Goal: Task Accomplishment & Management: Use online tool/utility

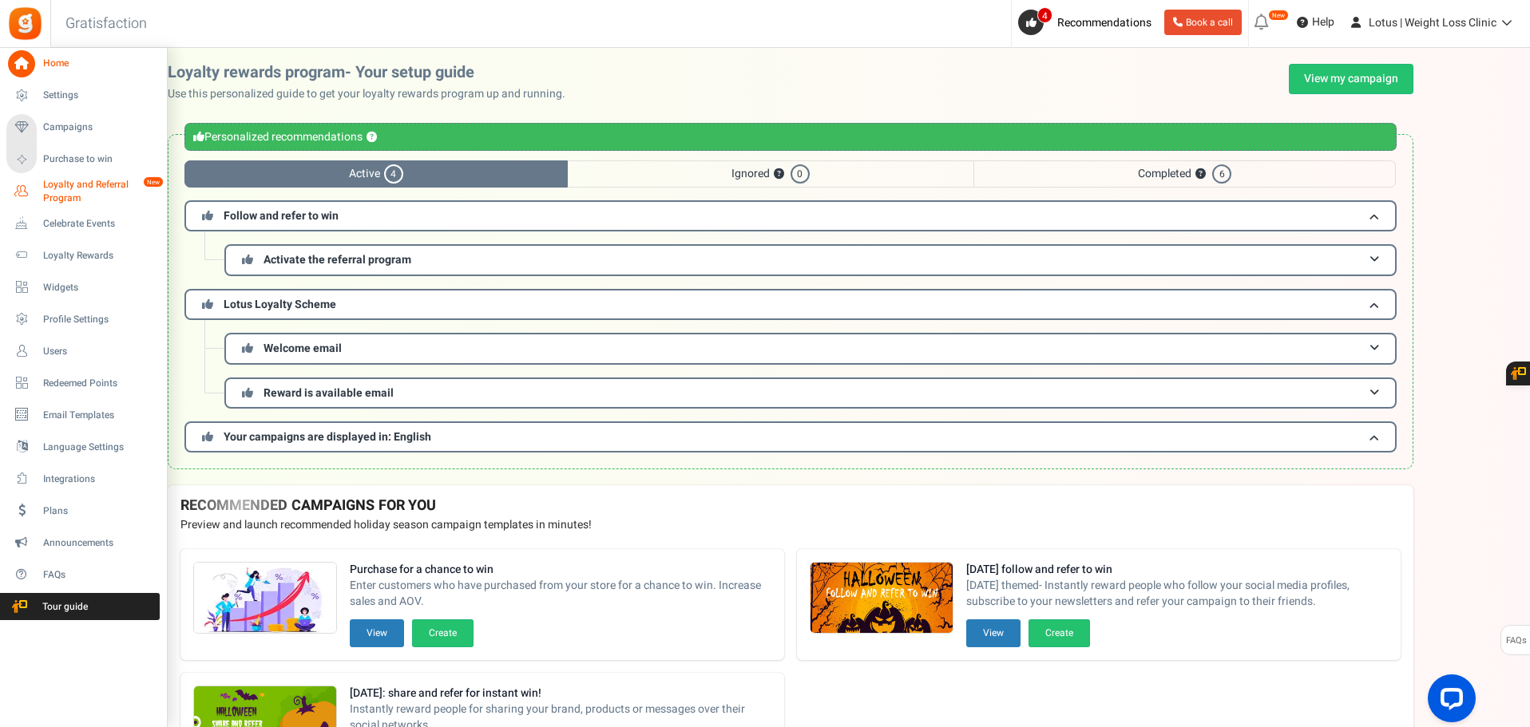
click at [69, 184] on span "Loyalty and Referral Program" at bounding box center [101, 191] width 117 height 27
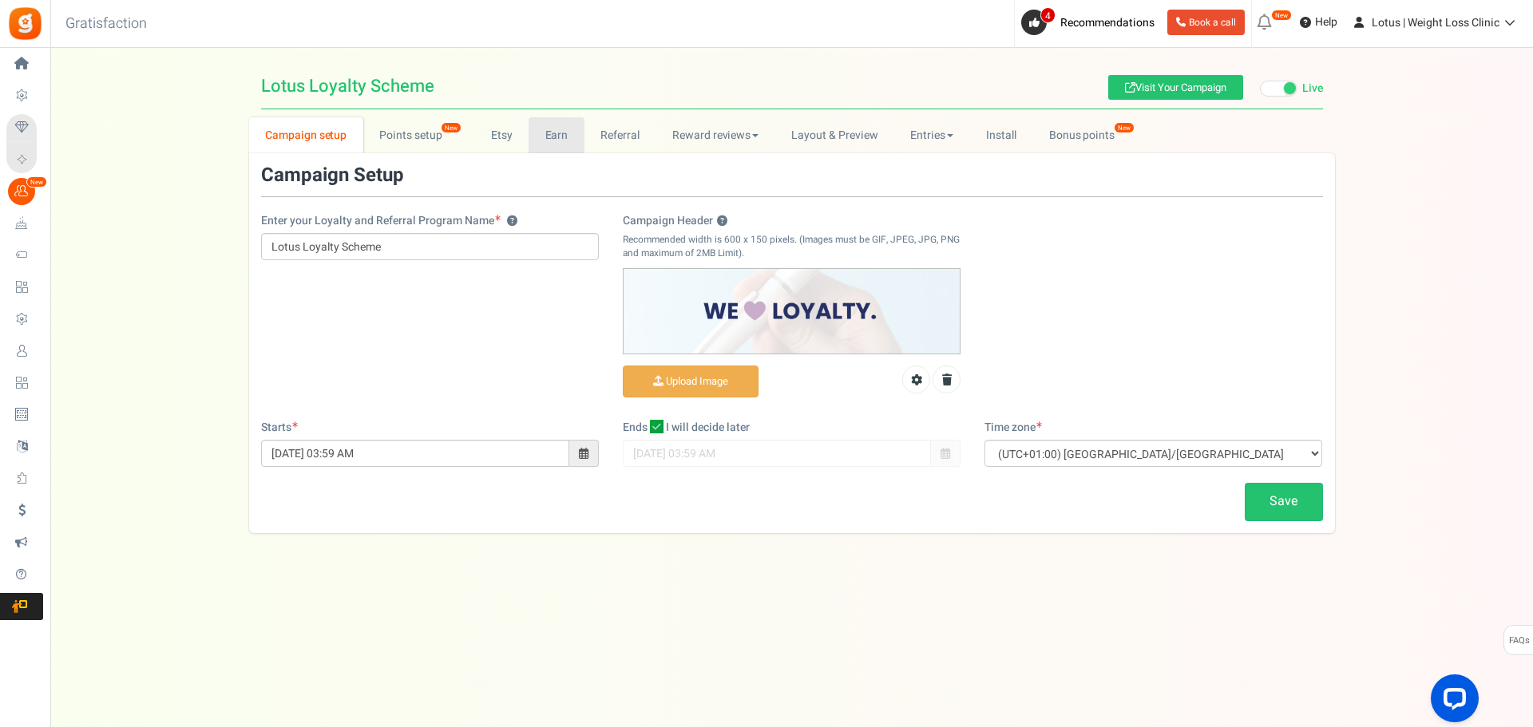
click at [565, 139] on link "Earn" at bounding box center [557, 135] width 56 height 36
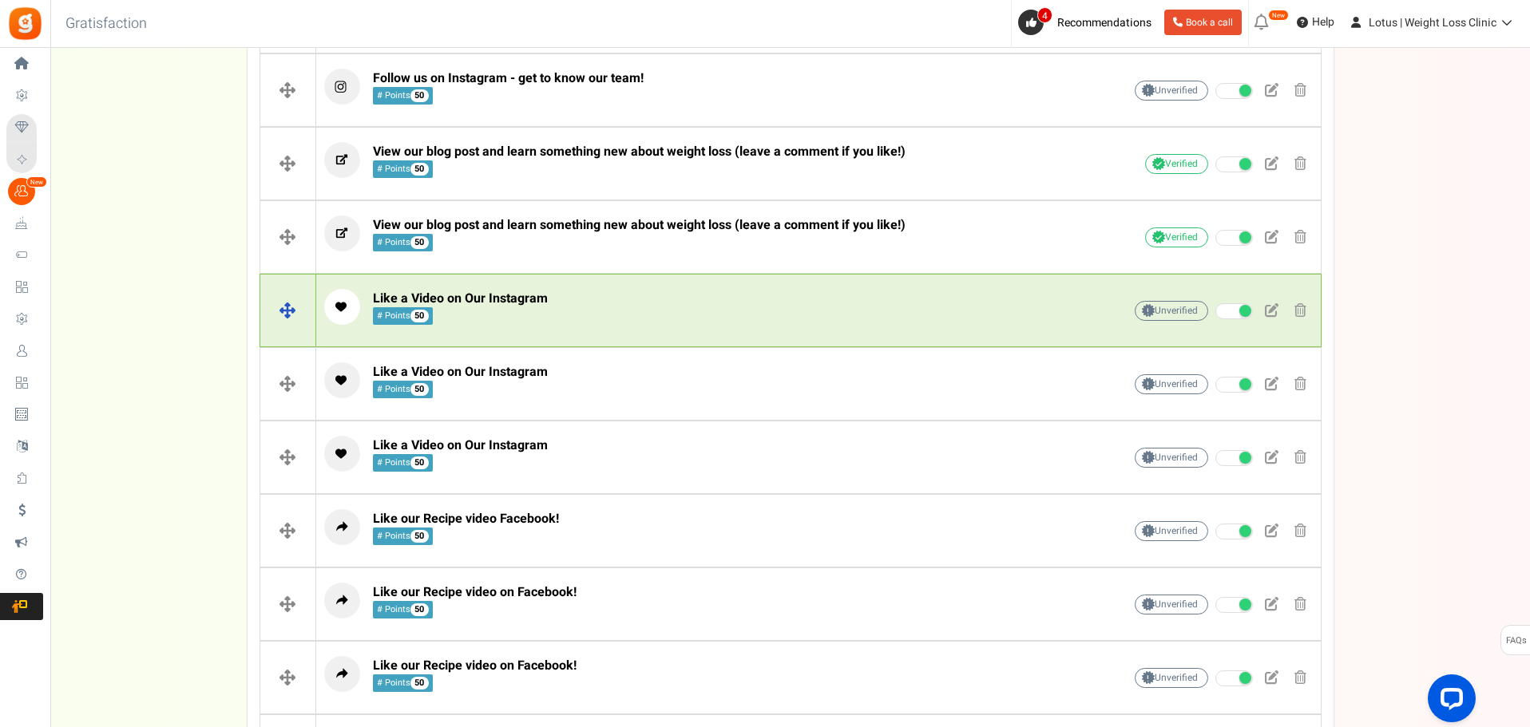
scroll to position [374, 0]
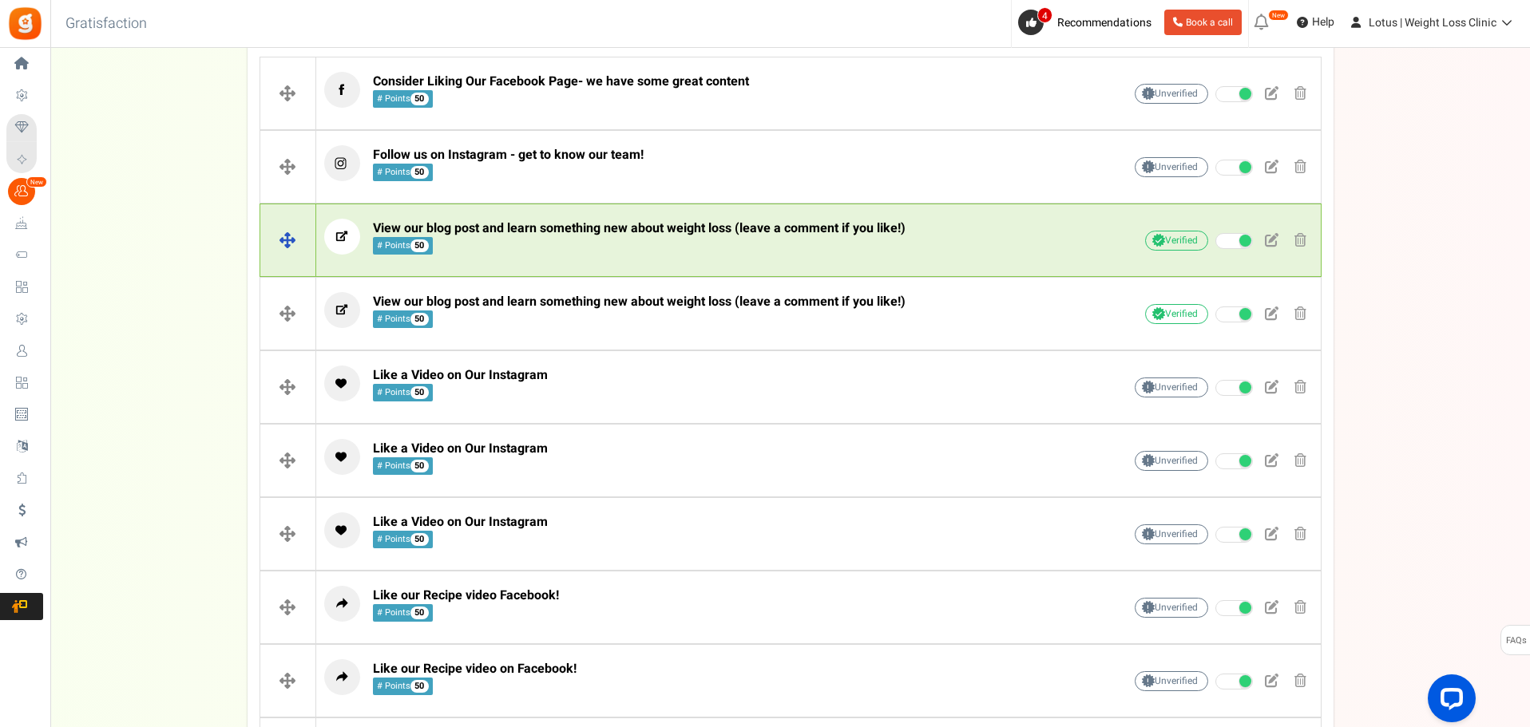
click at [876, 236] on span "View our blog post and learn something new about weight loss (leave a comment i…" at bounding box center [639, 228] width 533 height 19
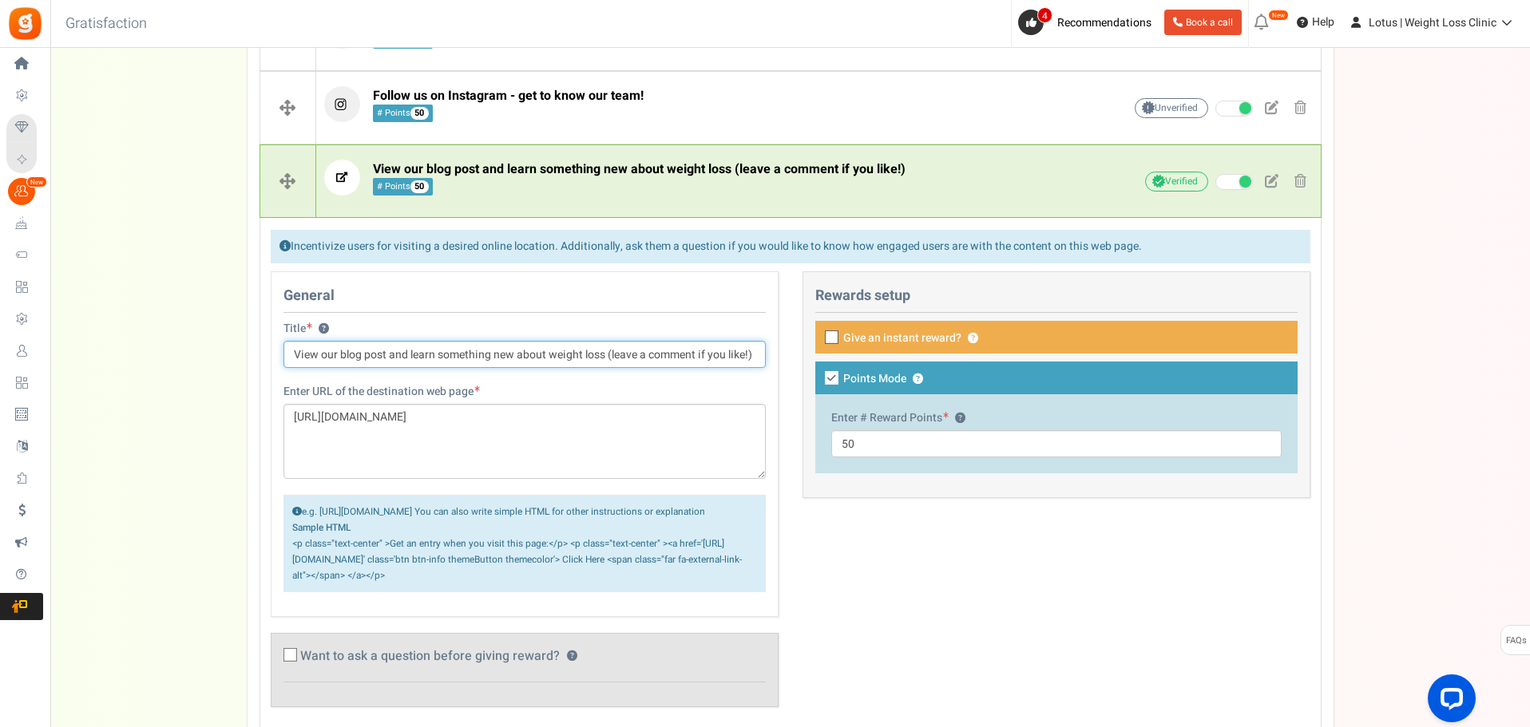
scroll to position [534, 0]
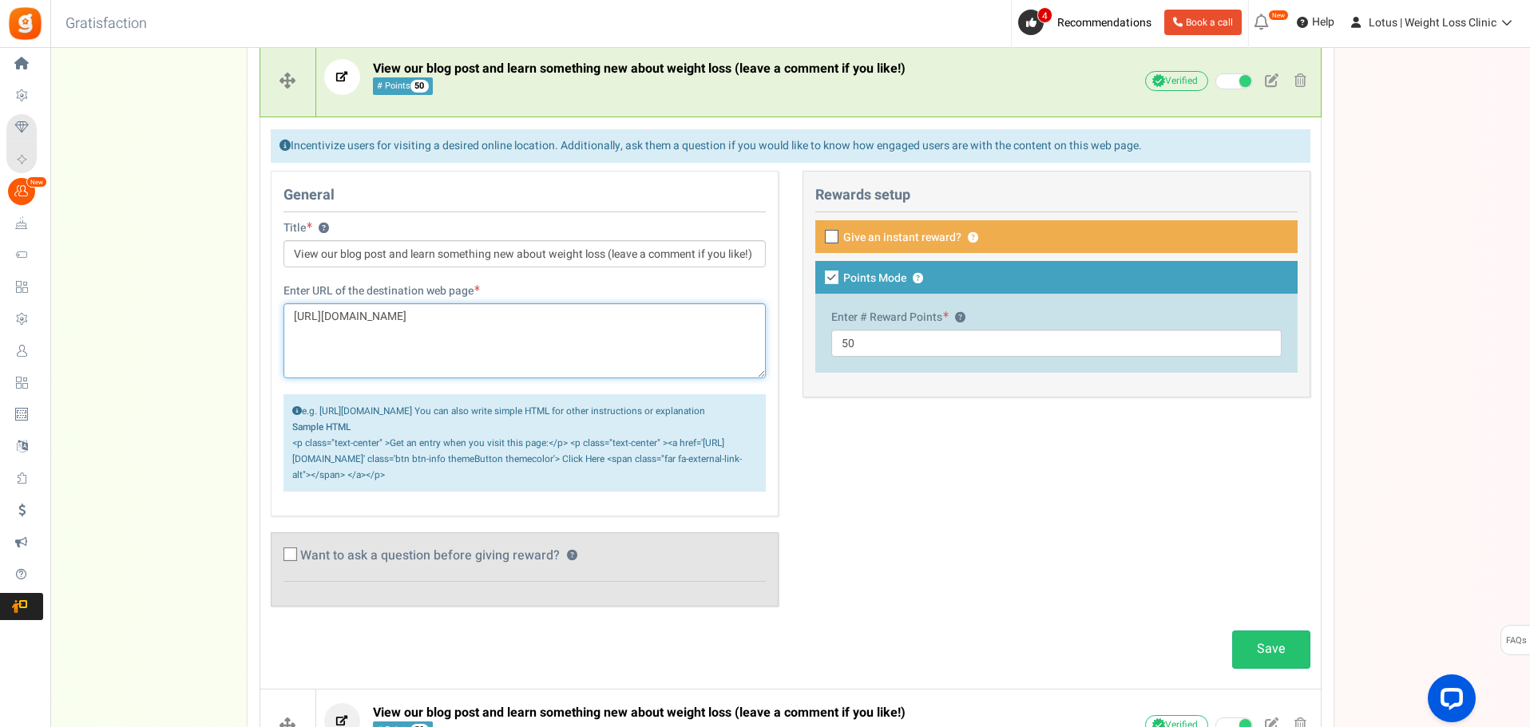
drag, startPoint x: 384, startPoint y: 347, endPoint x: 281, endPoint y: 314, distance: 108.1
click at [281, 314] on div "Enter URL of the destination web page https://lotusweightloss.co.uk/what-are-th…" at bounding box center [524, 395] width 506 height 224
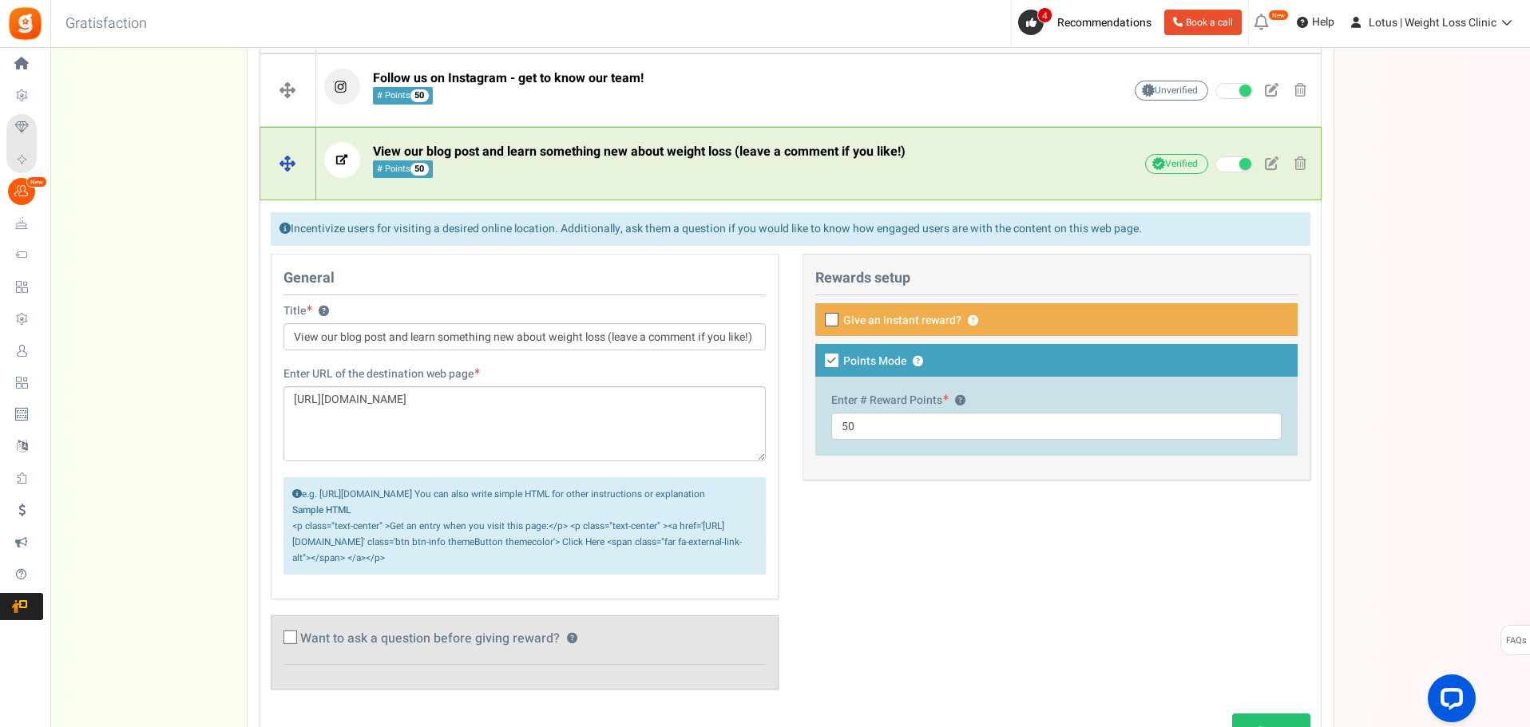
scroll to position [295, 0]
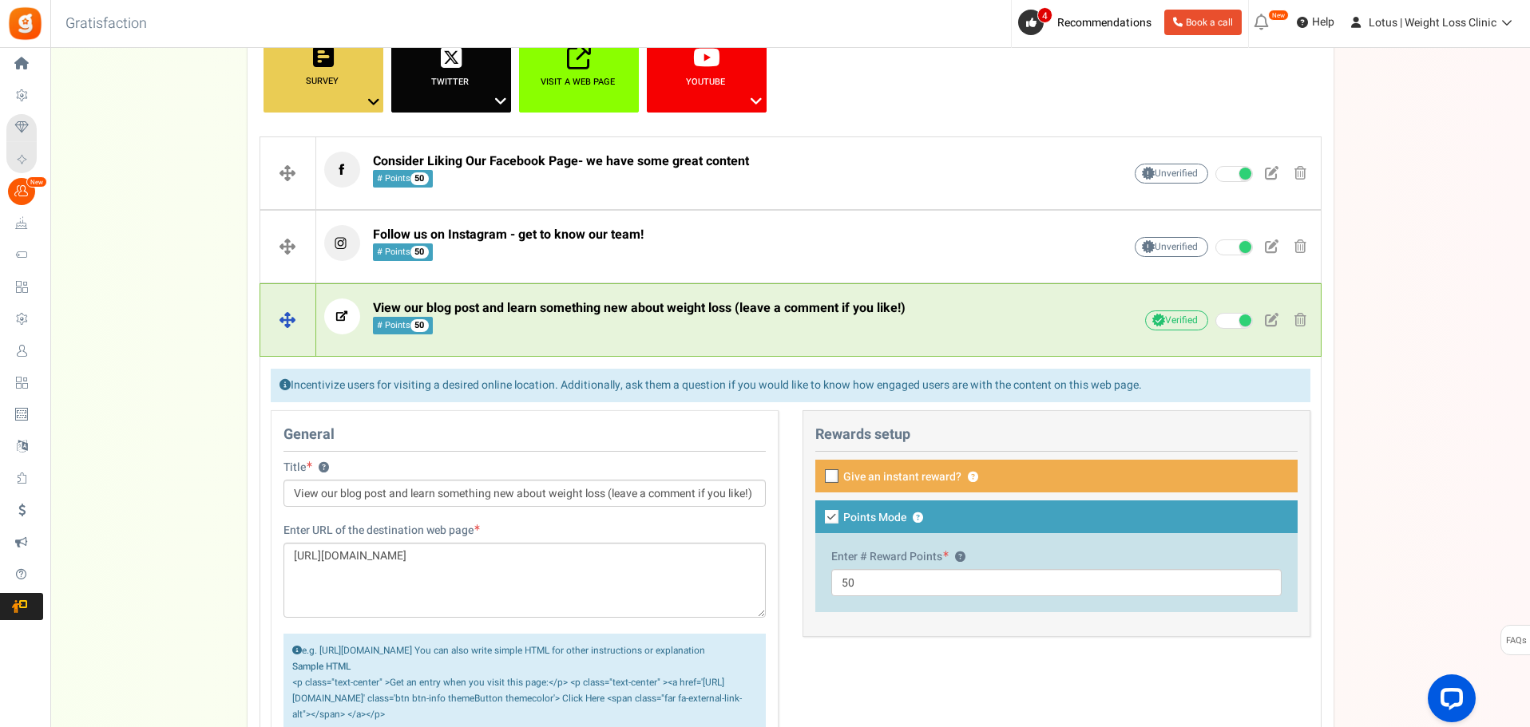
click at [672, 313] on span "View our blog post and learn something new about weight loss (leave a comment i…" at bounding box center [639, 308] width 533 height 19
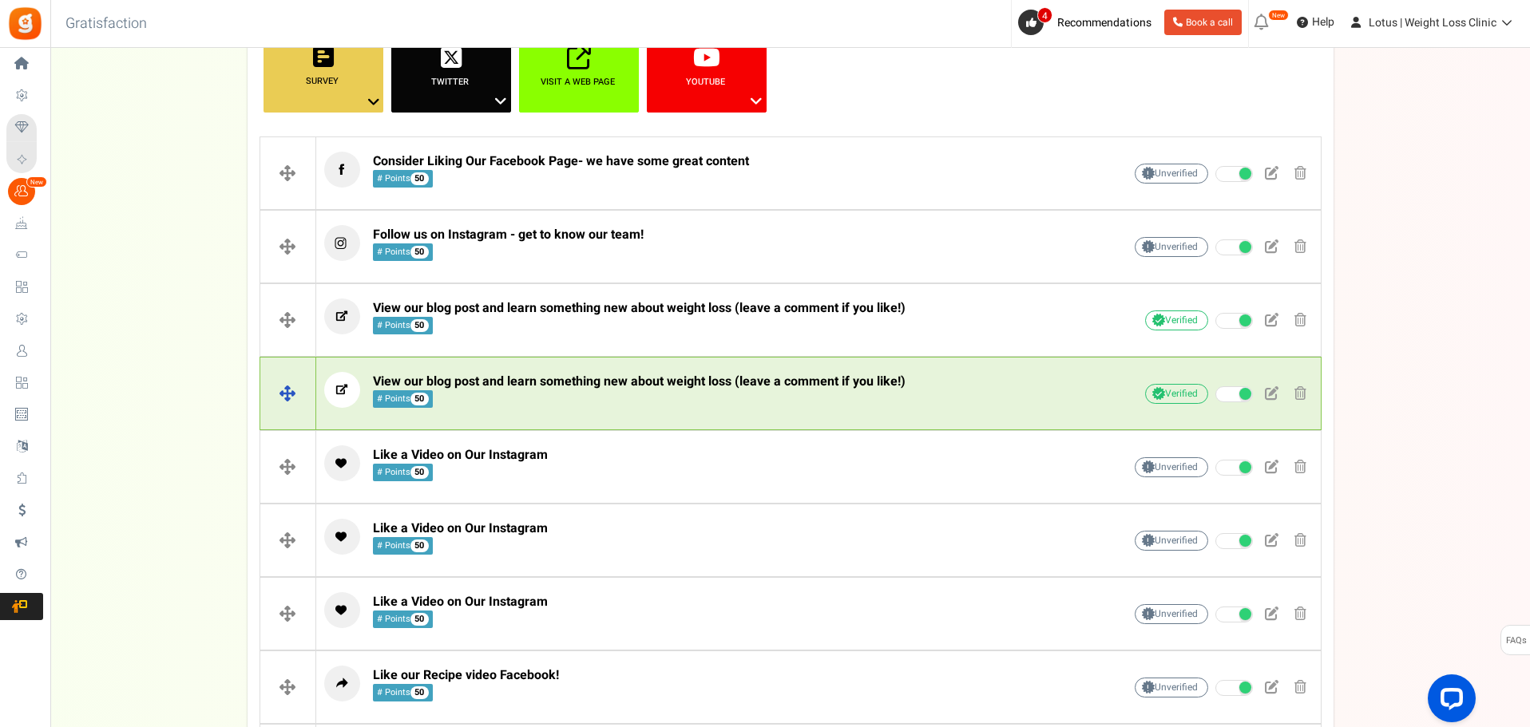
click at [572, 408] on div "View our blog post and learn something new about weight loss (leave a comment i…" at bounding box center [698, 394] width 749 height 44
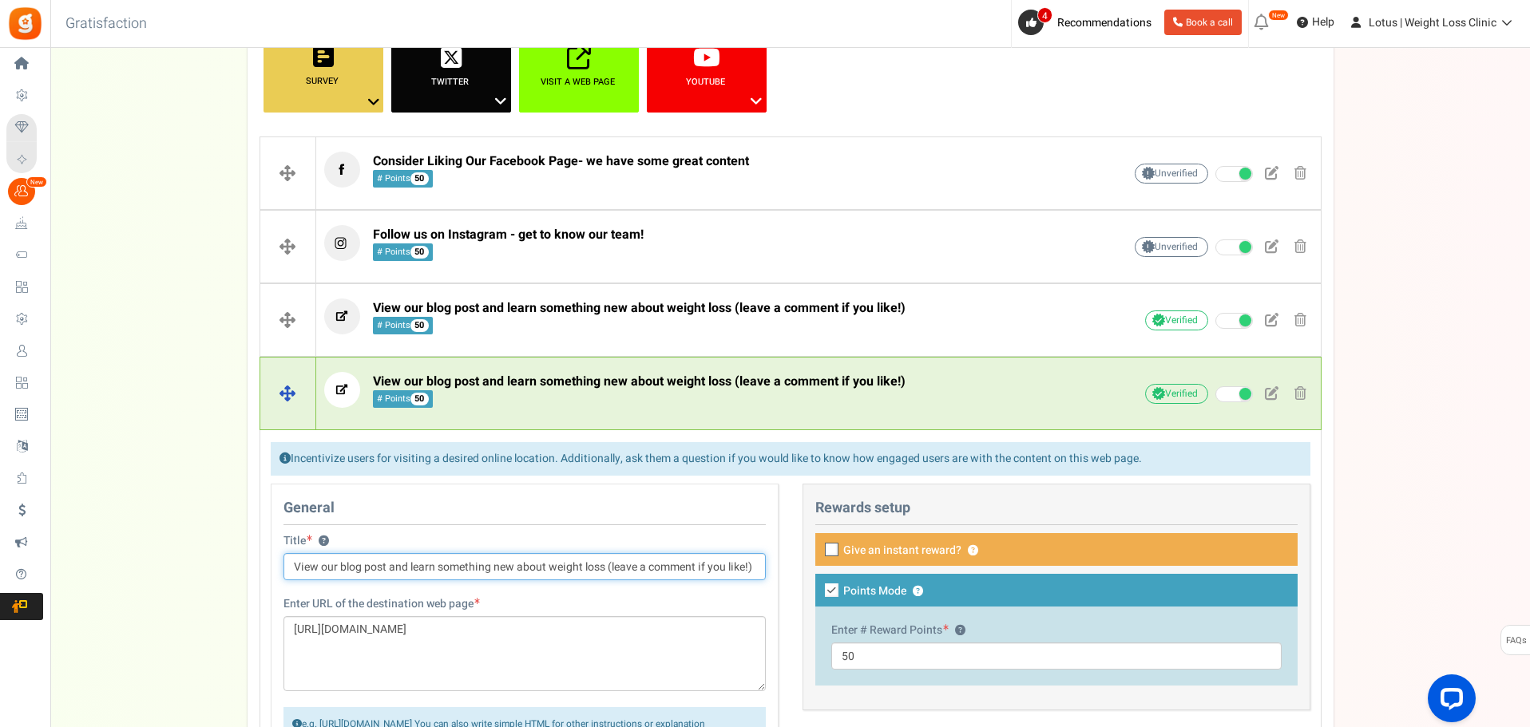
scroll to position [454, 0]
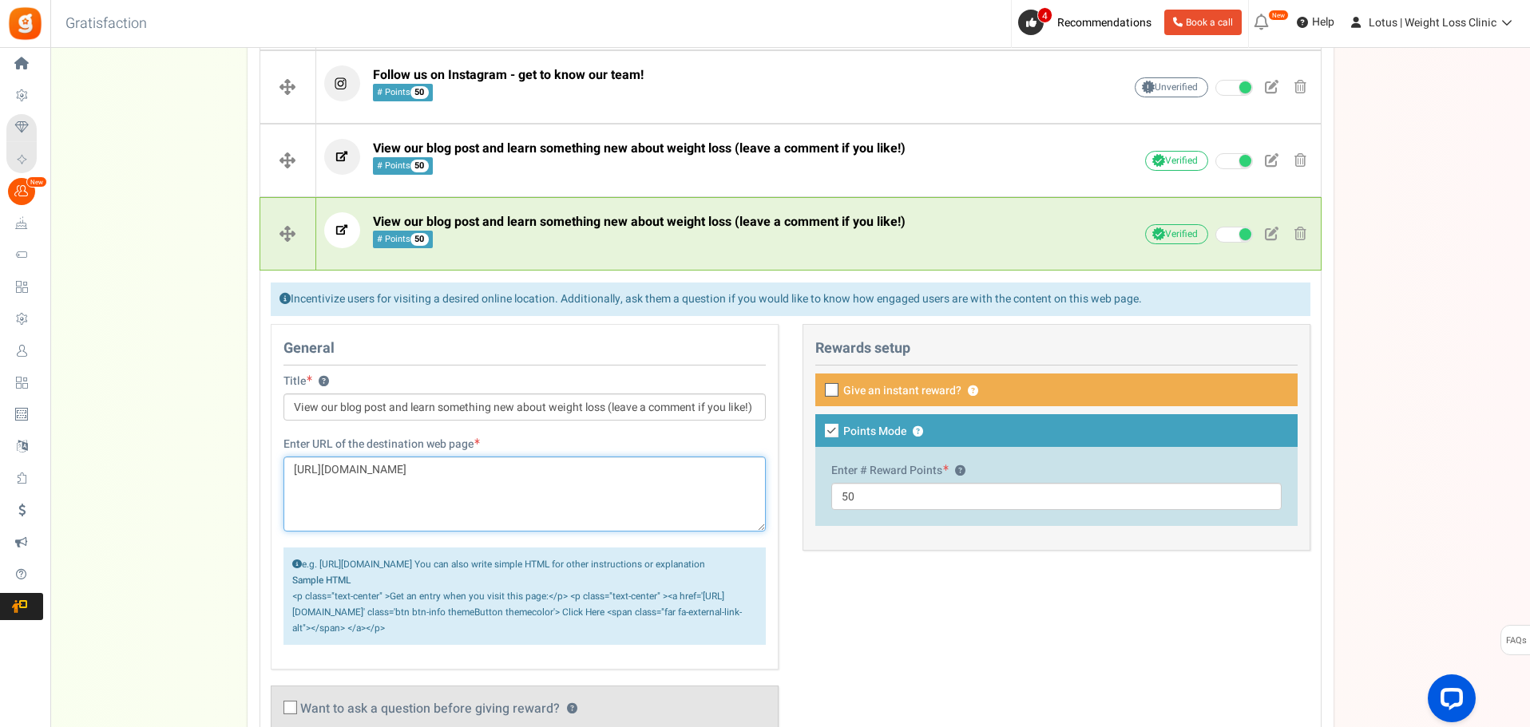
drag, startPoint x: 754, startPoint y: 477, endPoint x: 336, endPoint y: 471, distance: 417.6
click at [336, 471] on textarea "https://lotusweightloss.co.uk/whats-the-truth-about-set-point-theory-in-weight-…" at bounding box center [524, 494] width 482 height 75
click at [557, 223] on span "View our blog post and learn something new about weight loss (leave a comment i…" at bounding box center [639, 221] width 533 height 19
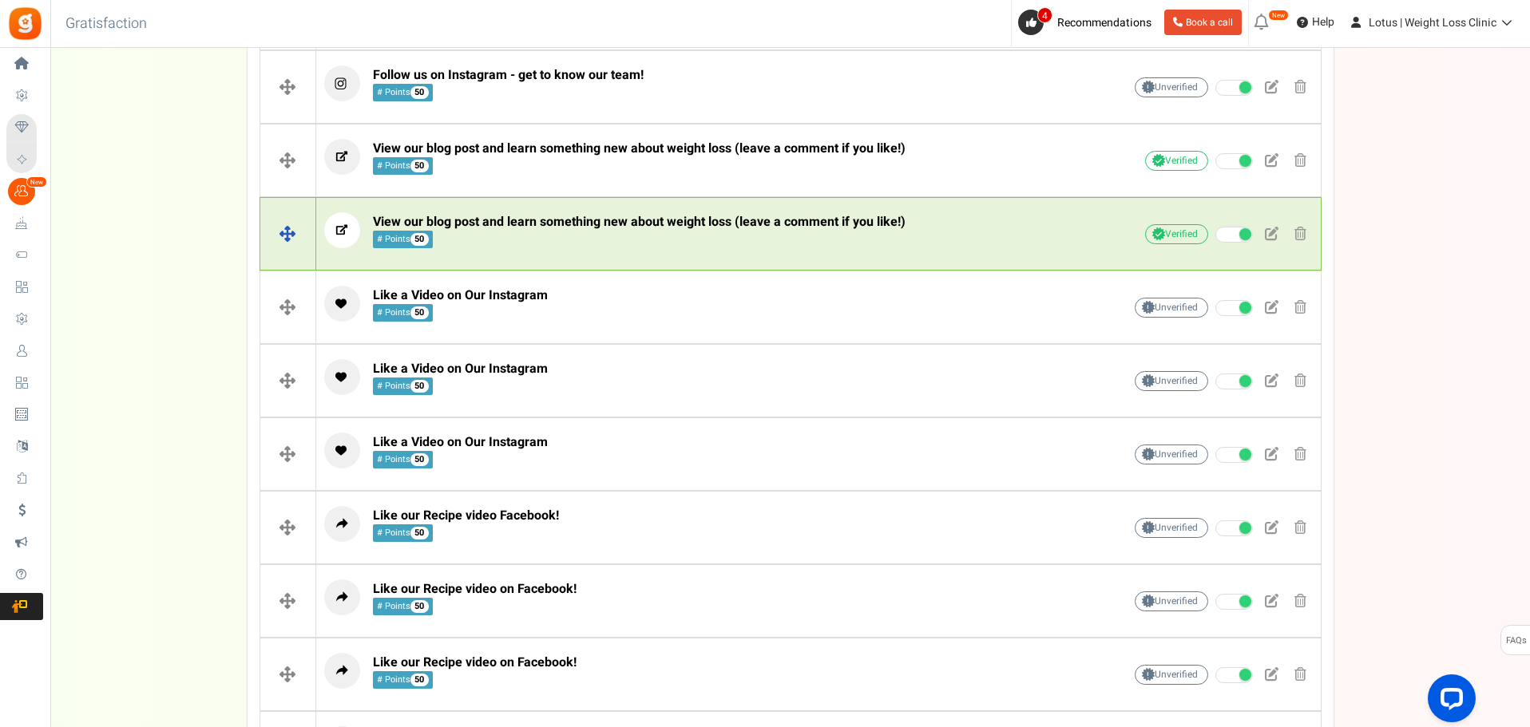
click at [557, 223] on span "View our blog post and learn something new about weight loss (leave a comment i…" at bounding box center [639, 221] width 533 height 19
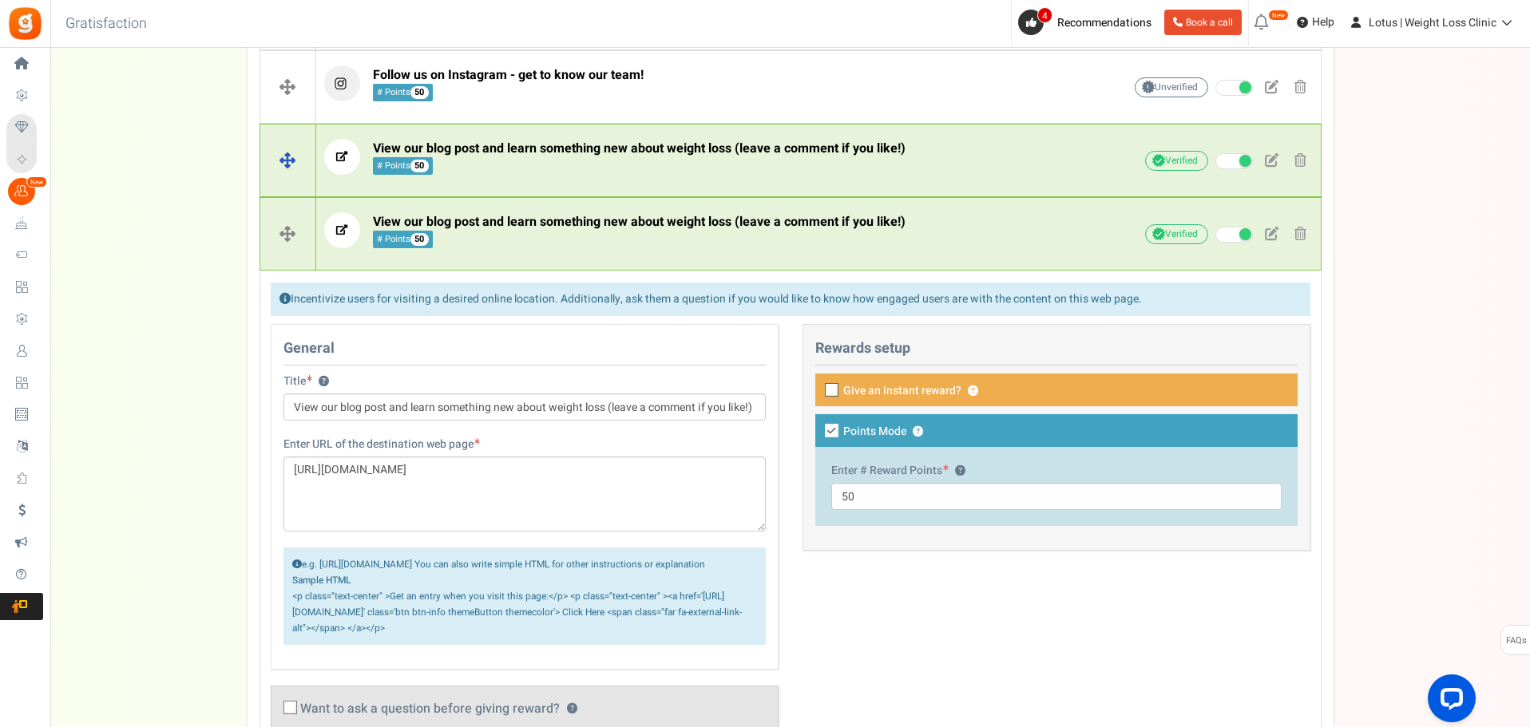
click at [567, 176] on div "View our blog post and learn something new about weight loss (leave a comment i…" at bounding box center [698, 161] width 749 height 44
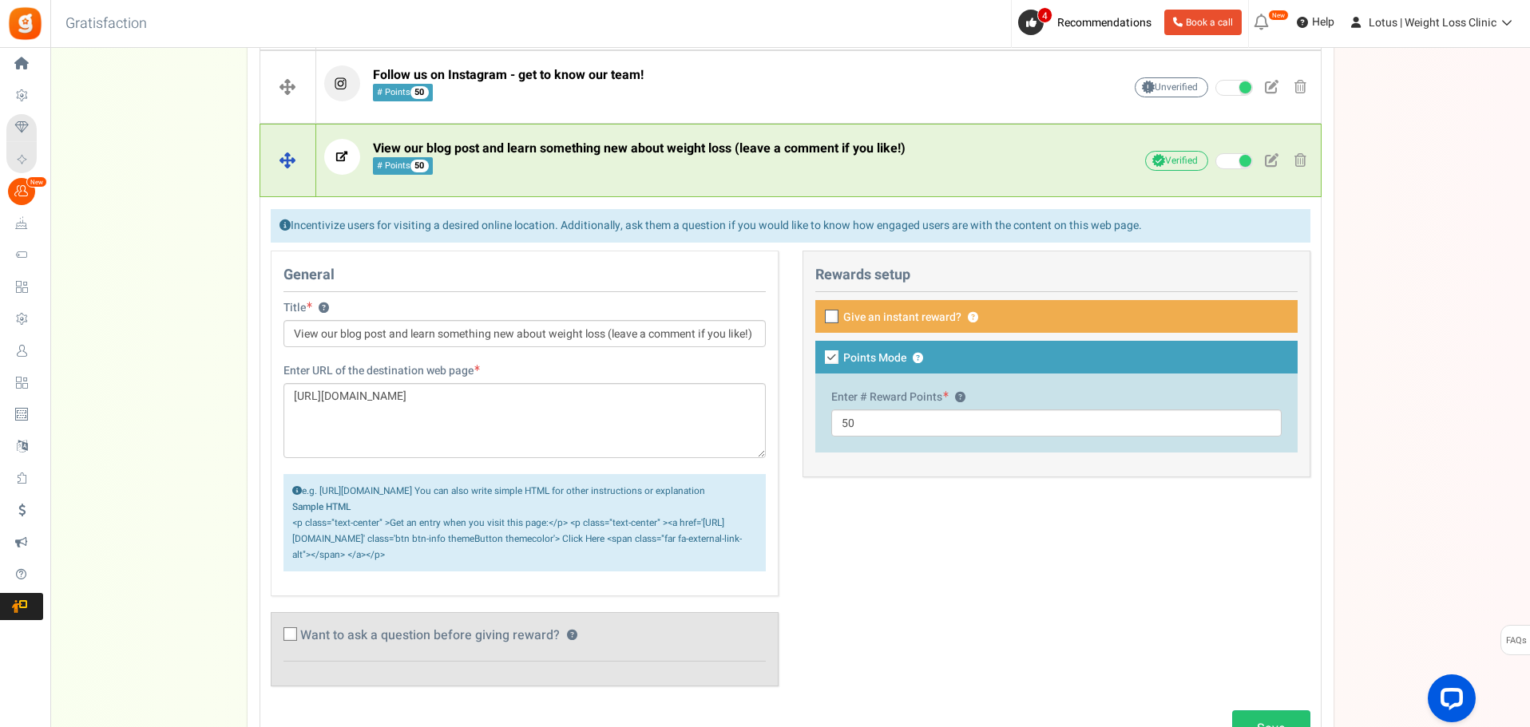
click at [567, 174] on span "View our blog post and learn something new about weight loss (leave a comment i…" at bounding box center [639, 158] width 533 height 34
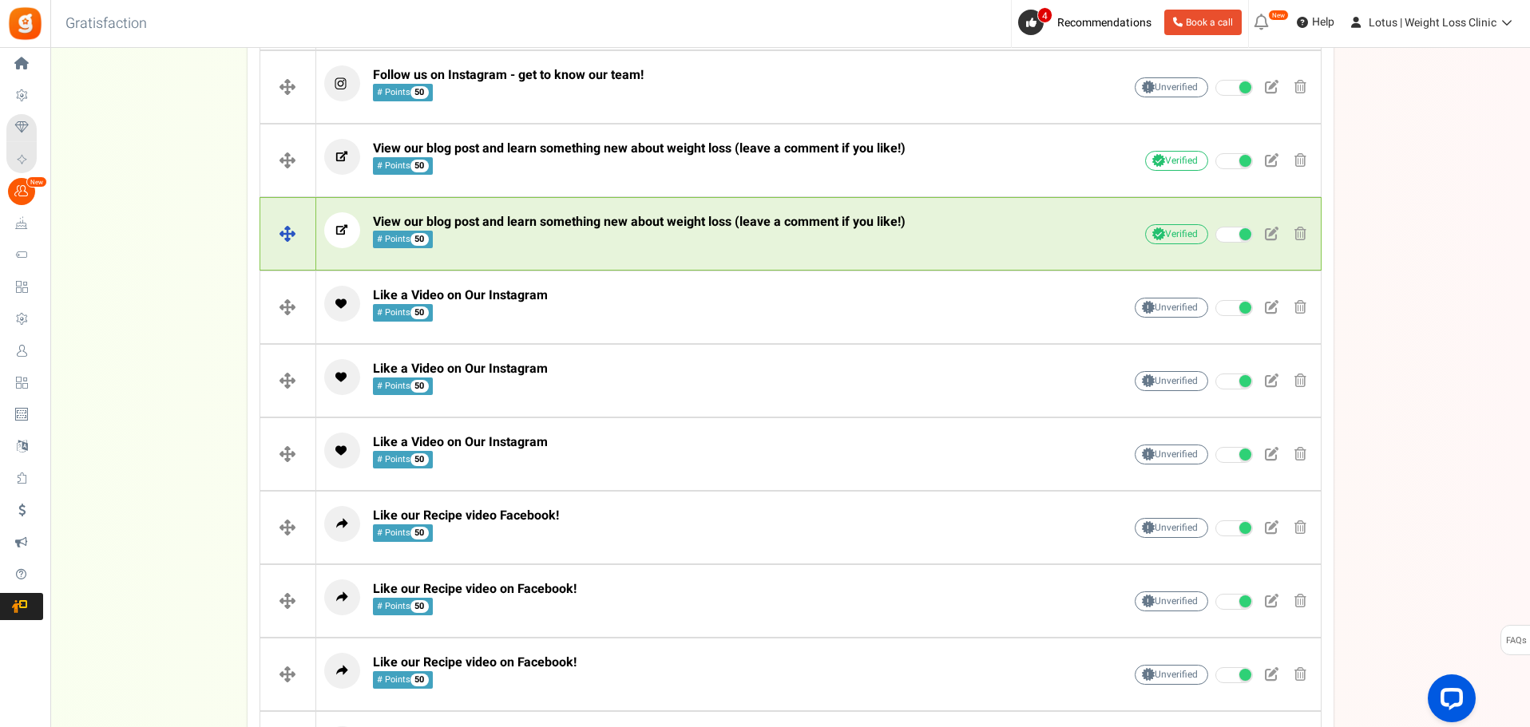
click at [552, 228] on span "View our blog post and learn something new about weight loss (leave a comment i…" at bounding box center [639, 221] width 533 height 19
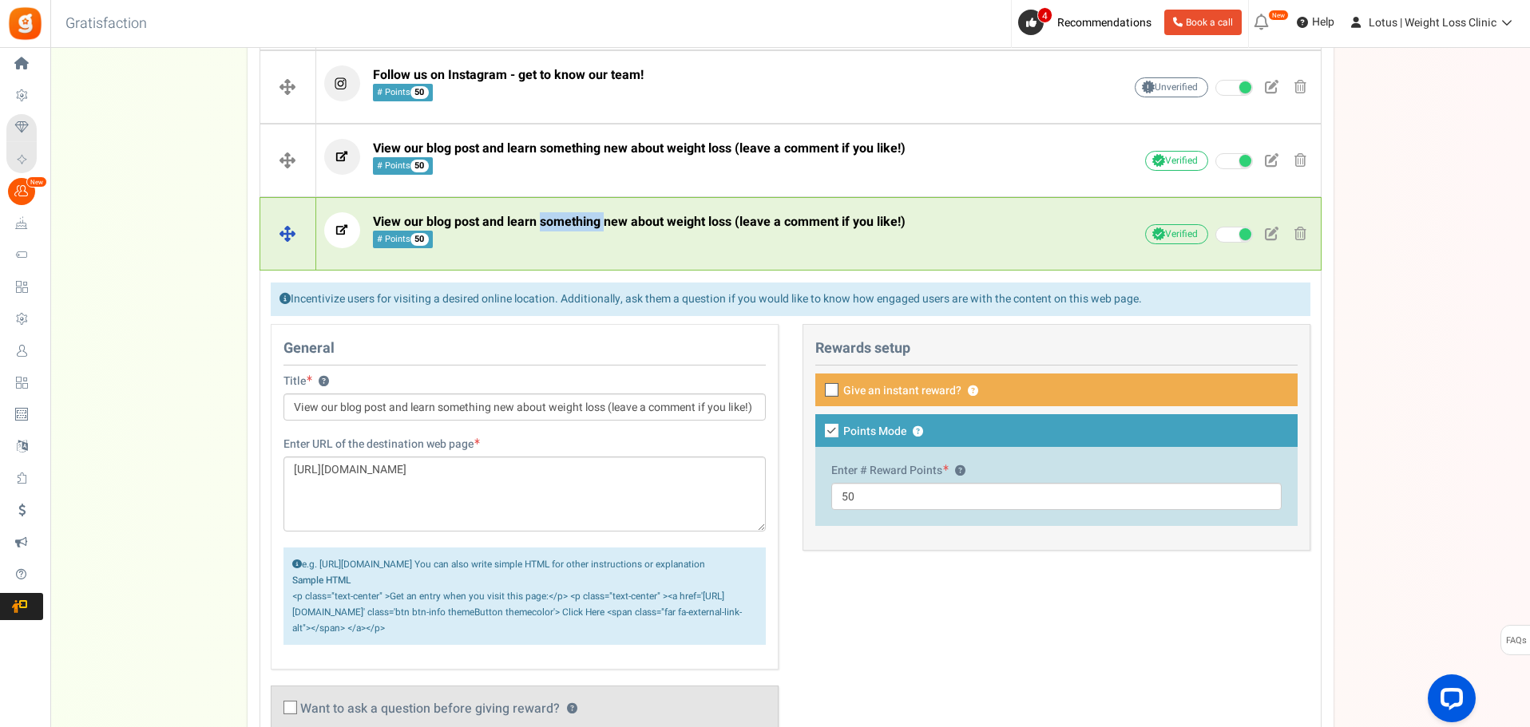
click at [552, 228] on span "View our blog post and learn something new about weight loss (leave a comment i…" at bounding box center [639, 221] width 533 height 19
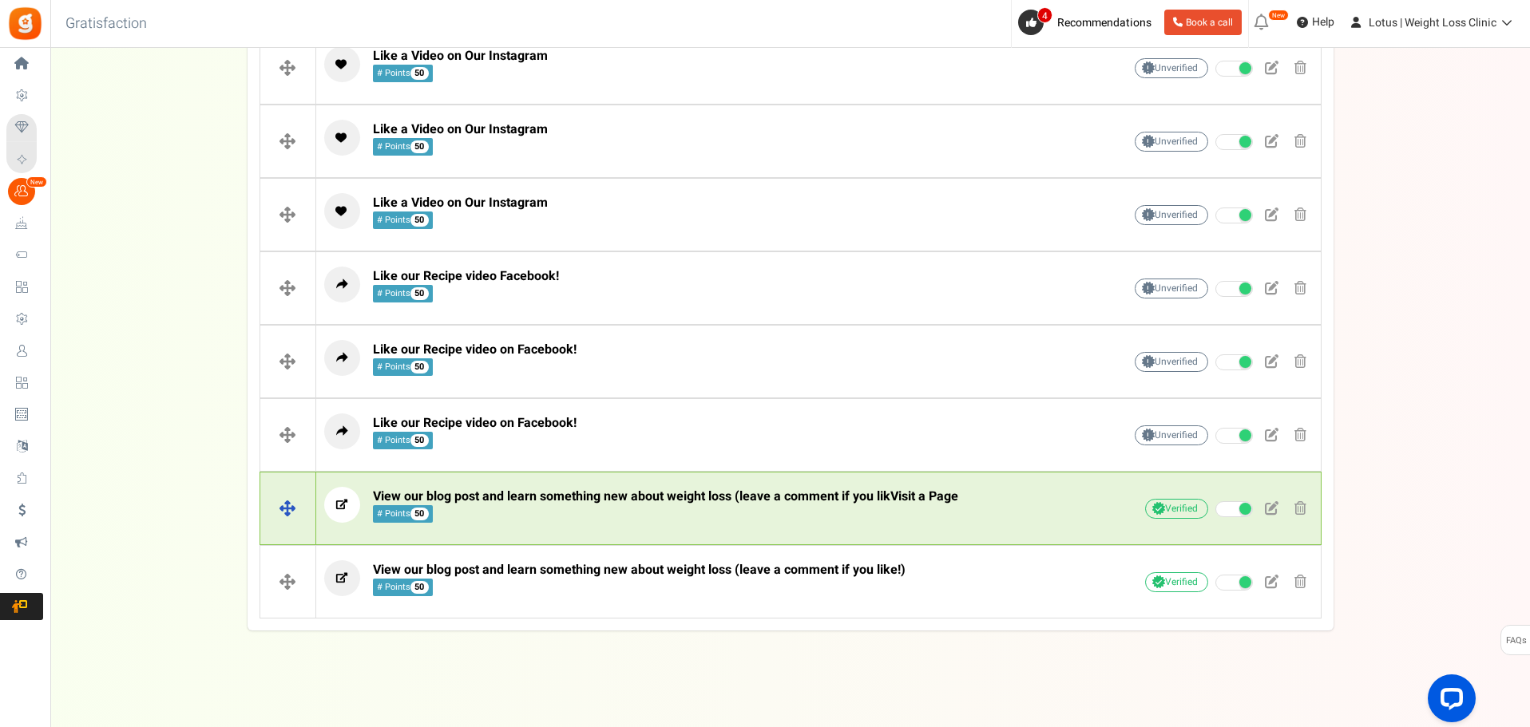
click at [547, 520] on span "View our blog post and learn something new about weight loss (leave a comment i…" at bounding box center [665, 506] width 585 height 34
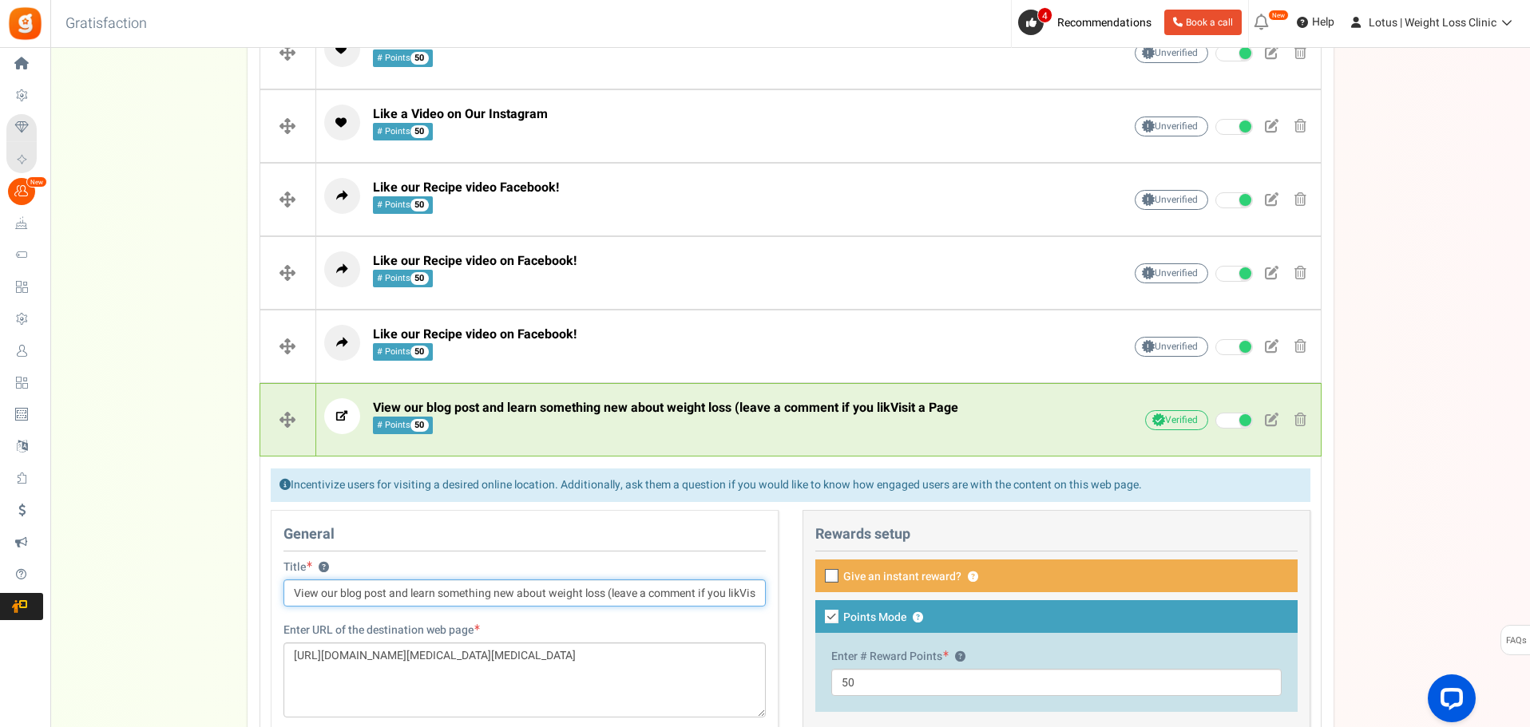
scroll to position [854, 0]
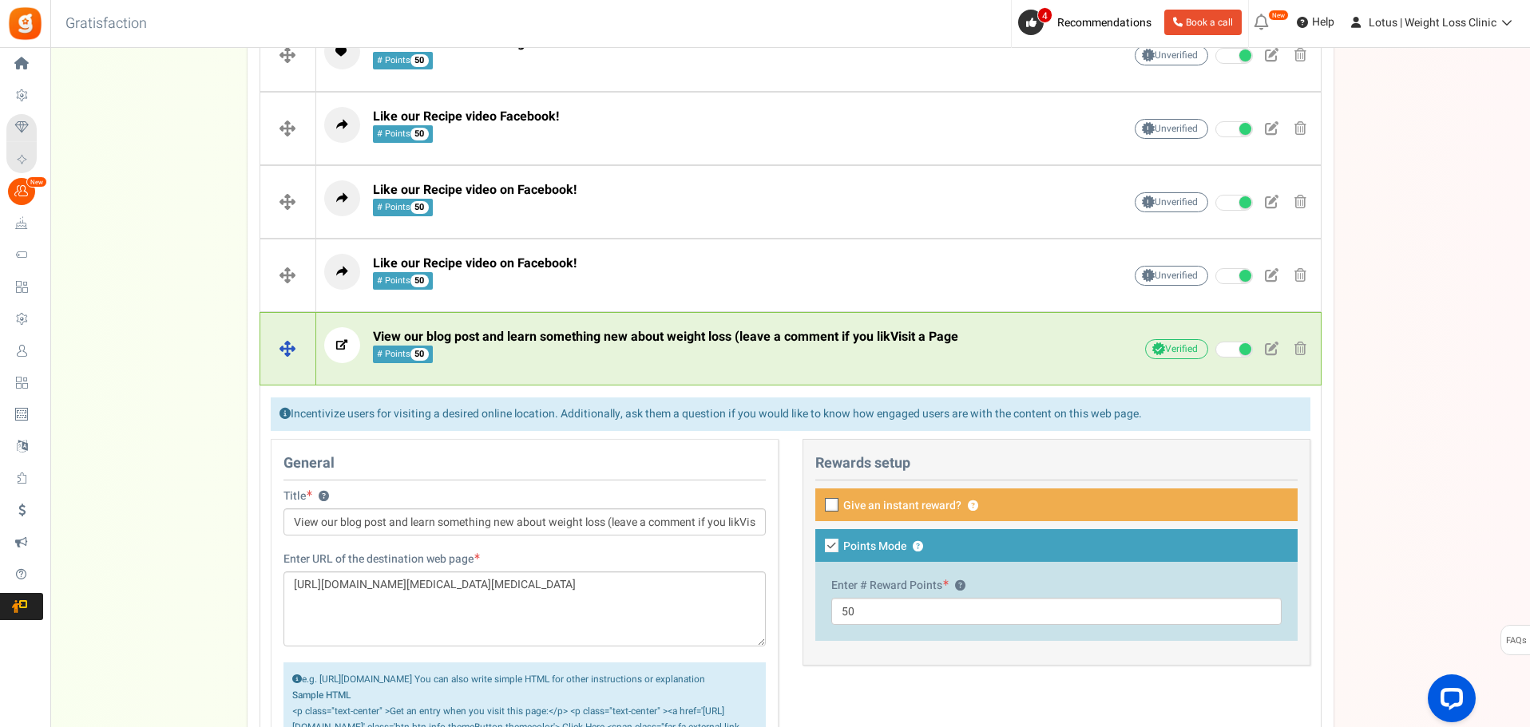
click at [569, 343] on span "View our blog post and learn something new about weight loss (leave a comment i…" at bounding box center [665, 336] width 585 height 19
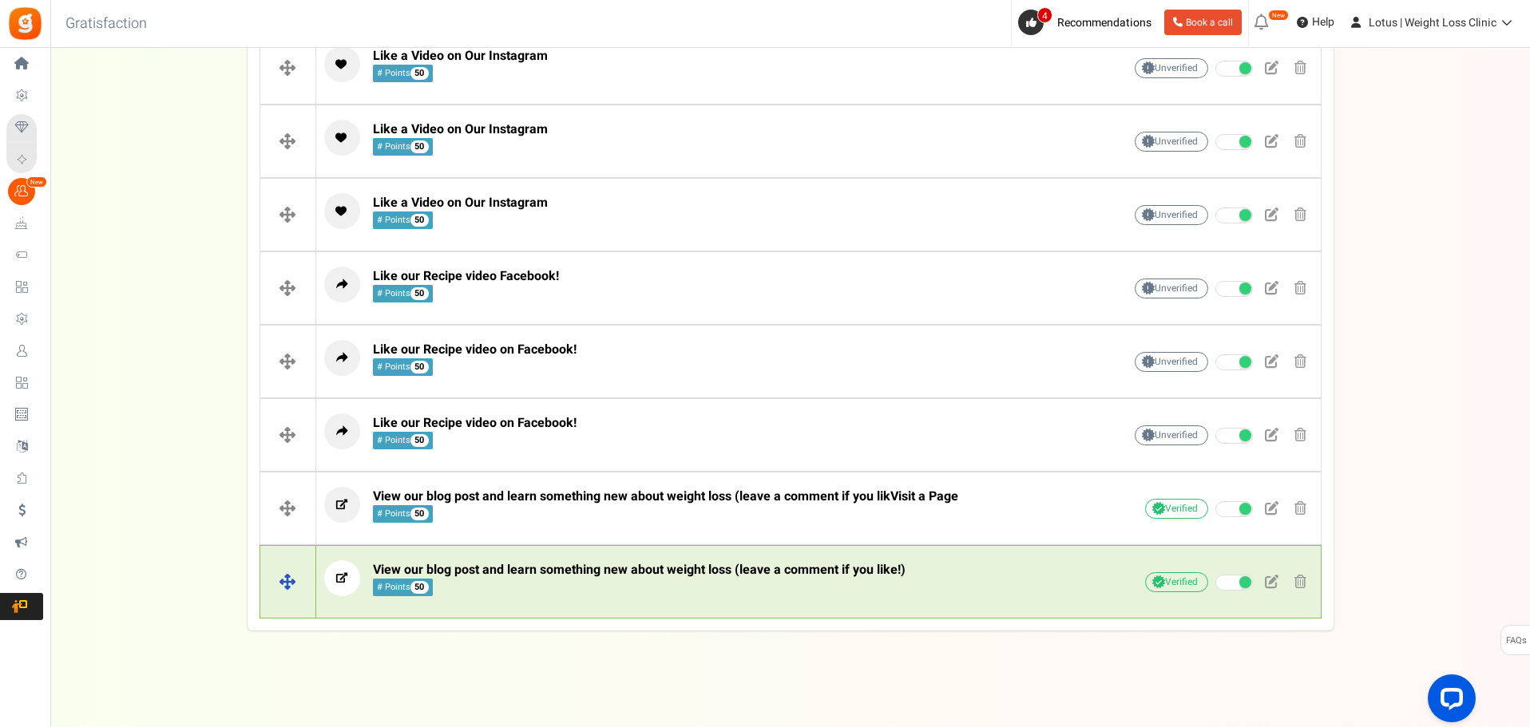
click at [559, 592] on span "View our blog post and learn something new about weight loss (leave a comment i…" at bounding box center [639, 579] width 533 height 34
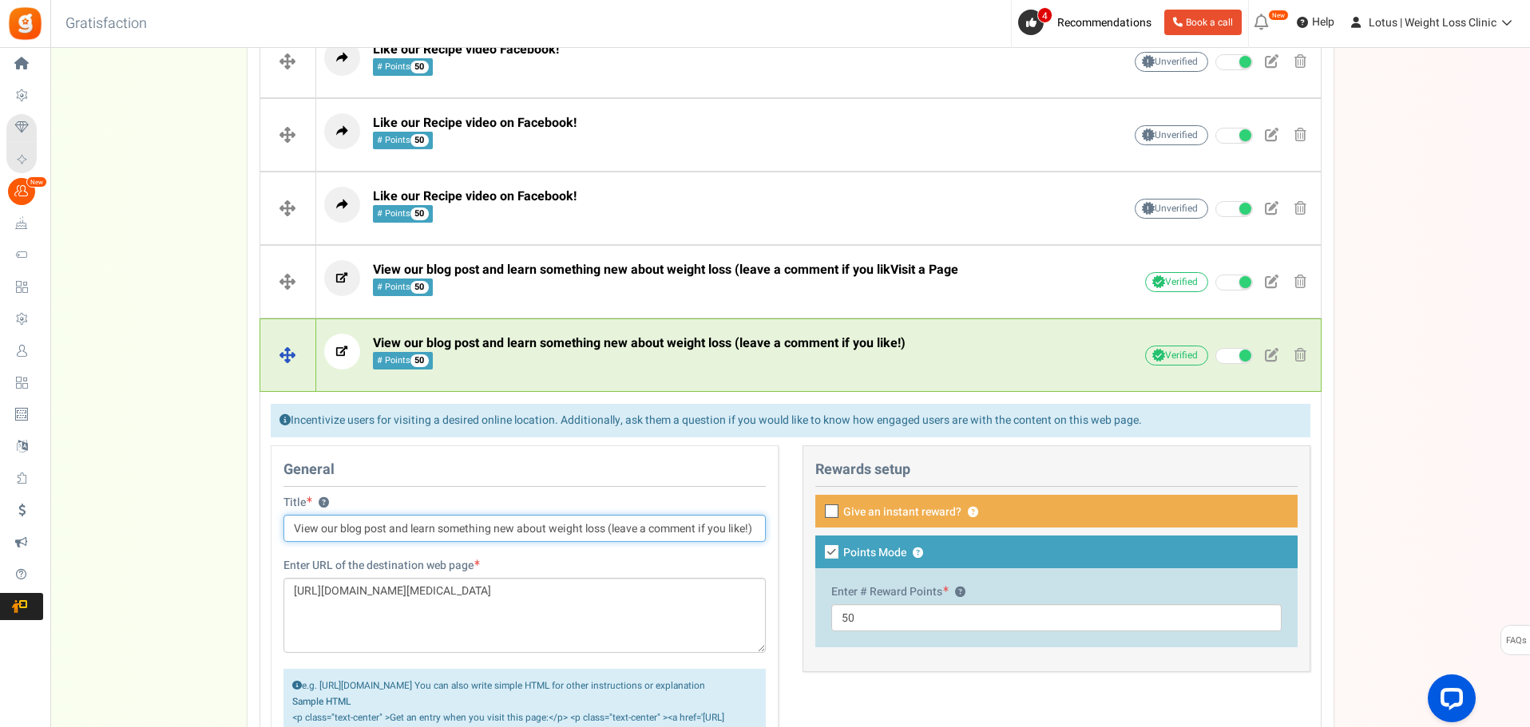
scroll to position [1013, 0]
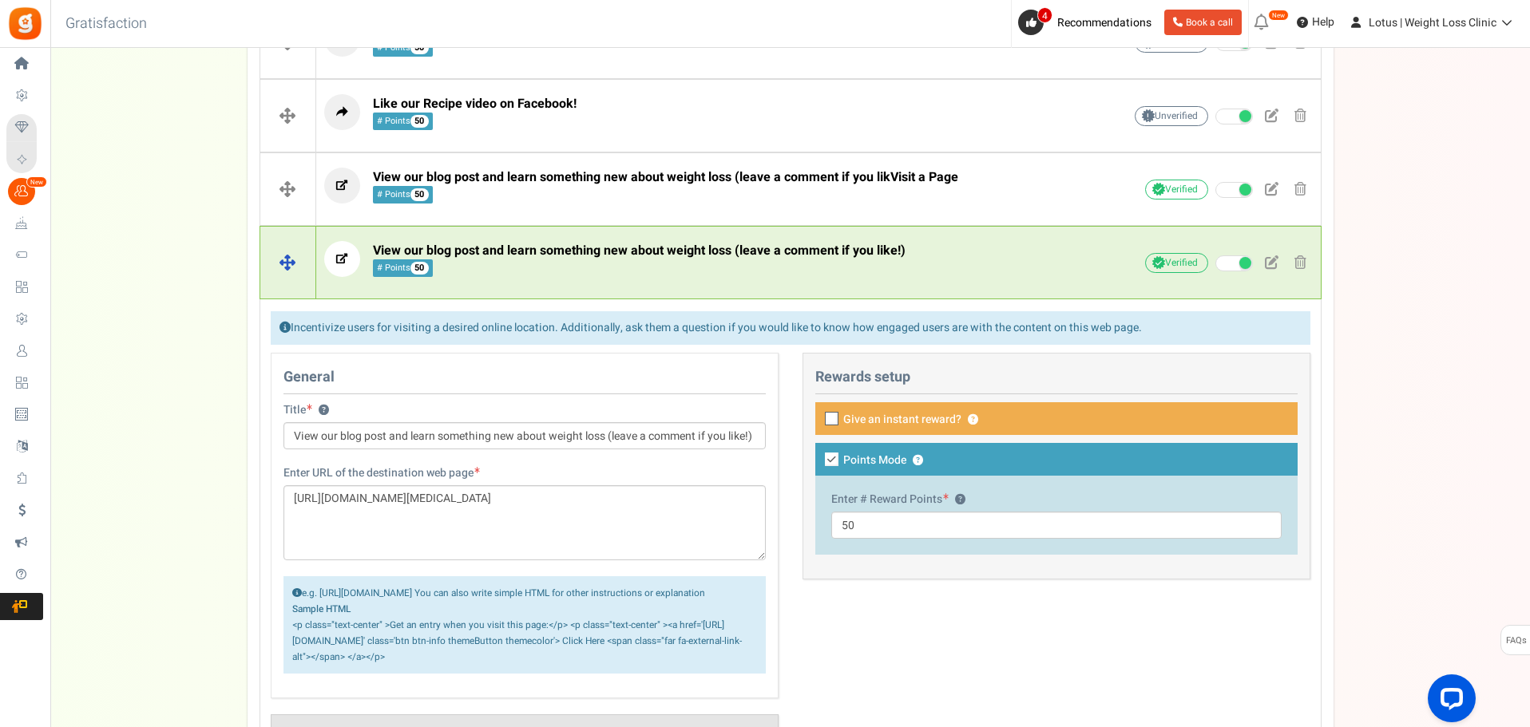
click at [586, 267] on span "View our blog post and learn something new about weight loss (leave a comment i…" at bounding box center [639, 260] width 533 height 34
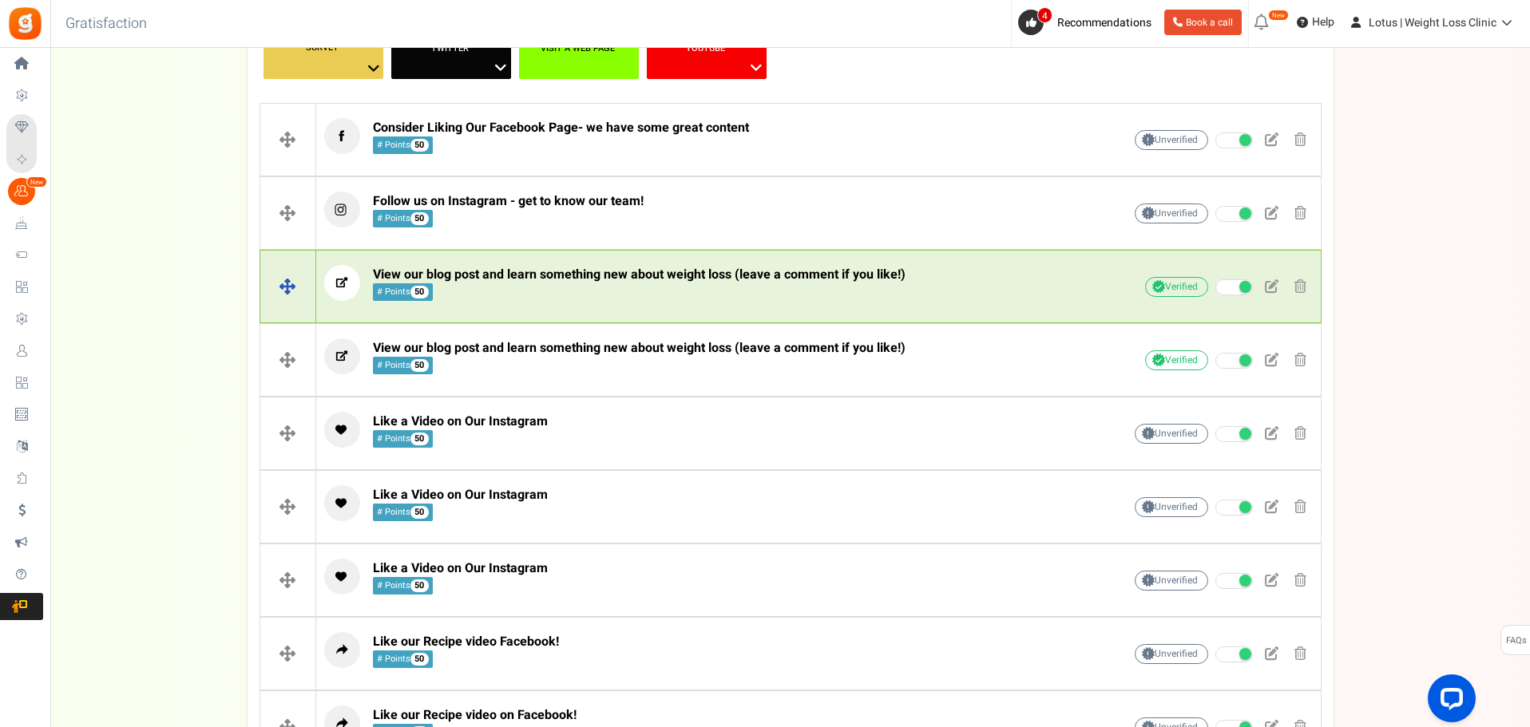
scroll to position [299, 0]
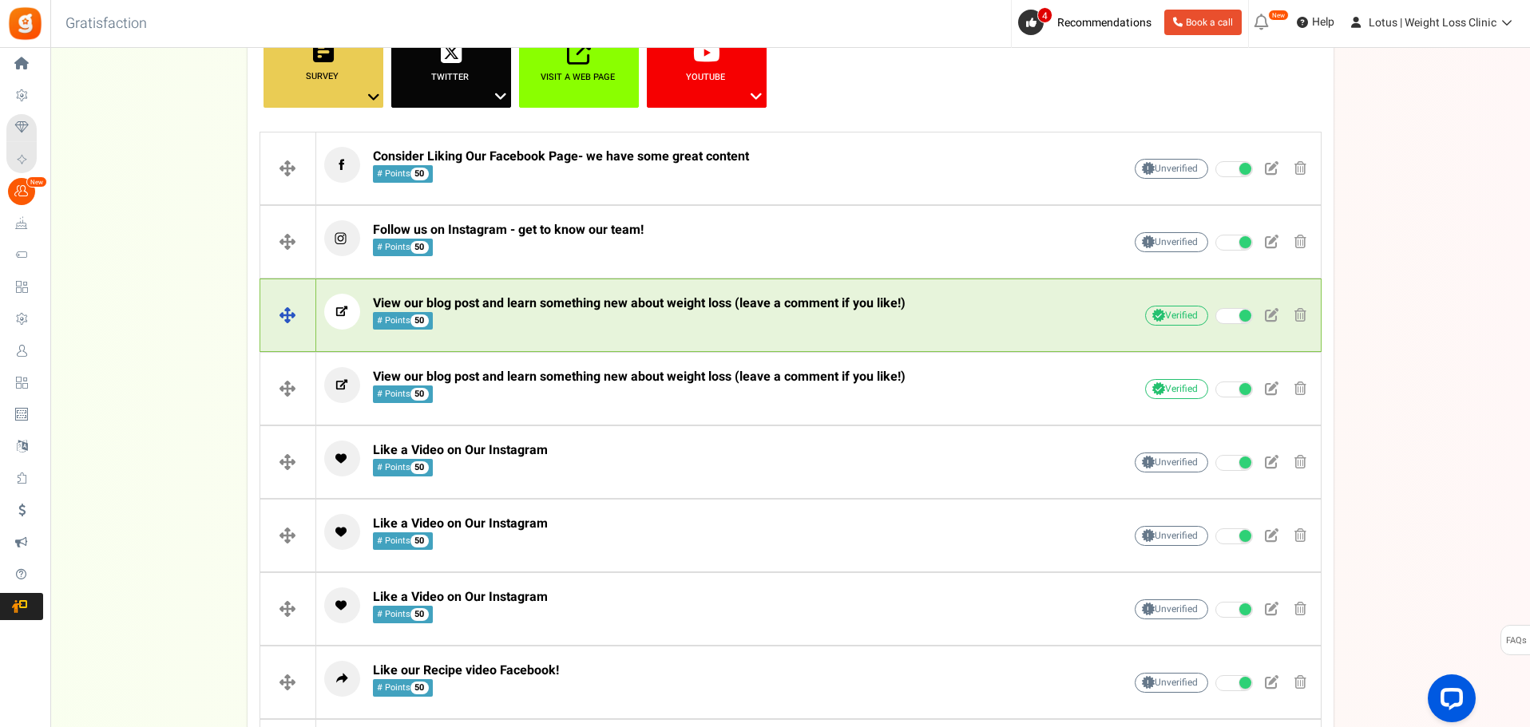
click at [623, 316] on span "View our blog post and learn something new about weight loss (leave a comment i…" at bounding box center [639, 312] width 533 height 34
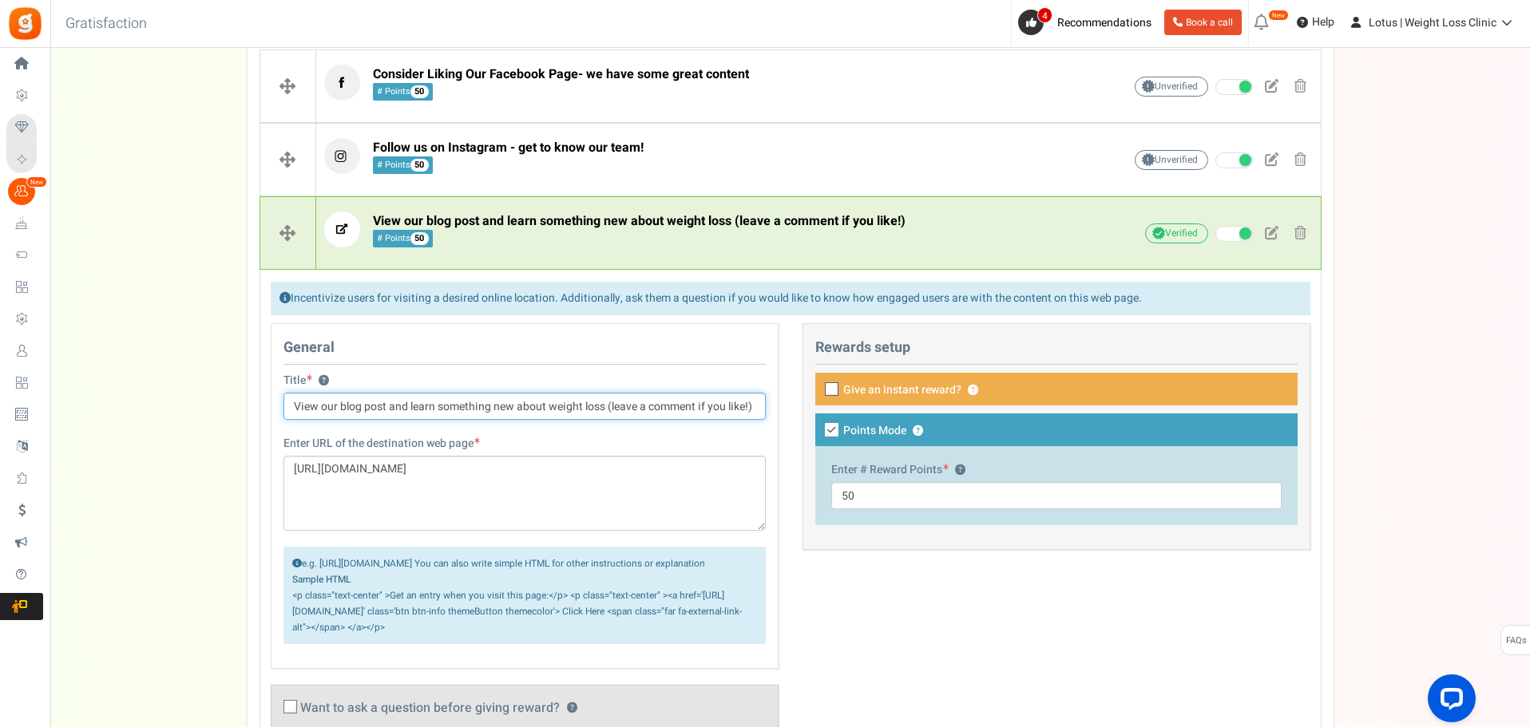
scroll to position [459, 0]
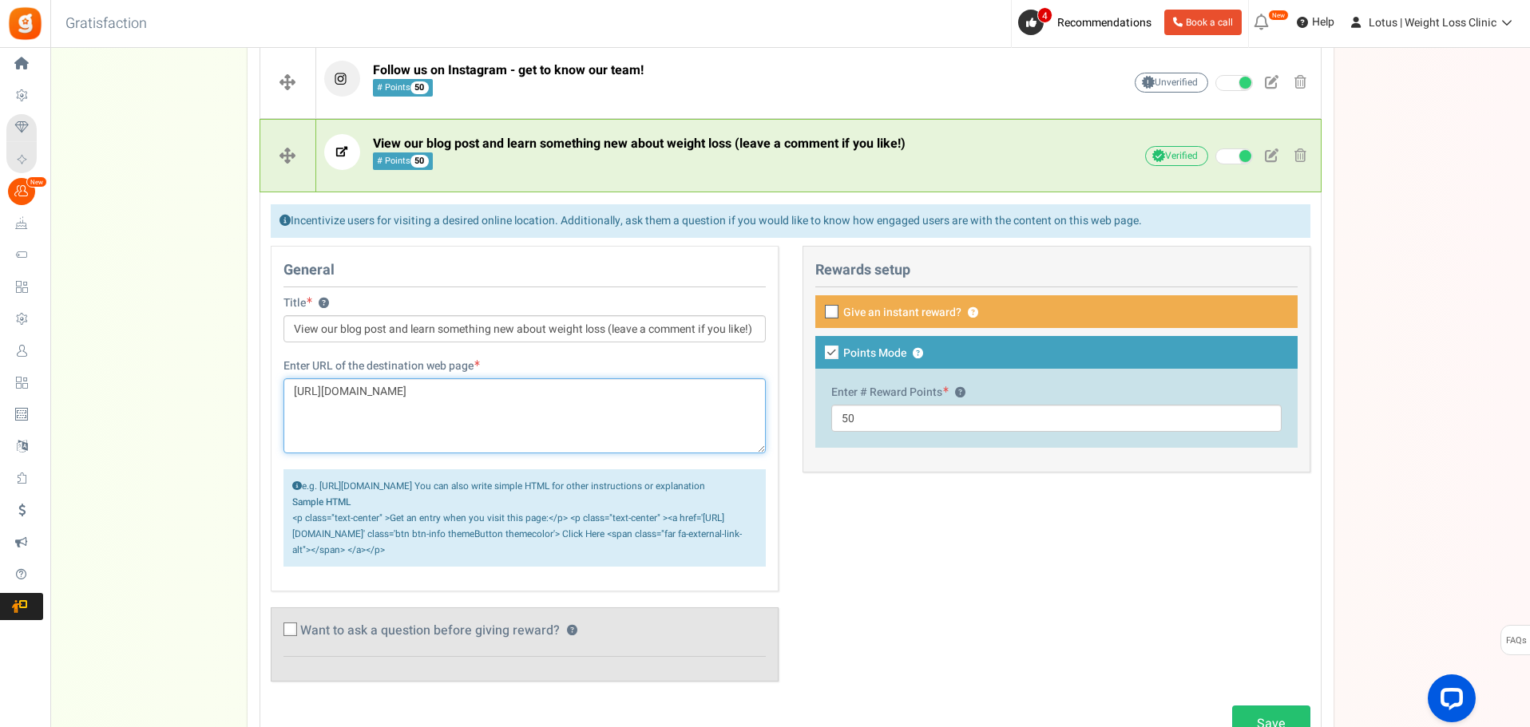
drag, startPoint x: 366, startPoint y: 419, endPoint x: 248, endPoint y: 368, distance: 128.7
click at [248, 368] on div "Facebook ? Visit on Facebook Share on Facebook Google + ? Instagram ? ? ? ? ?" at bounding box center [791, 589] width 1086 height 1670
paste textarea "is-it-possible-to-maintain-weight-loss-after-stopping"
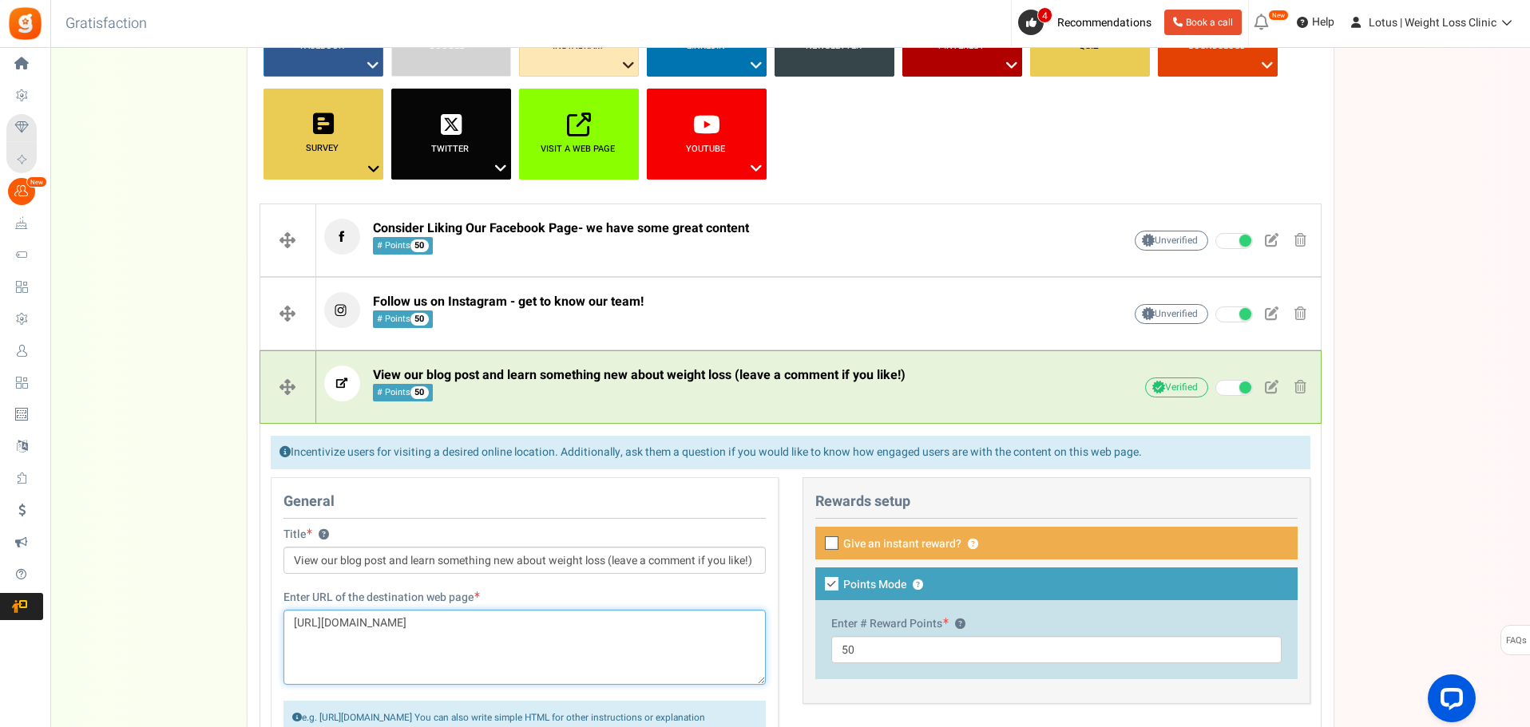
scroll to position [220, 0]
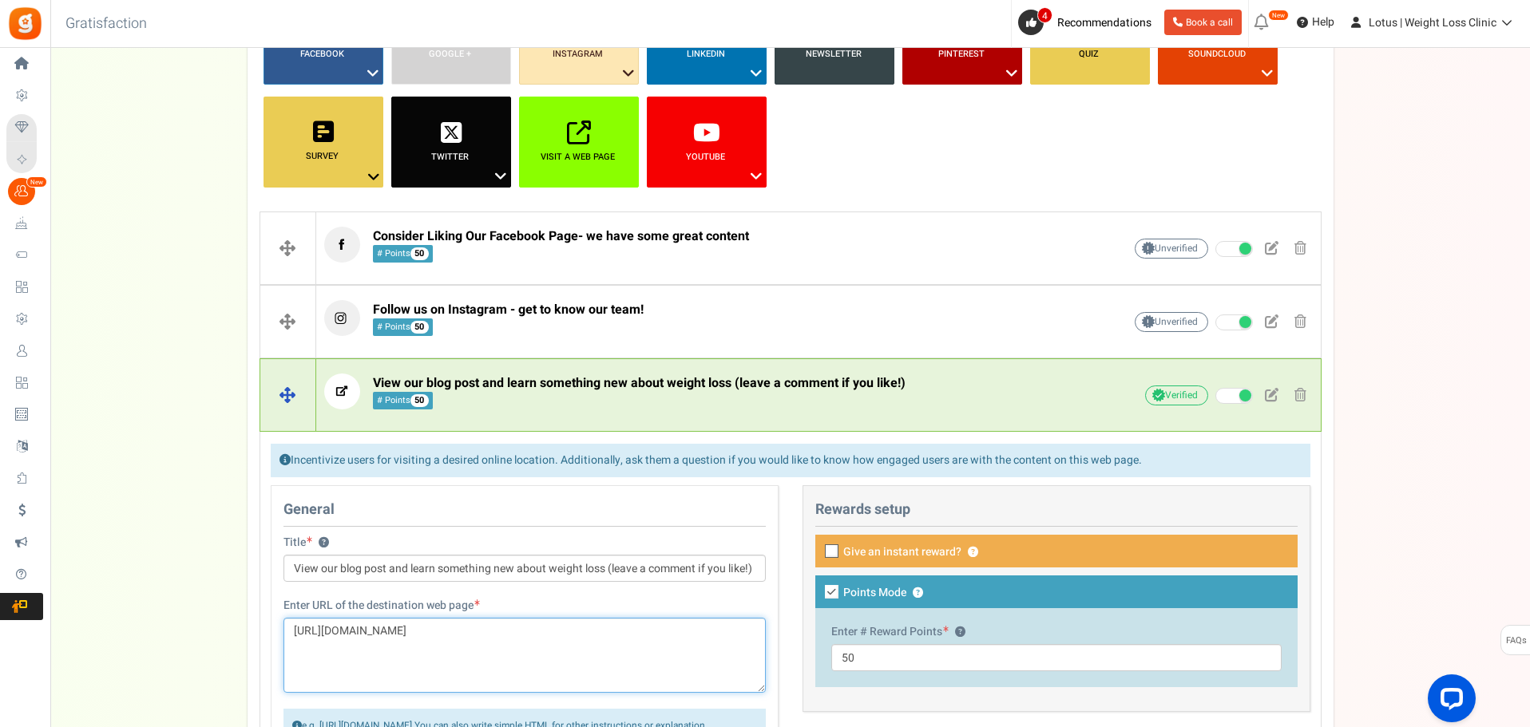
type textarea "[URL][DOMAIN_NAME]"
click at [670, 398] on span "View our blog post and learn something new about weight loss (leave a comment i…" at bounding box center [639, 392] width 533 height 34
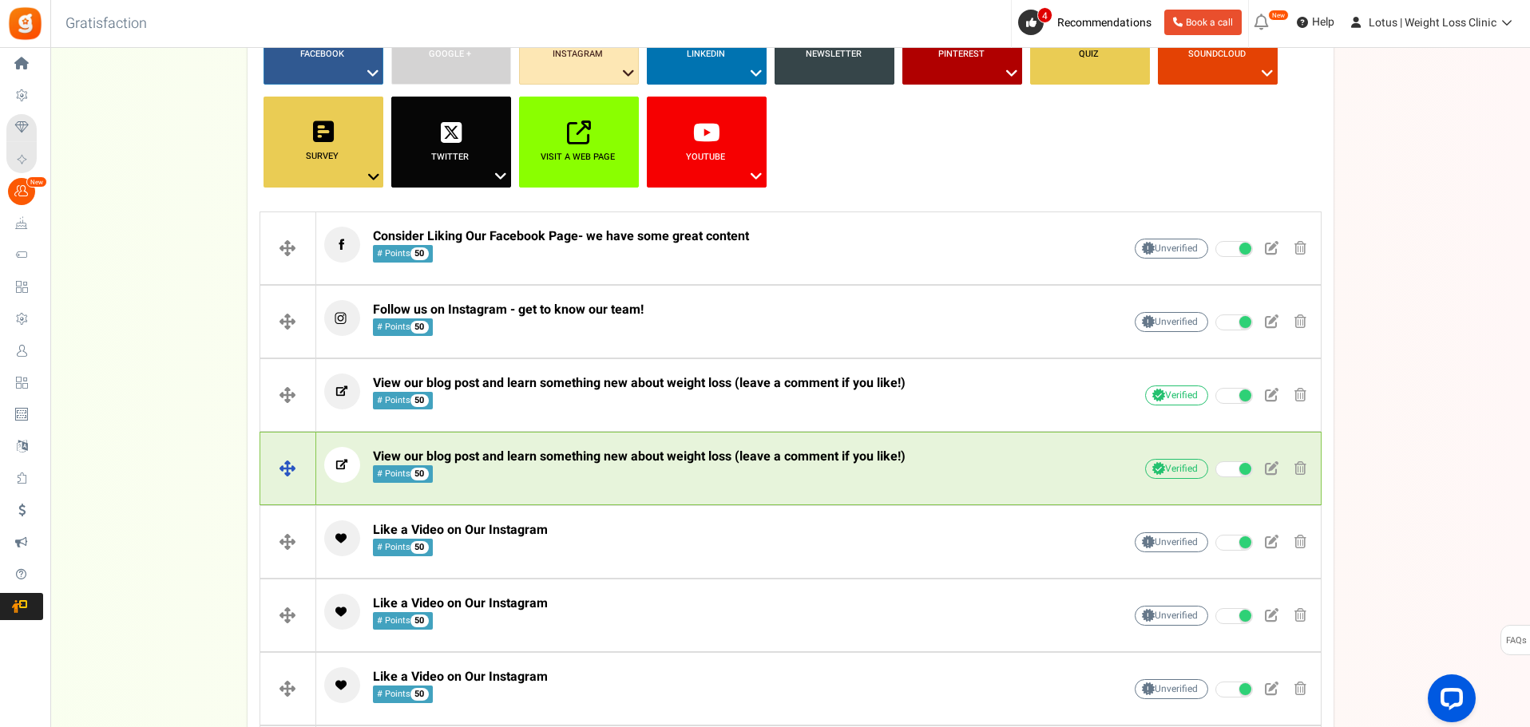
click at [620, 468] on span "View our blog post and learn something new about weight loss (leave a comment i…" at bounding box center [639, 466] width 533 height 34
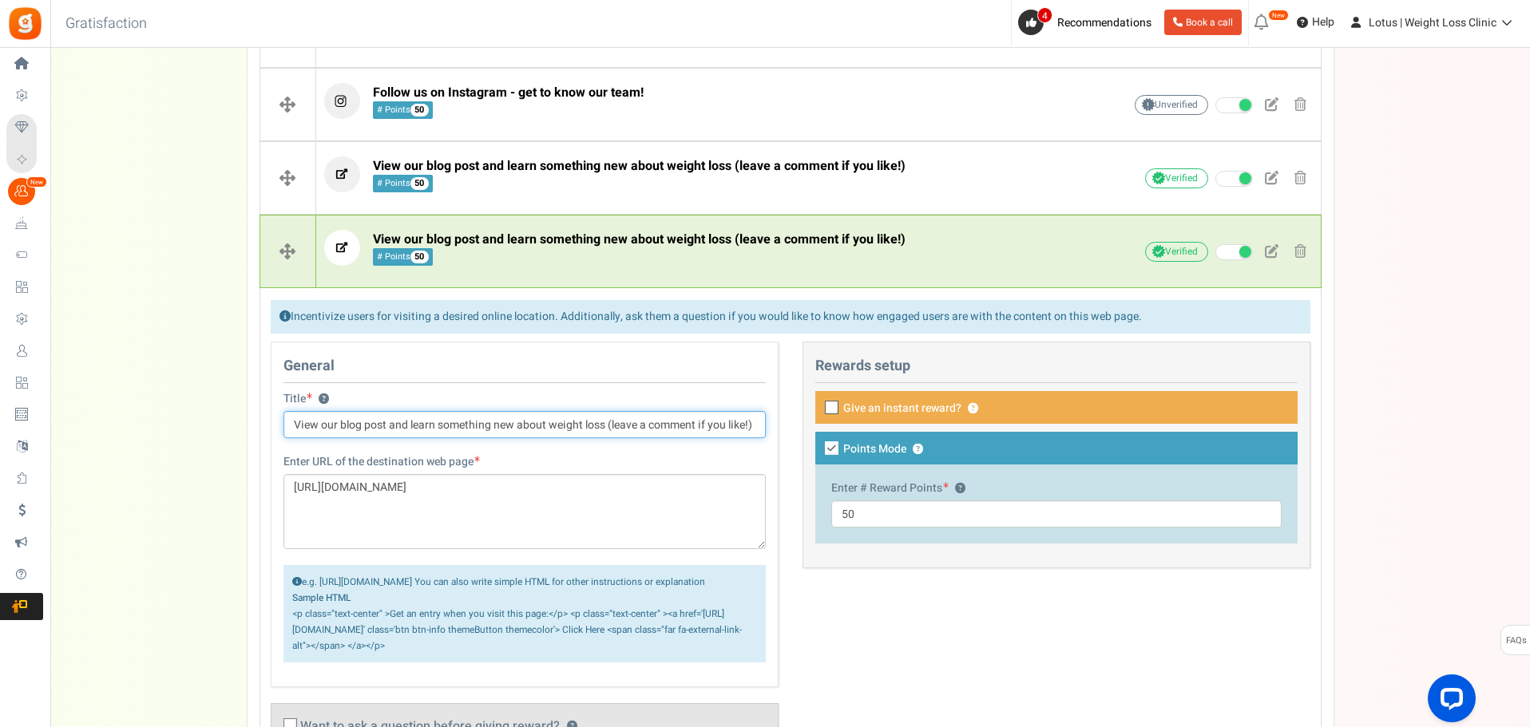
scroll to position [539, 0]
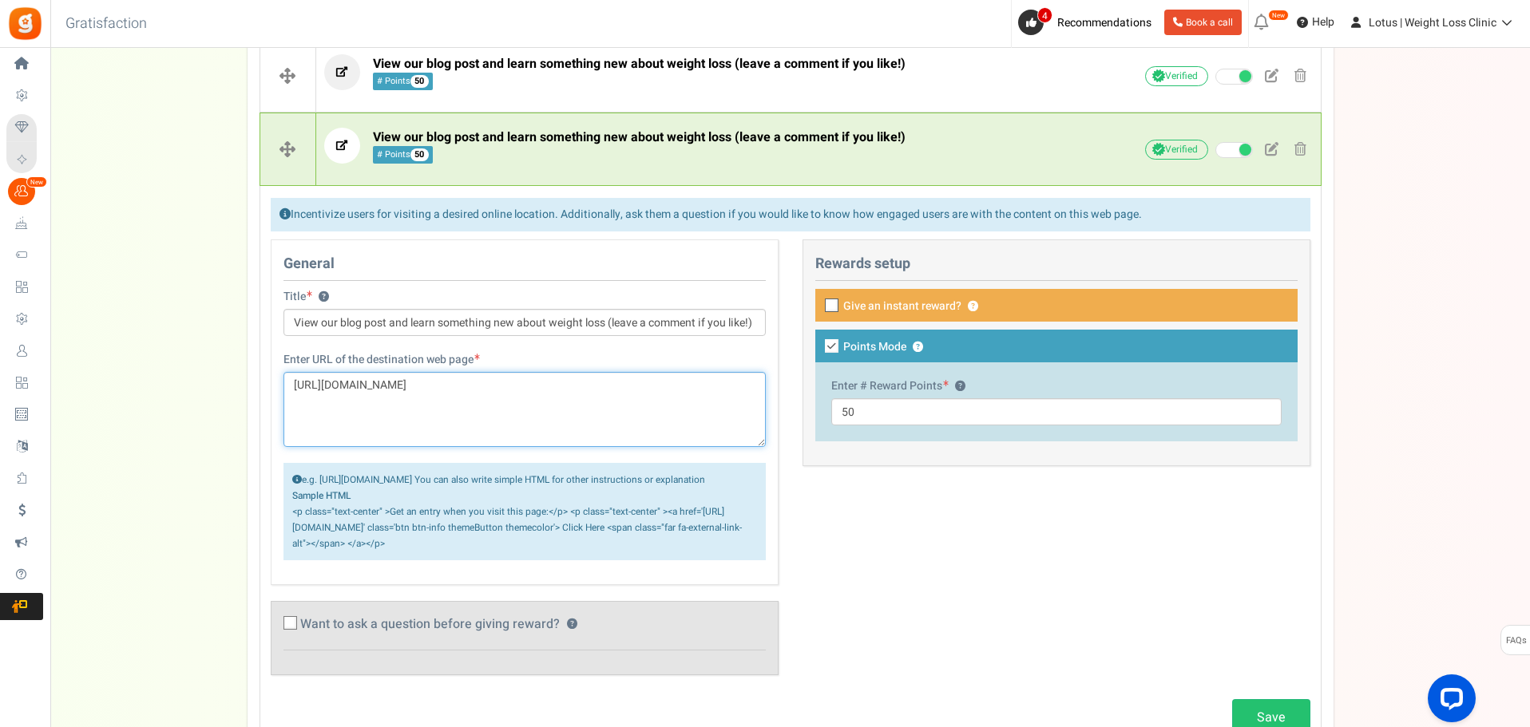
drag, startPoint x: 741, startPoint y: 386, endPoint x: 267, endPoint y: 388, distance: 473.5
click at [271, 388] on div "Enter URL of the destination web page https://lotusweightloss.co.uk/whats-the-t…" at bounding box center [524, 464] width 506 height 224
paste textarea "can-weight-training-help-you-lose-fat-faster"
type textarea "[URL][DOMAIN_NAME]"
click at [483, 164] on div "View our blog post and learn something new about weight loss (leave a comment i…" at bounding box center [698, 150] width 749 height 44
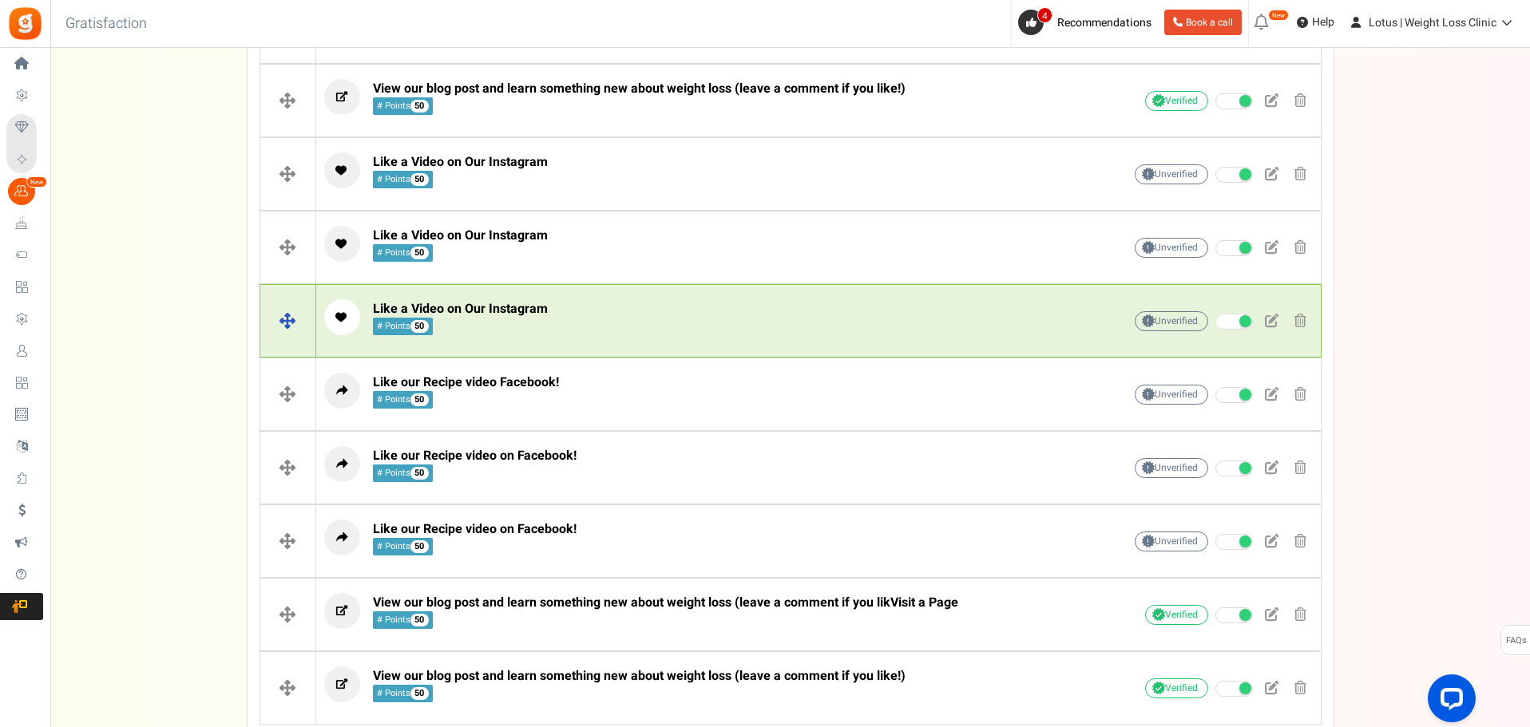
scroll to position [694, 0]
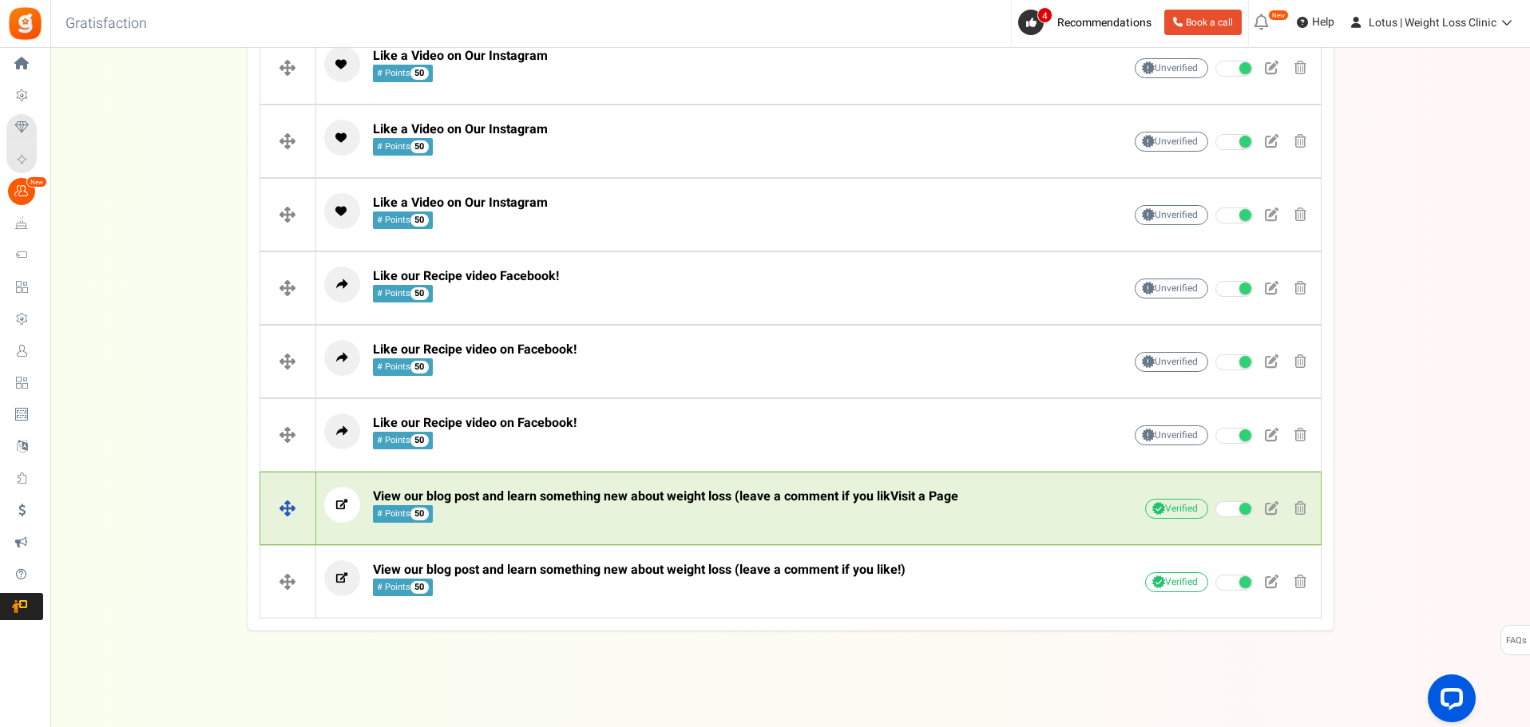
click at [600, 500] on span "View our blog post and learn something new about weight loss (leave a comment i…" at bounding box center [665, 496] width 585 height 19
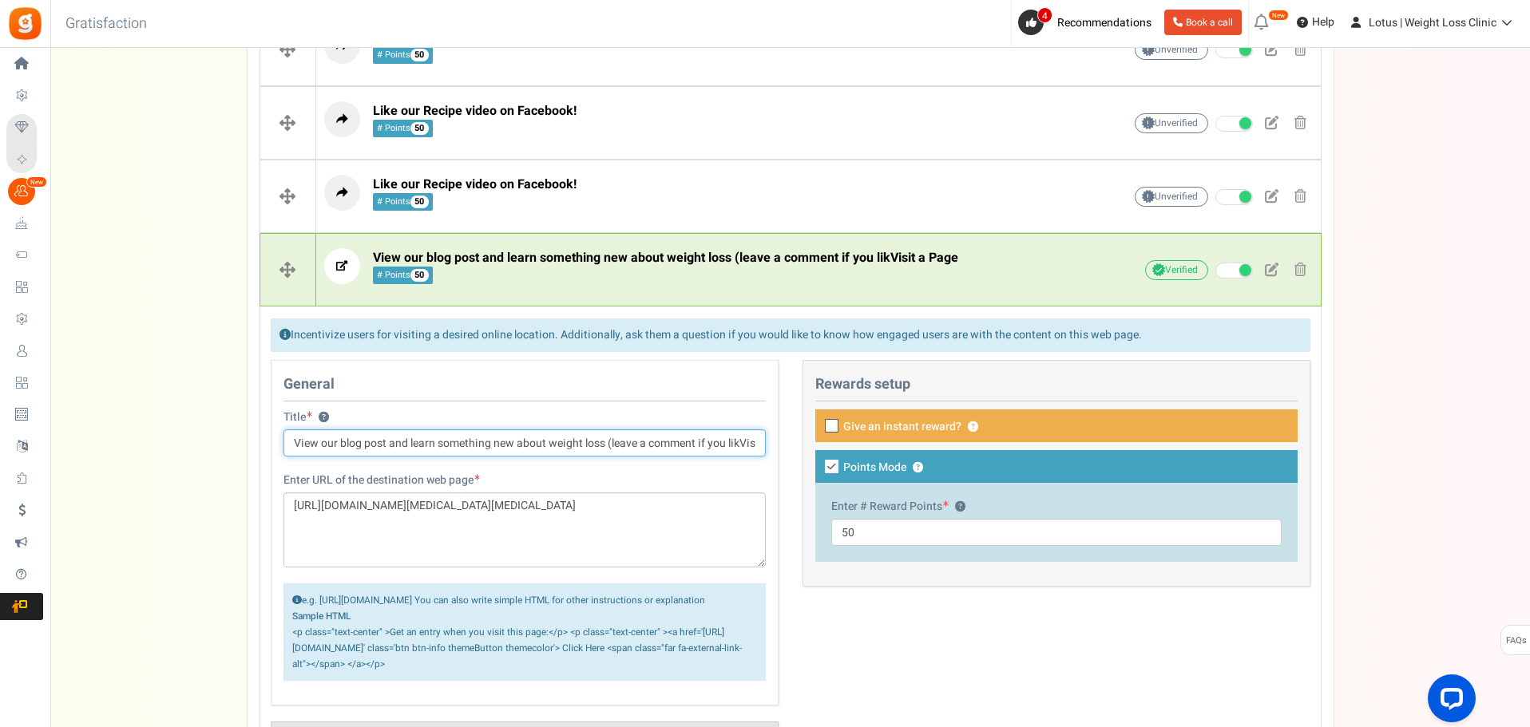
scroll to position [933, 0]
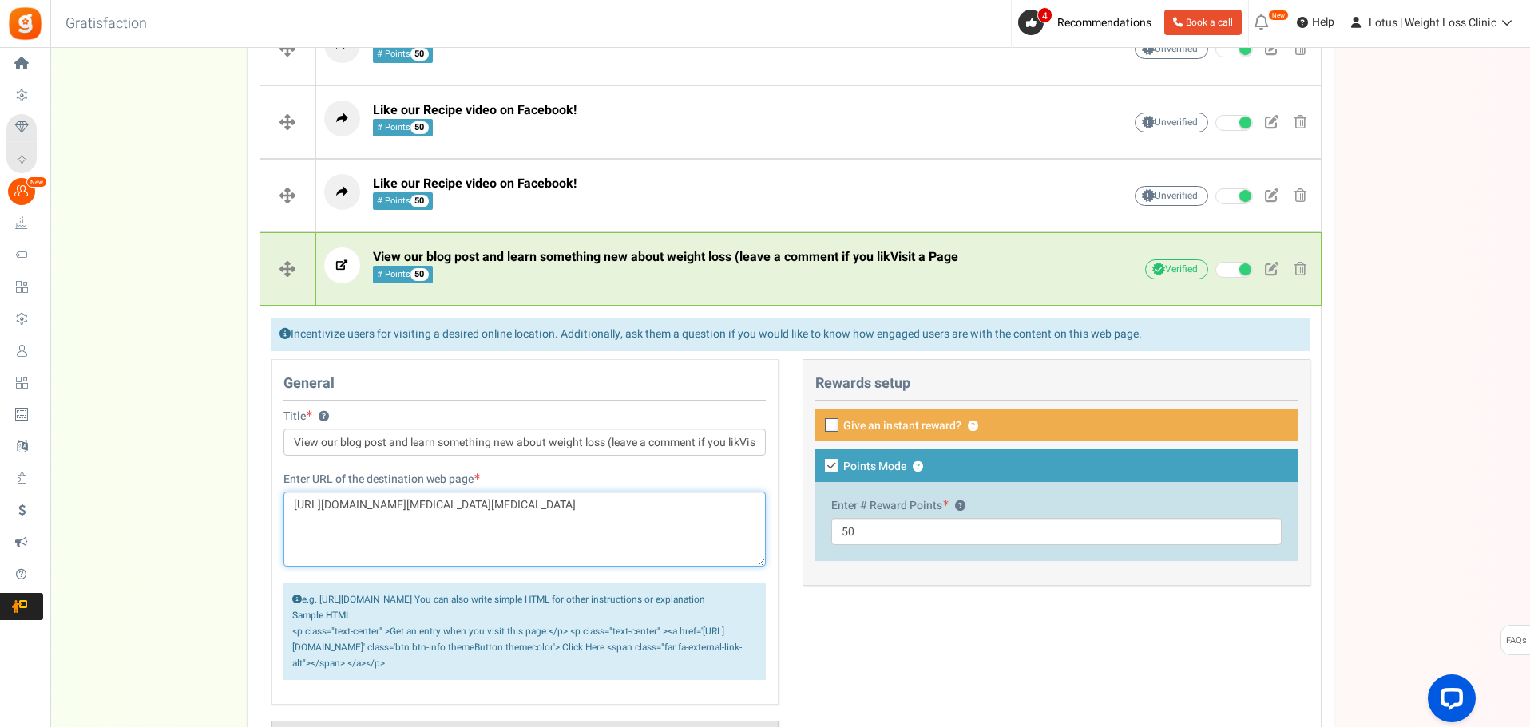
drag, startPoint x: 718, startPoint y: 510, endPoint x: 259, endPoint y: 497, distance: 458.5
click at [262, 497] on div "General Title ? View our blog post and learn something new about weight loss (l…" at bounding box center [525, 585] width 532 height 452
paste textarea "what-are-the-potential-interactions-between-mounjaro-wegovy-and-other-medication"
type textarea "[URL][DOMAIN_NAME][MEDICAL_DATA]"
click at [600, 263] on span "View our blog post and learn something new about weight loss (leave a comment i…" at bounding box center [665, 257] width 585 height 19
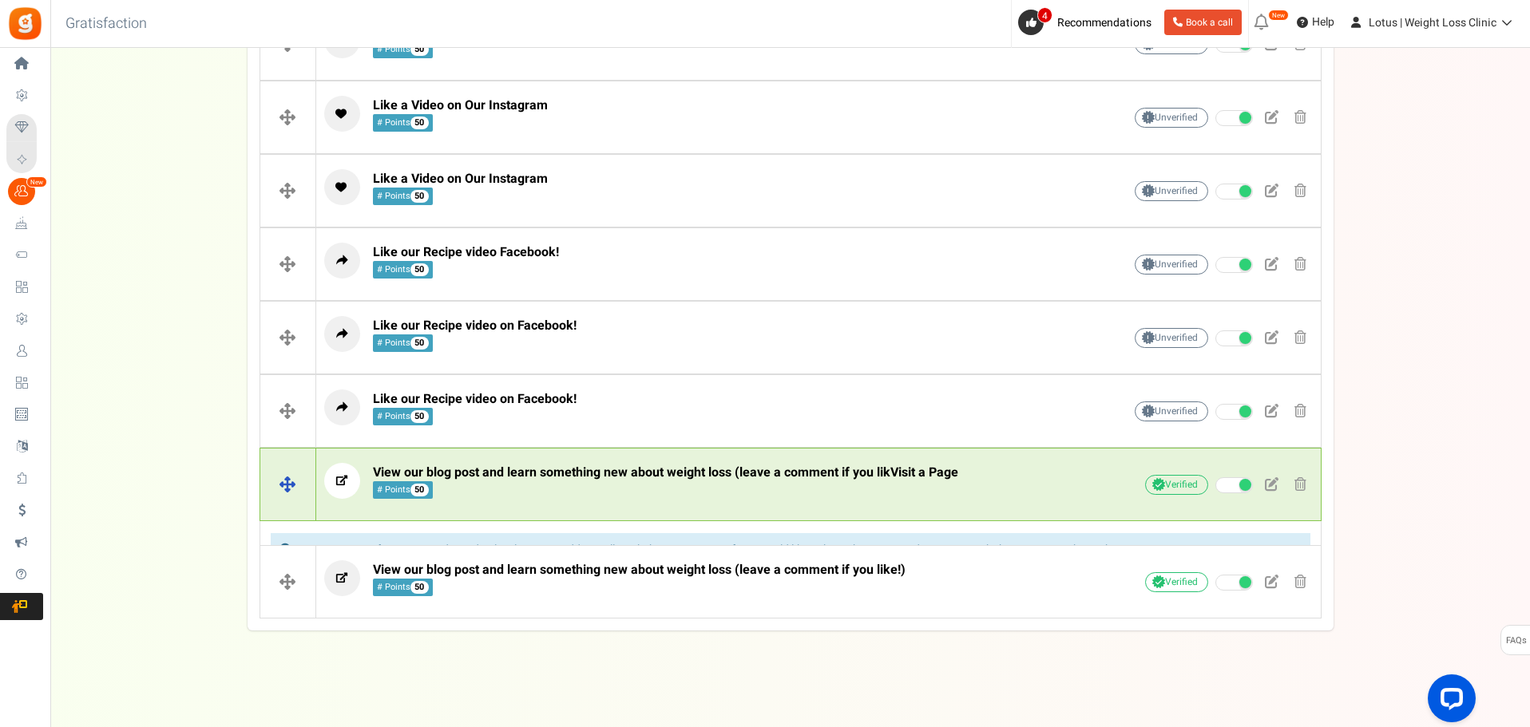
scroll to position [694, 0]
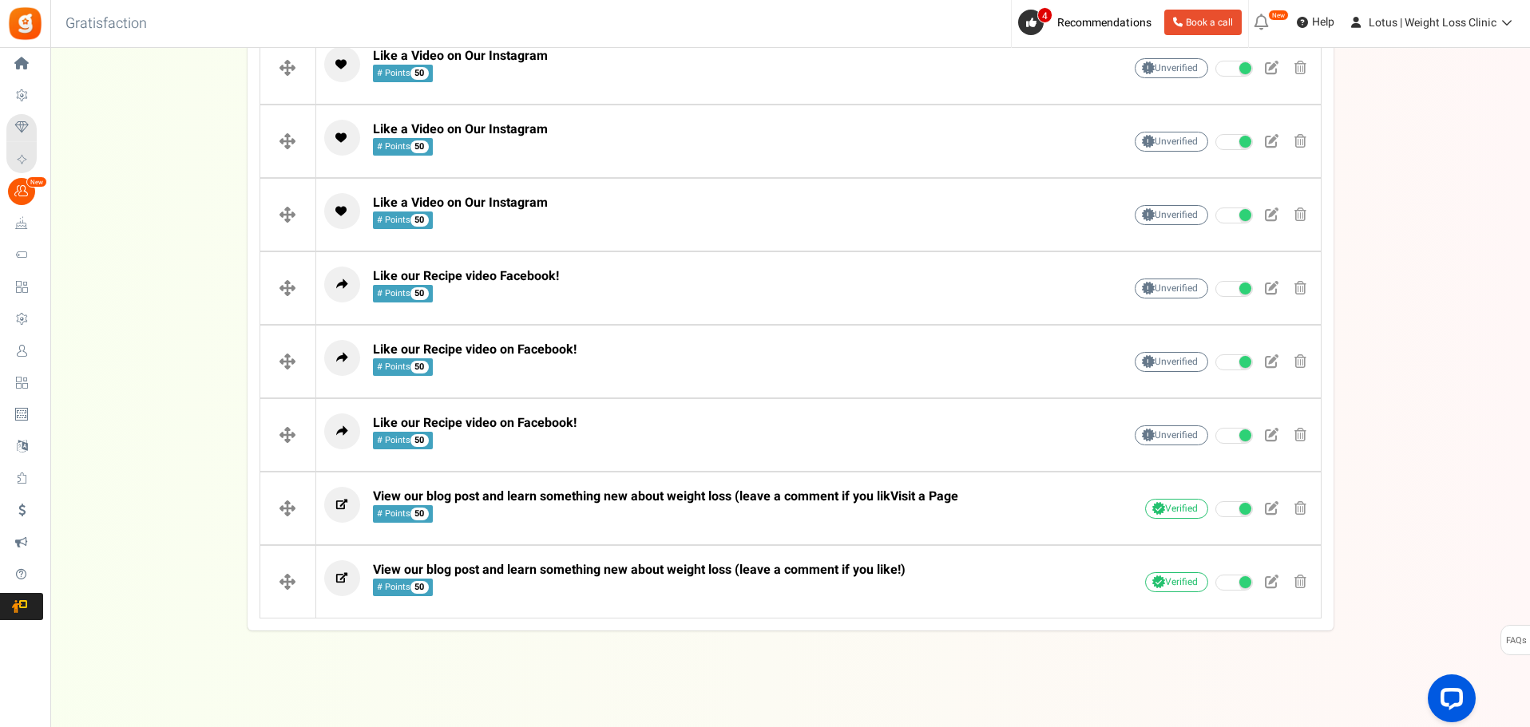
drag, startPoint x: 567, startPoint y: 590, endPoint x: 561, endPoint y: 604, distance: 15.4
click at [569, 590] on span "View our blog post and learn something new about weight loss (leave a comment i…" at bounding box center [639, 579] width 533 height 34
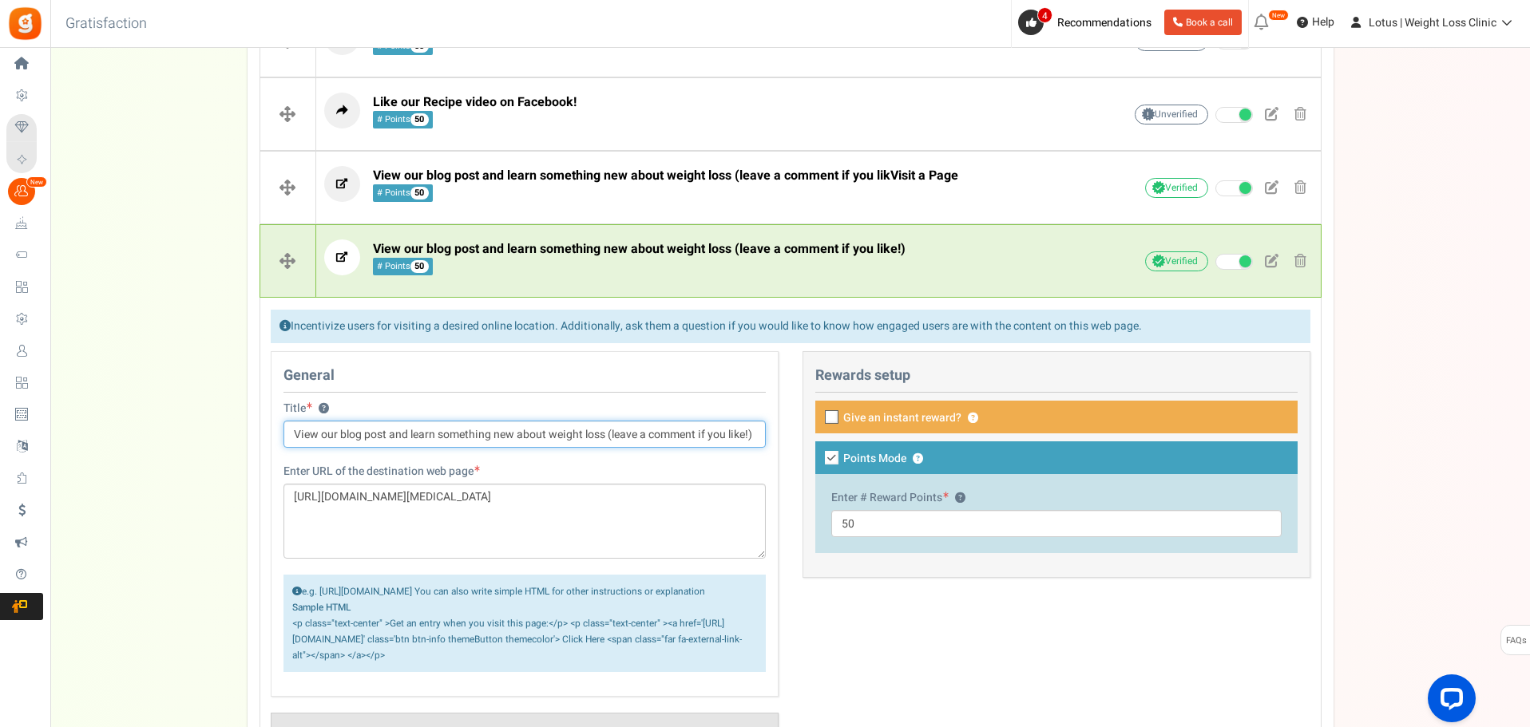
scroll to position [1093, 0]
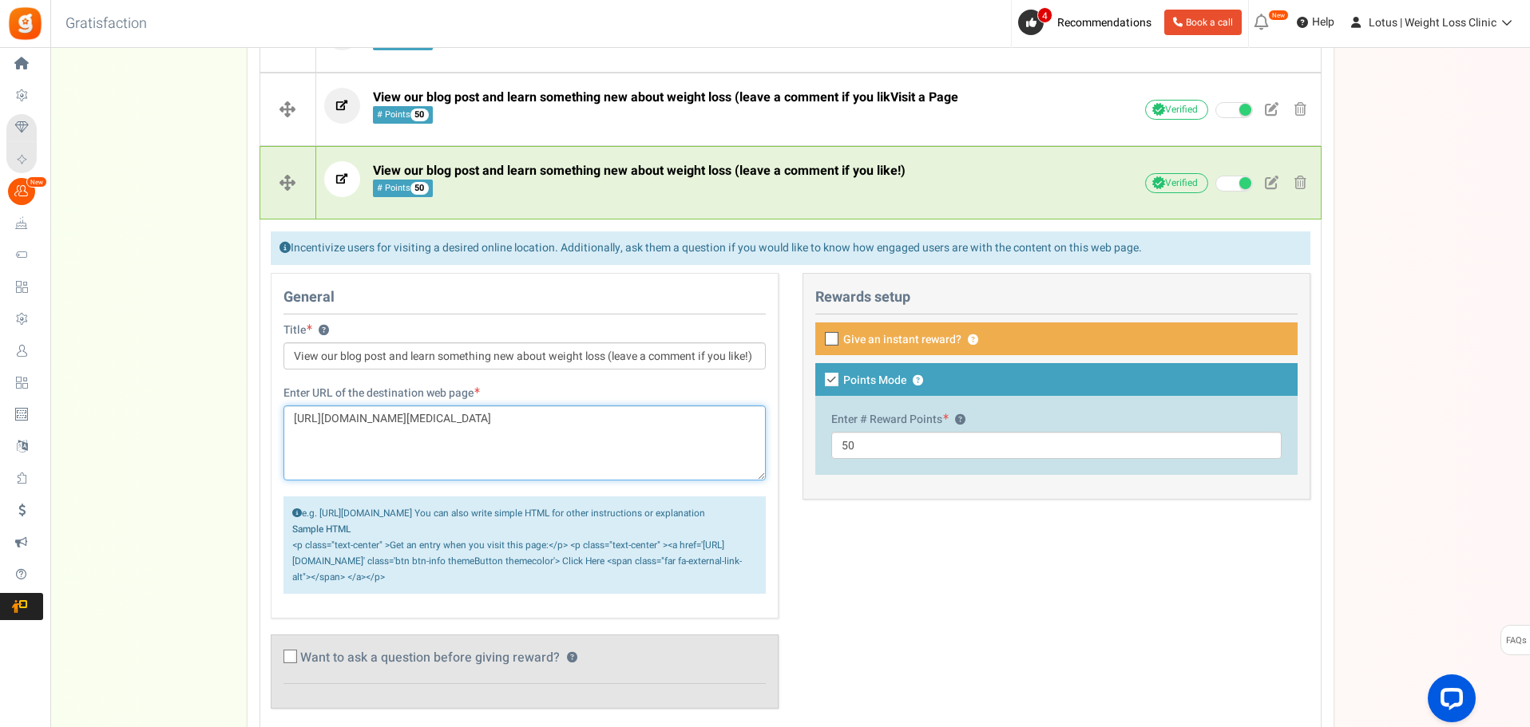
drag, startPoint x: 382, startPoint y: 441, endPoint x: 277, endPoint y: 390, distance: 116.8
click at [277, 390] on div "Enter URL of the destination web page https://lotusweightloss.co.uk/how-do-moun…" at bounding box center [524, 498] width 506 height 224
paste textarea "to-manage-nausea-and-other-common-side-effects-on-wegovy"
type textarea "[URL][DOMAIN_NAME]"
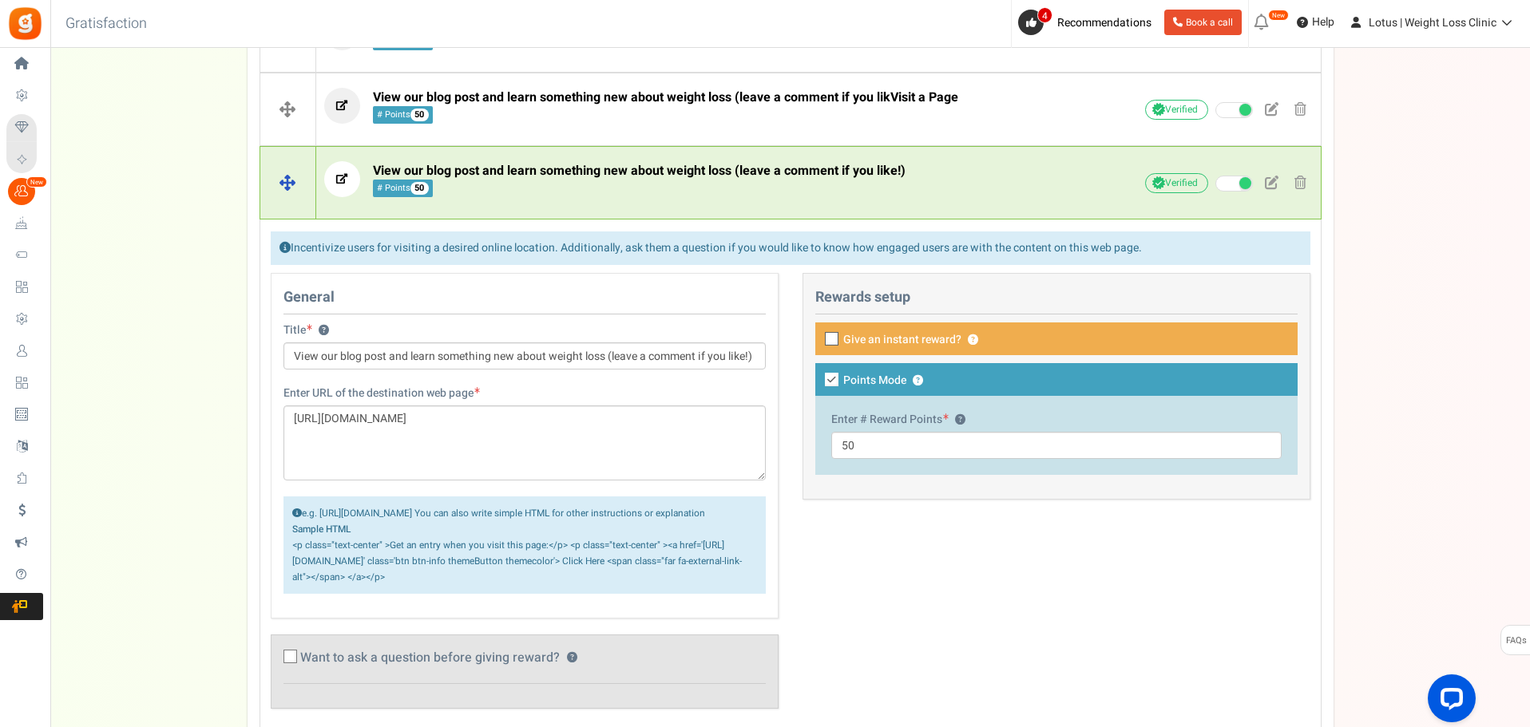
click at [565, 170] on span "View our blog post and learn something new about weight loss (leave a comment i…" at bounding box center [639, 170] width 533 height 19
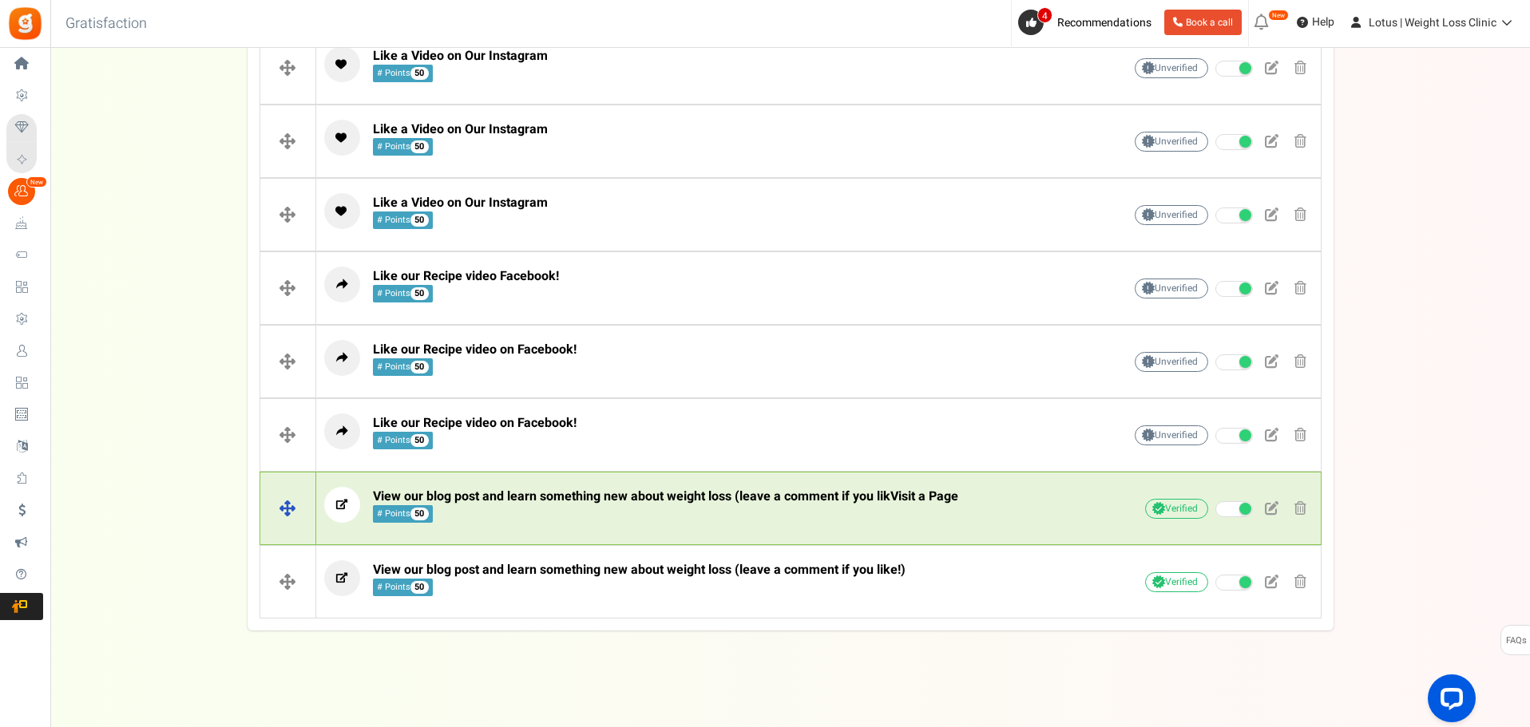
scroll to position [694, 0]
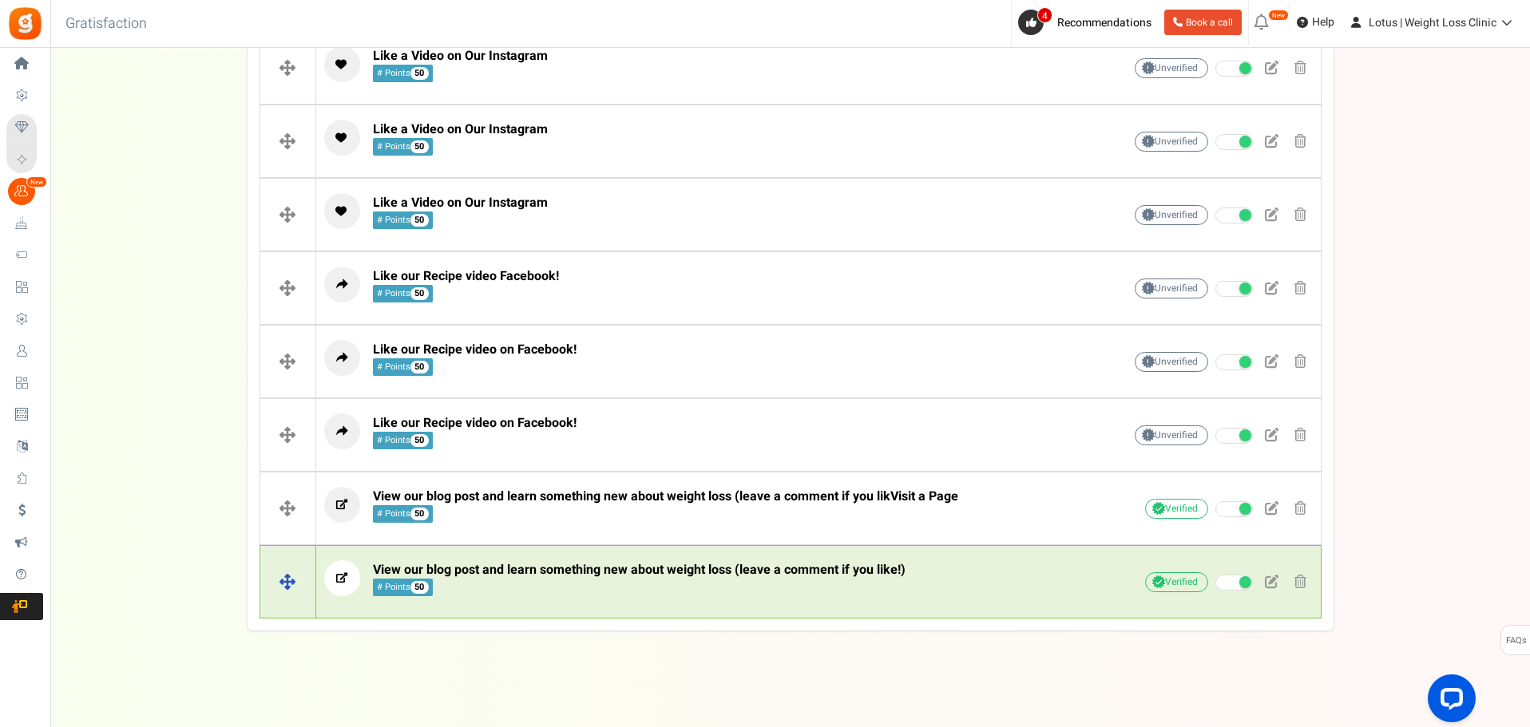
click at [687, 609] on div "View our blog post and learn something new about weight loss (leave a comment i…" at bounding box center [818, 583] width 1004 height 60
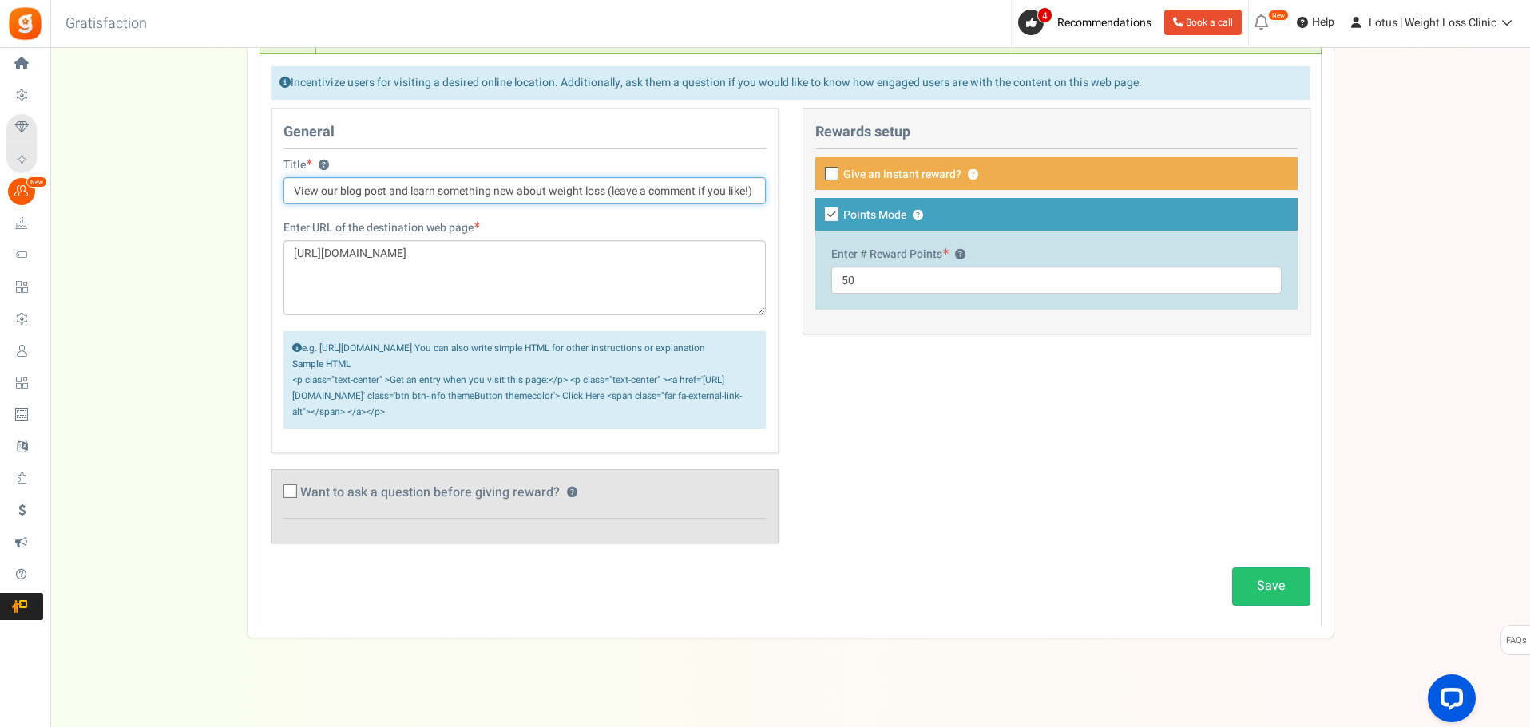
scroll to position [1281, 0]
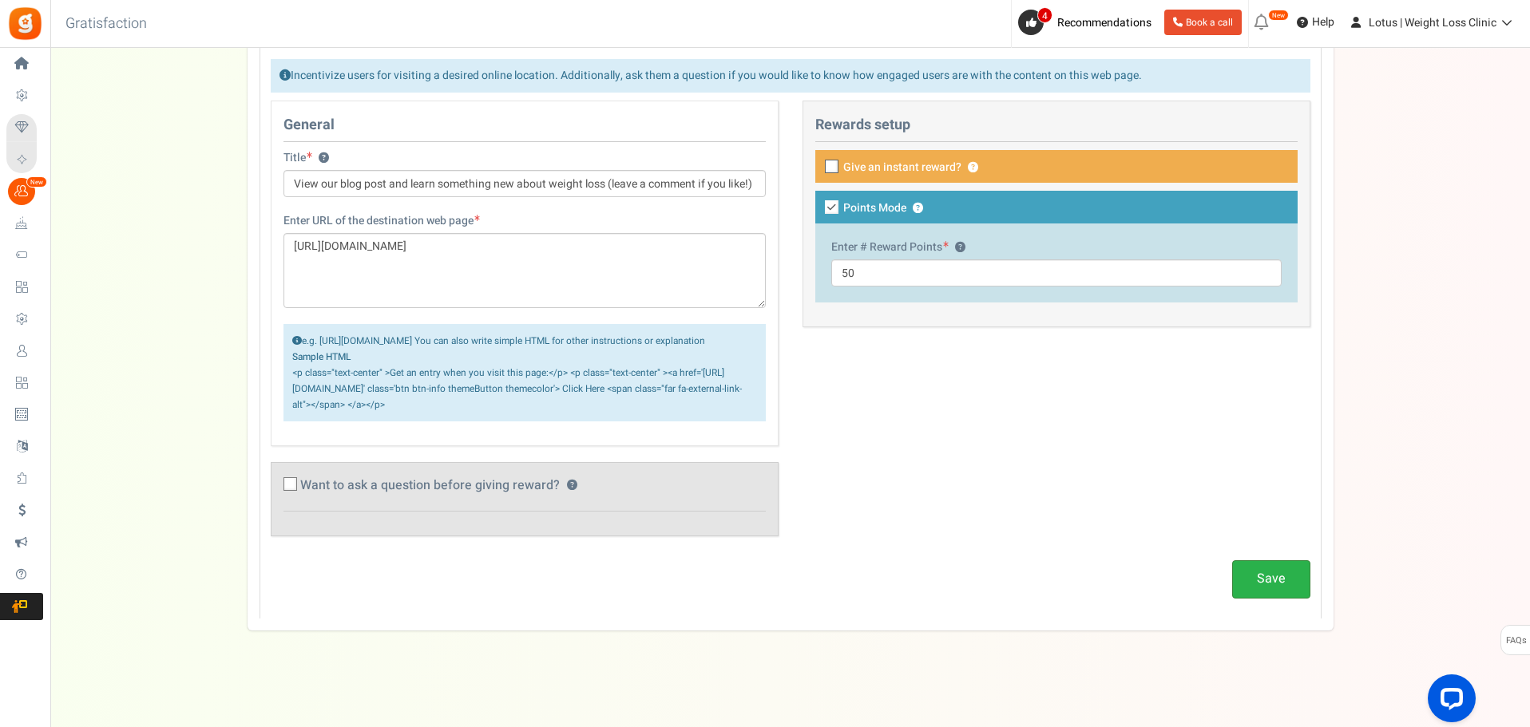
click at [1258, 576] on link "Save" at bounding box center [1271, 579] width 78 height 38
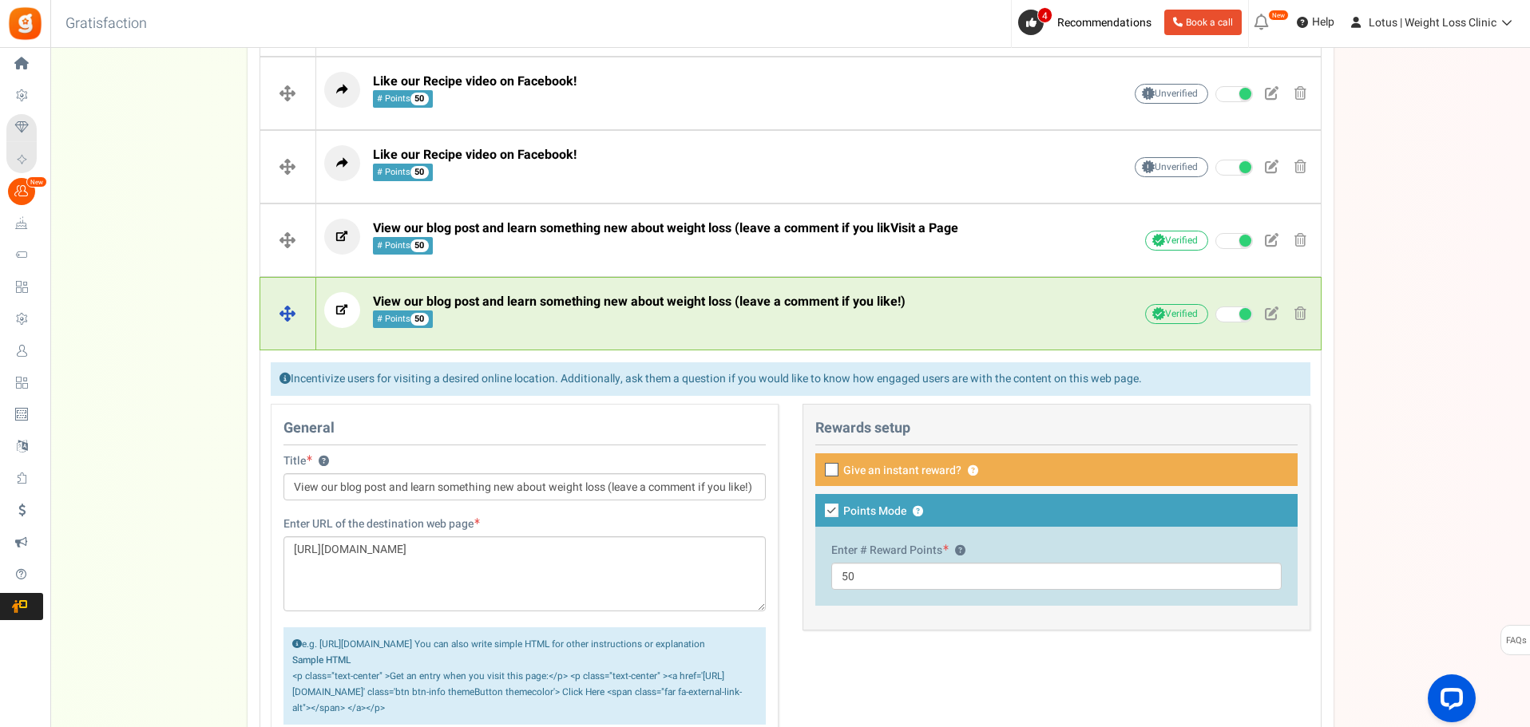
click at [704, 314] on span "View our blog post and learn something new about weight loss (leave a comment i…" at bounding box center [639, 311] width 533 height 34
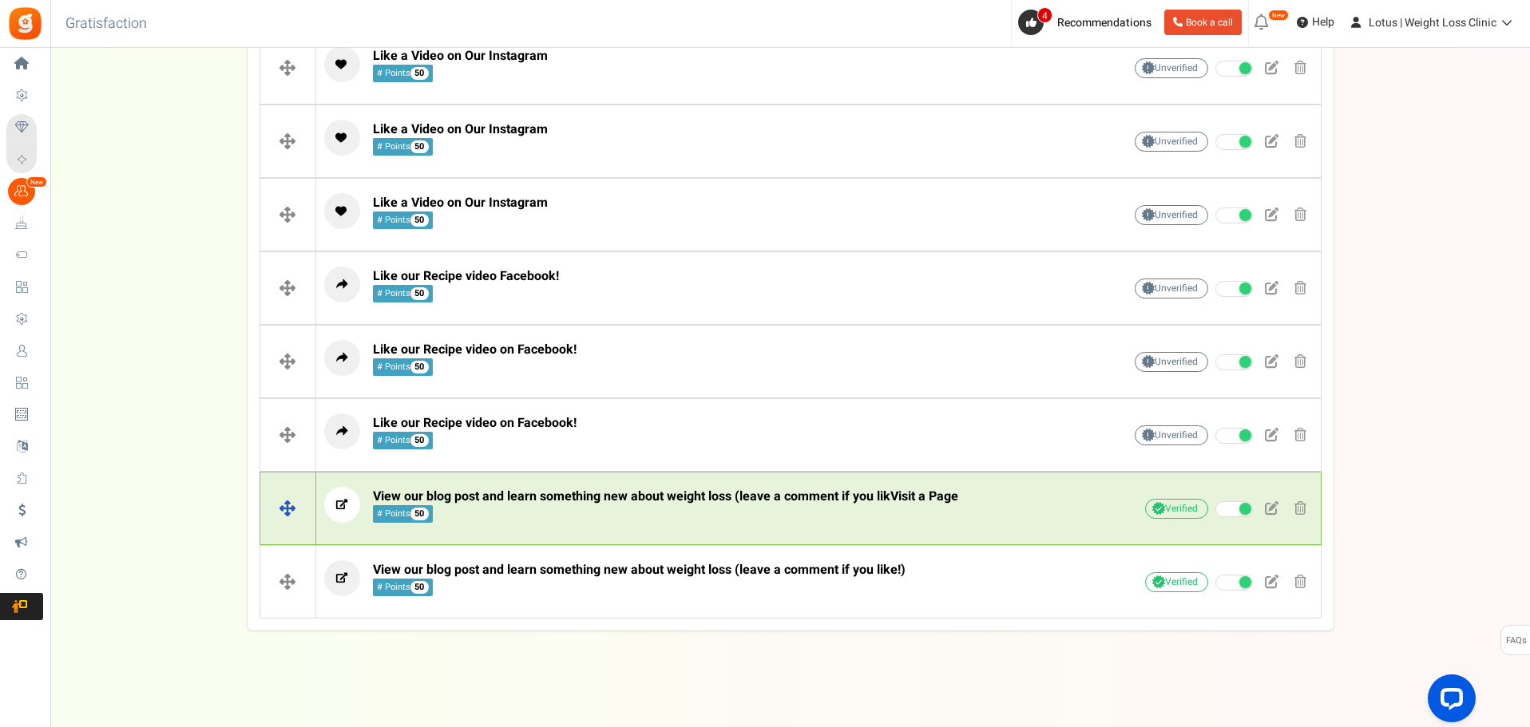
click at [703, 505] on span "View our blog post and learn something new about weight loss (leave a comment i…" at bounding box center [665, 496] width 585 height 19
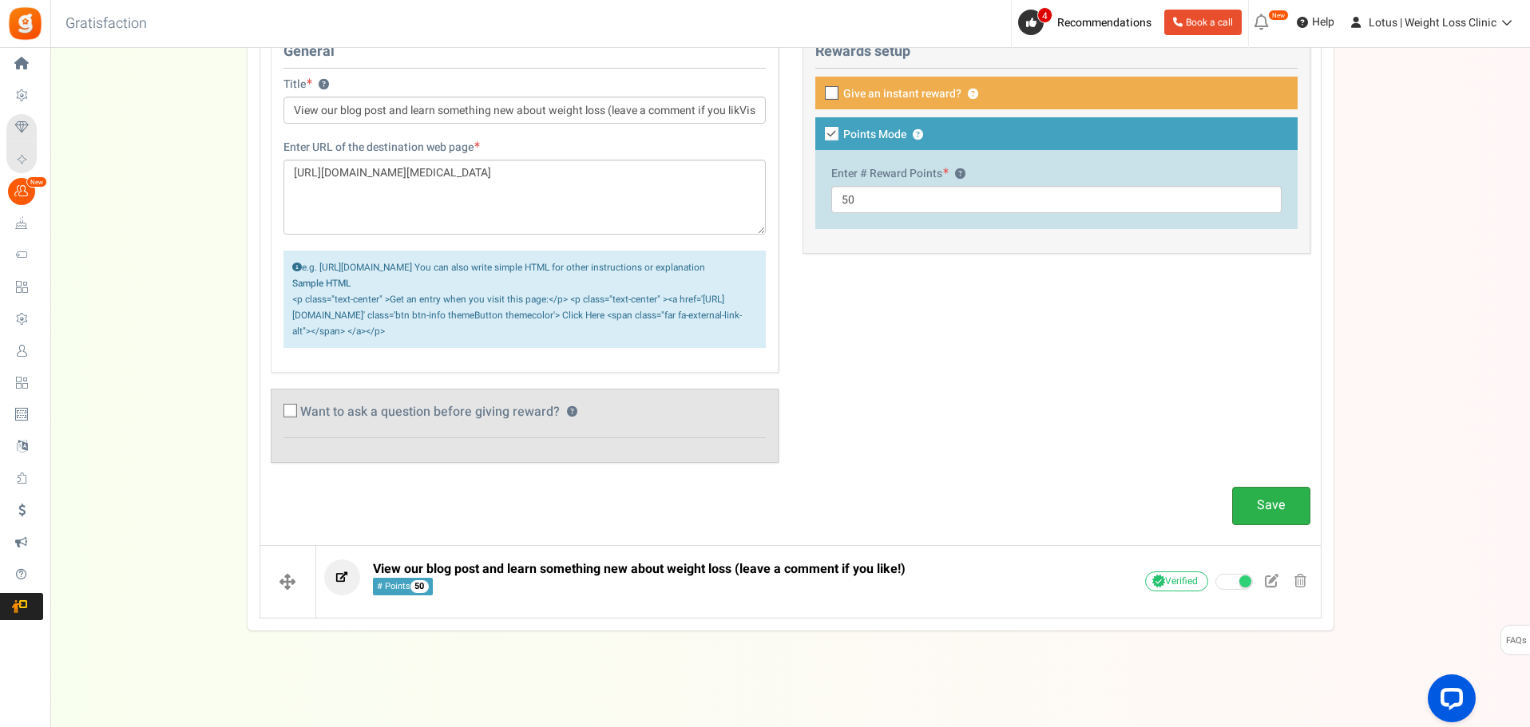
click at [1275, 505] on link "Save" at bounding box center [1271, 506] width 78 height 38
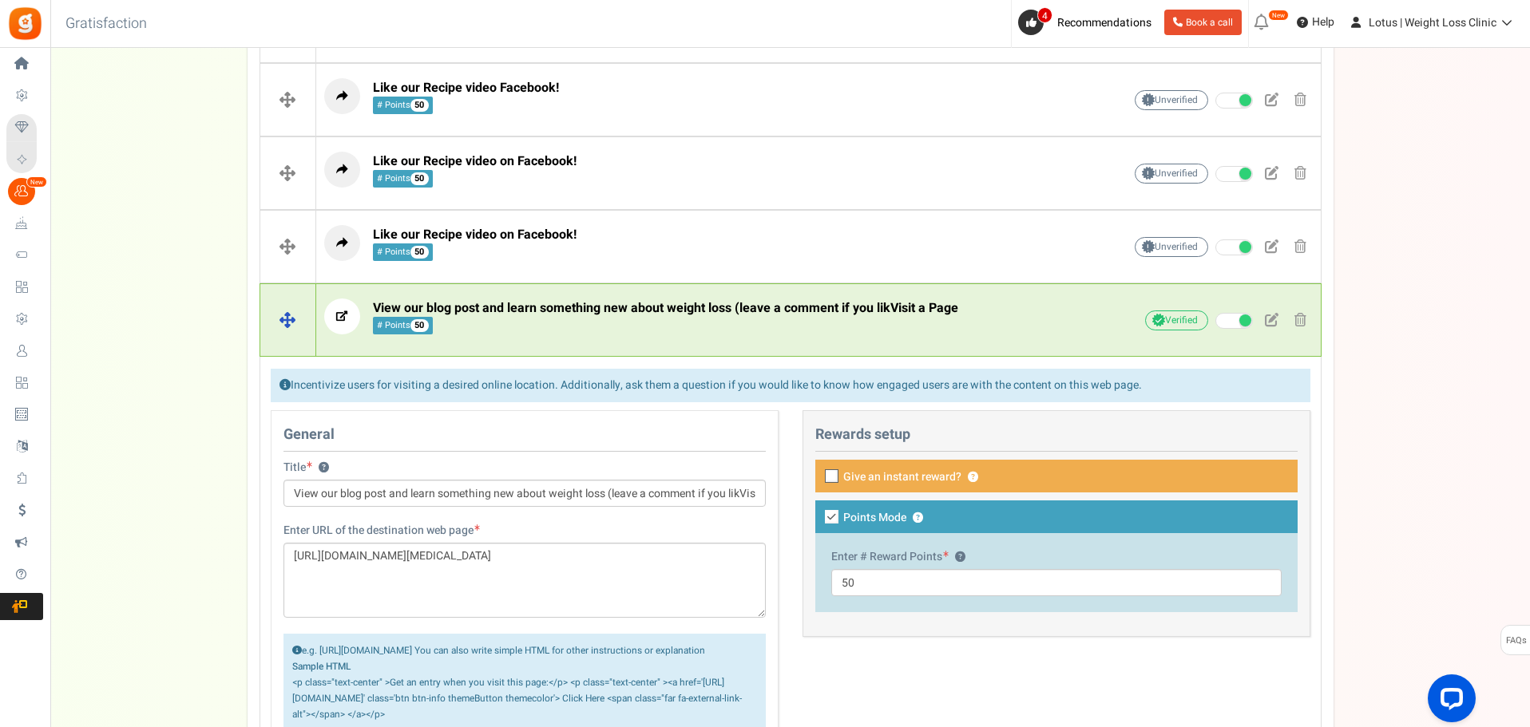
click at [635, 323] on span "View our blog post and learn something new about weight loss (leave a comment i…" at bounding box center [665, 317] width 585 height 34
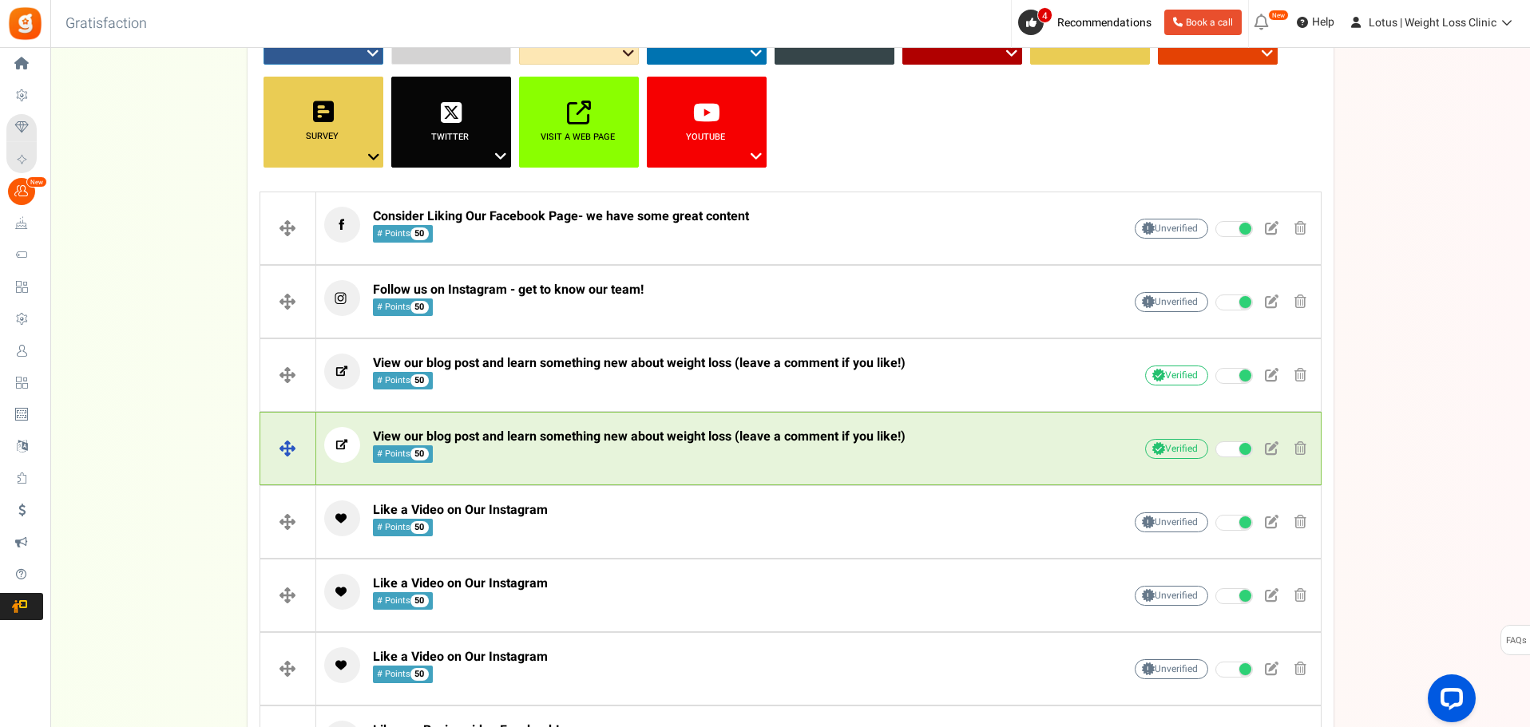
click at [700, 442] on span "View our blog post and learn something new about weight loss (leave a comment i…" at bounding box center [639, 436] width 533 height 19
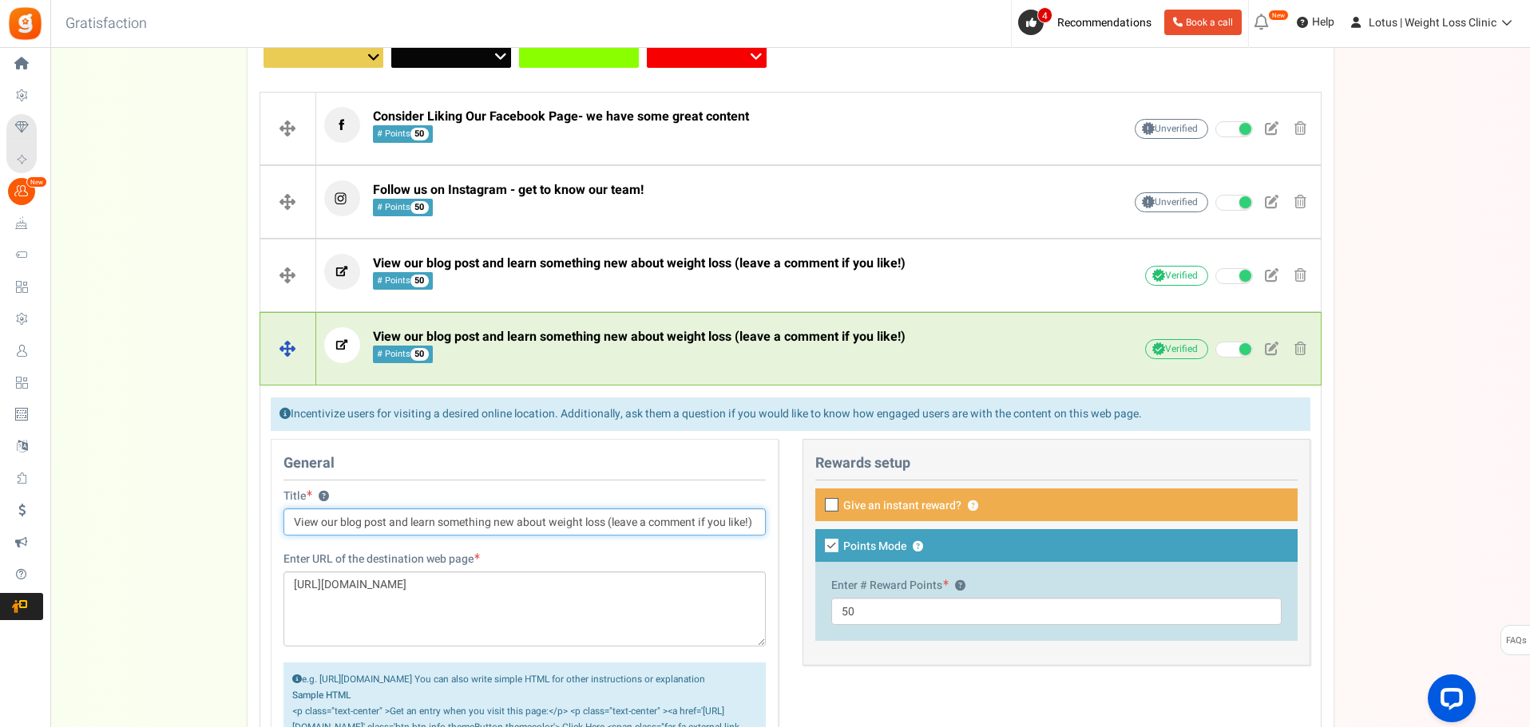
scroll to position [559, 0]
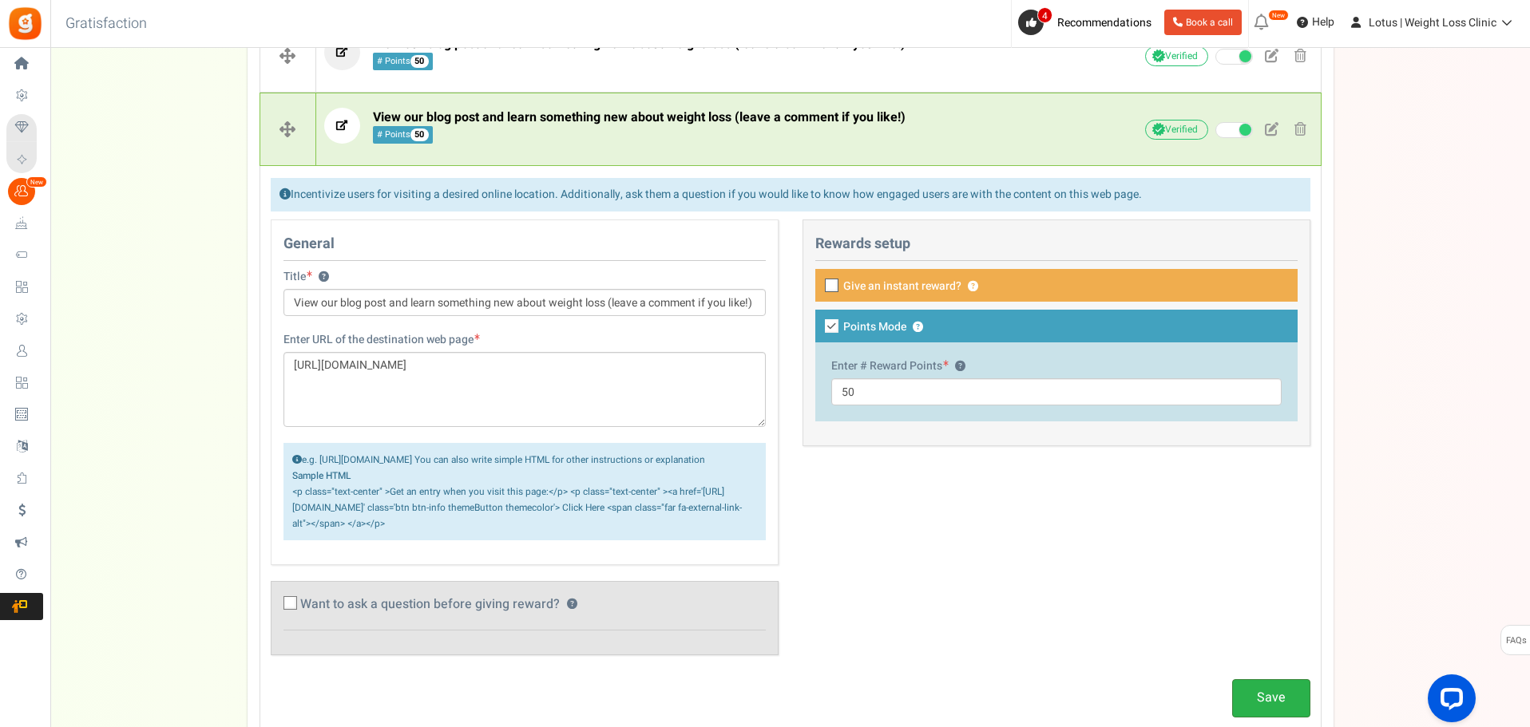
click at [1250, 708] on link "Save" at bounding box center [1271, 698] width 78 height 38
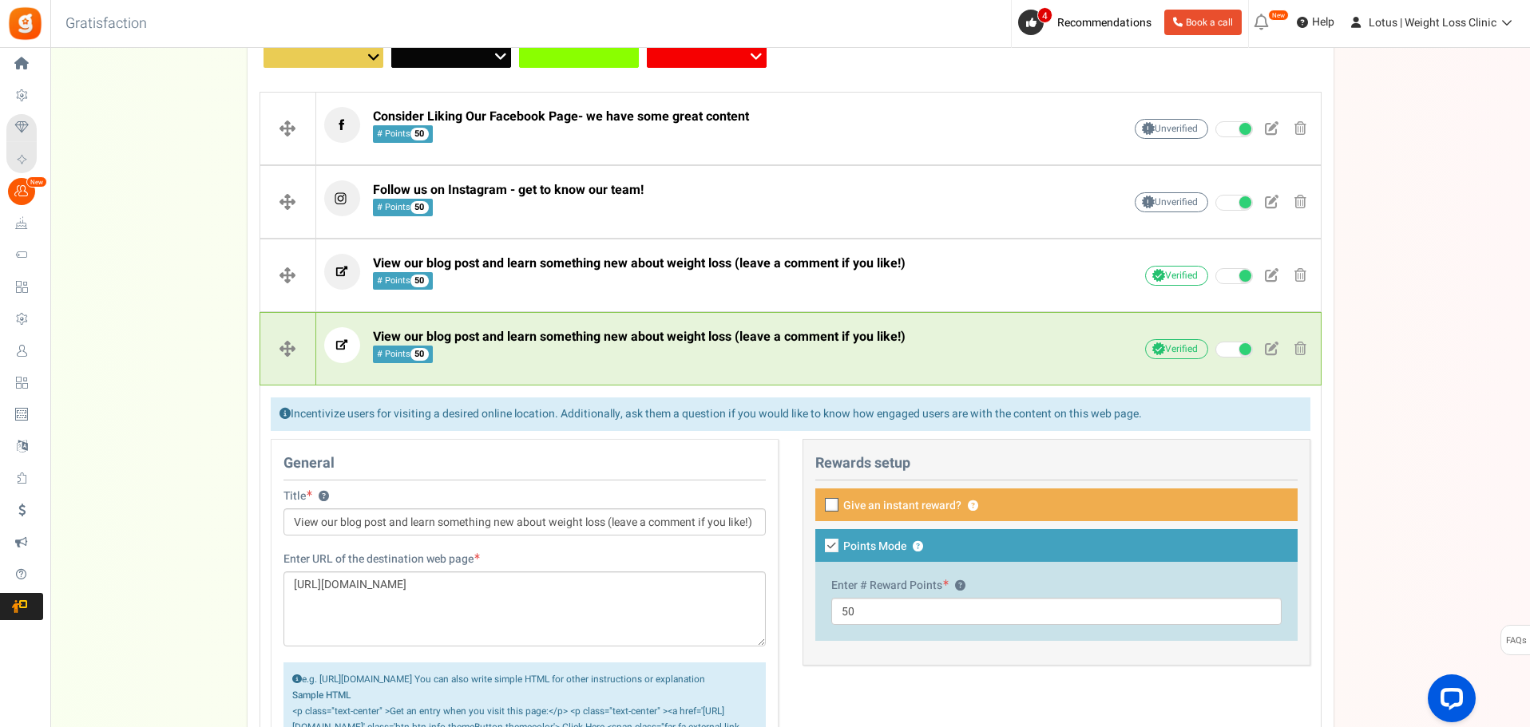
scroll to position [319, 0]
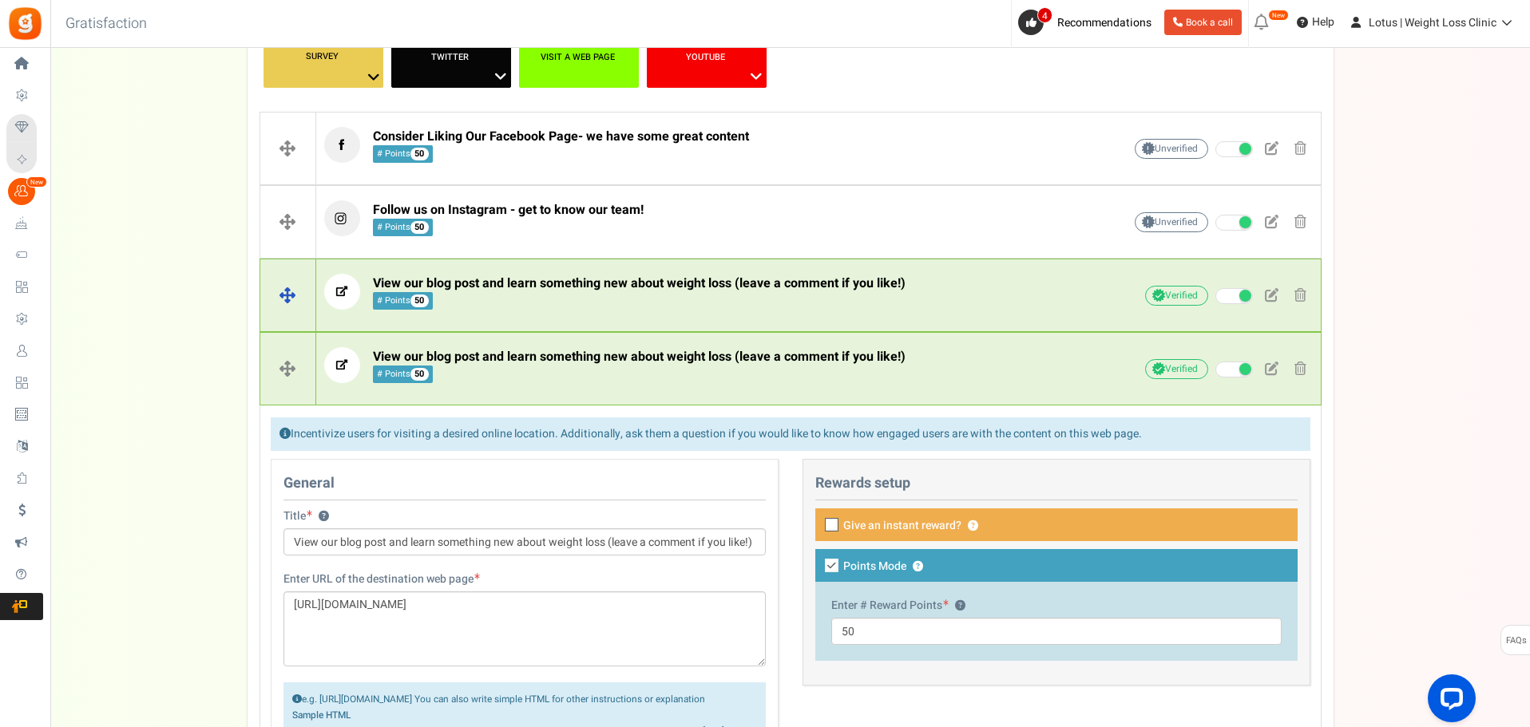
click at [745, 290] on span "View our blog post and learn something new about weight loss (leave a comment i…" at bounding box center [639, 283] width 533 height 19
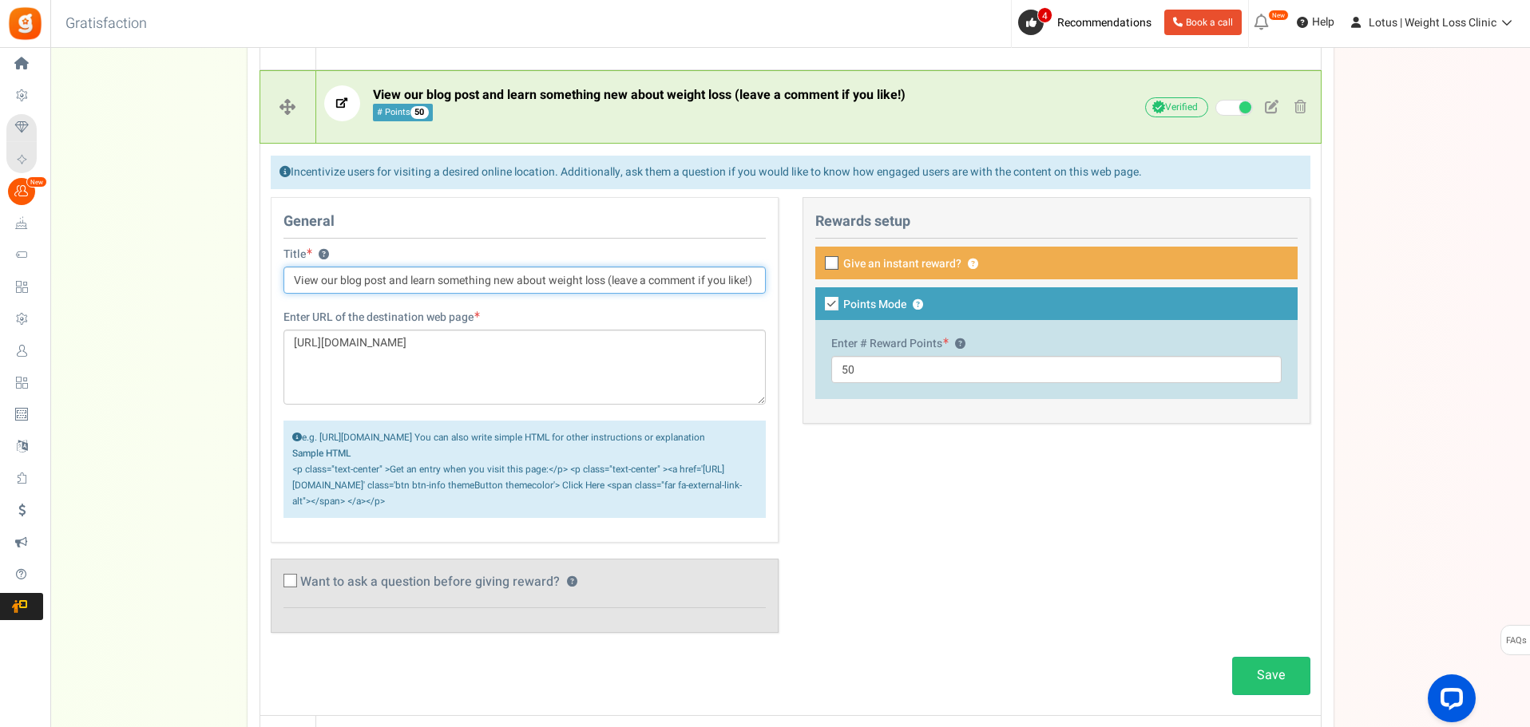
scroll to position [559, 0]
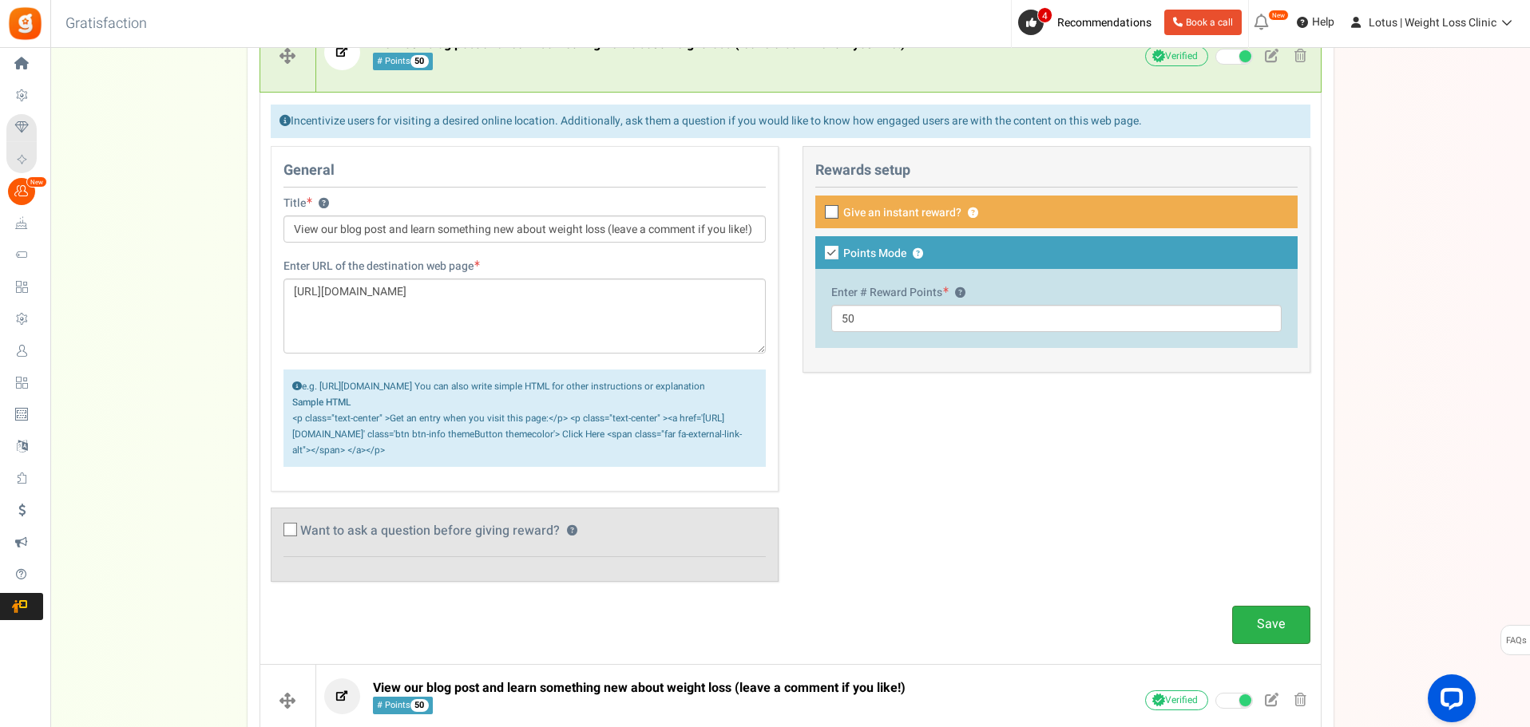
click at [1258, 644] on link "Save" at bounding box center [1271, 625] width 78 height 38
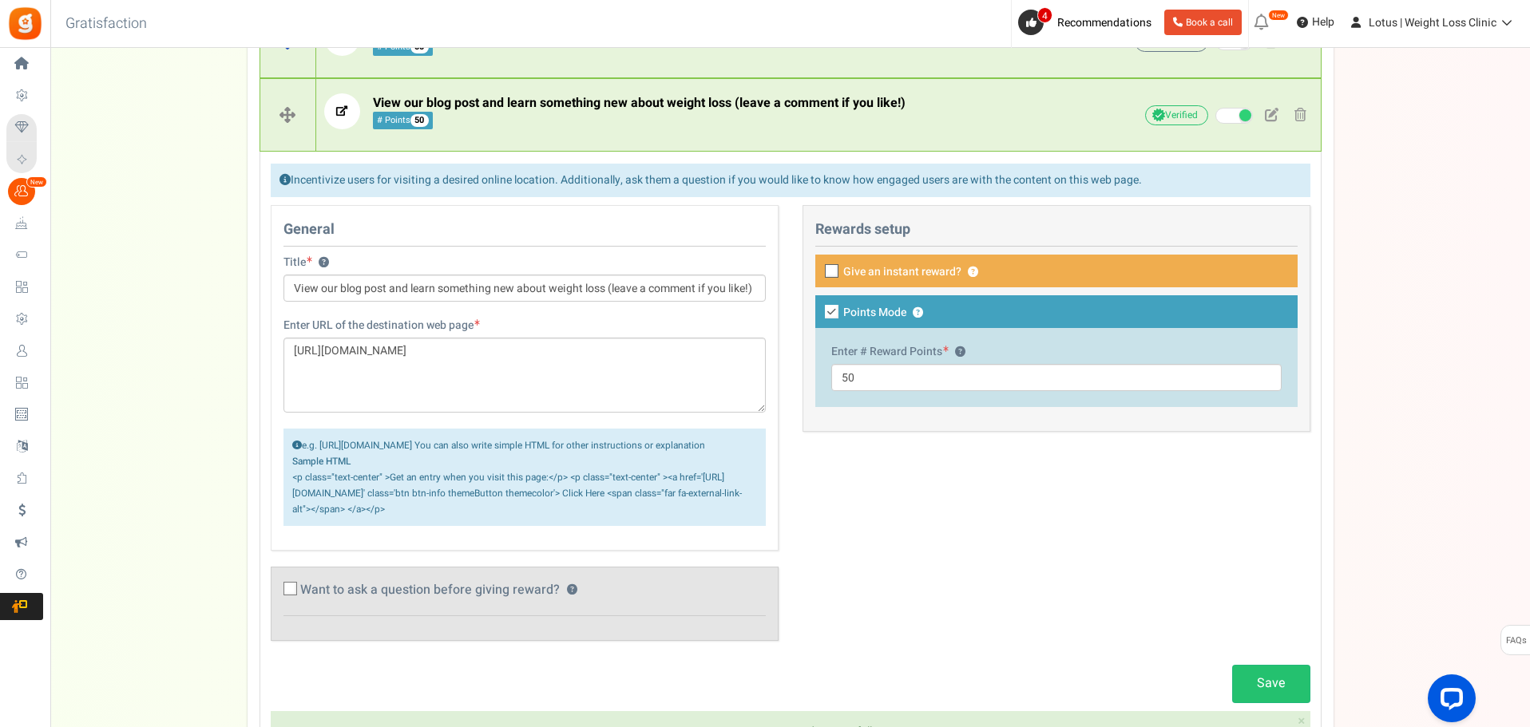
scroll to position [319, 0]
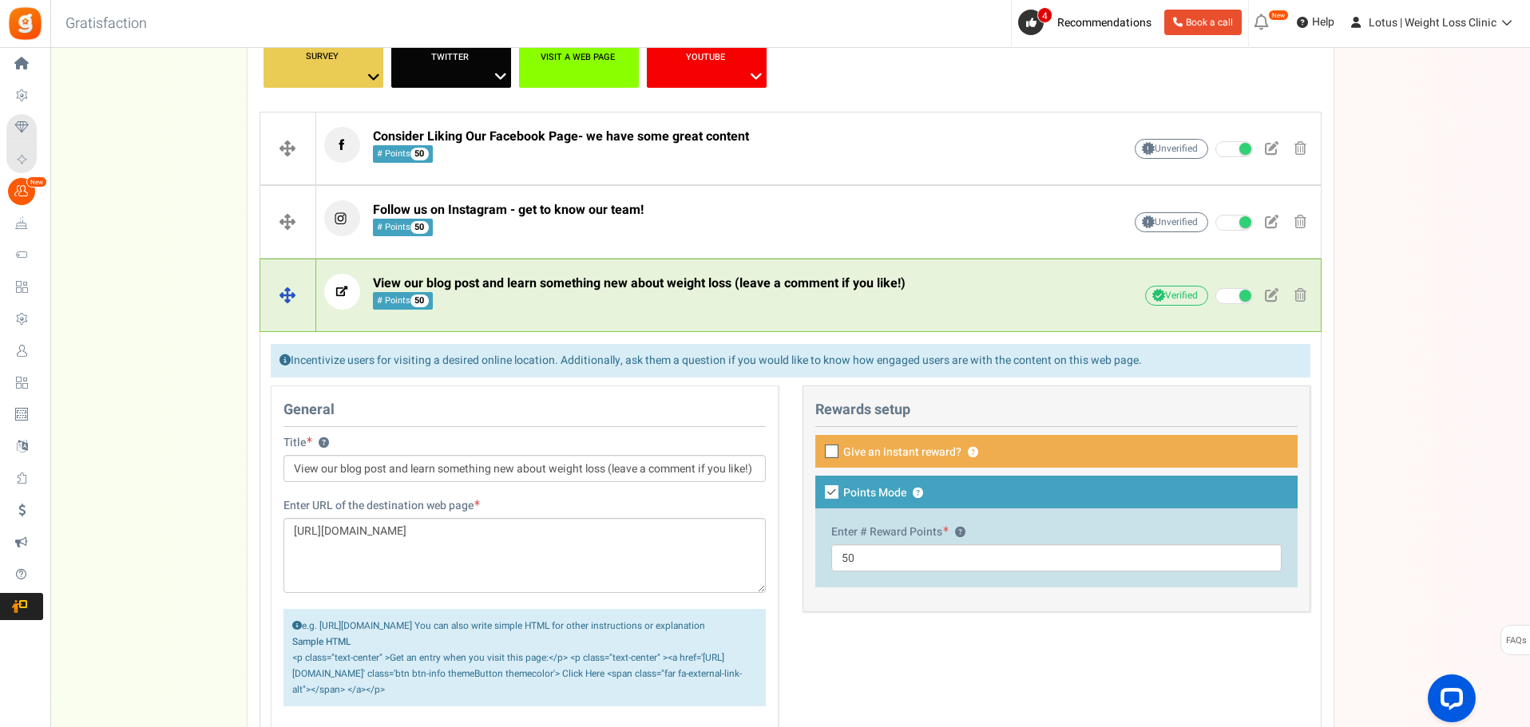
click at [706, 306] on span "View our blog post and learn something new about weight loss (leave a comment i…" at bounding box center [639, 292] width 533 height 34
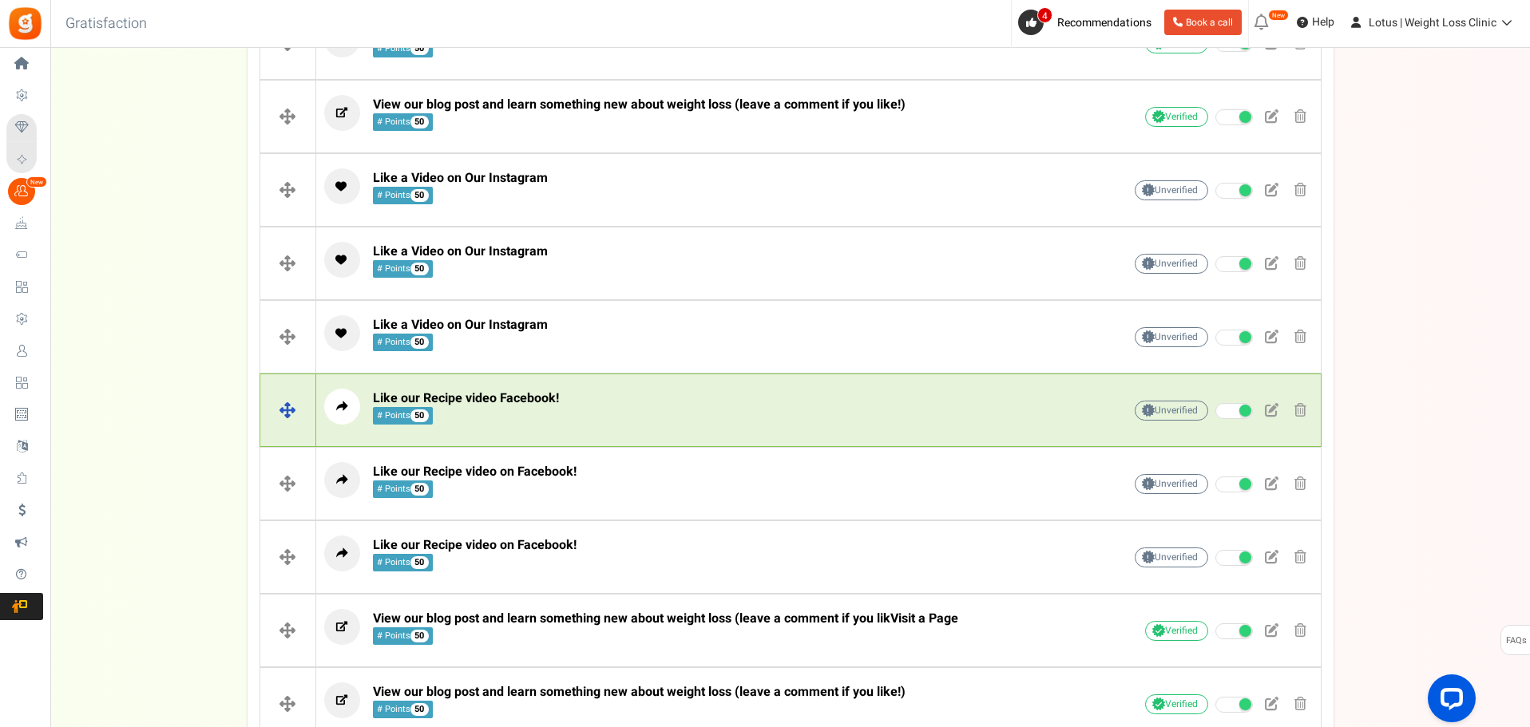
scroll to position [534, 0]
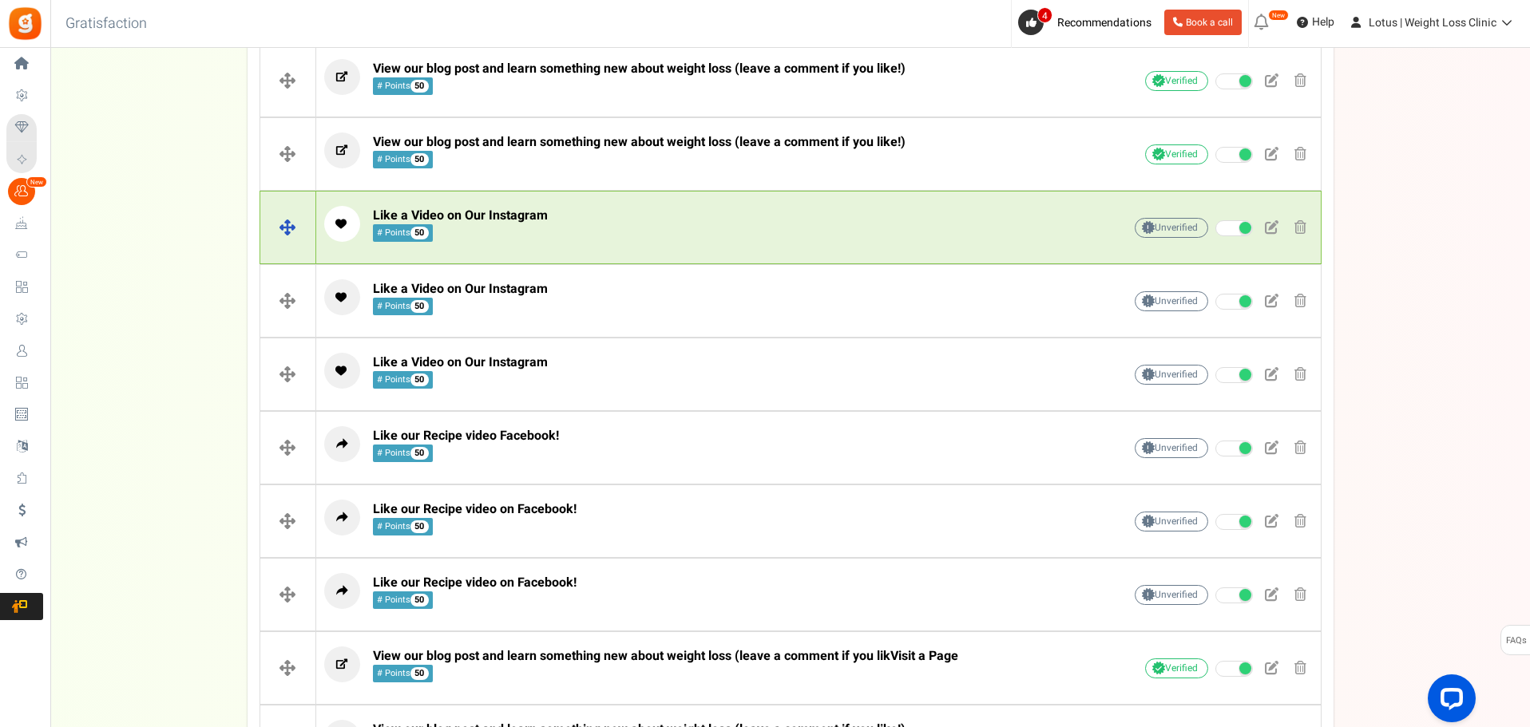
click at [634, 224] on p "Like a Video on Our Instagram # Points 50" at bounding box center [698, 224] width 749 height 36
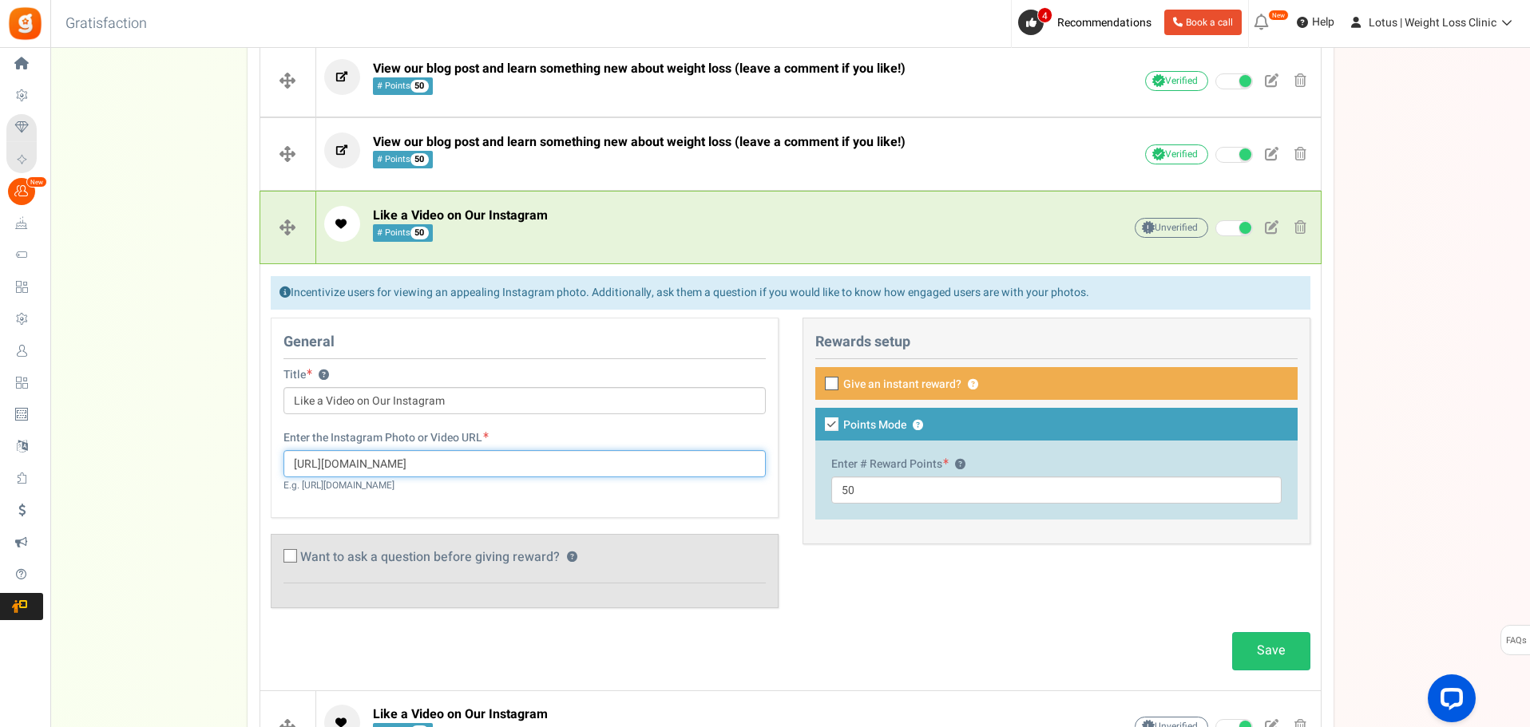
drag, startPoint x: 576, startPoint y: 468, endPoint x: 278, endPoint y: 460, distance: 298.7
click at [278, 460] on div "Enter the Instagram Photo or Video URL https://www.instagram.com/p/DL7XpZ9hcBA/…" at bounding box center [524, 461] width 506 height 63
paste input "lotusweightloss/reel/DM8IpdAK2Re"
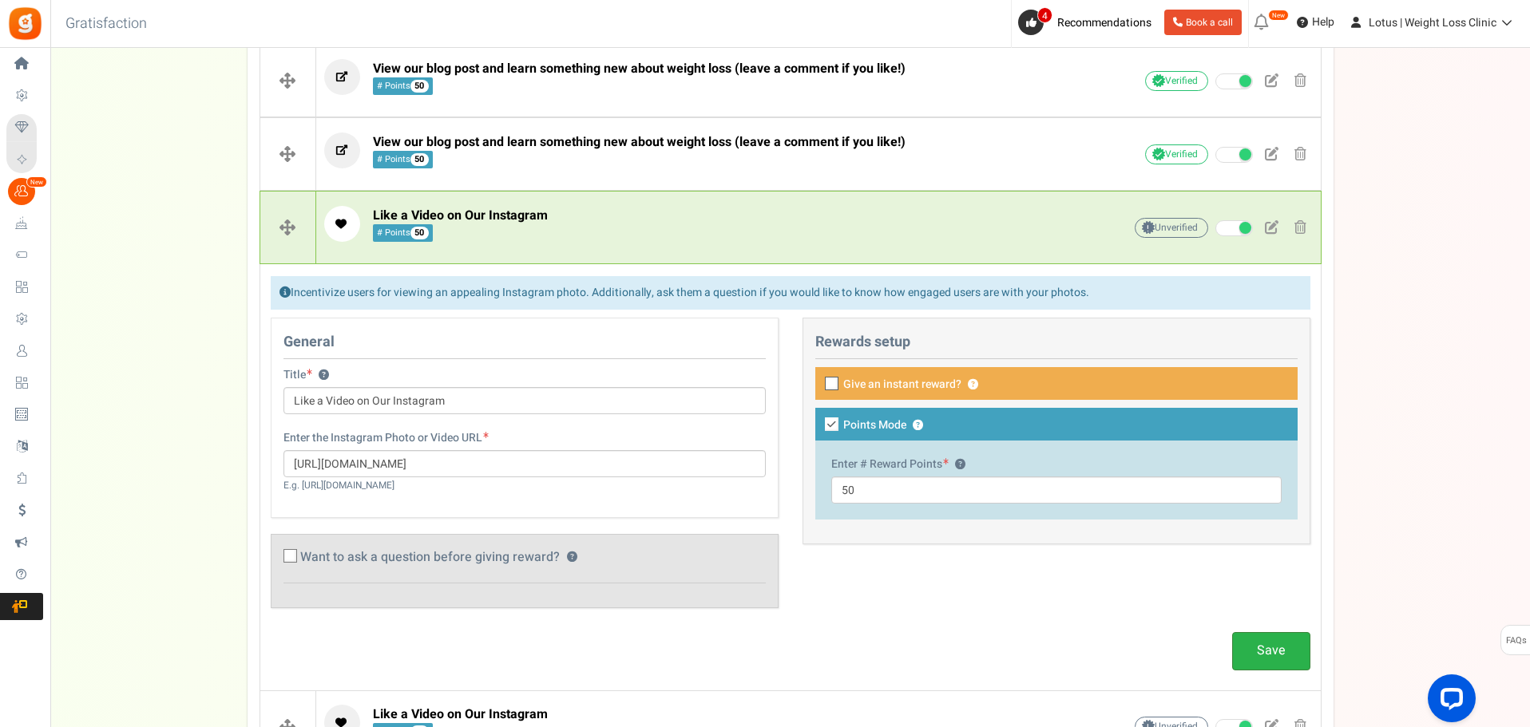
click at [1280, 651] on link "Save" at bounding box center [1271, 651] width 78 height 38
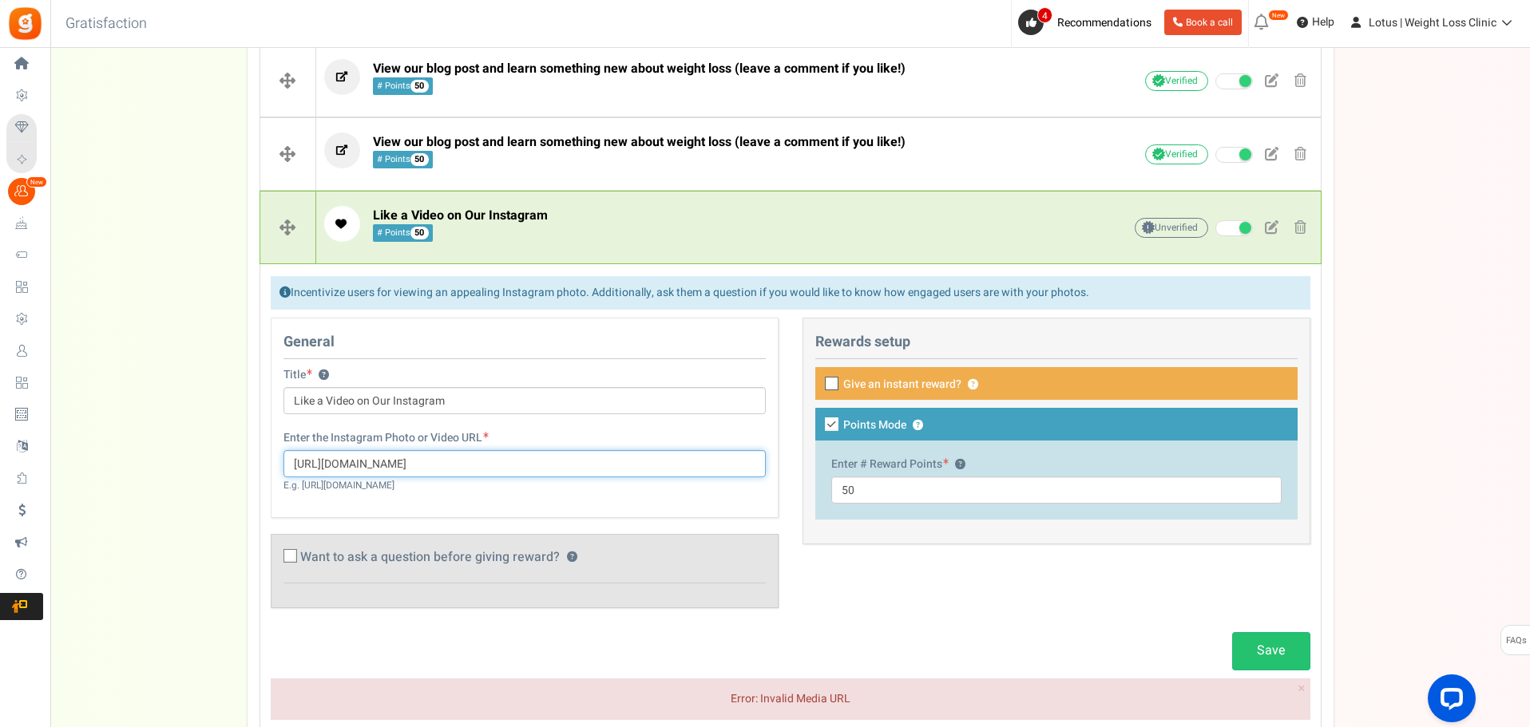
click at [654, 459] on input "[URL][DOMAIN_NAME]" at bounding box center [524, 463] width 482 height 27
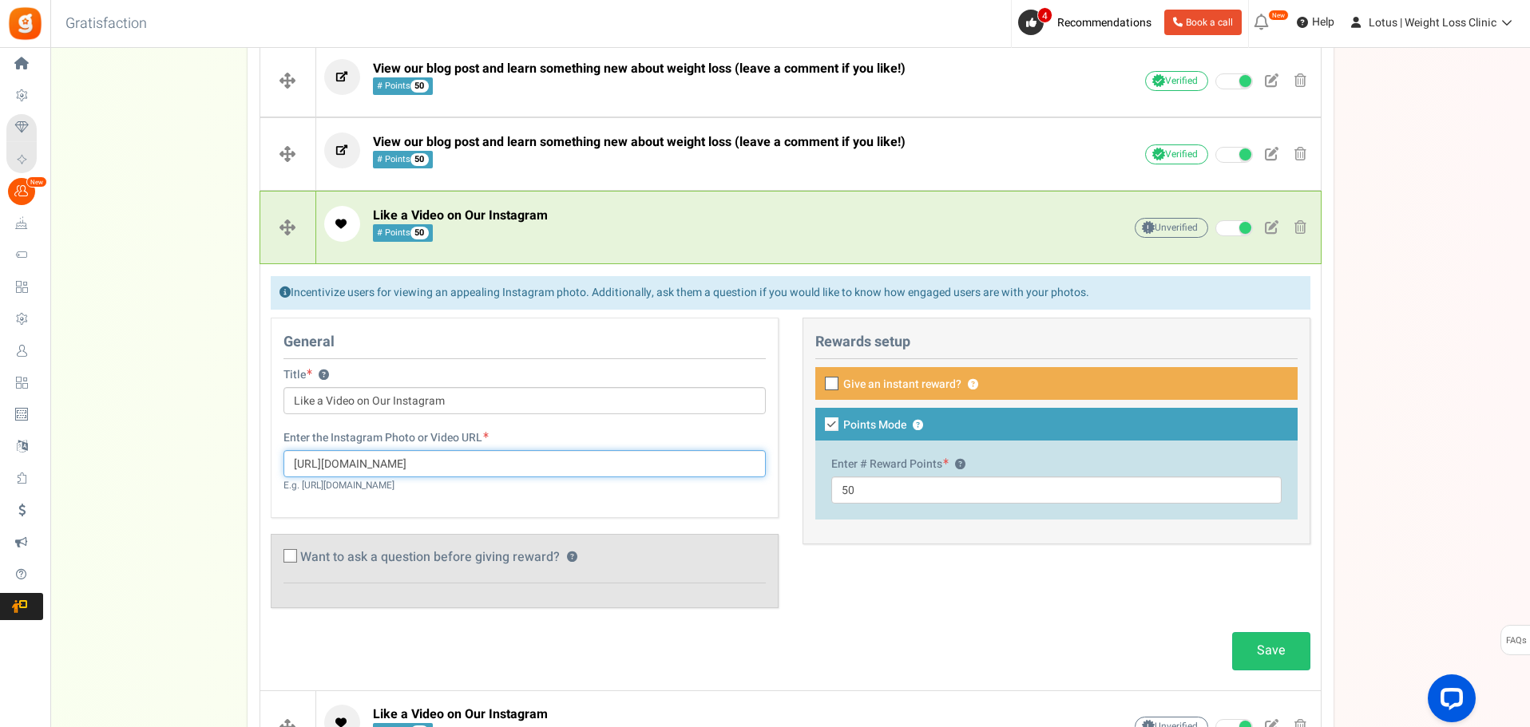
drag, startPoint x: 651, startPoint y: 464, endPoint x: 268, endPoint y: 461, distance: 382.5
click at [269, 461] on div "General Title ? Like a Video on Our Instagram Enter the Instagram Photo or Vide…" at bounding box center [525, 471] width 532 height 307
paste input "reel/DM8IpdAK2Re/?utm_source=ig_web_copy_link"
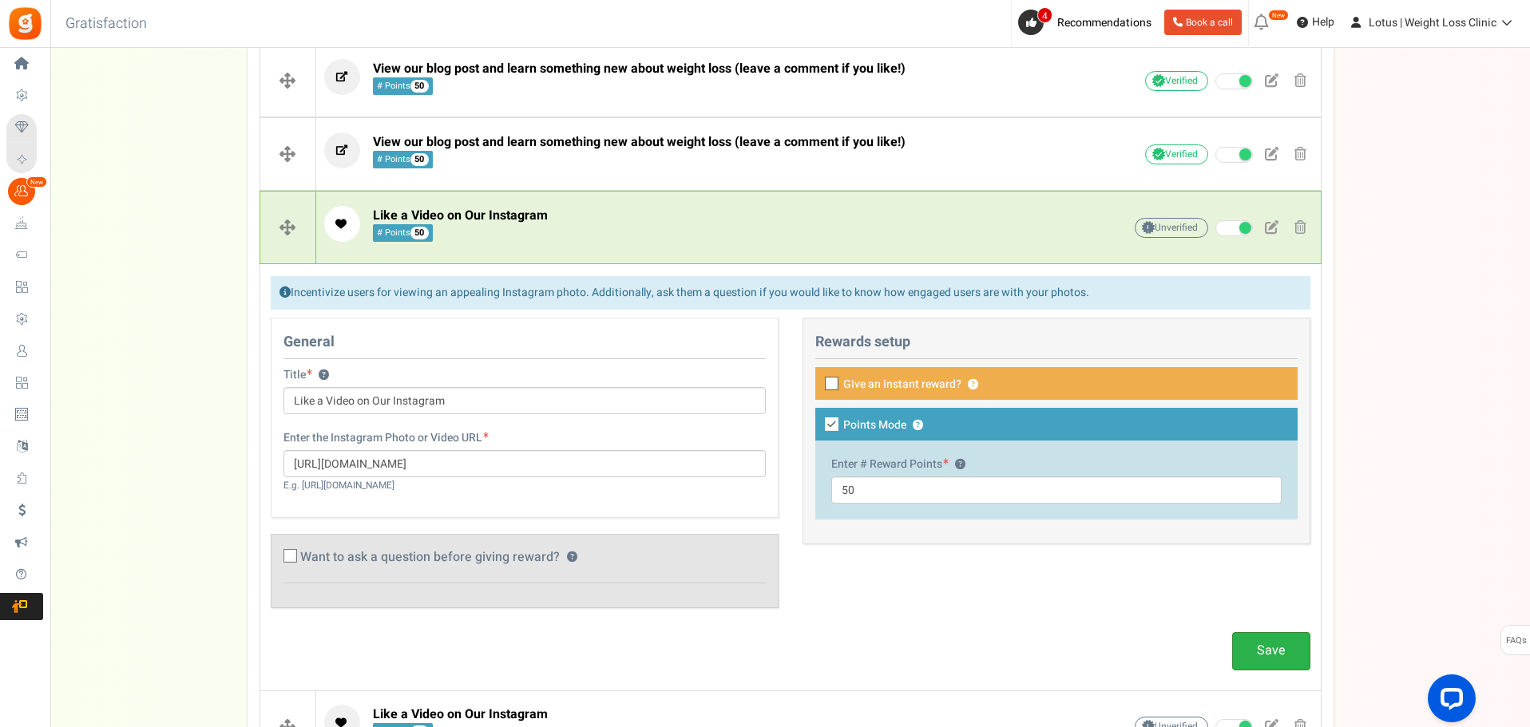
click at [1272, 644] on link "Save" at bounding box center [1271, 651] width 78 height 38
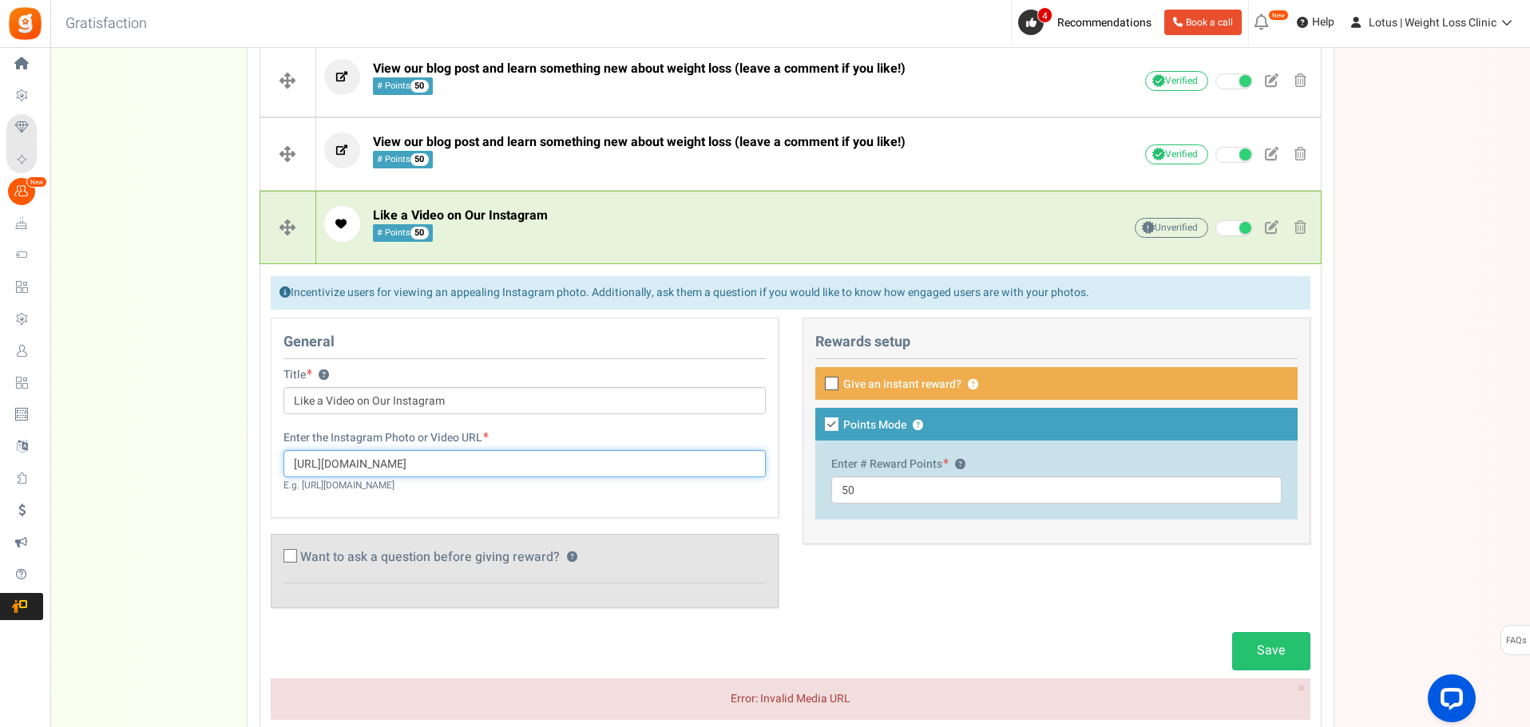
click at [723, 465] on input "https://www.instagram.com/reel/DM8IpdAK2Re/?utm_source=ig_web_copy_link" at bounding box center [524, 463] width 482 height 27
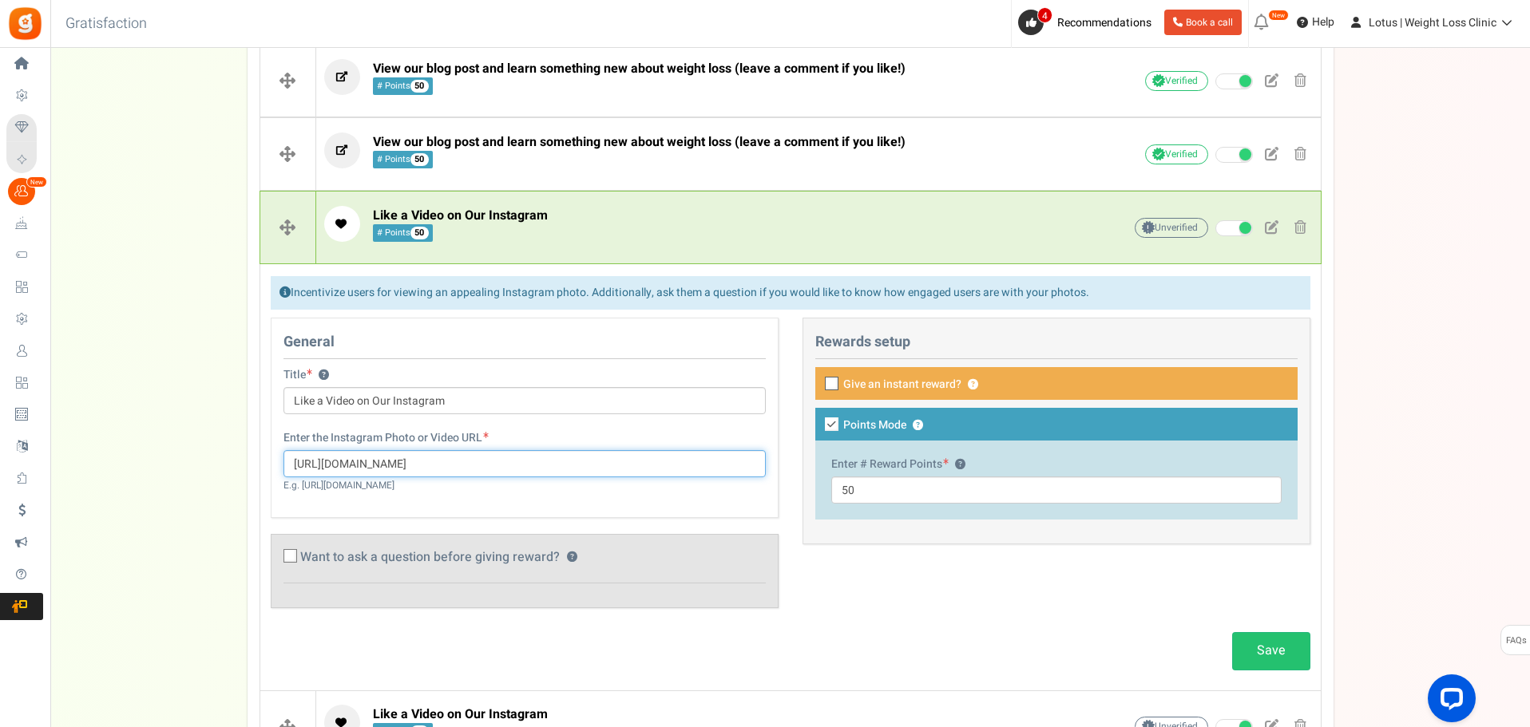
drag, startPoint x: 718, startPoint y: 464, endPoint x: 539, endPoint y: 479, distance: 179.5
click at [539, 479] on div "Enter the Instagram Photo or Video URL https://www.instagram.com/reel/DM8IpdAK2…" at bounding box center [524, 461] width 506 height 63
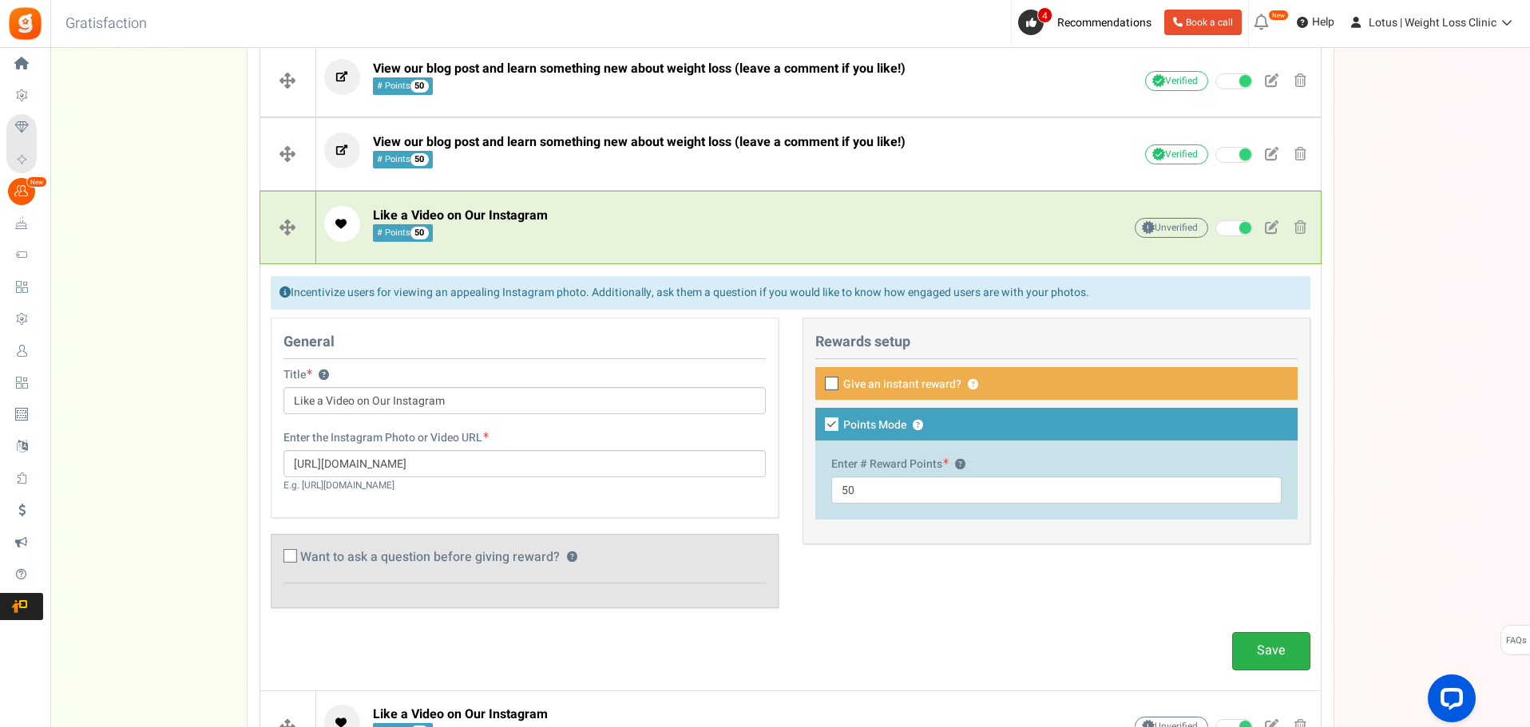
click at [1257, 649] on link "Save" at bounding box center [1271, 651] width 78 height 38
click at [553, 246] on div "Like a Video on Our Instagram # Points 50" at bounding box center [698, 228] width 749 height 44
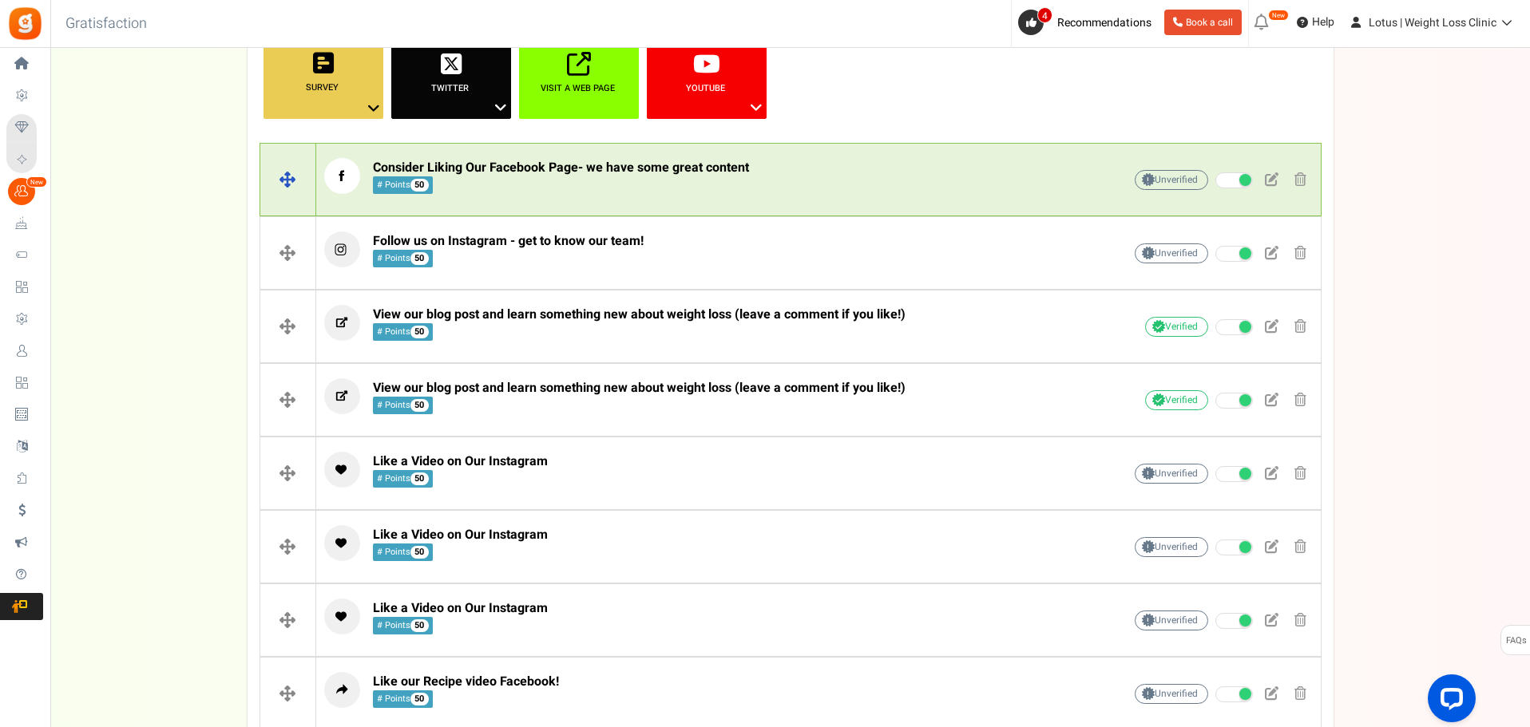
scroll to position [374, 0]
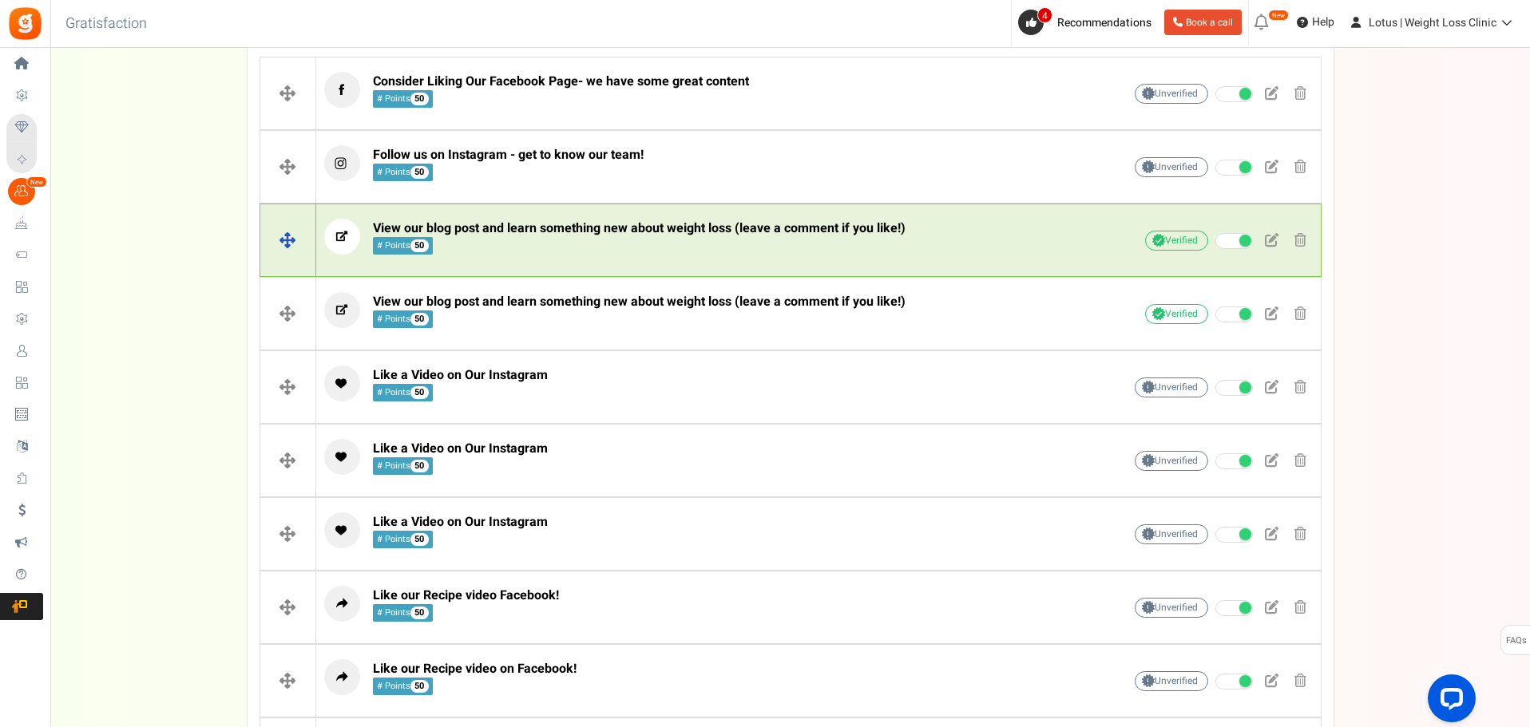
click at [685, 240] on span "View our blog post and learn something new about weight loss (leave a comment i…" at bounding box center [639, 237] width 533 height 34
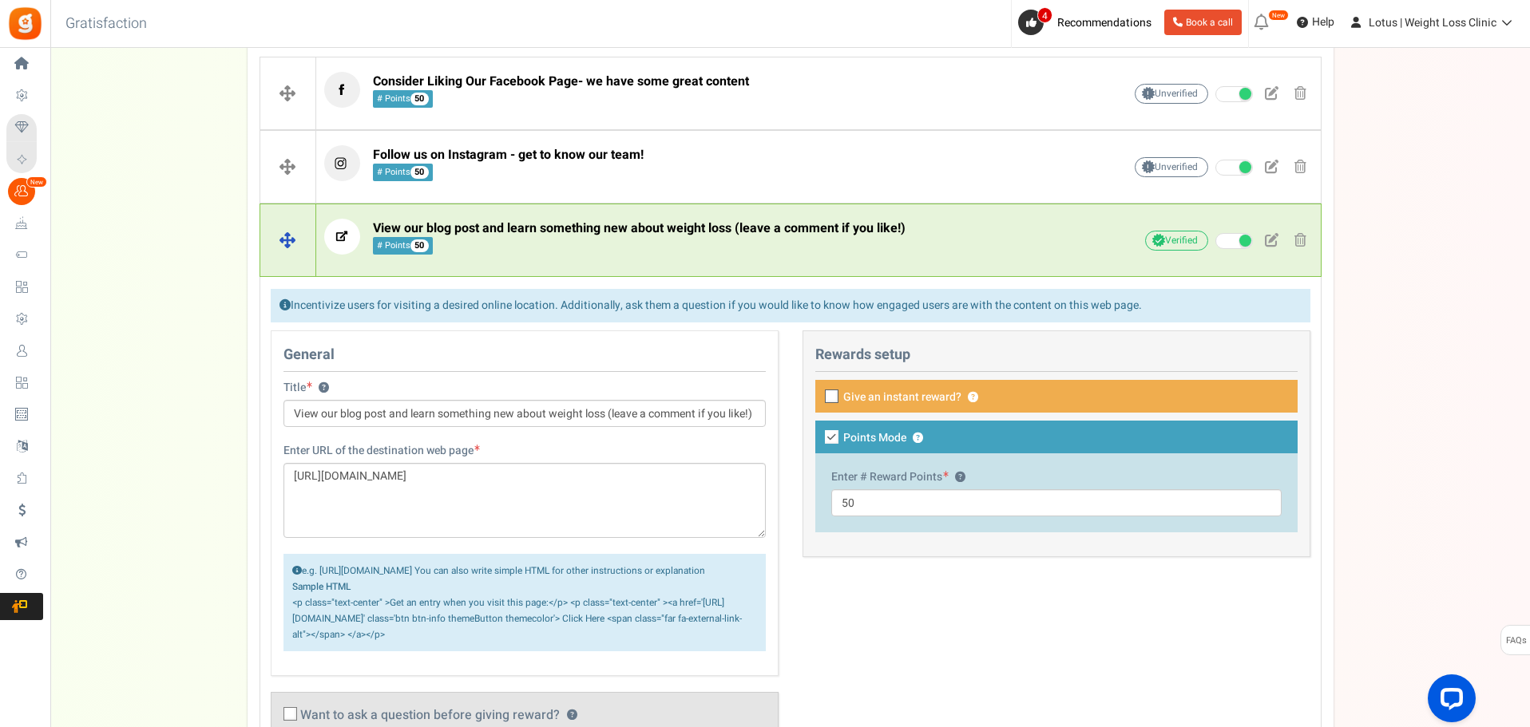
click at [685, 240] on span "View our blog post and learn something new about weight loss (leave a comment i…" at bounding box center [639, 237] width 533 height 34
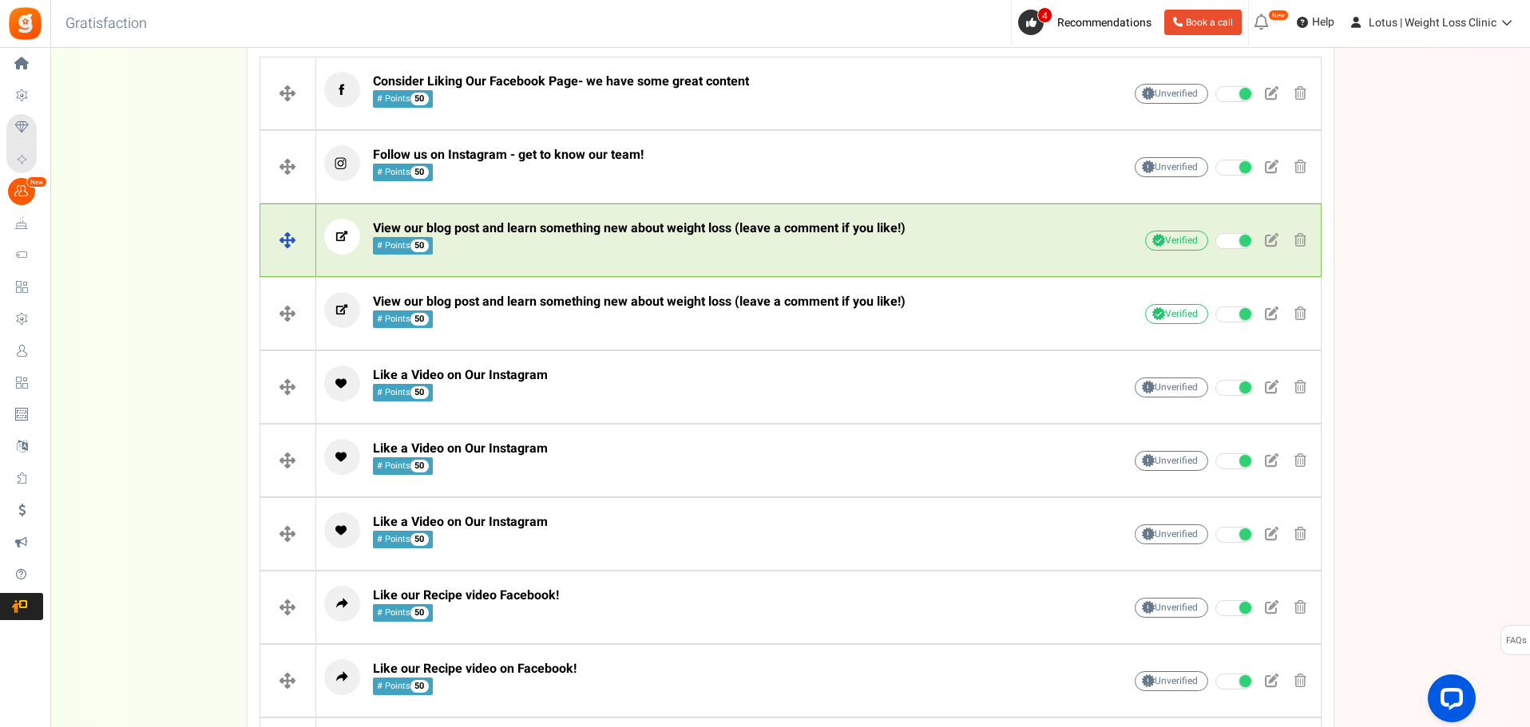
scroll to position [454, 0]
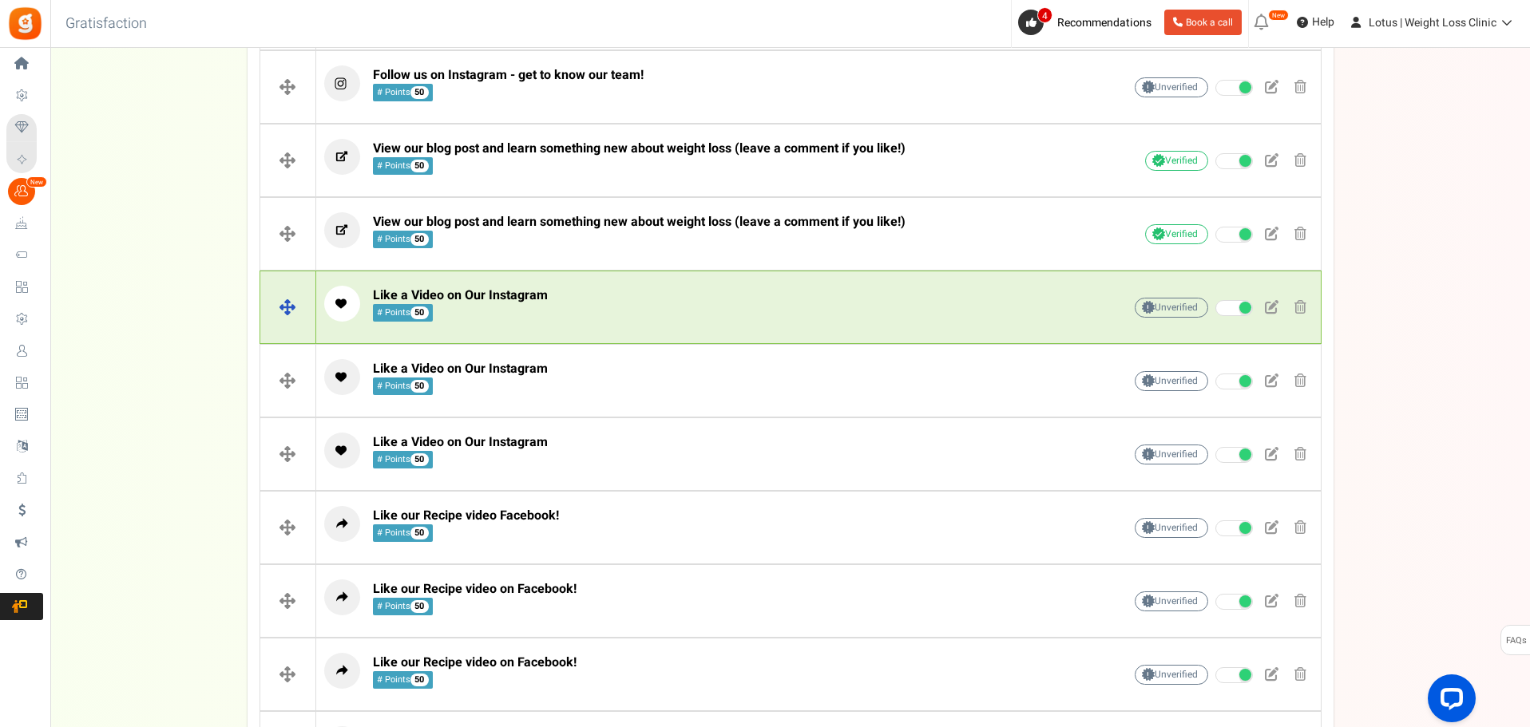
click at [647, 297] on p "Like a Video on Our Instagram # Points 50" at bounding box center [698, 304] width 749 height 36
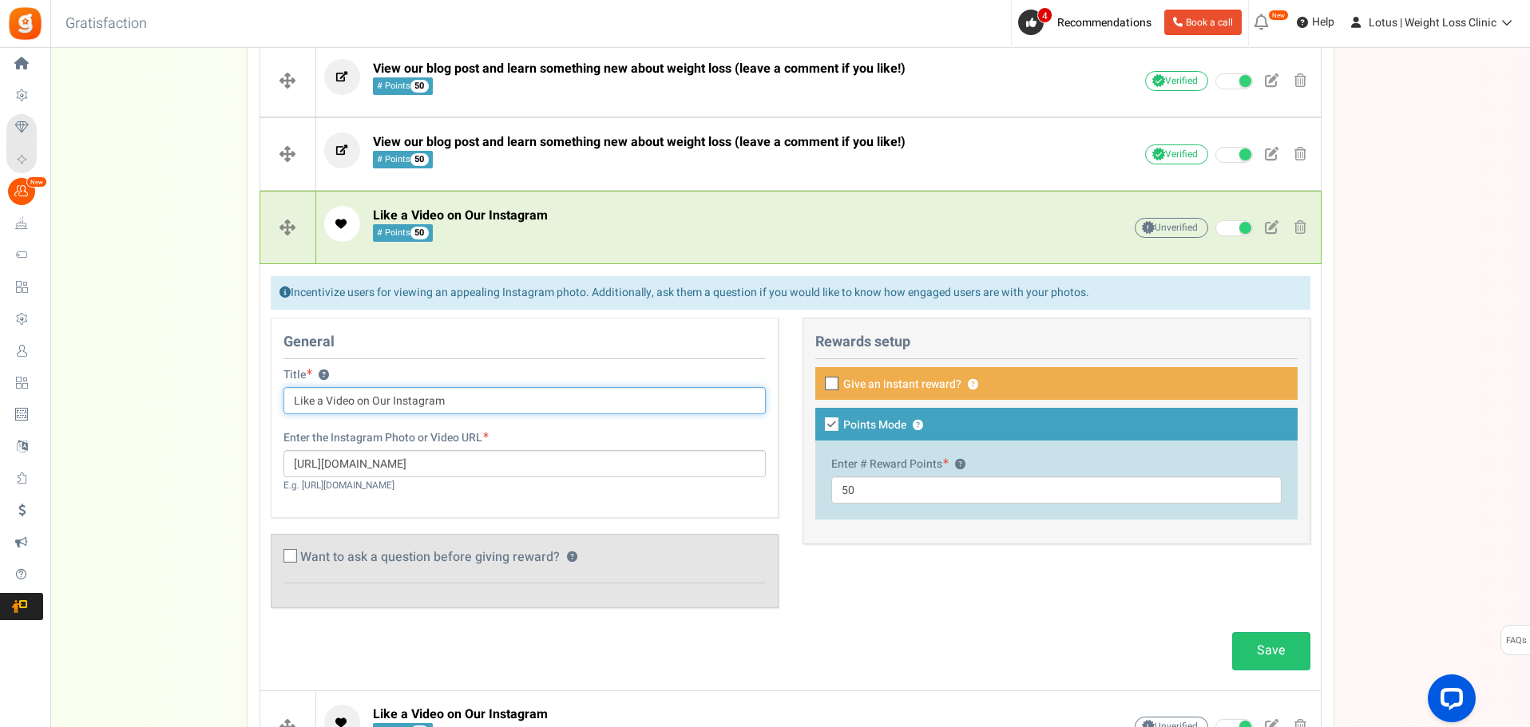
scroll to position [614, 0]
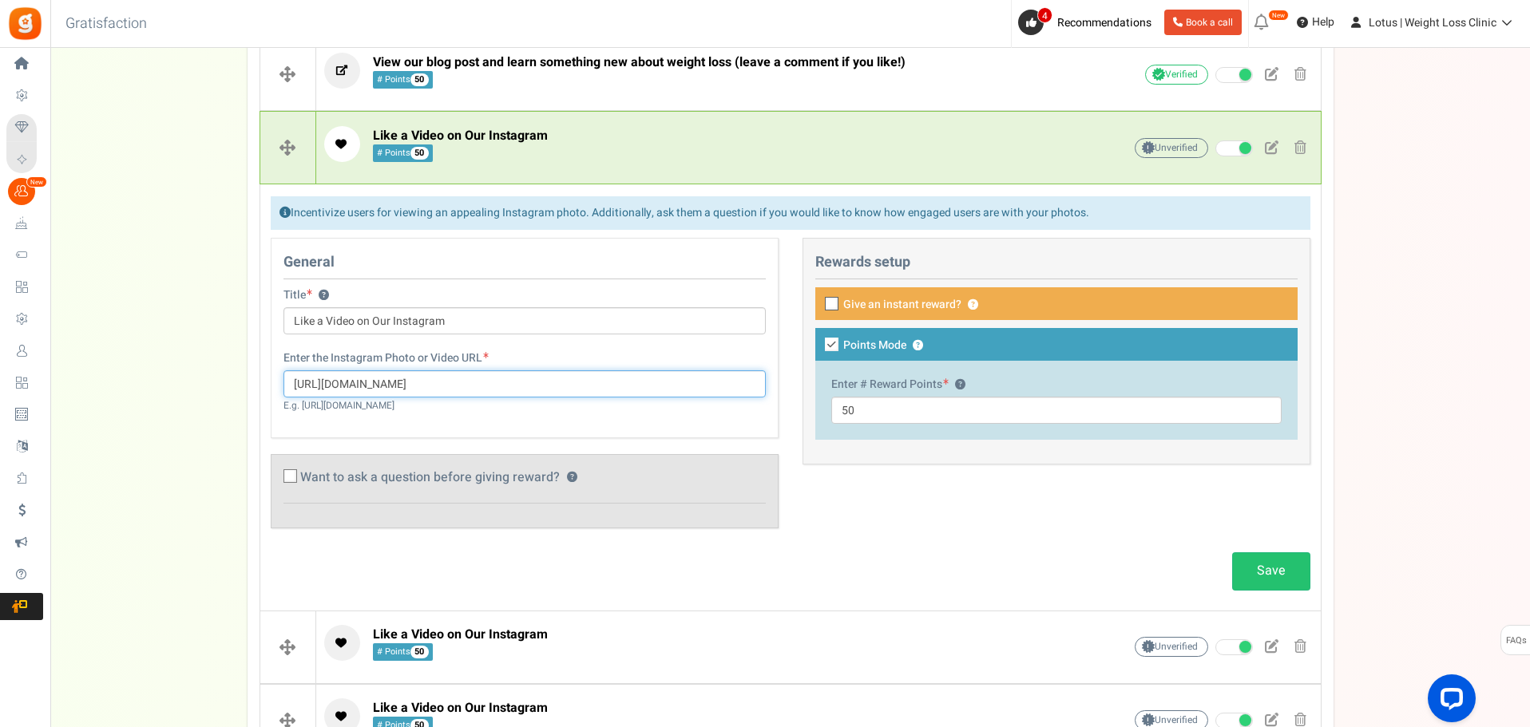
drag, startPoint x: 574, startPoint y: 390, endPoint x: 274, endPoint y: 399, distance: 300.3
click at [274, 398] on div "Enter the Instagram Photo or Video URL https://www.instagram.com/reel/DM8IpdAK2…" at bounding box center [524, 382] width 506 height 63
paste input "lotusweightloss/reel/DM8IpdAK2Re/"
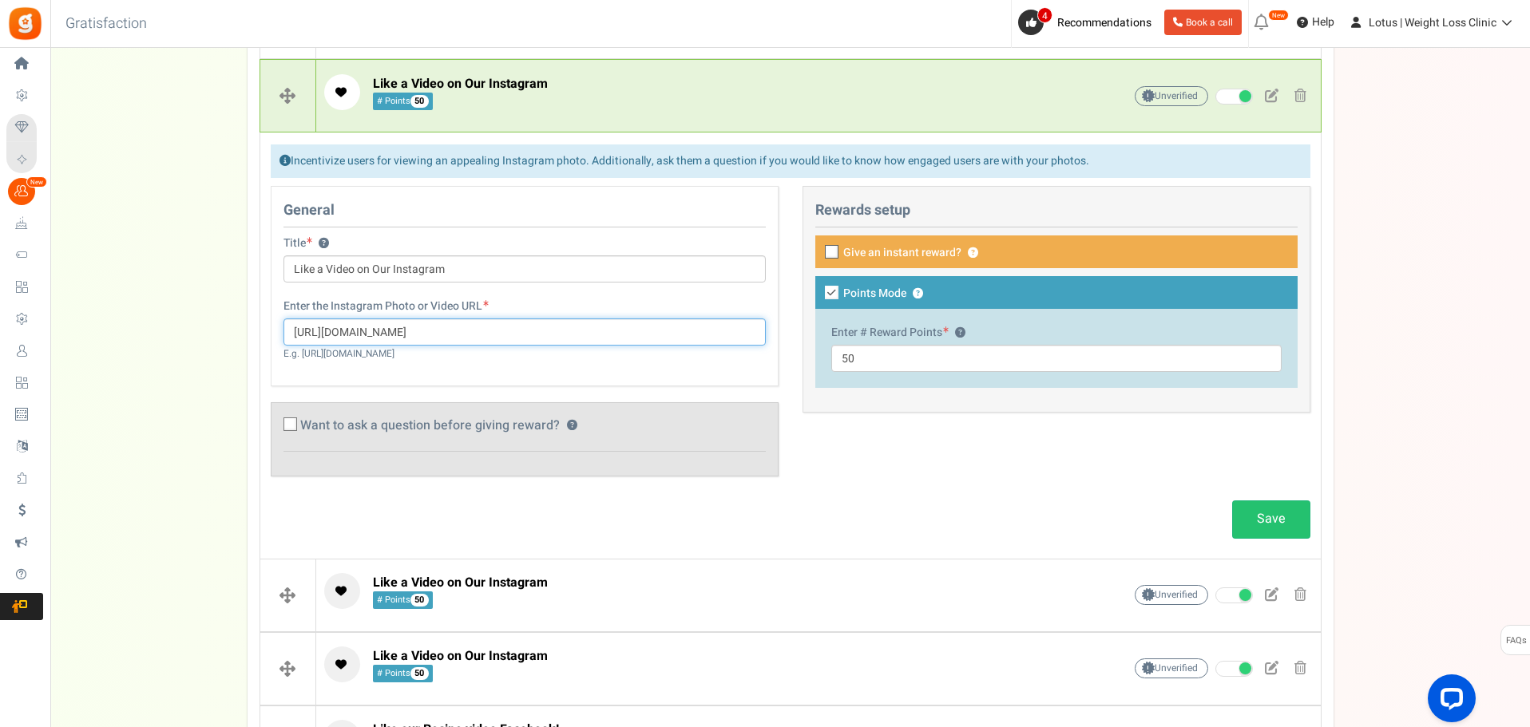
scroll to position [694, 0]
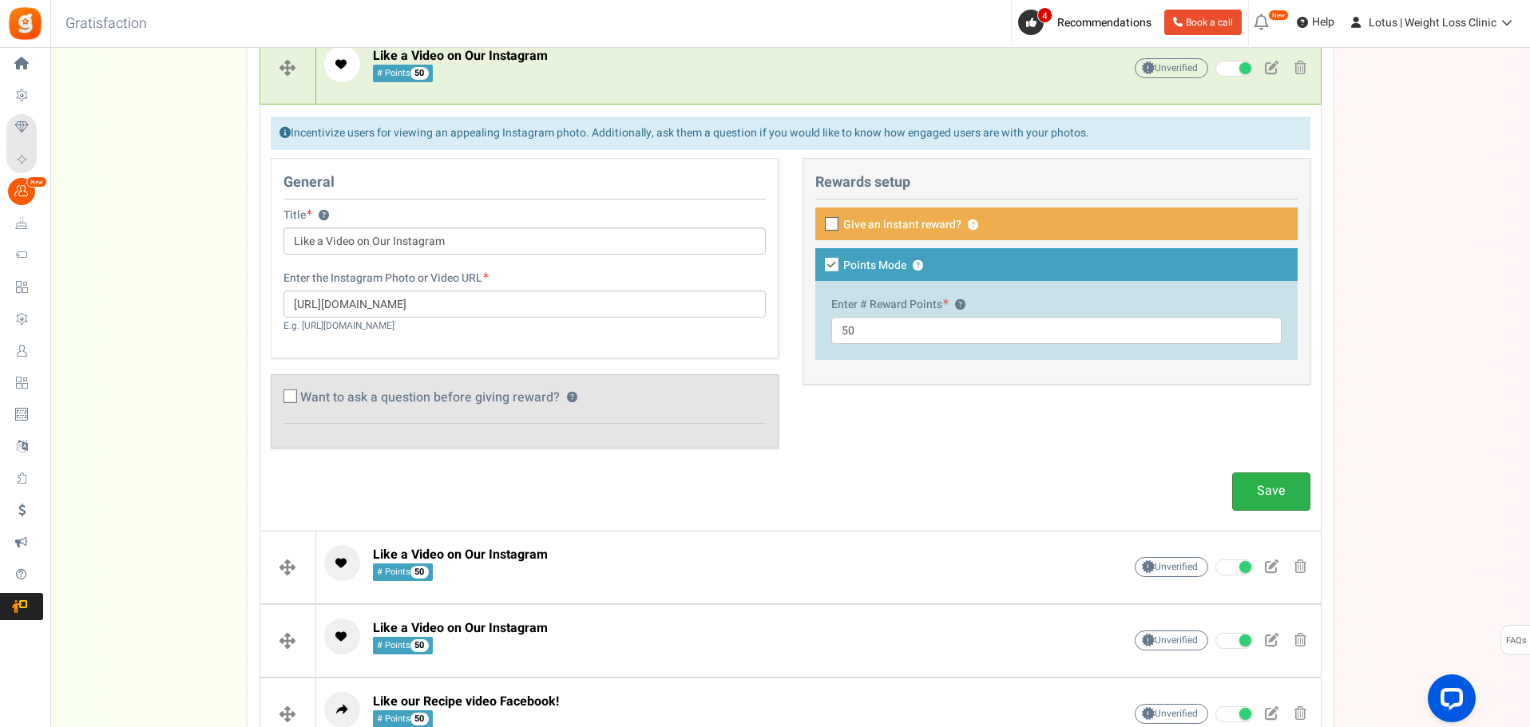
click at [1259, 492] on link "Save" at bounding box center [1271, 492] width 78 height 38
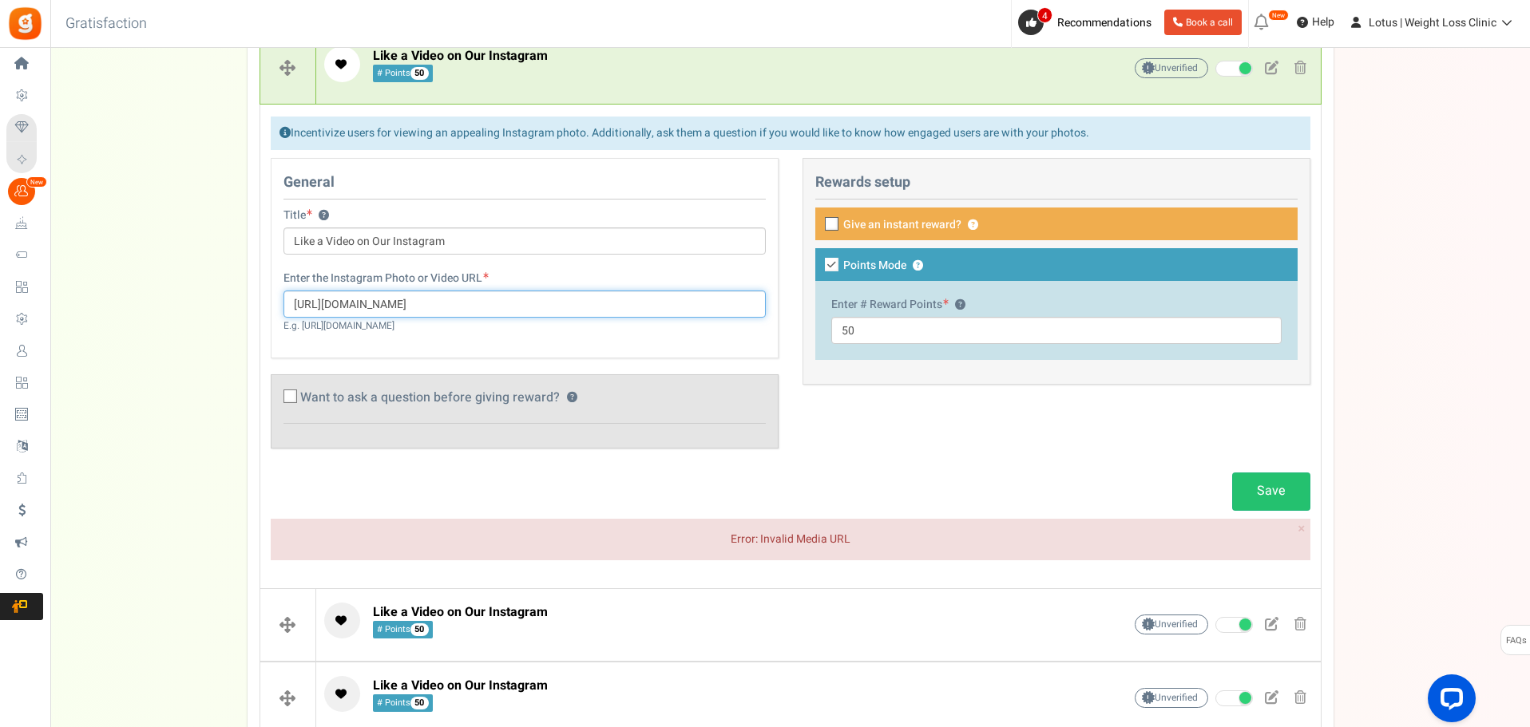
click at [643, 304] on input "[URL][DOMAIN_NAME]" at bounding box center [524, 304] width 482 height 27
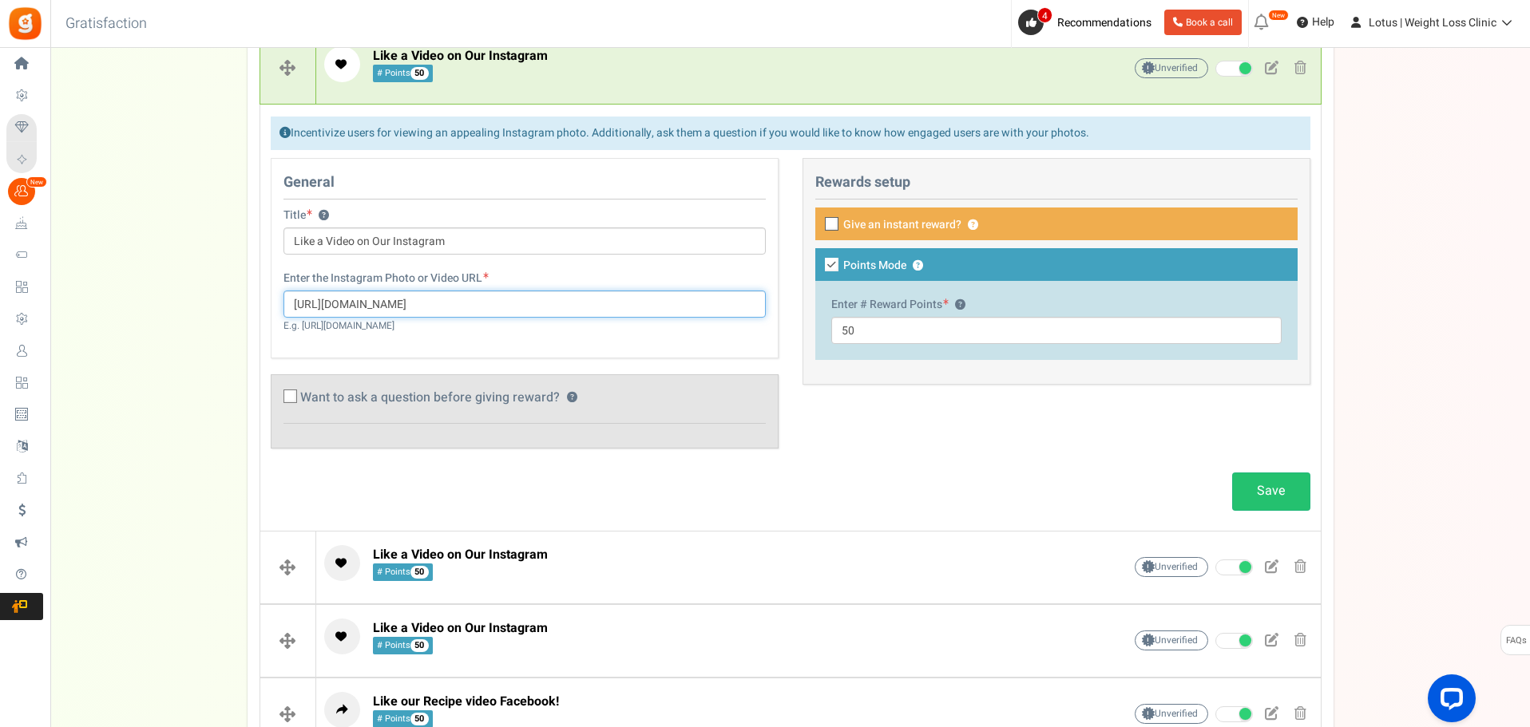
type input "https://www.instagram.com/lotusweightloss/reel/DM8IpdAK2Re"
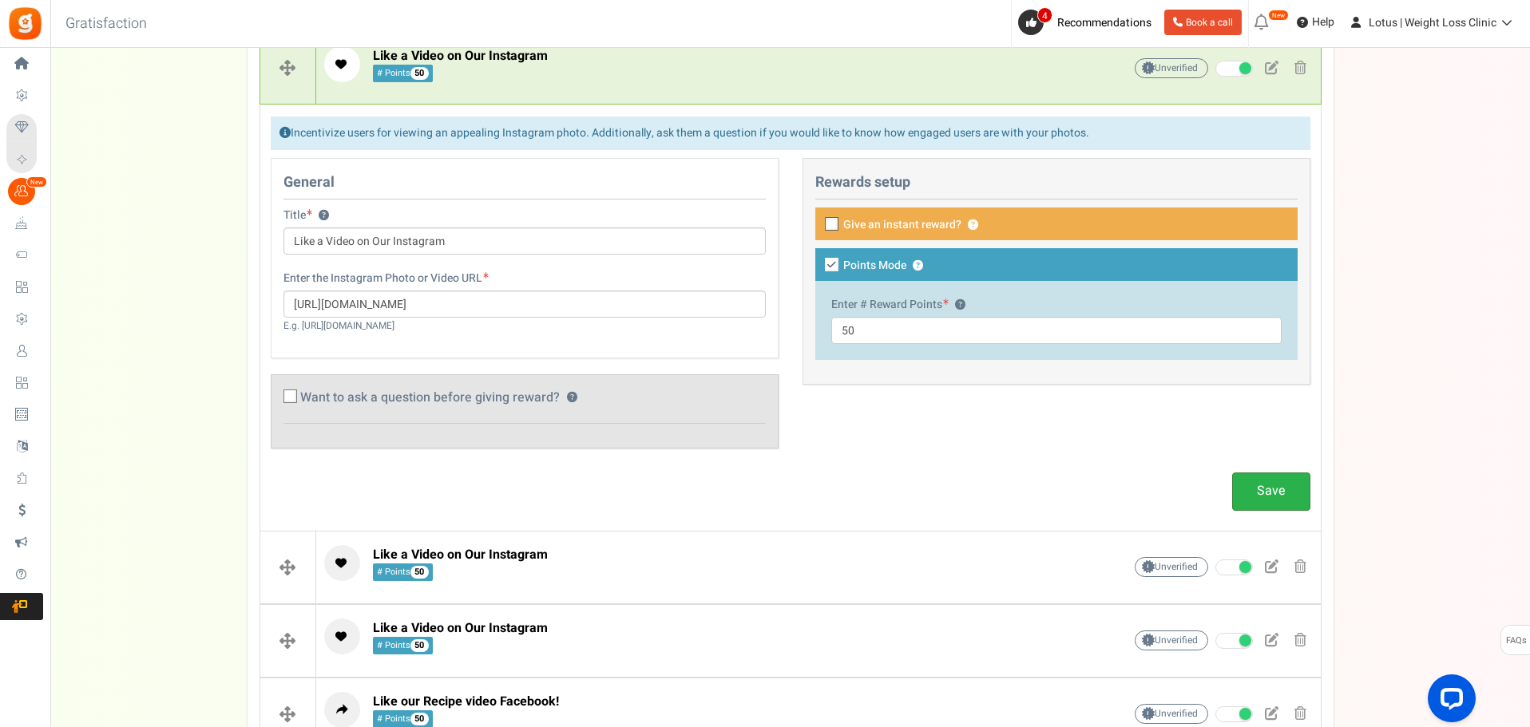
click at [1269, 492] on link "Save" at bounding box center [1271, 492] width 78 height 38
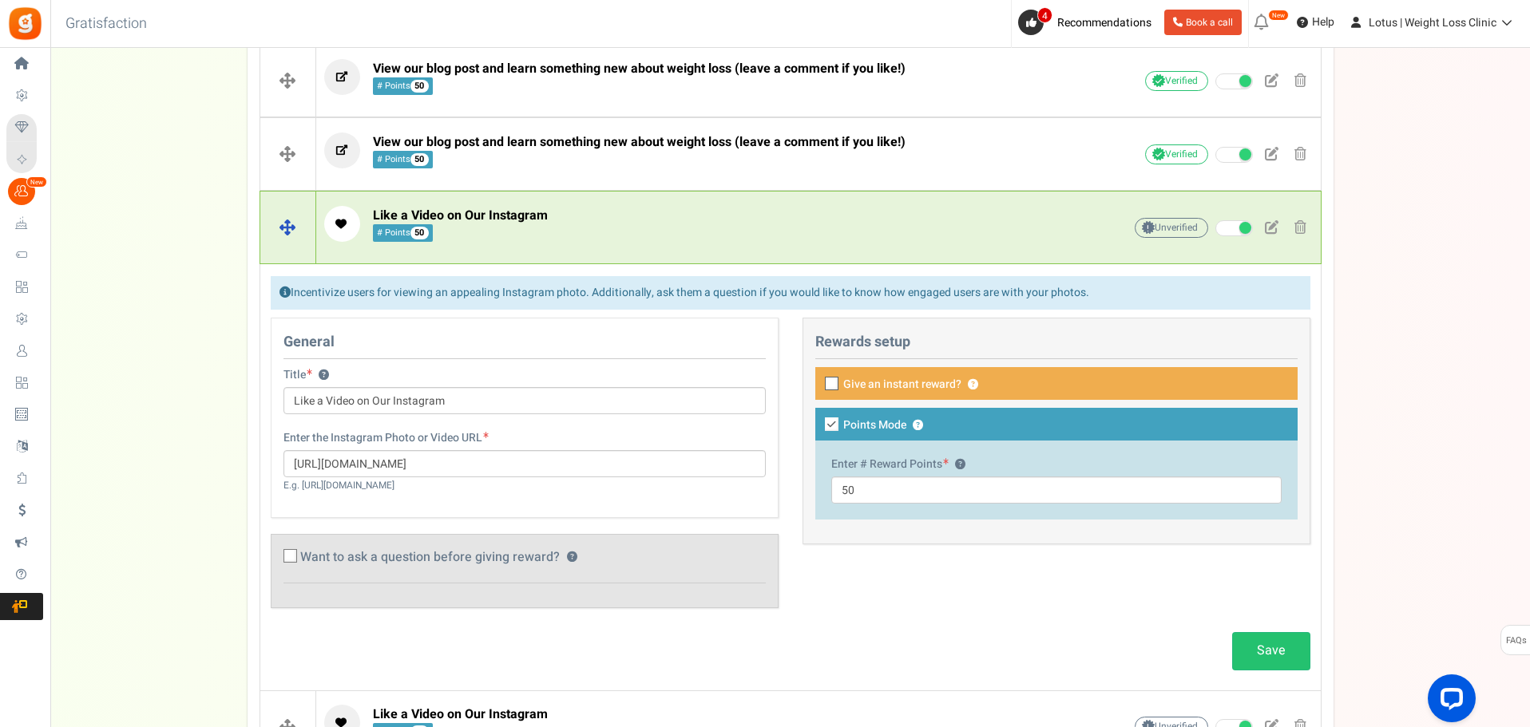
click at [564, 238] on p "Like a Video on Our Instagram # Points 50" at bounding box center [698, 224] width 749 height 36
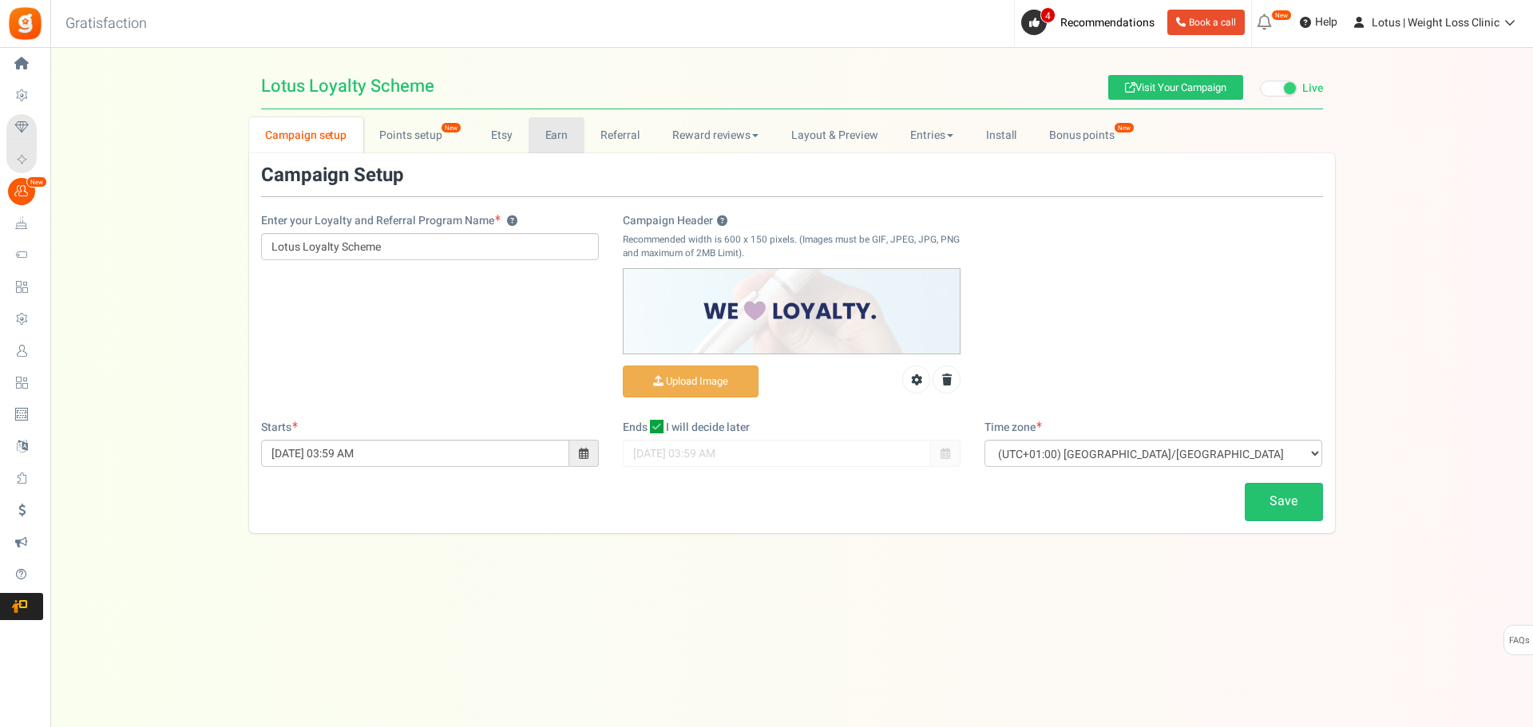
click at [552, 134] on link "Earn" at bounding box center [557, 135] width 56 height 36
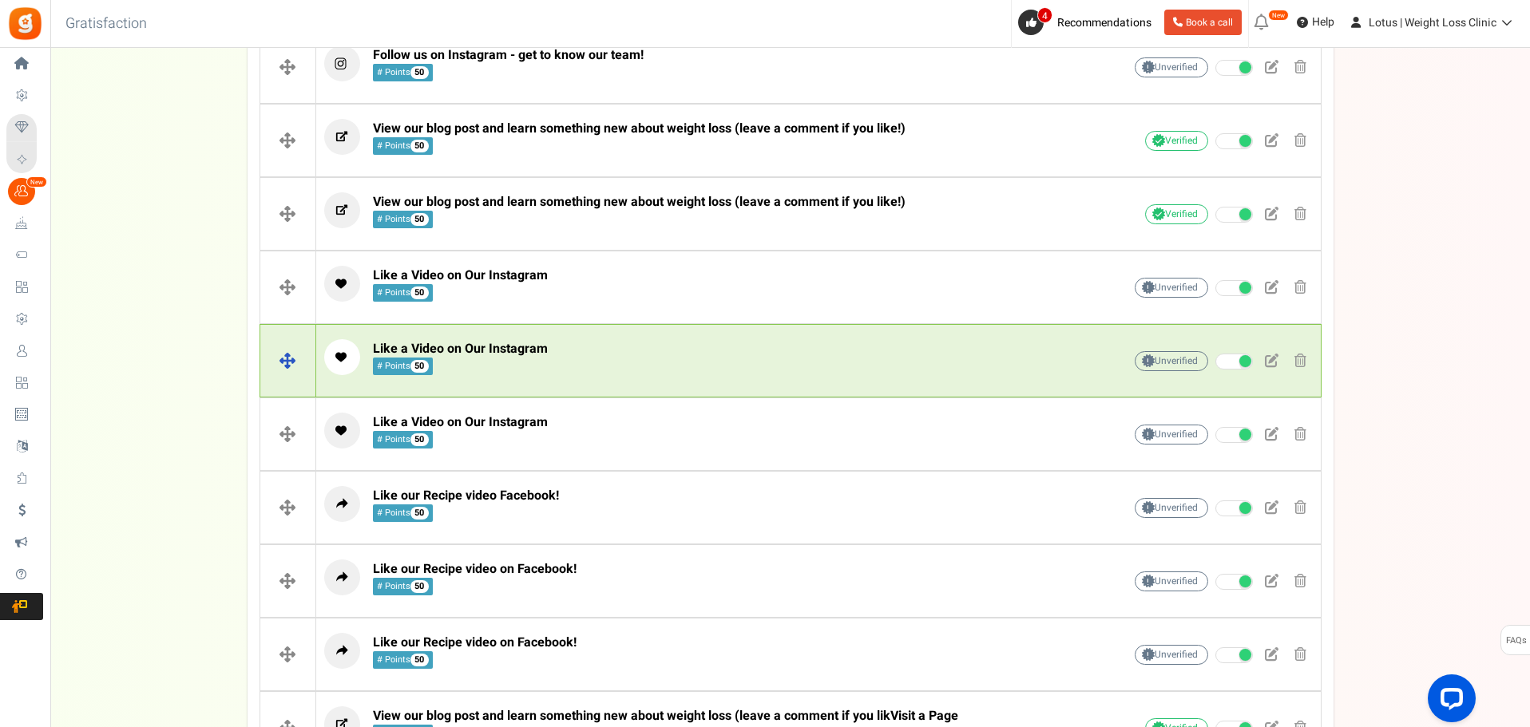
scroll to position [559, 0]
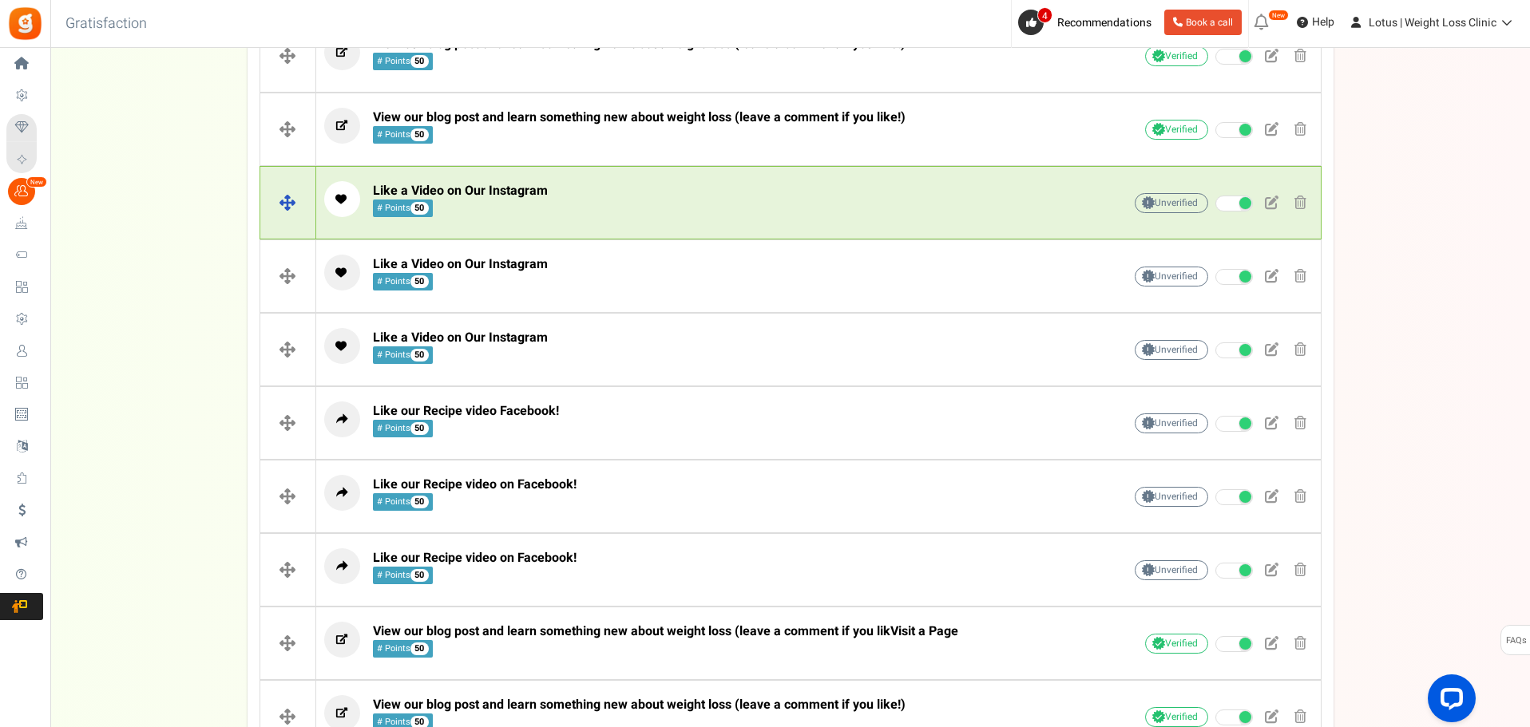
click at [564, 200] on p "Like a Video on Our Instagram # Points 50" at bounding box center [698, 199] width 749 height 36
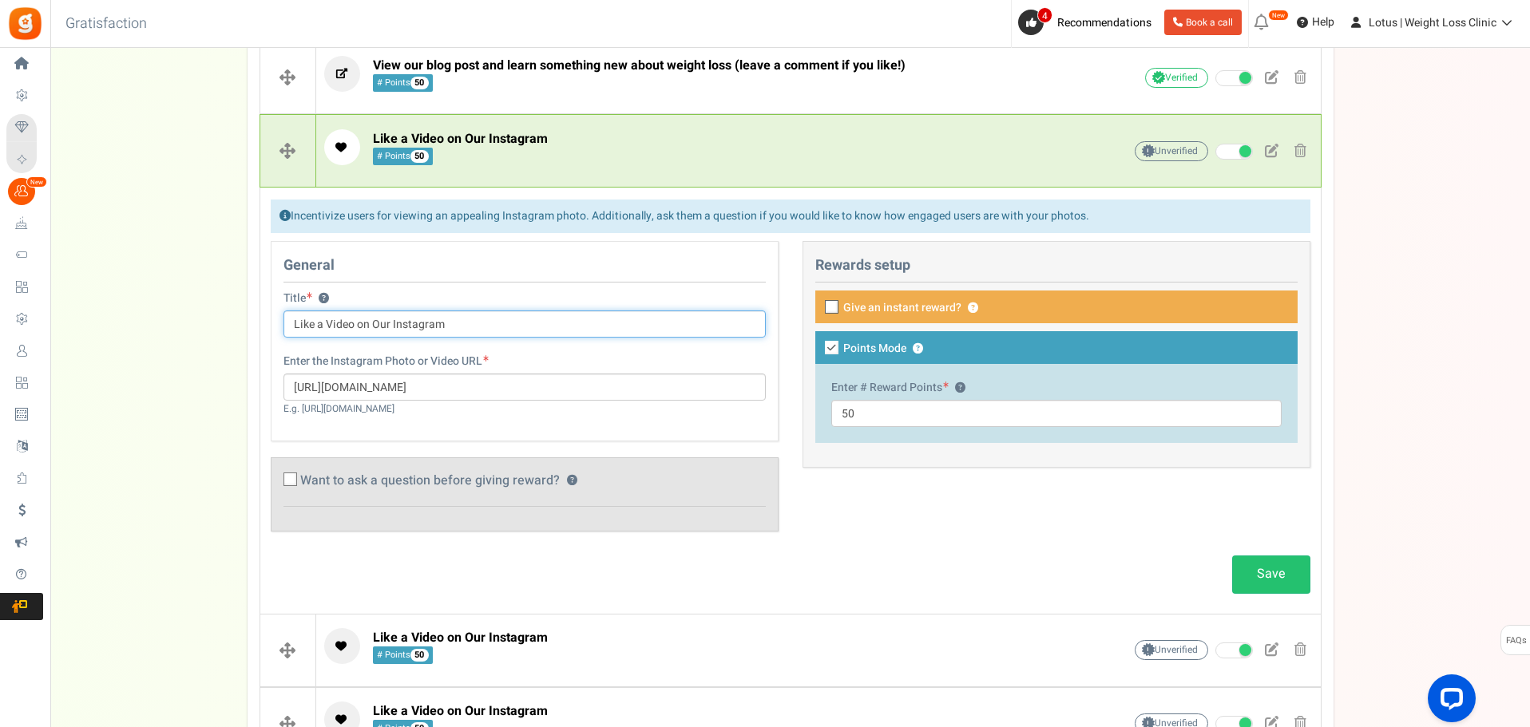
scroll to position [639, 0]
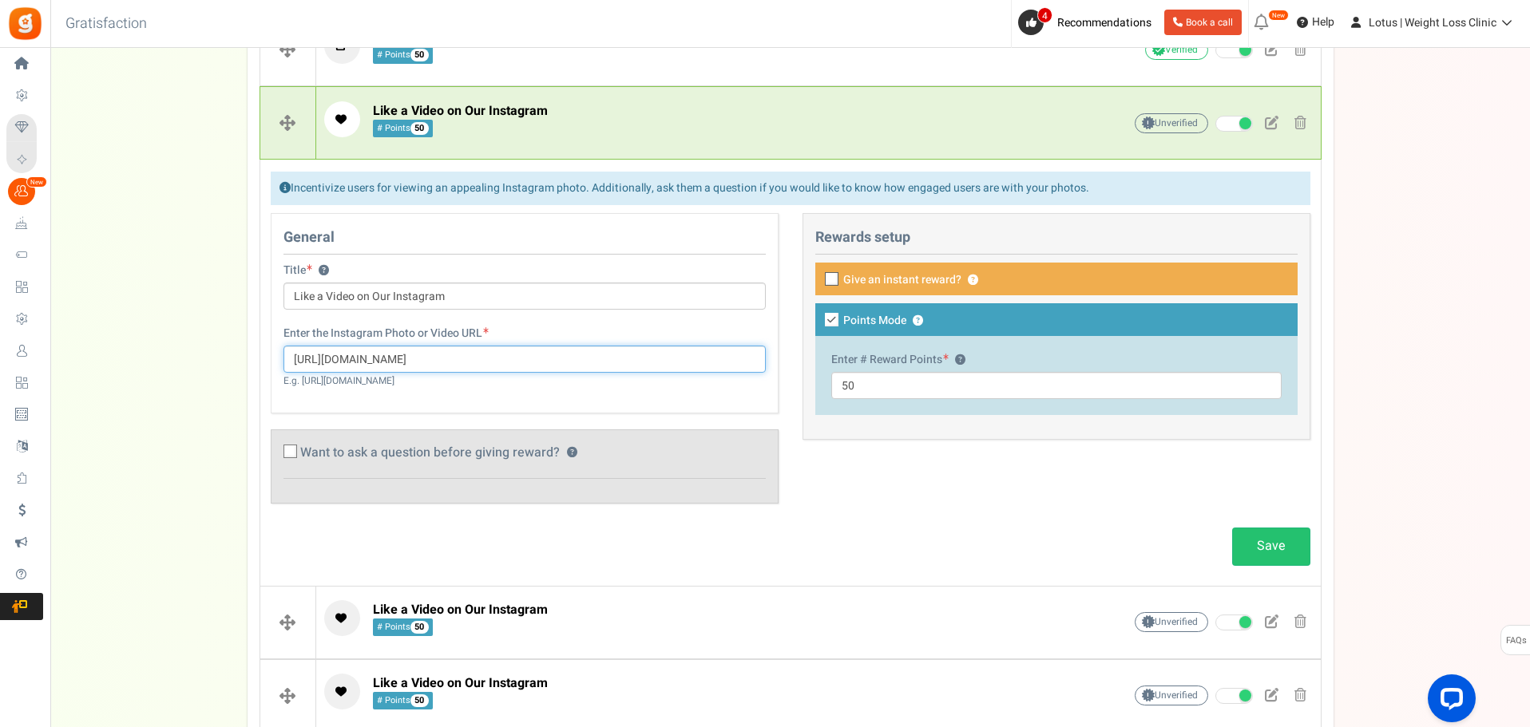
drag, startPoint x: 587, startPoint y: 354, endPoint x: 228, endPoint y: 378, distance: 359.3
click at [228, 378] on div "Campaign setup Points setup New Etsy Earn Referral Reward reviews WOO LOOX [DOM…" at bounding box center [789, 296] width 1479 height 1634
paste input "reel/DM8IpdAK2Re"
type input "[URL][DOMAIN_NAME]"
click at [1257, 541] on link "Save" at bounding box center [1271, 547] width 78 height 38
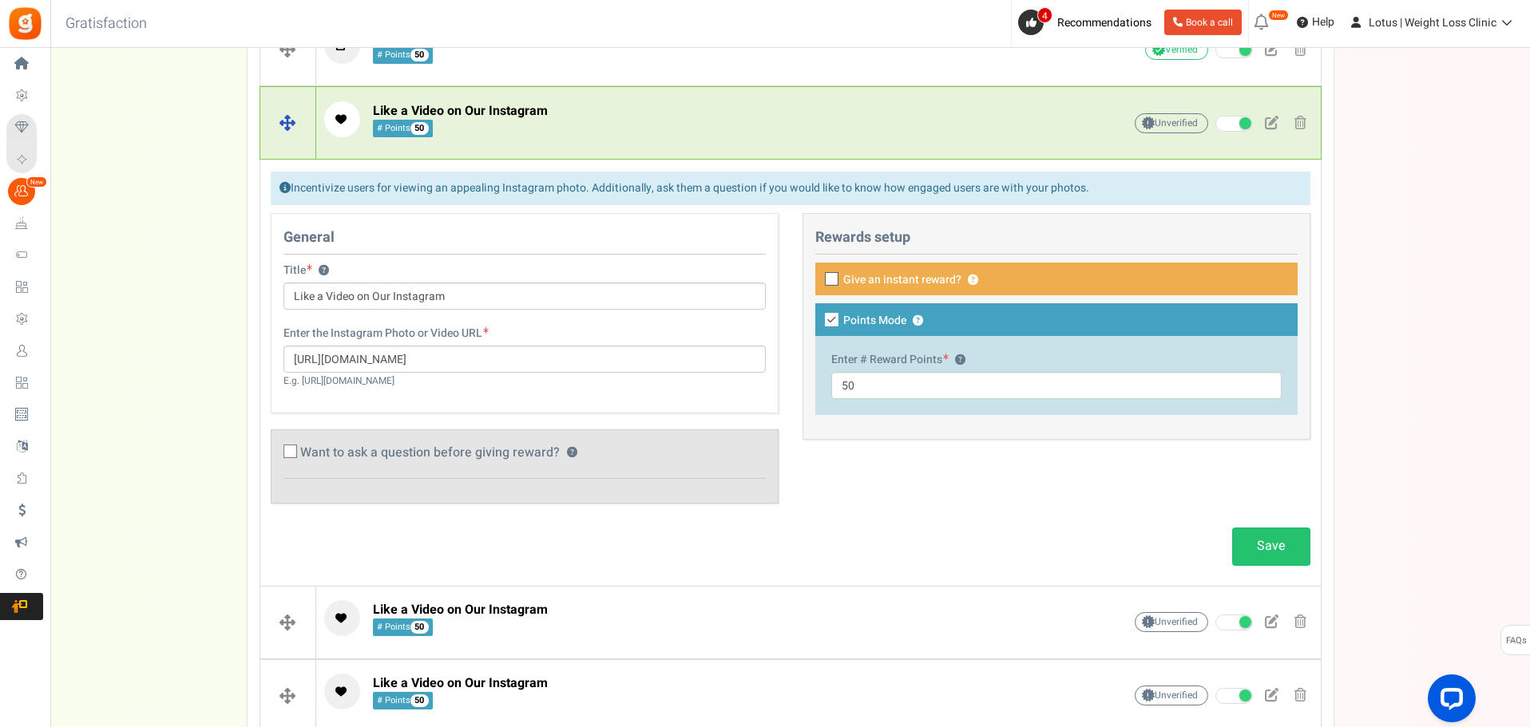
click at [676, 113] on p "Like a Video on Our Instagram # Points 50" at bounding box center [698, 119] width 749 height 36
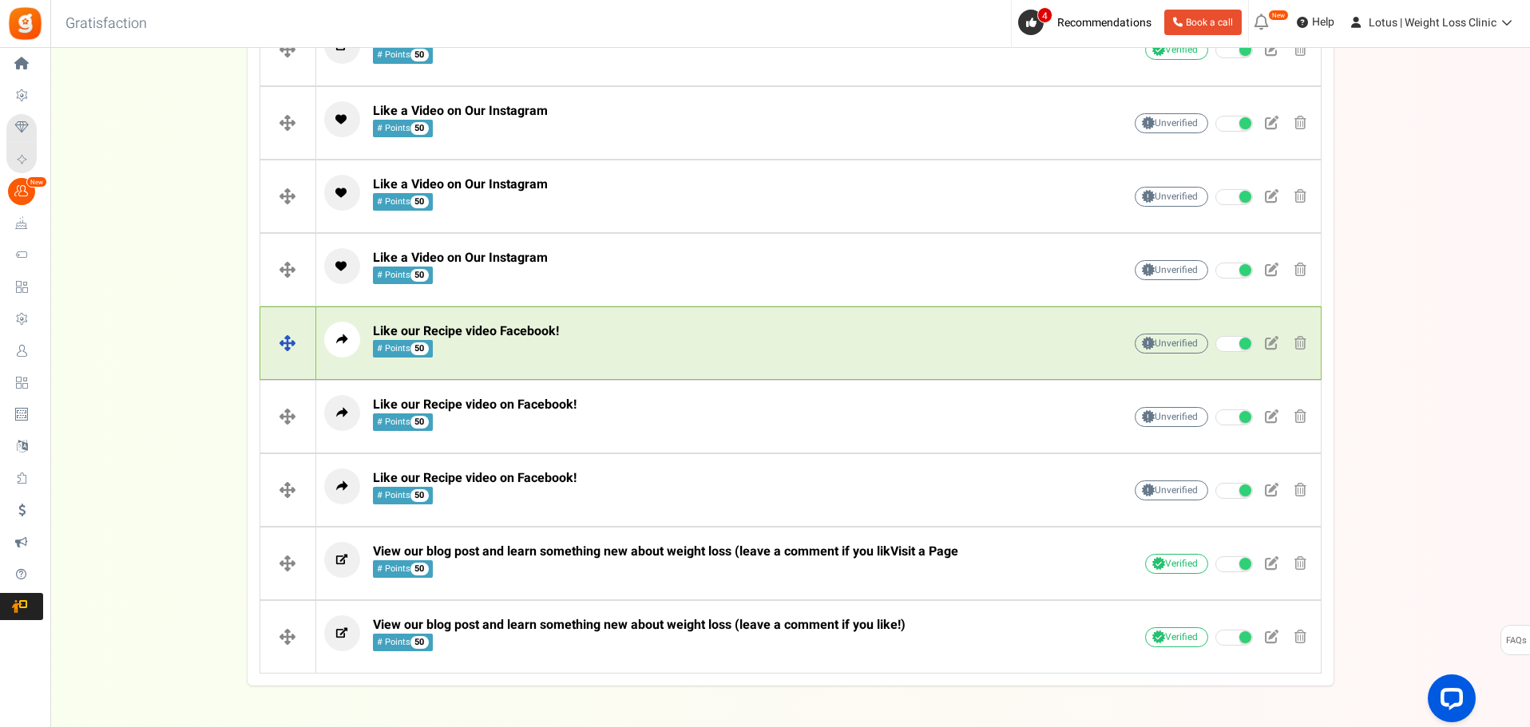
click at [720, 333] on p "Like our Recipe video Facebook! # Points 50" at bounding box center [698, 340] width 749 height 36
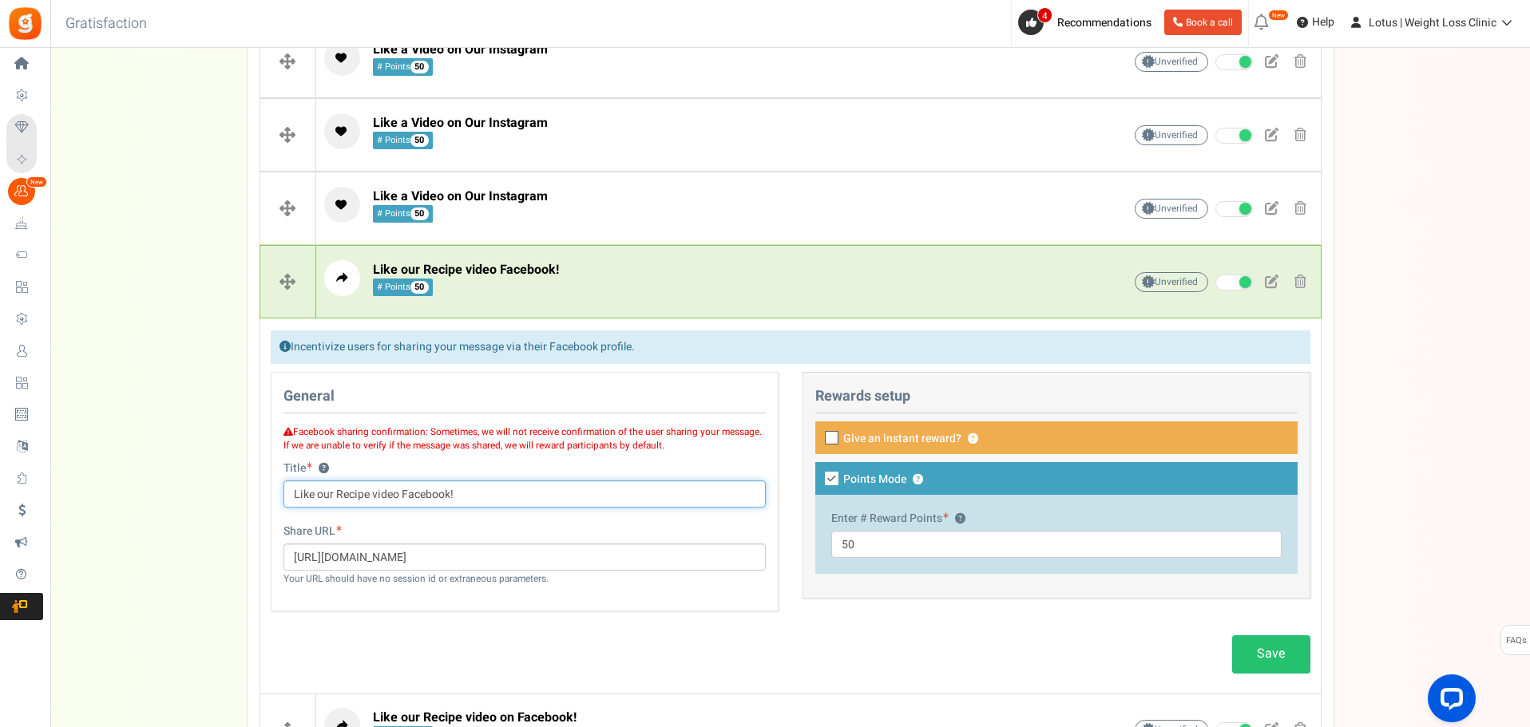
scroll to position [719, 0]
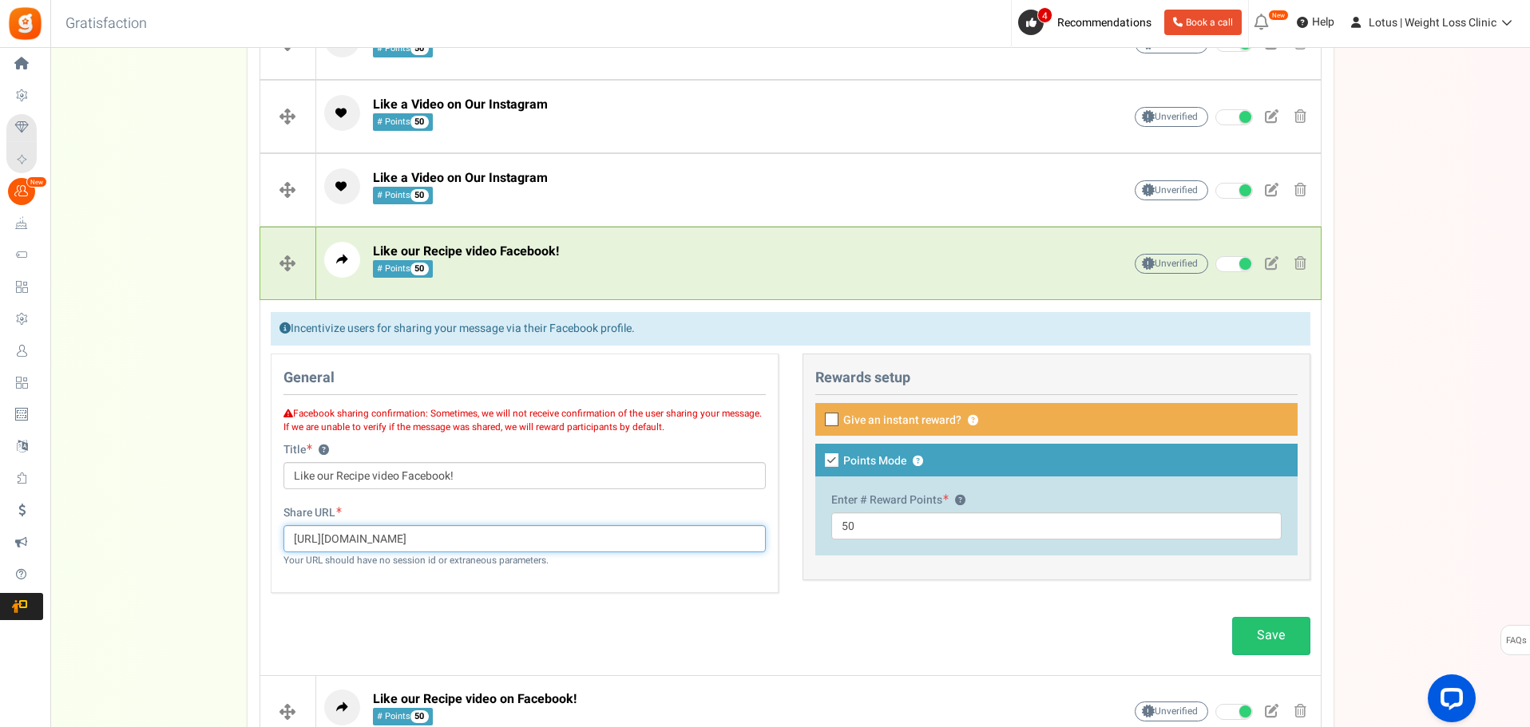
drag, startPoint x: 564, startPoint y: 541, endPoint x: 228, endPoint y: 521, distance: 336.8
click at [228, 521] on div "Campaign setup Points setup New Etsy Earn Referral Reward reviews WOO LOOX [DOM…" at bounding box center [789, 190] width 1479 height 1582
paste input "WwhhXvRcj"
type input "[URL][DOMAIN_NAME]"
click at [1250, 635] on link "Save" at bounding box center [1271, 636] width 78 height 38
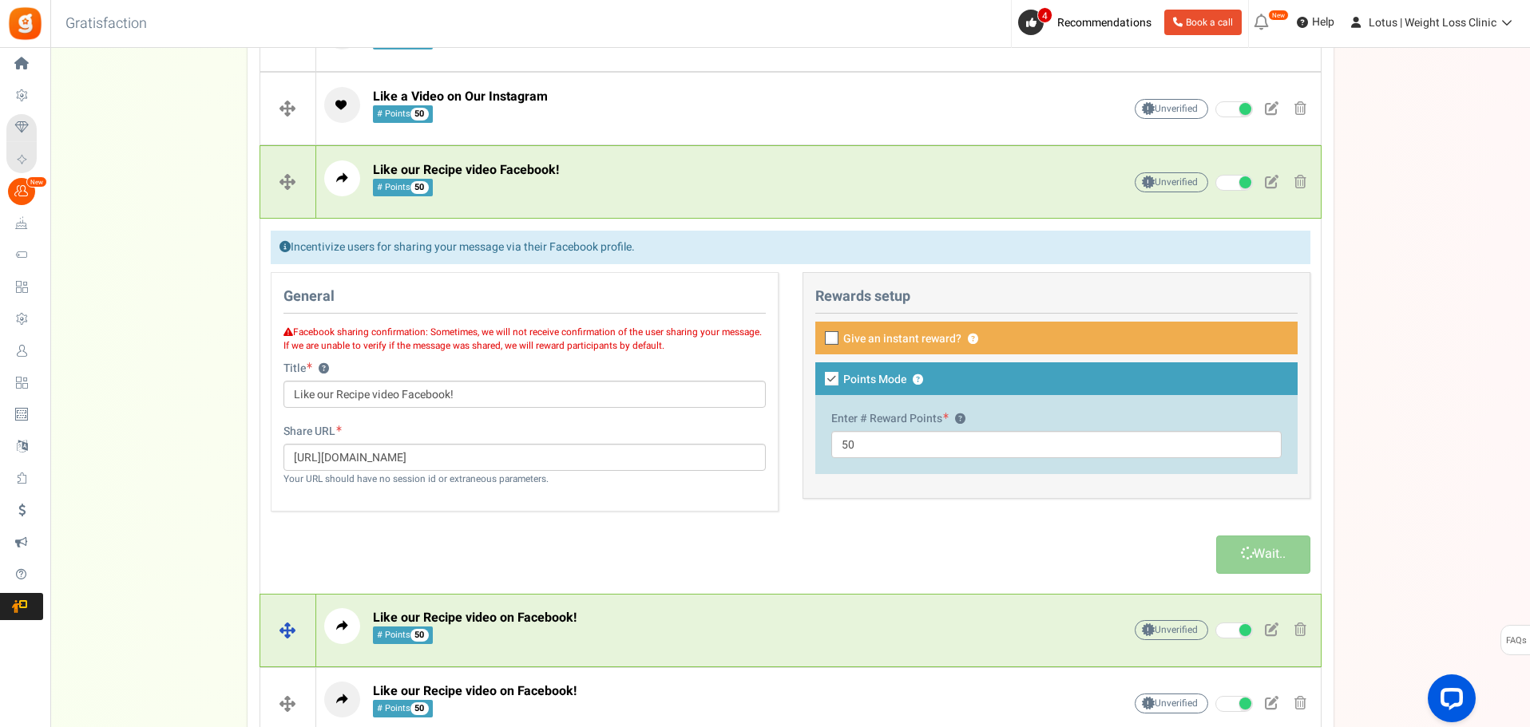
scroll to position [878, 0]
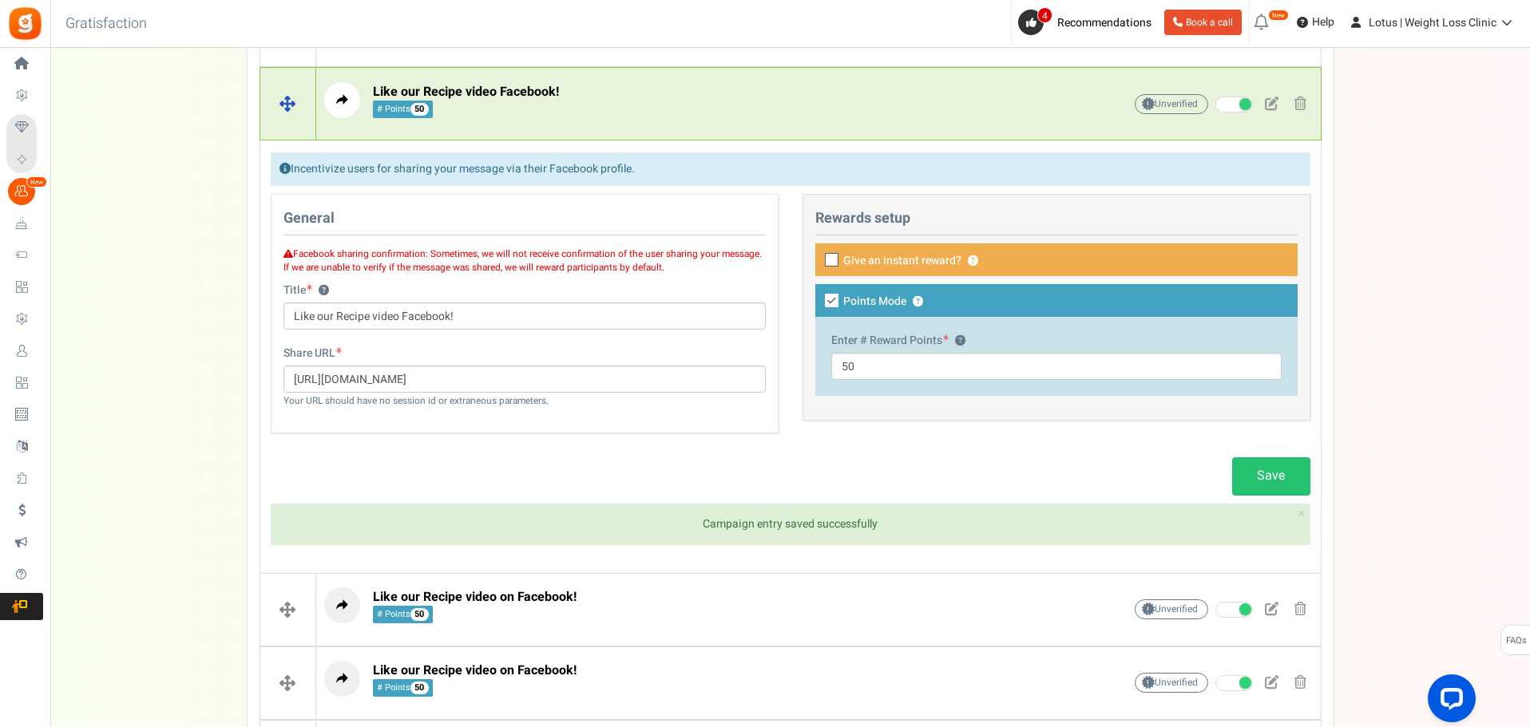
click at [677, 112] on p "Like our Recipe video Facebook! # Points 50" at bounding box center [698, 100] width 749 height 36
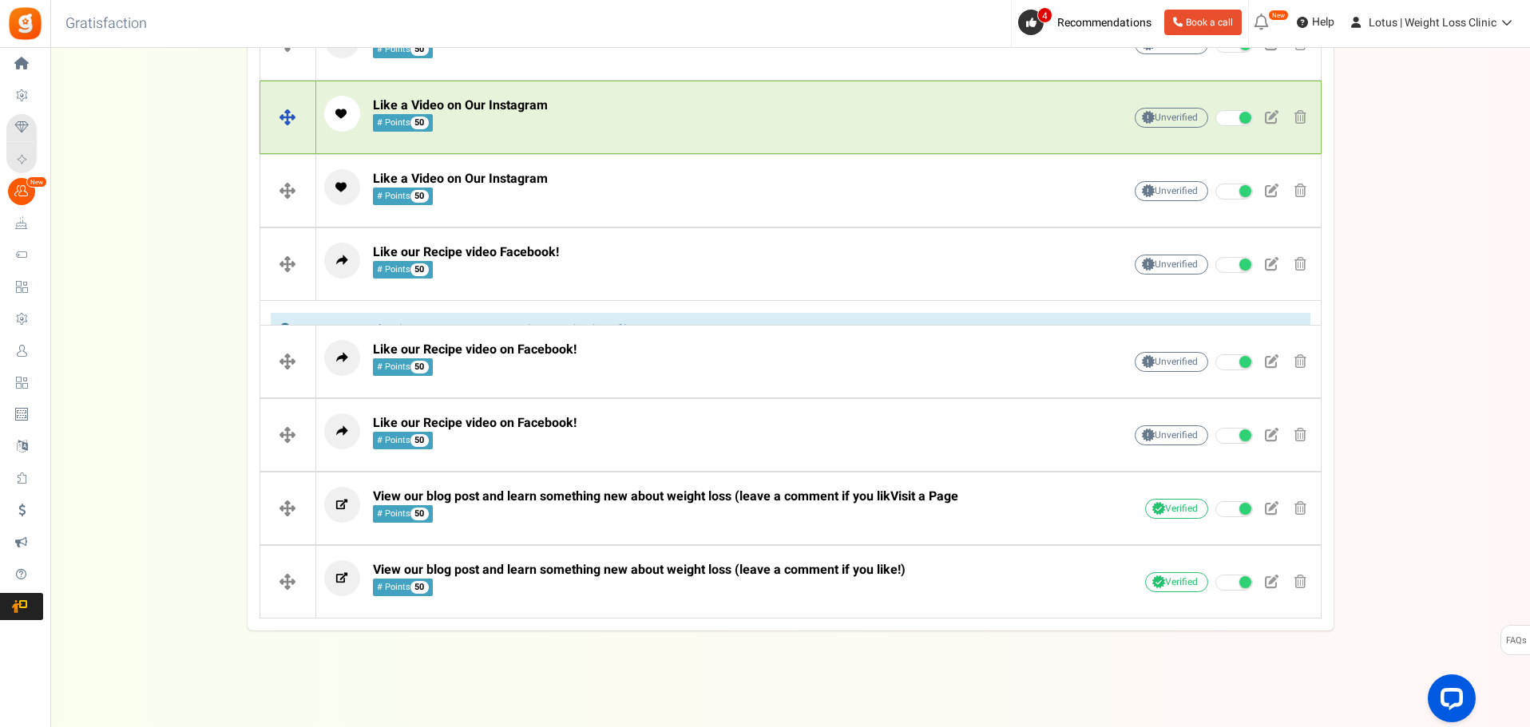
scroll to position [694, 0]
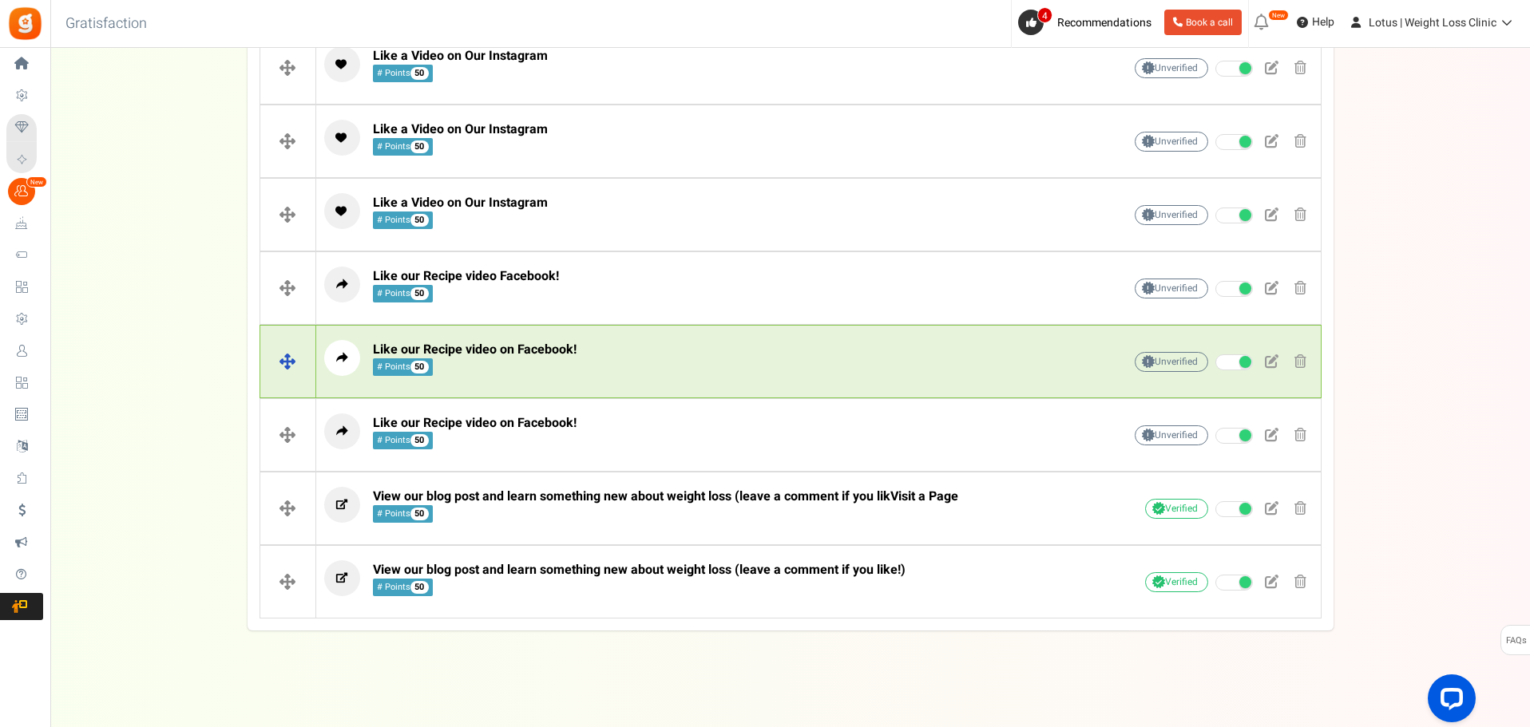
click at [738, 350] on p "Like our Recipe video on Facebook! # Points 50" at bounding box center [698, 358] width 749 height 36
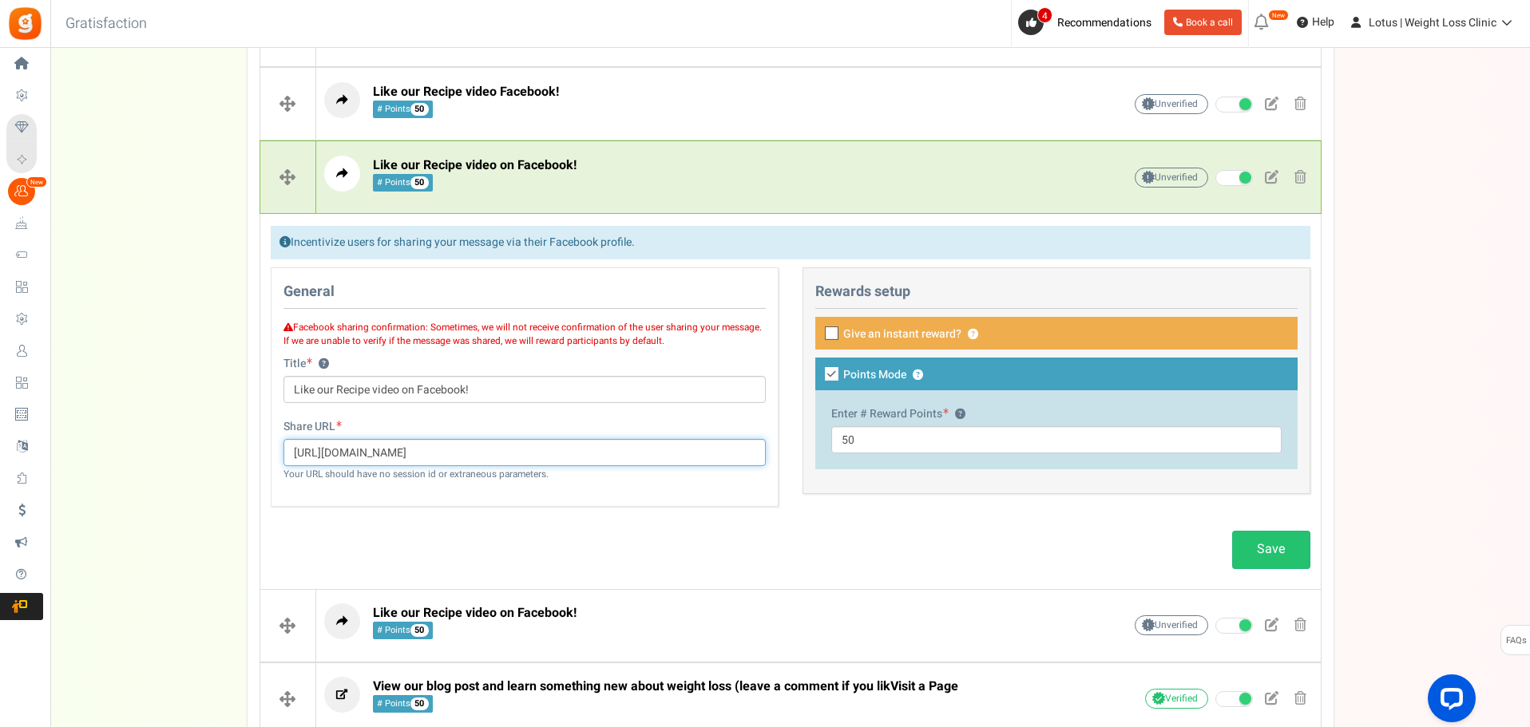
drag, startPoint x: 555, startPoint y: 460, endPoint x: 88, endPoint y: 450, distance: 467.2
click at [75, 456] on div "Campaign setup Points setup New Etsy Earn Referral Reward reviews WOO LOOX [DOM…" at bounding box center [789, 30] width 1479 height 1582
paste input "YxgFVurRE"
type input "[URL][DOMAIN_NAME]"
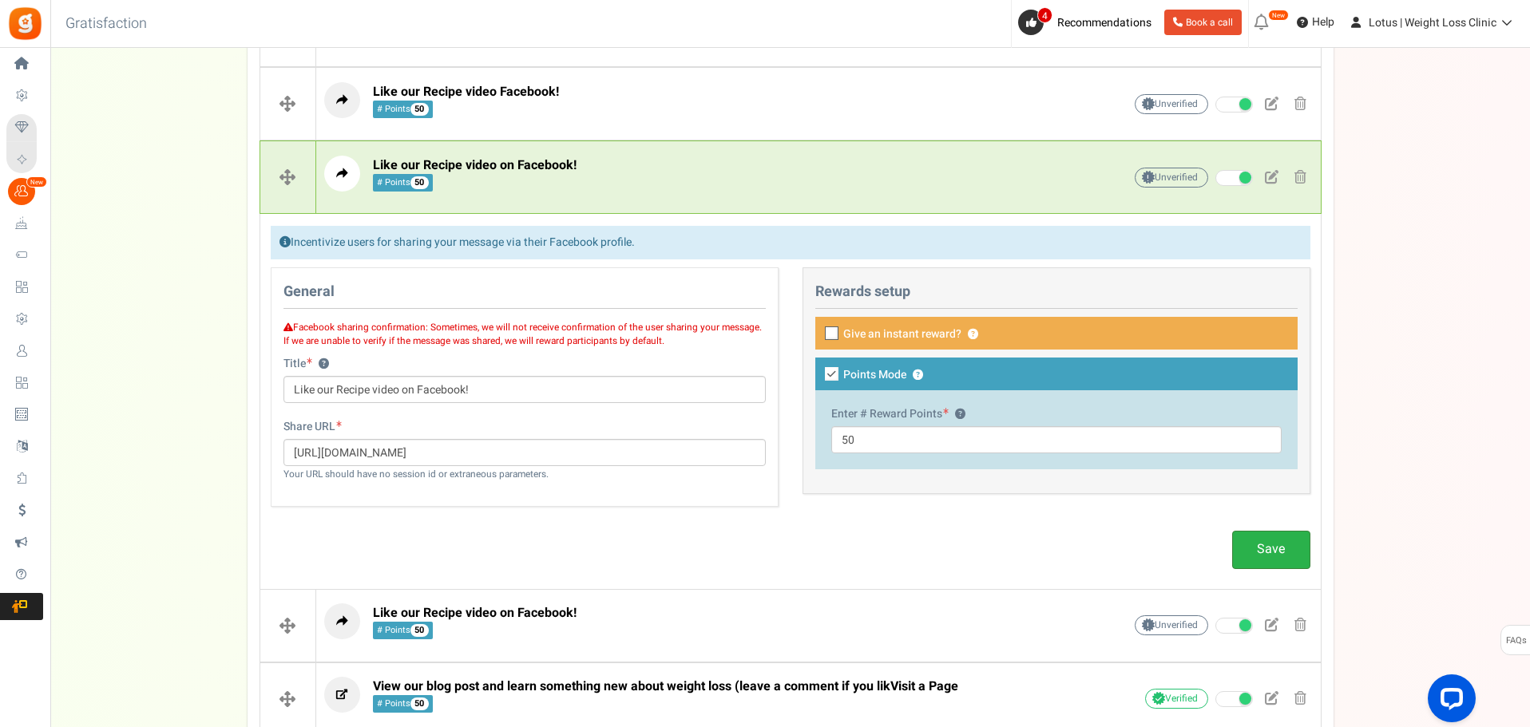
click at [1248, 550] on link "Save" at bounding box center [1271, 550] width 78 height 38
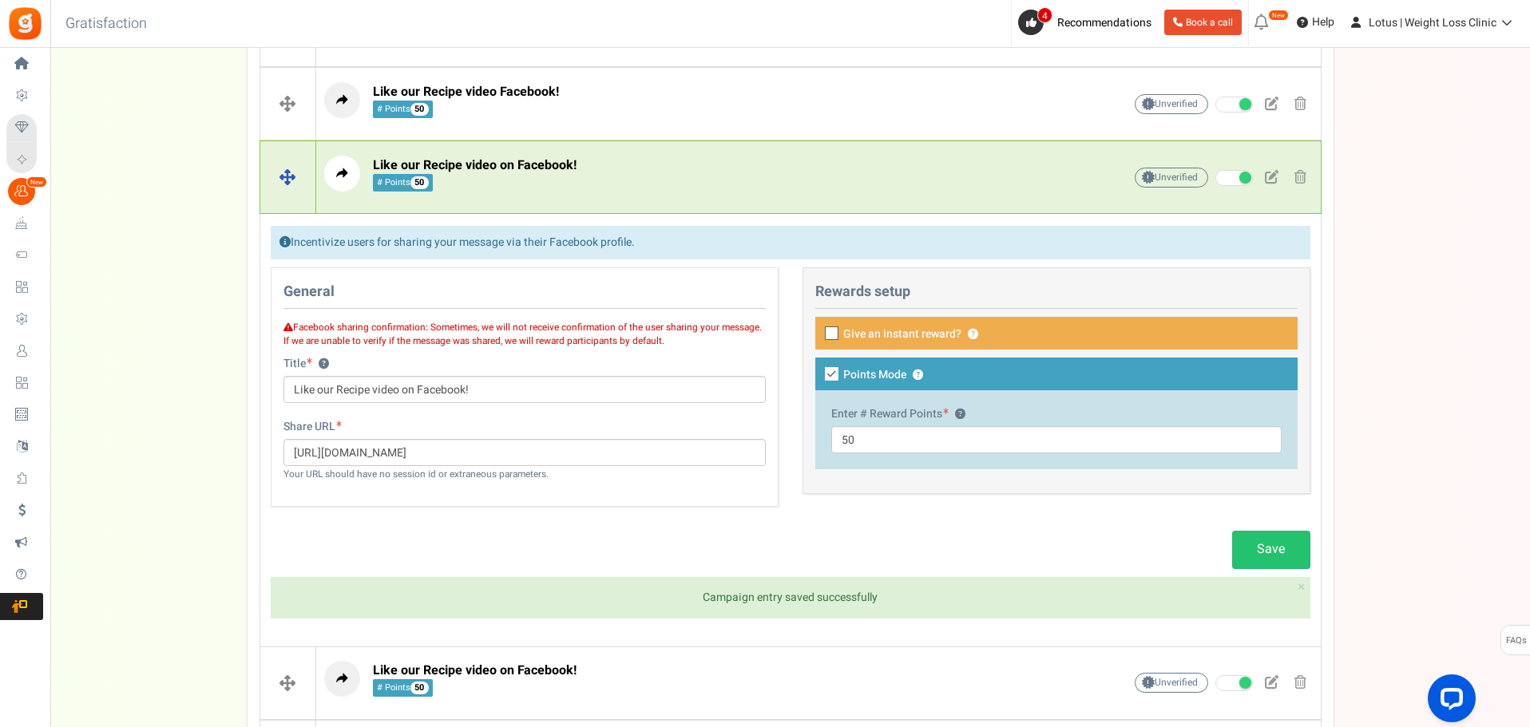
click at [625, 192] on div "Like our Recipe video on Facebook! # Points 50" at bounding box center [698, 178] width 749 height 44
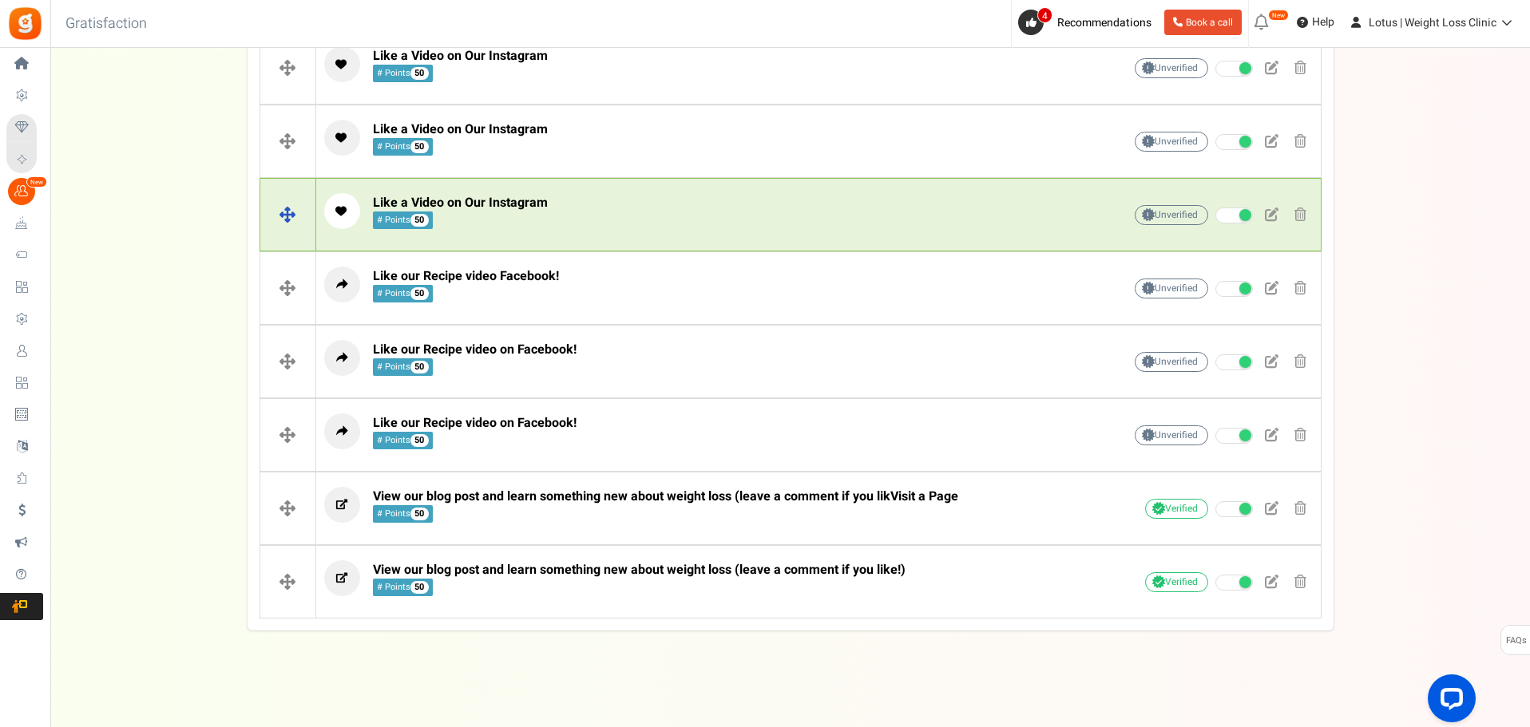
scroll to position [694, 0]
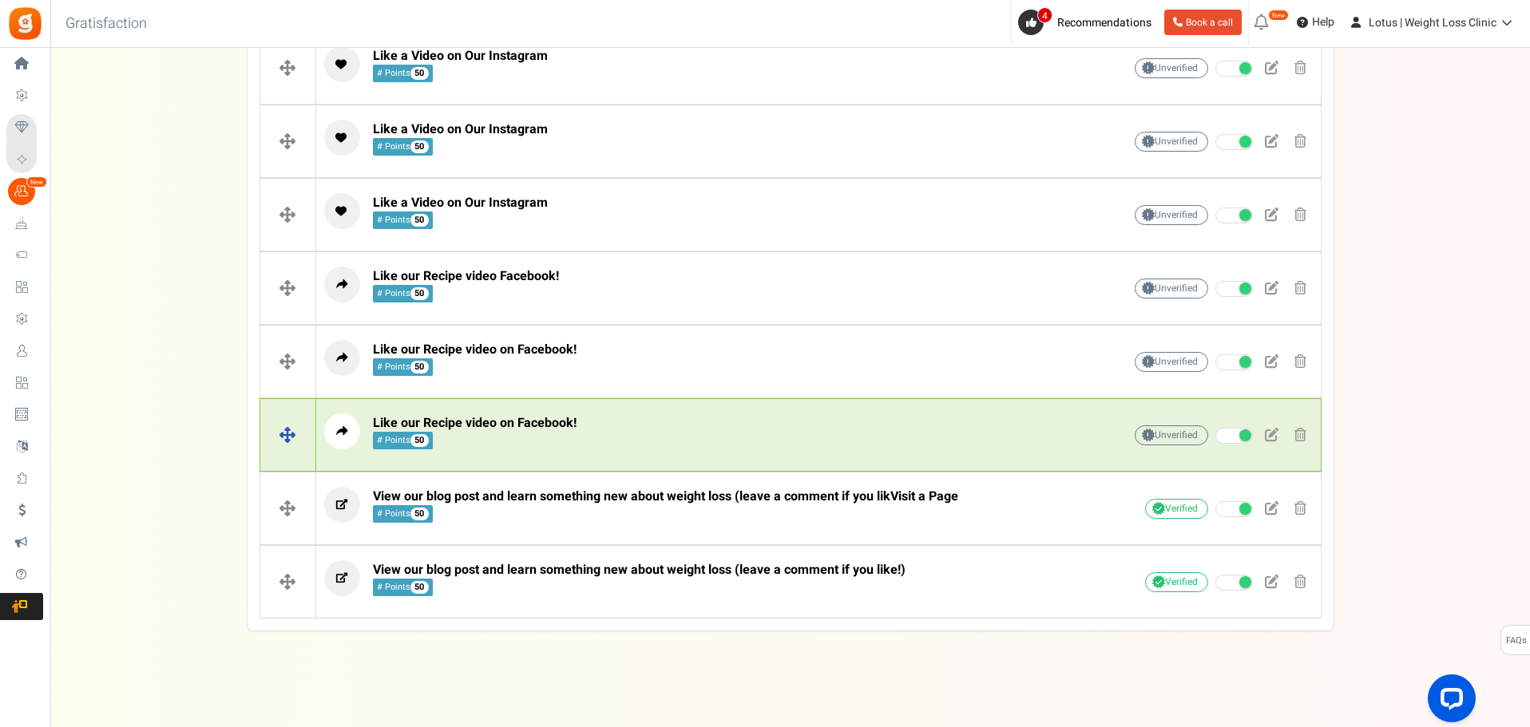
click at [632, 441] on p "Like our Recipe video on Facebook! # Points 50" at bounding box center [698, 432] width 749 height 36
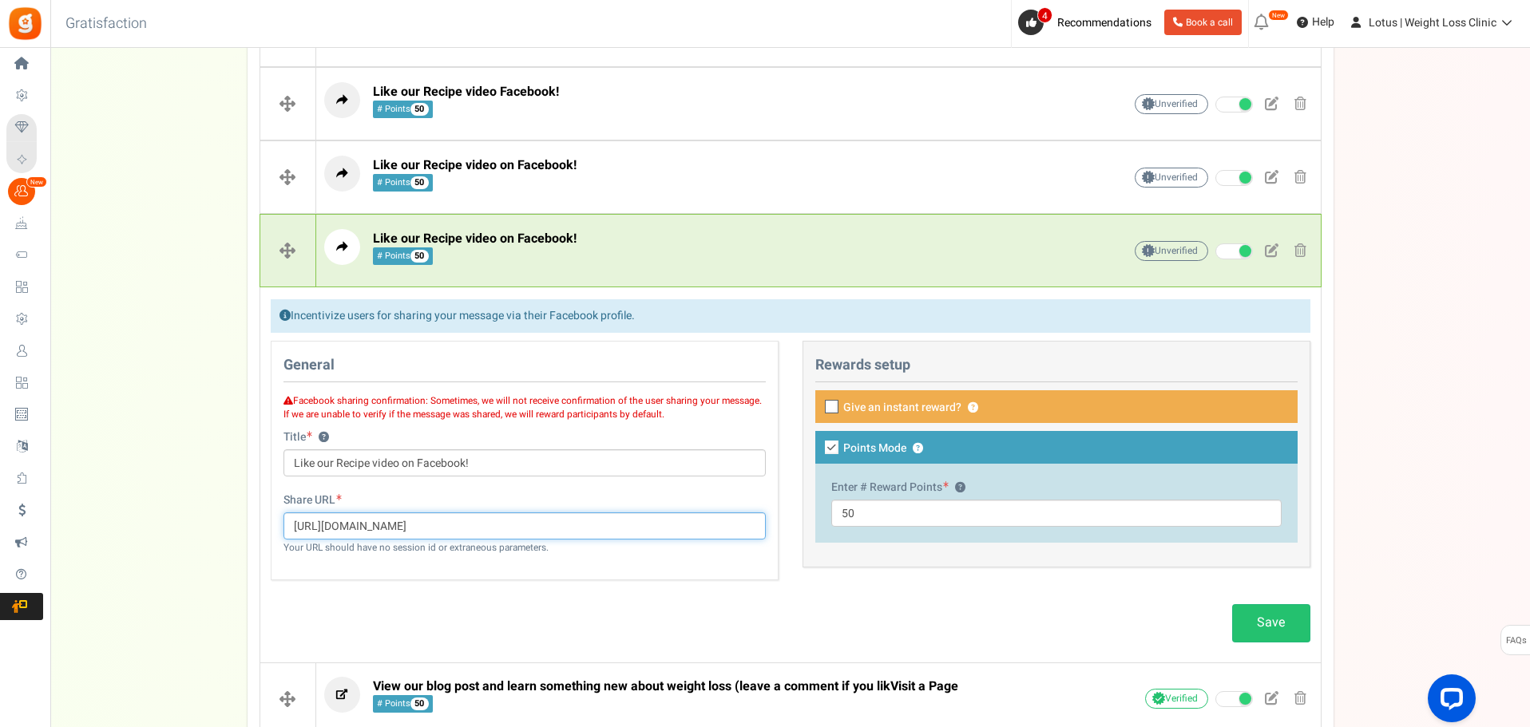
drag, startPoint x: 566, startPoint y: 529, endPoint x: 178, endPoint y: 513, distance: 388.4
click at [184, 527] on div "Campaign setup Points setup New Etsy Earn Referral Reward reviews WOO LOOX [DOM…" at bounding box center [789, 30] width 1479 height 1582
paste input "DtkeTFT7z"
type input "[URL][DOMAIN_NAME]"
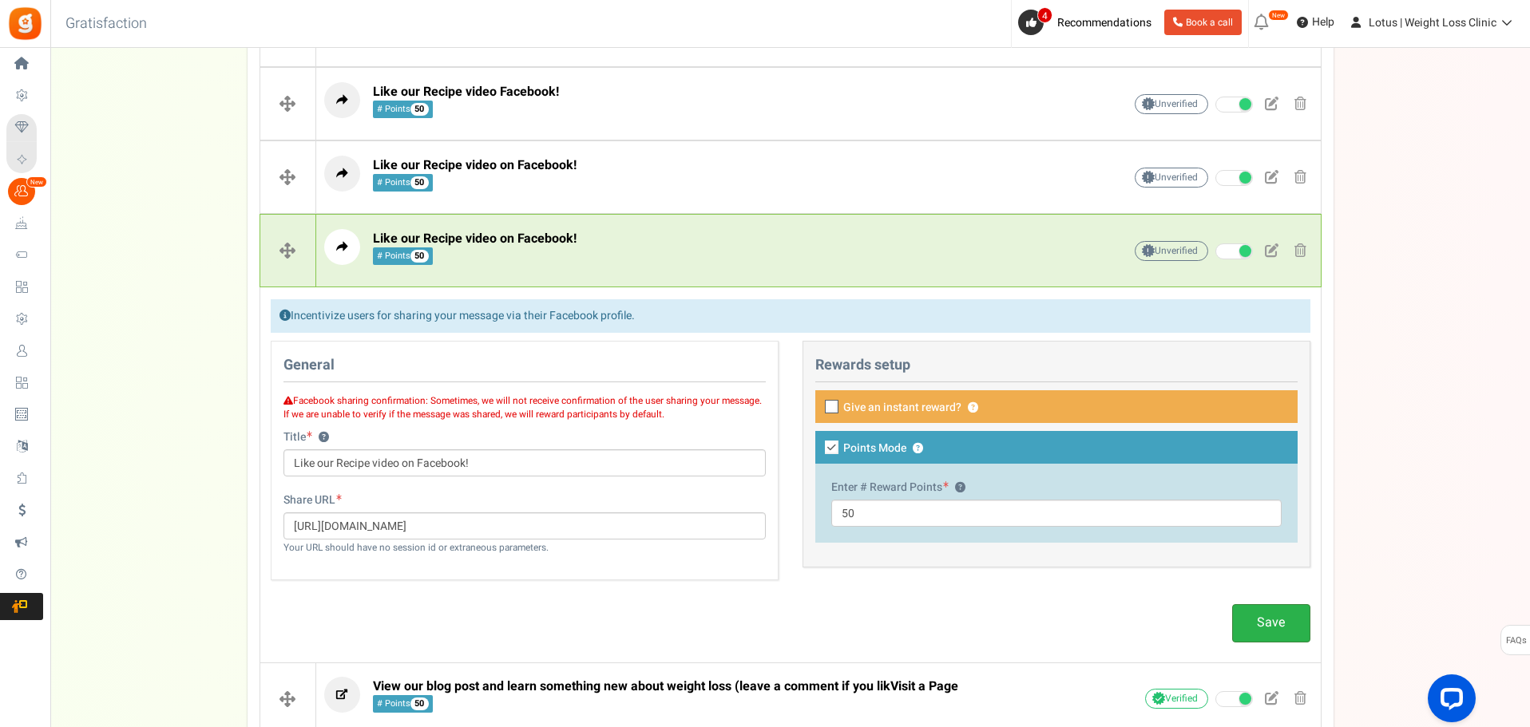
click at [1273, 626] on link "Save" at bounding box center [1271, 623] width 78 height 38
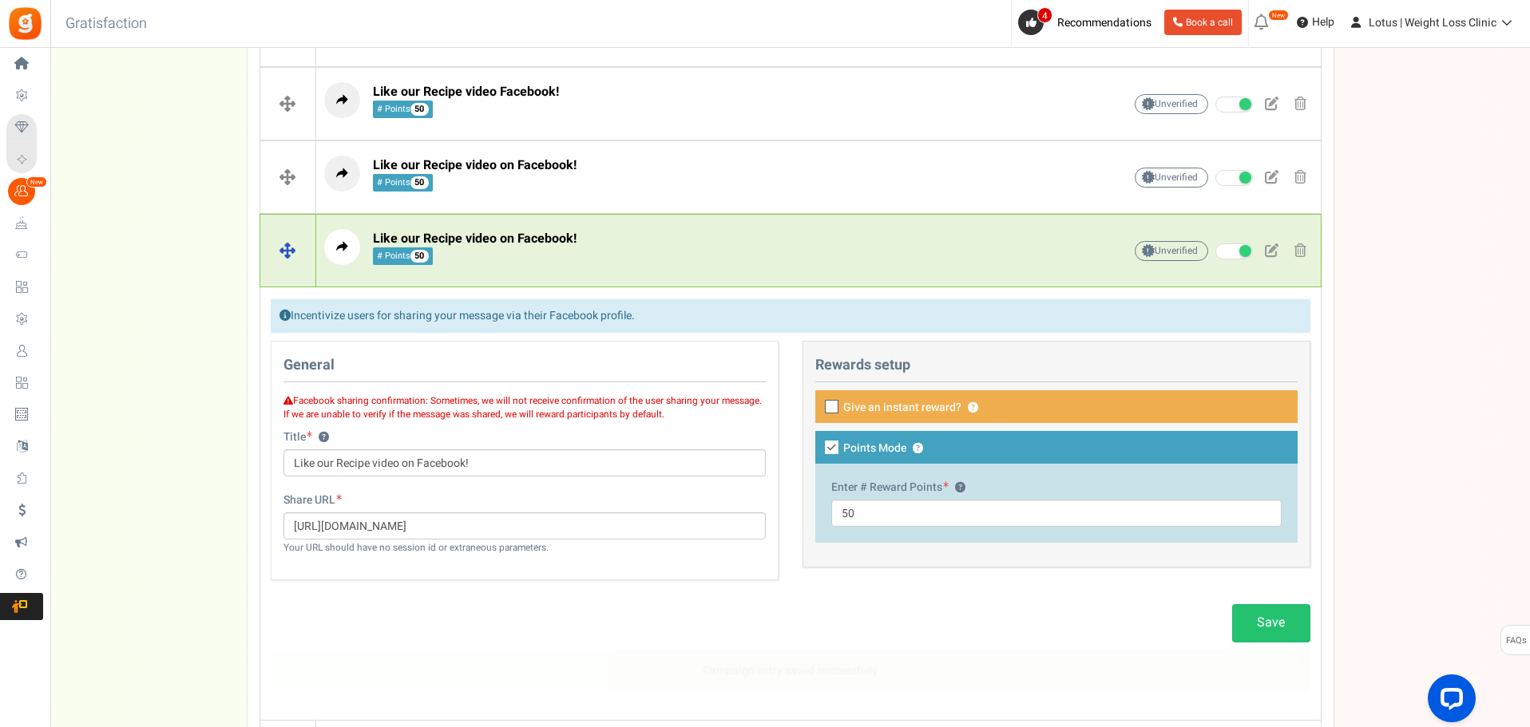
click at [657, 248] on p "Like our Recipe video on Facebook! # Points 50" at bounding box center [698, 247] width 749 height 36
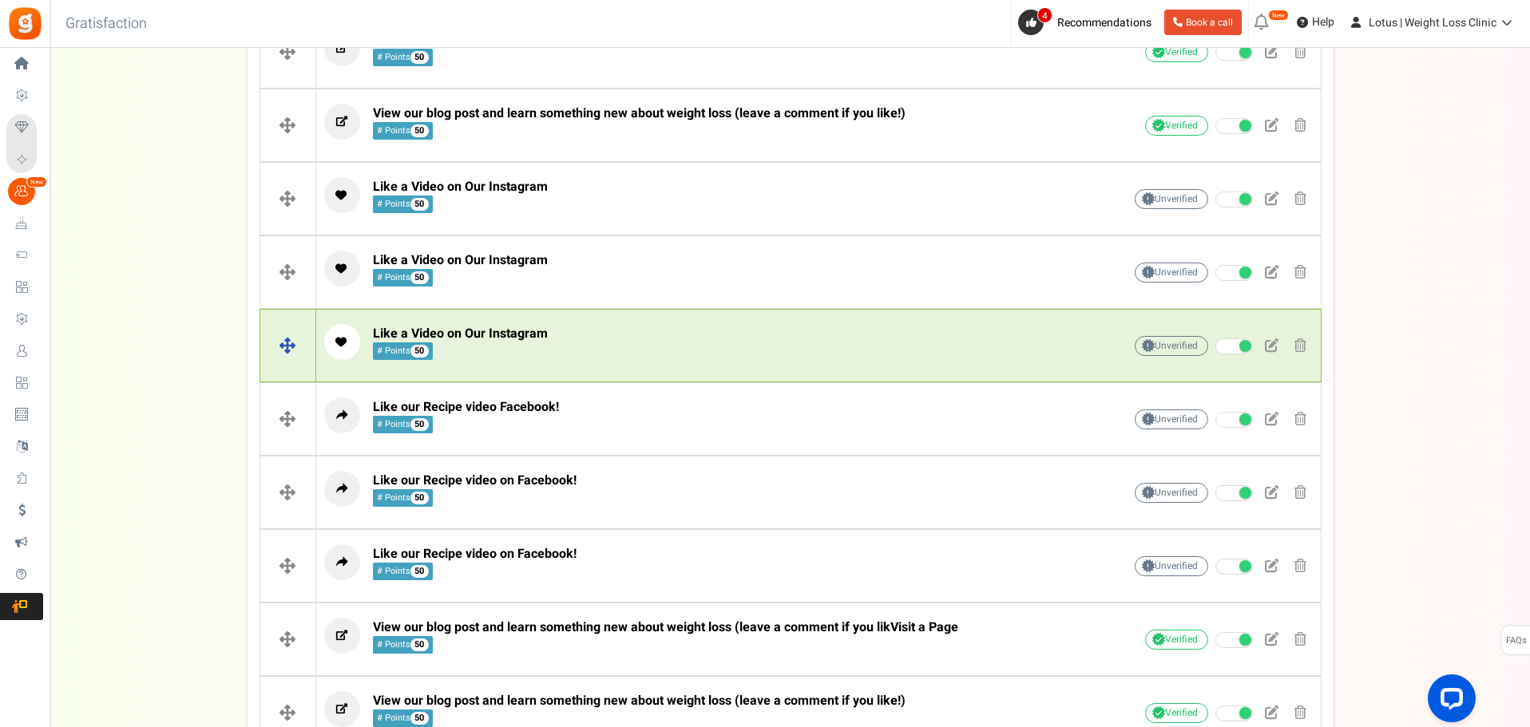
scroll to position [534, 0]
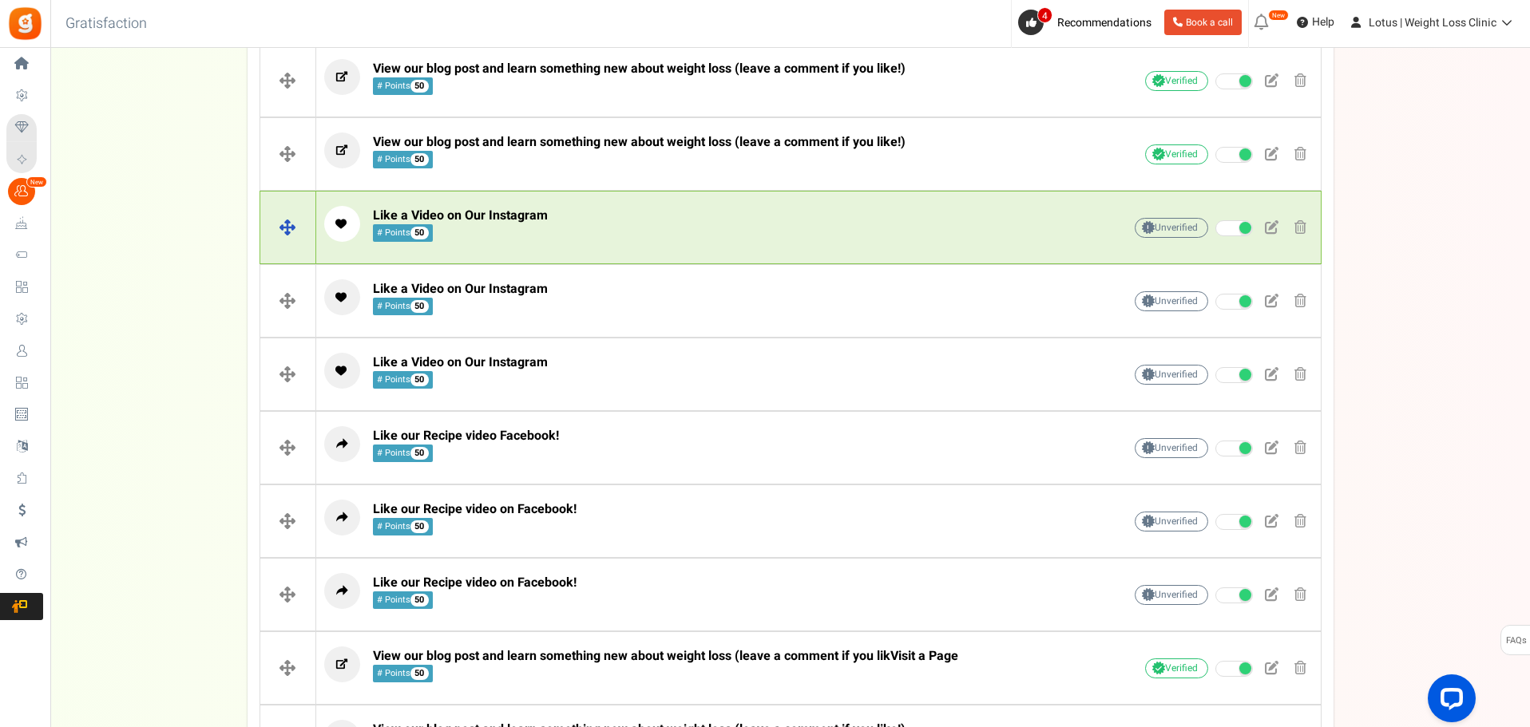
click at [660, 236] on p "Like a Video on Our Instagram # Points 50" at bounding box center [698, 224] width 749 height 36
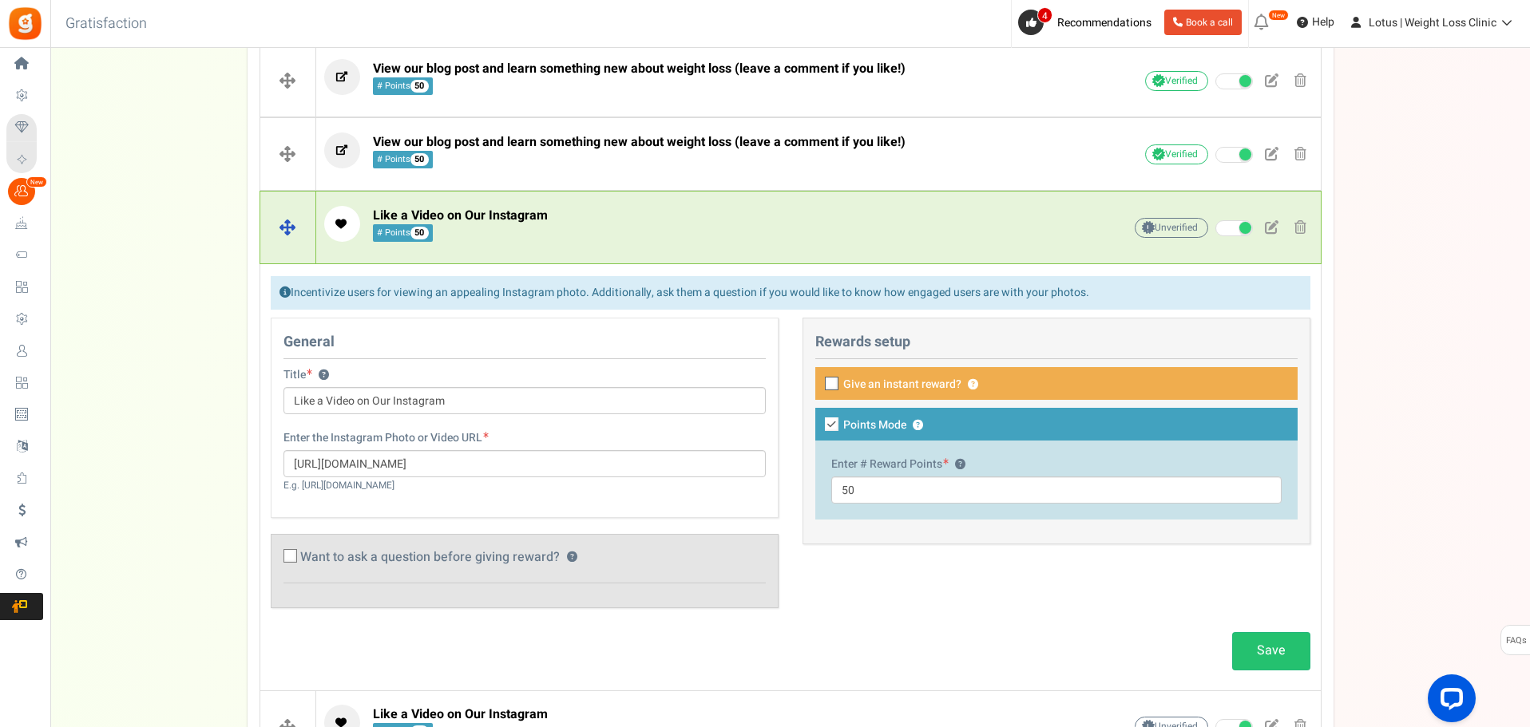
click at [615, 222] on p "Like a Video on Our Instagram # Points 50" at bounding box center [698, 224] width 749 height 36
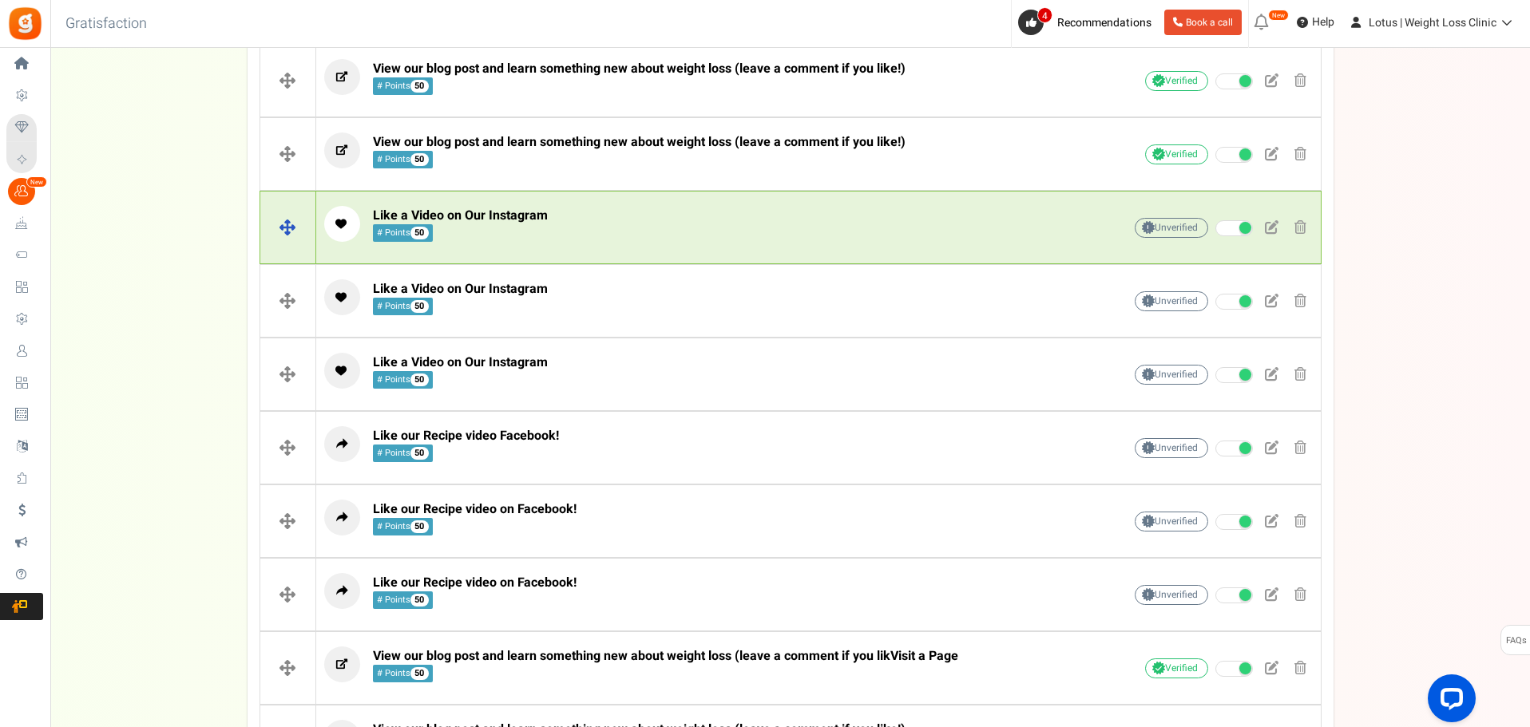
click at [616, 224] on p "Like a Video on Our Instagram # Points 50" at bounding box center [698, 224] width 749 height 36
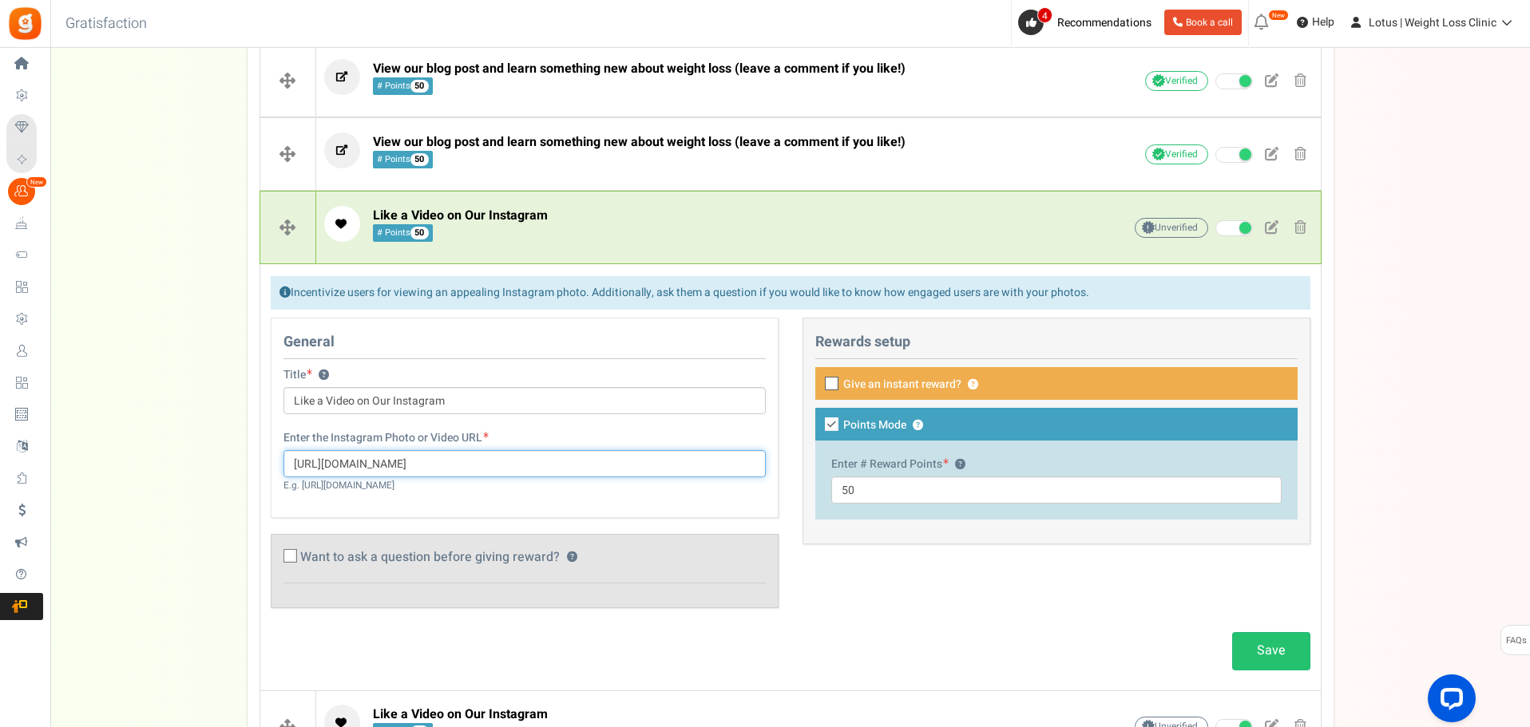
drag, startPoint x: 565, startPoint y: 469, endPoint x: 248, endPoint y: 480, distance: 317.1
click at [248, 480] on div "Facebook ? Visit on Facebook Share on Facebook Google + ? Instagram ? ? ? ? ?" at bounding box center [791, 441] width 1086 height 1525
paste input "p/DNODjOgh-T6"
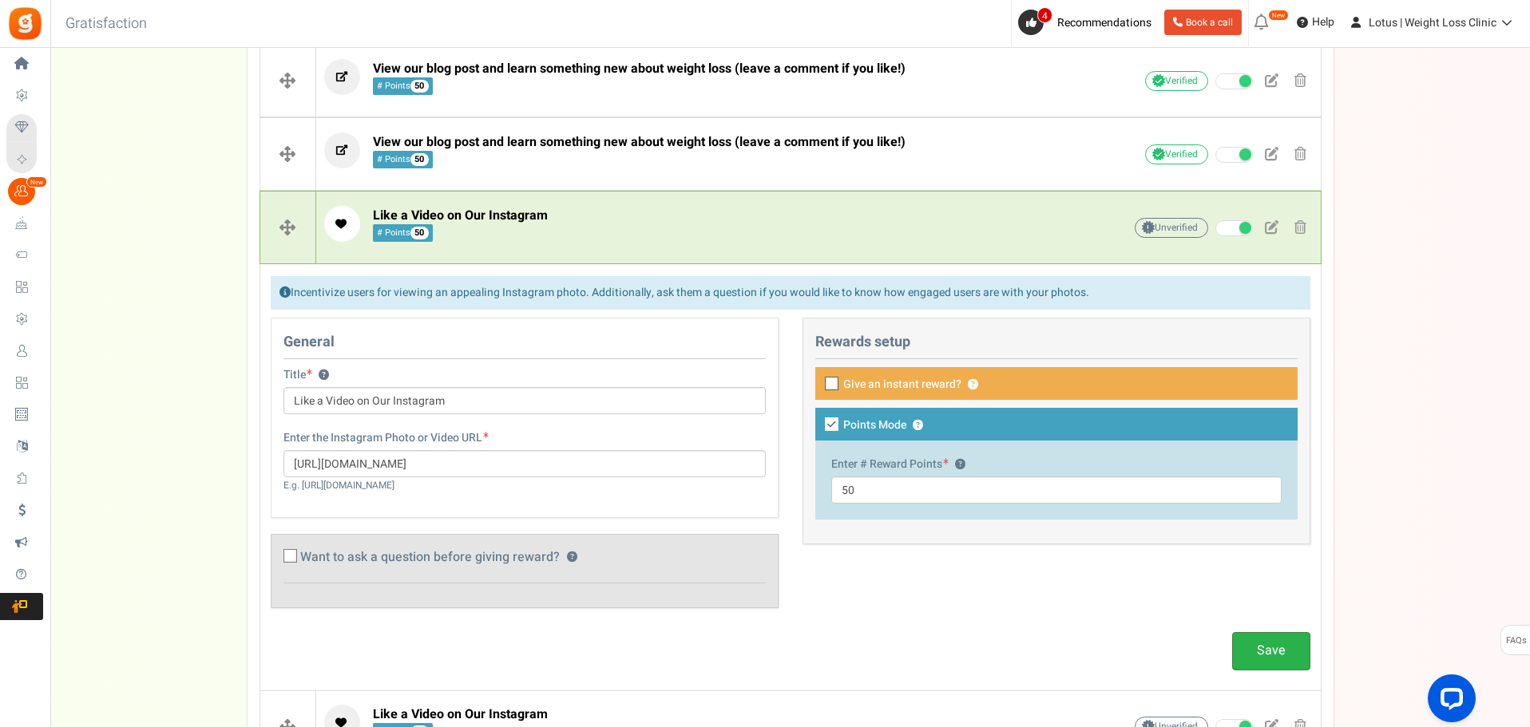
click at [1272, 647] on link "Save" at bounding box center [1271, 651] width 78 height 38
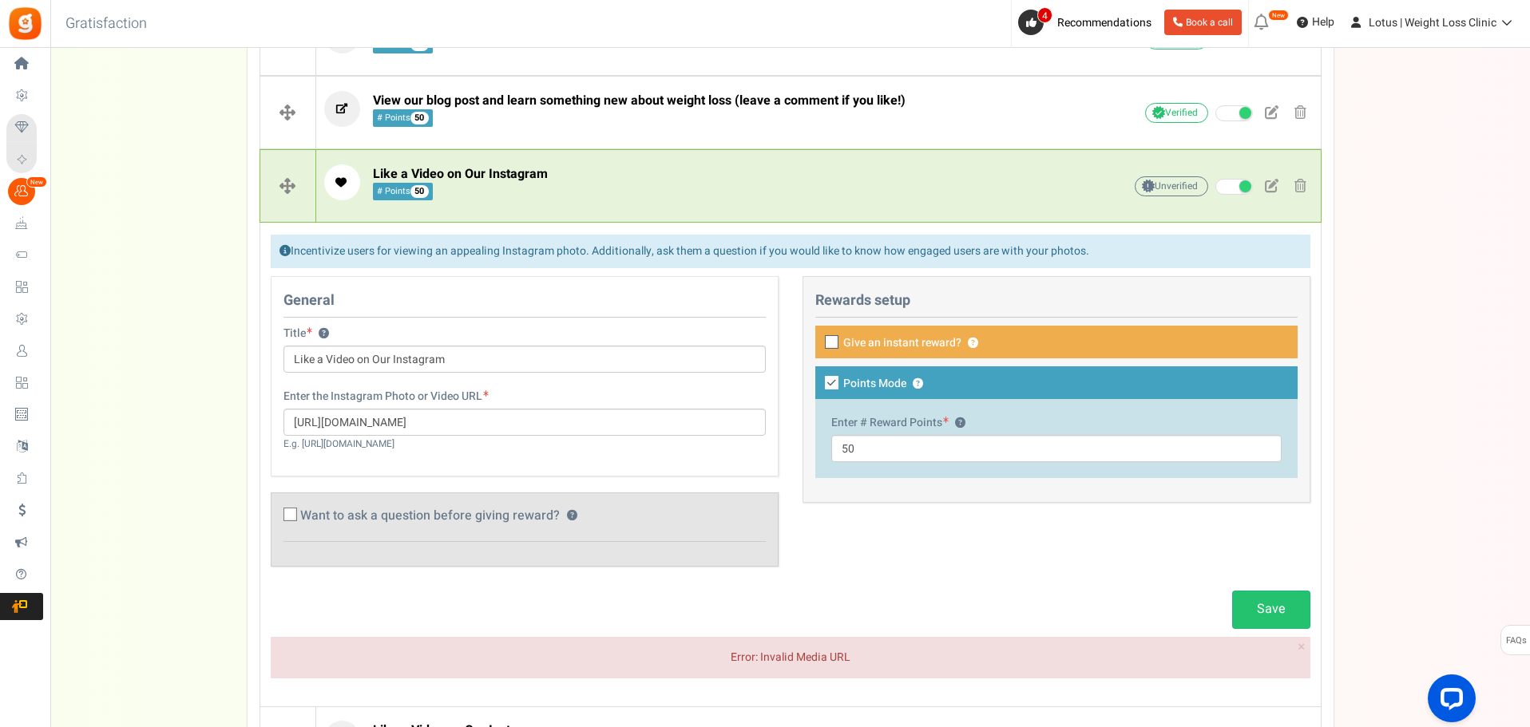
scroll to position [614, 0]
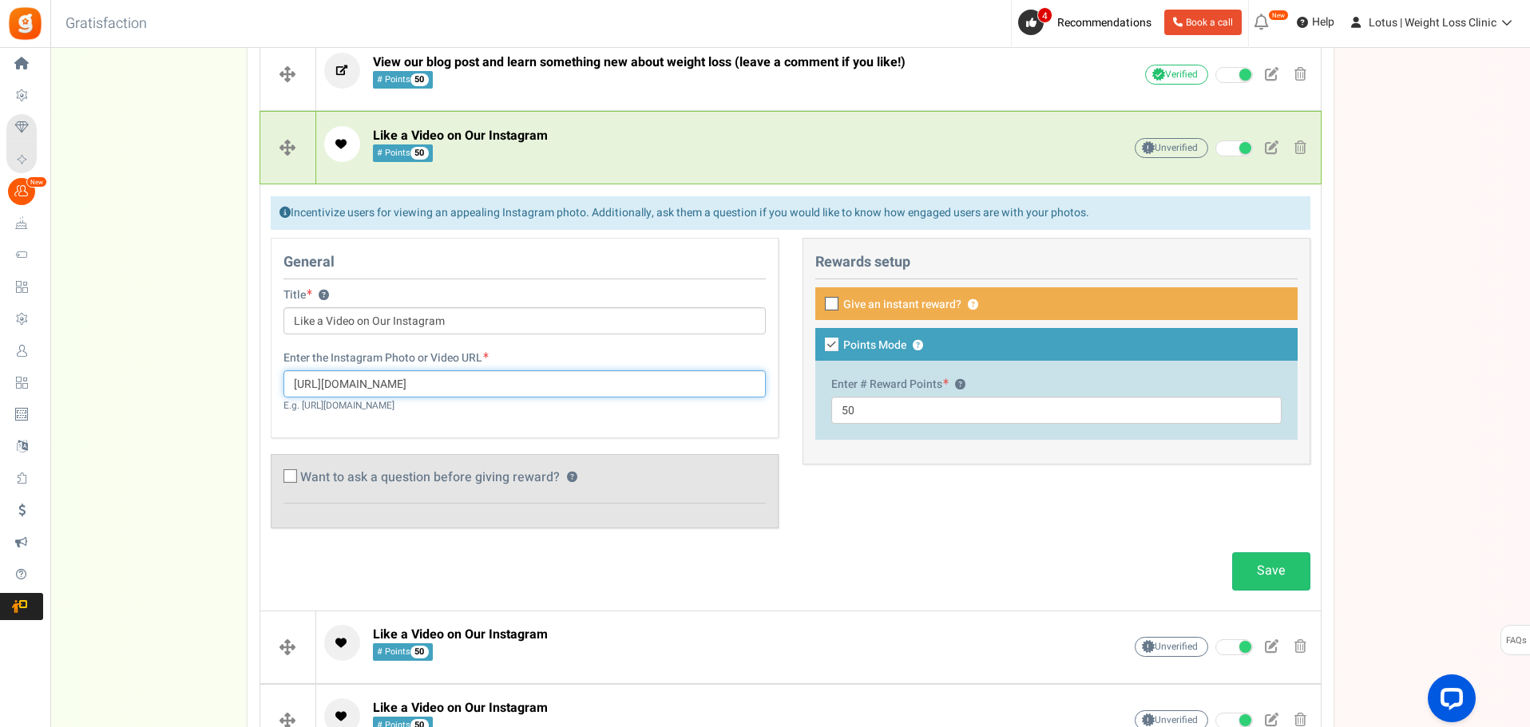
drag, startPoint x: 556, startPoint y: 379, endPoint x: 272, endPoint y: 382, distance: 283.5
click at [272, 382] on div "Enter the Instagram Photo or Video URL [URL][DOMAIN_NAME] E.g. [URL][DOMAIN_NAM…" at bounding box center [524, 382] width 506 height 63
paste input "reel/DNODjOgh-T6/?utm_source=ig_web_copy_link&igsh=NHN0d2h0NjV6Z2Nr"
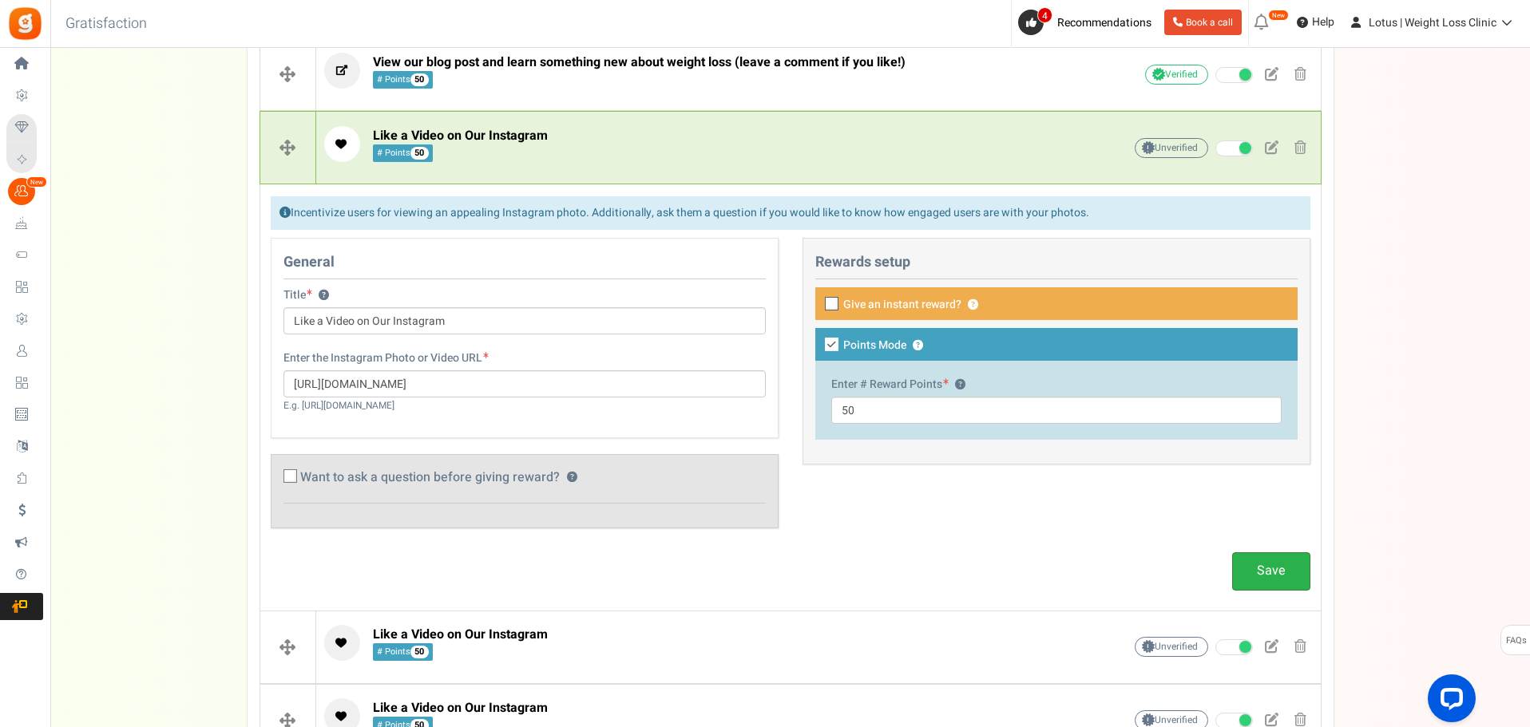
click at [1262, 580] on link "Save" at bounding box center [1271, 572] width 78 height 38
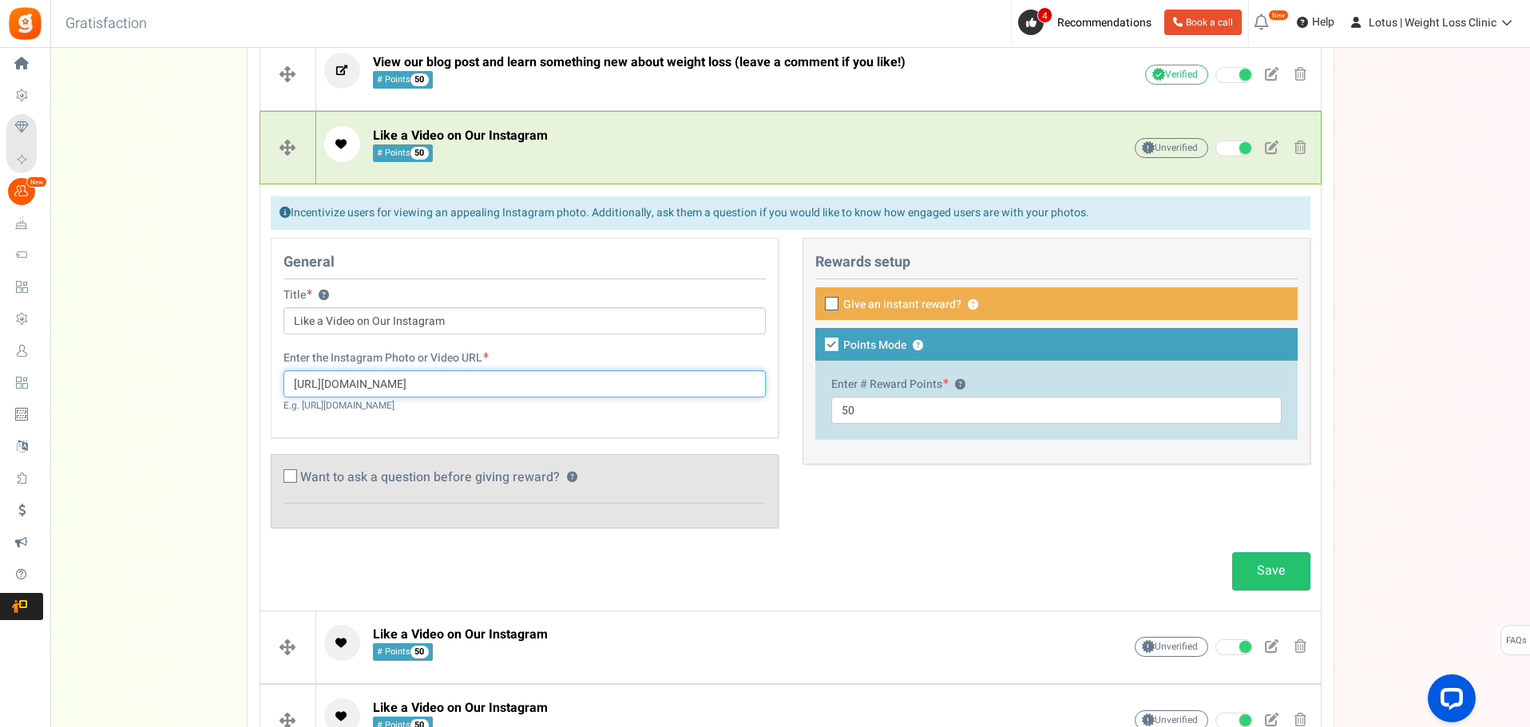
click at [459, 376] on input "[URL][DOMAIN_NAME]" at bounding box center [524, 383] width 482 height 27
paste input "lotusweightloss/reel/DM8IpdAK2Re/"
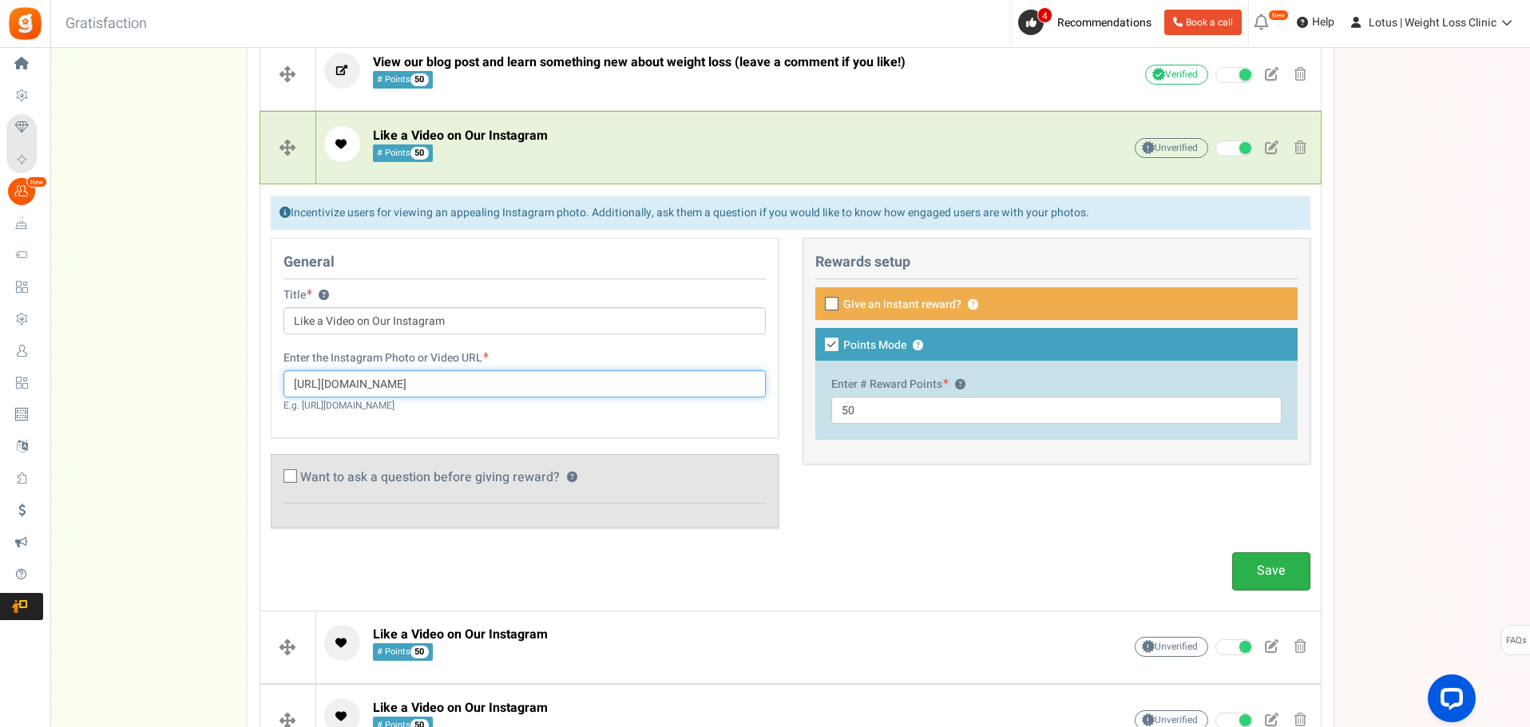
type input "[URL][DOMAIN_NAME]"
click at [1259, 566] on link "Save" at bounding box center [1271, 572] width 78 height 38
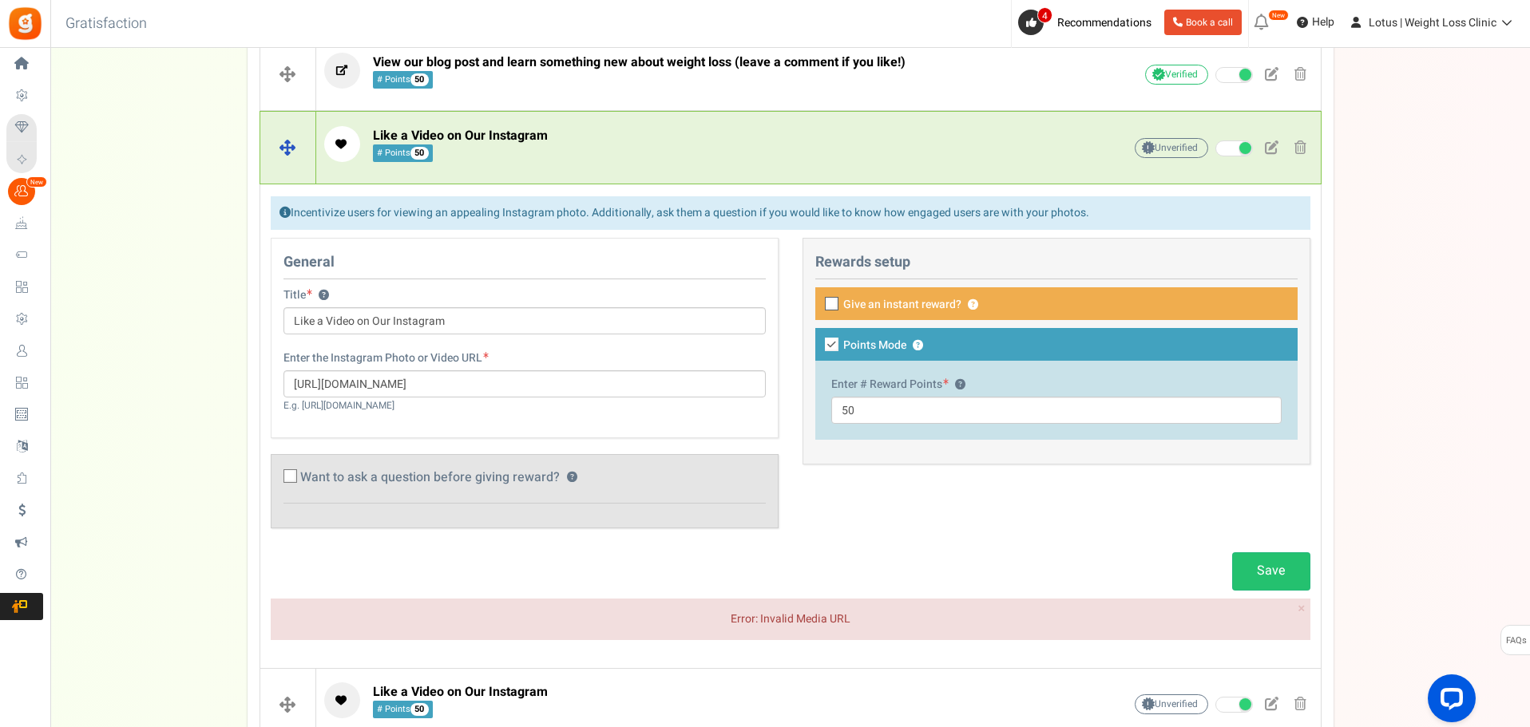
click at [687, 162] on div "Like a Video on Our Instagram # Points 50" at bounding box center [698, 148] width 749 height 44
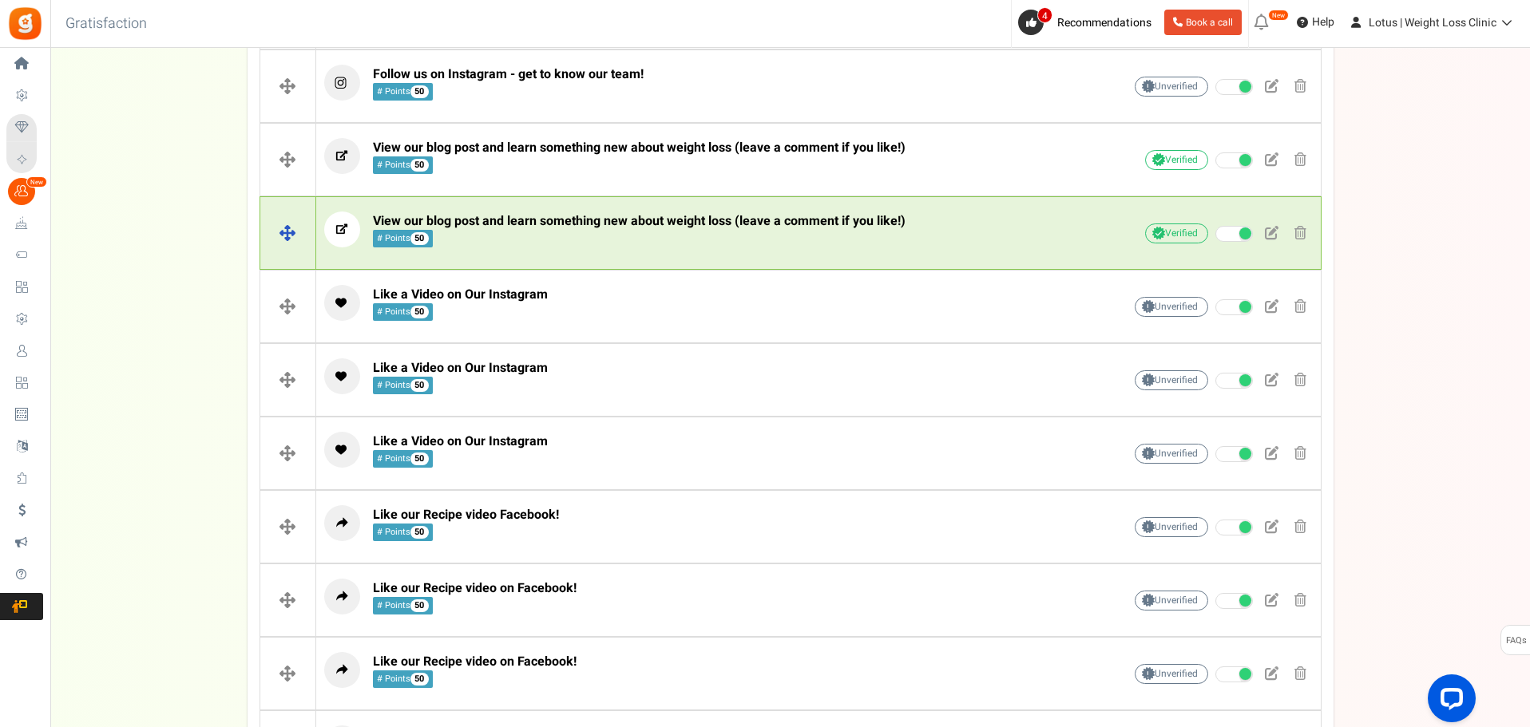
scroll to position [454, 0]
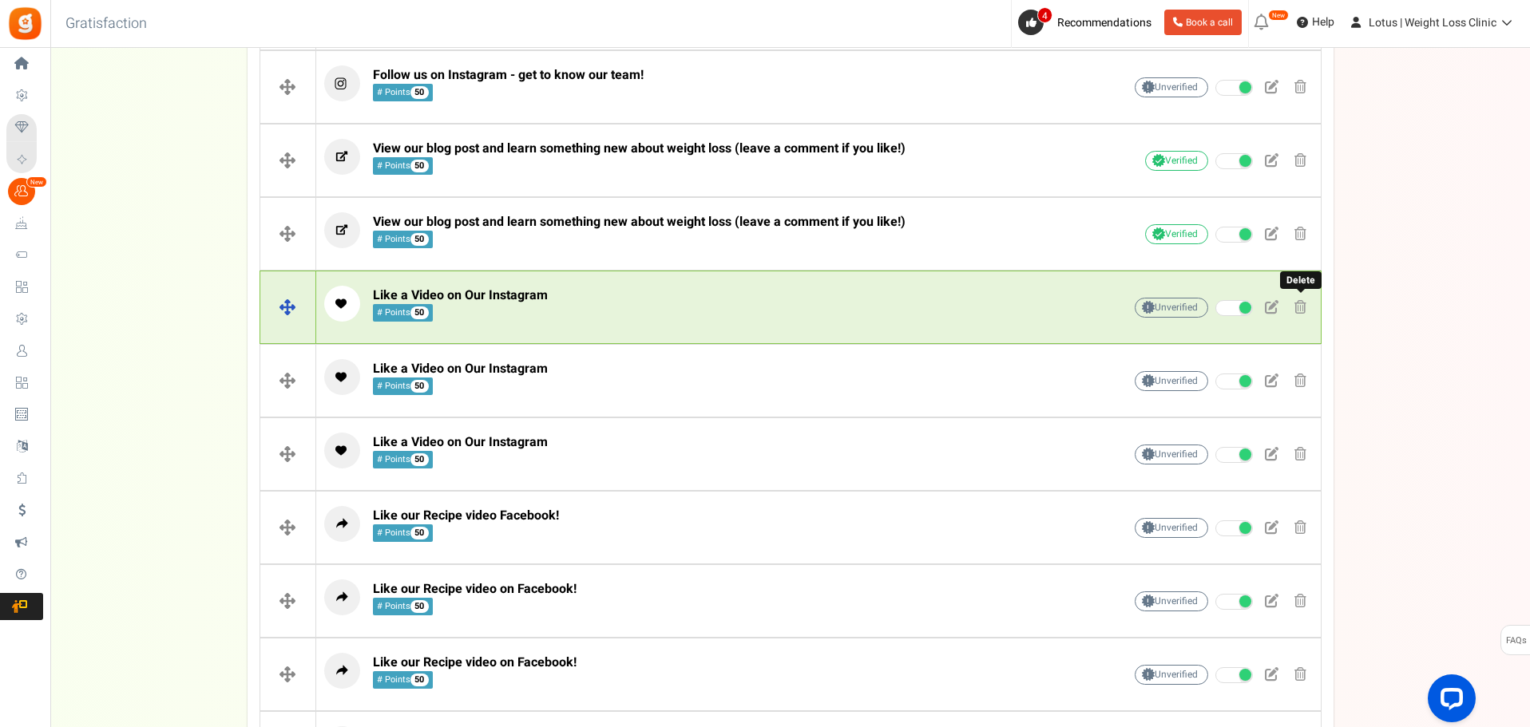
click at [1302, 306] on span at bounding box center [1300, 307] width 12 height 14
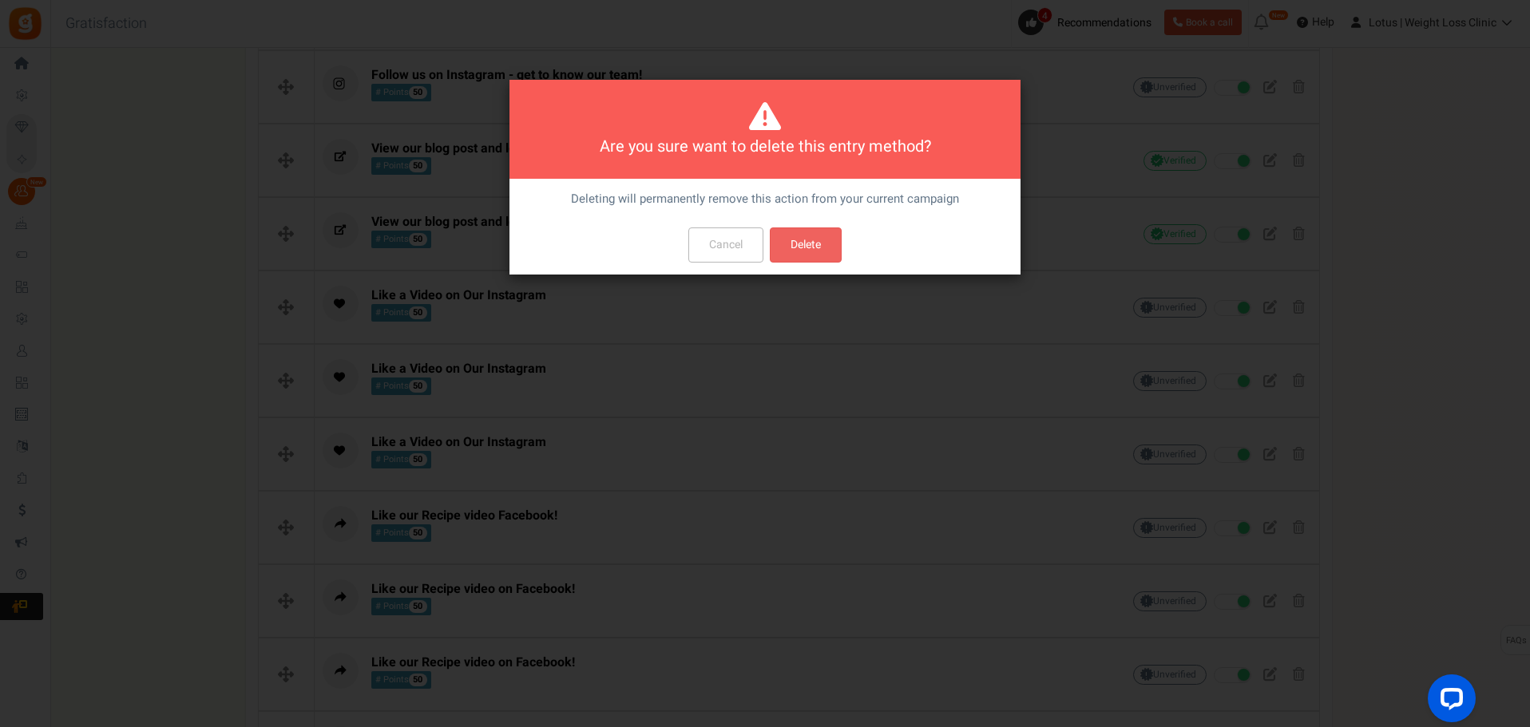
scroll to position [0, 0]
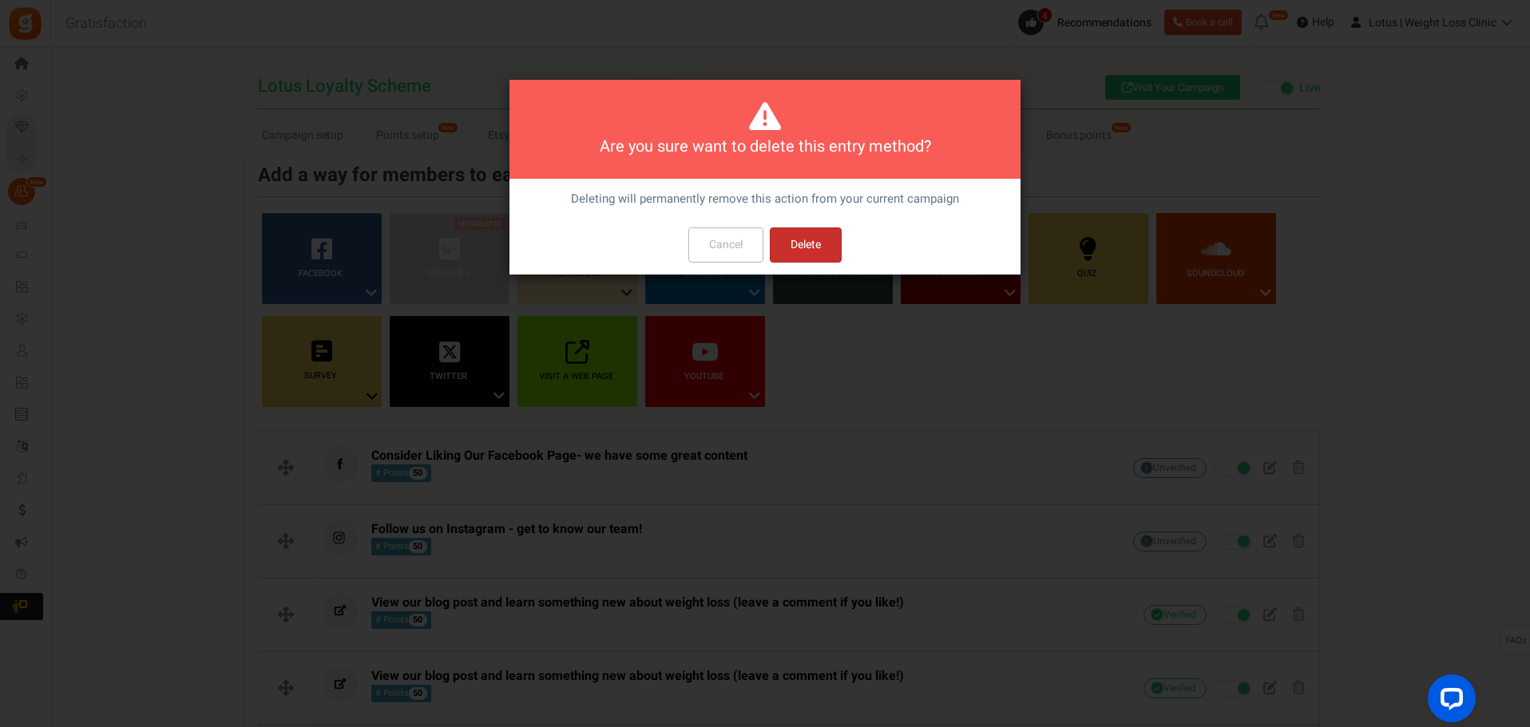
click at [808, 250] on button "Delete" at bounding box center [806, 245] width 72 height 35
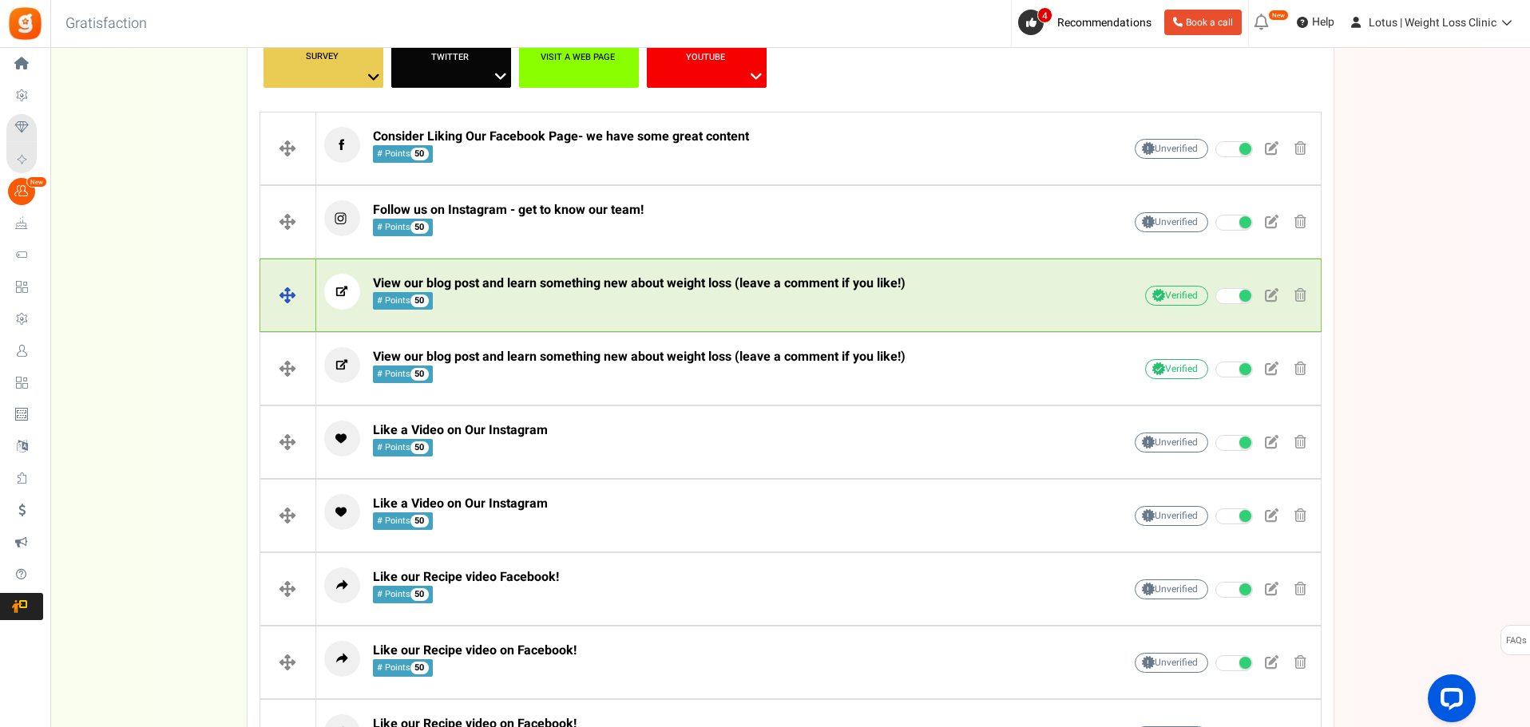
scroll to position [399, 0]
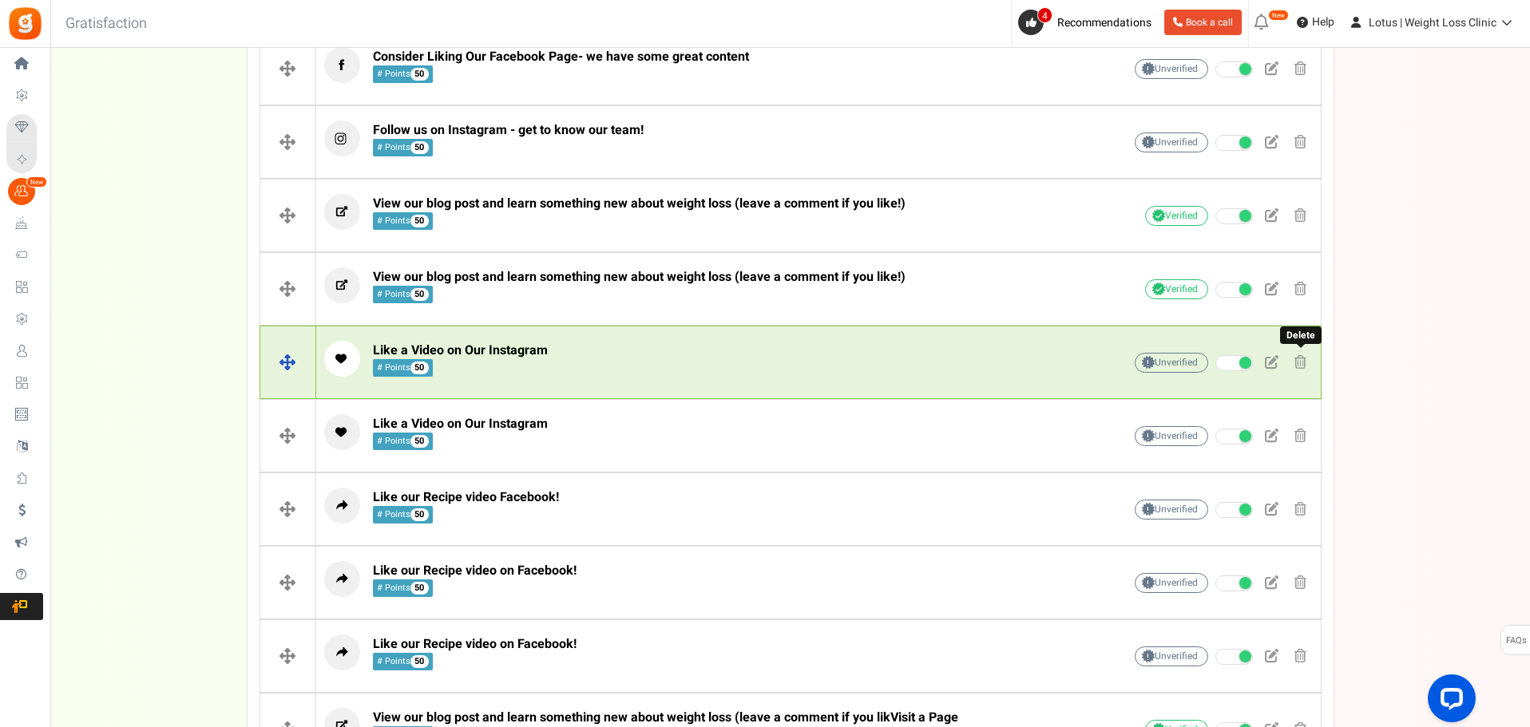
click at [1303, 362] on span at bounding box center [1300, 362] width 12 height 14
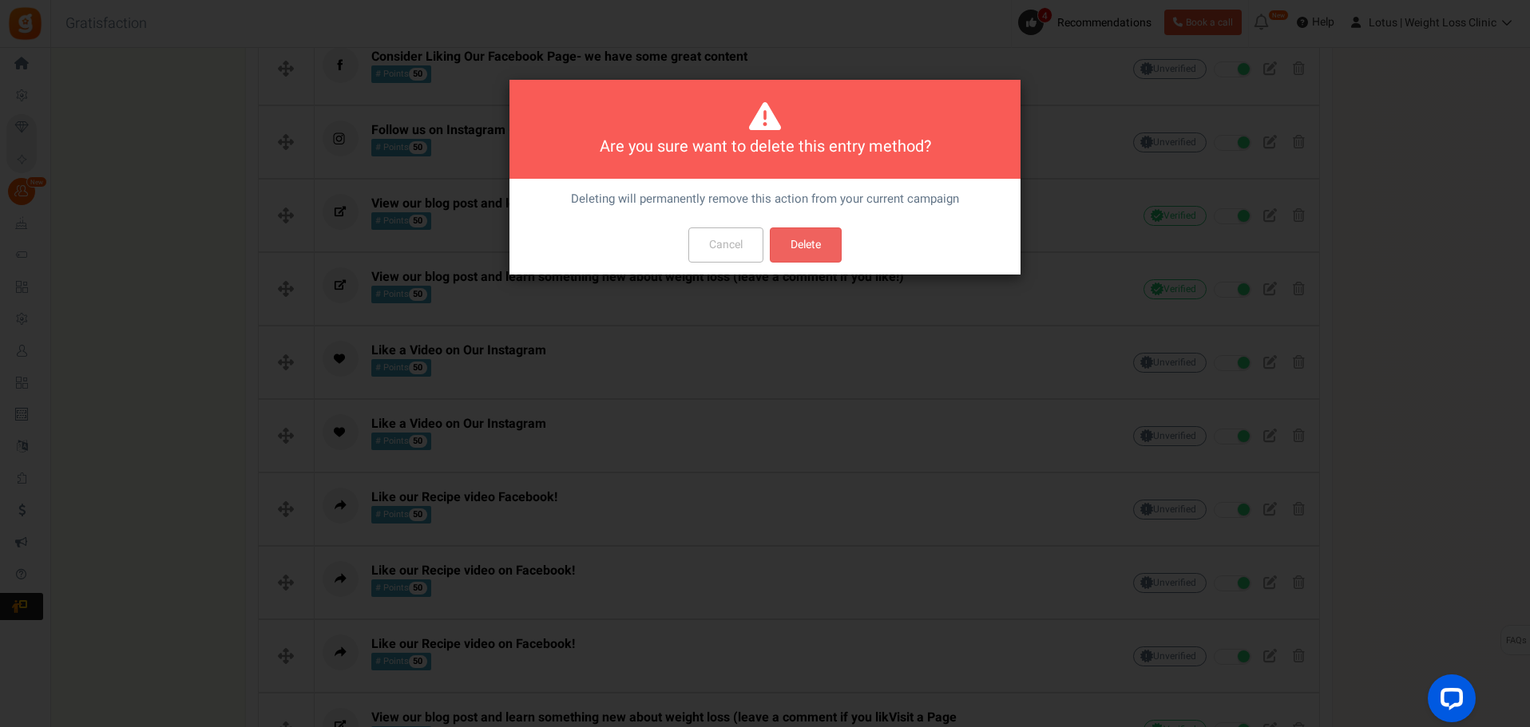
scroll to position [0, 0]
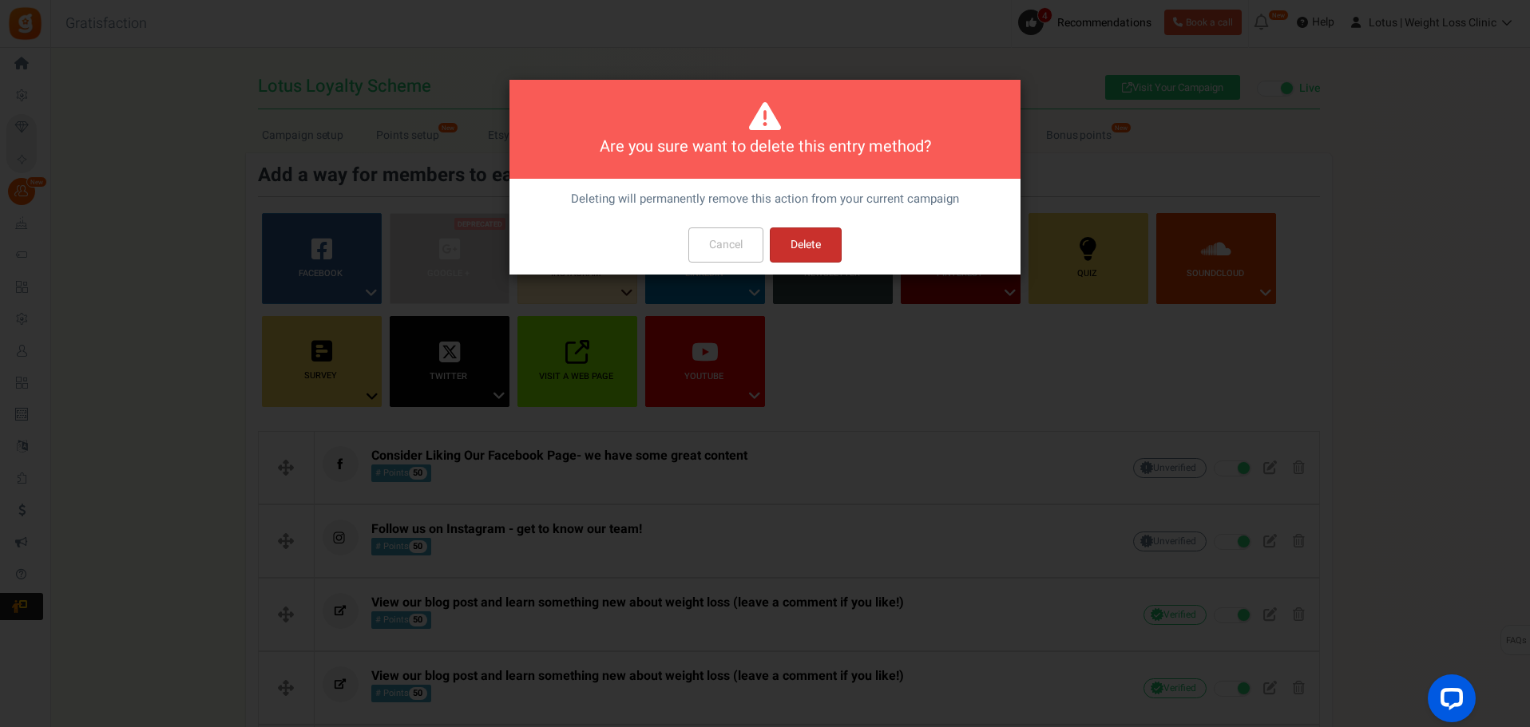
click at [814, 248] on button "Delete" at bounding box center [806, 245] width 72 height 35
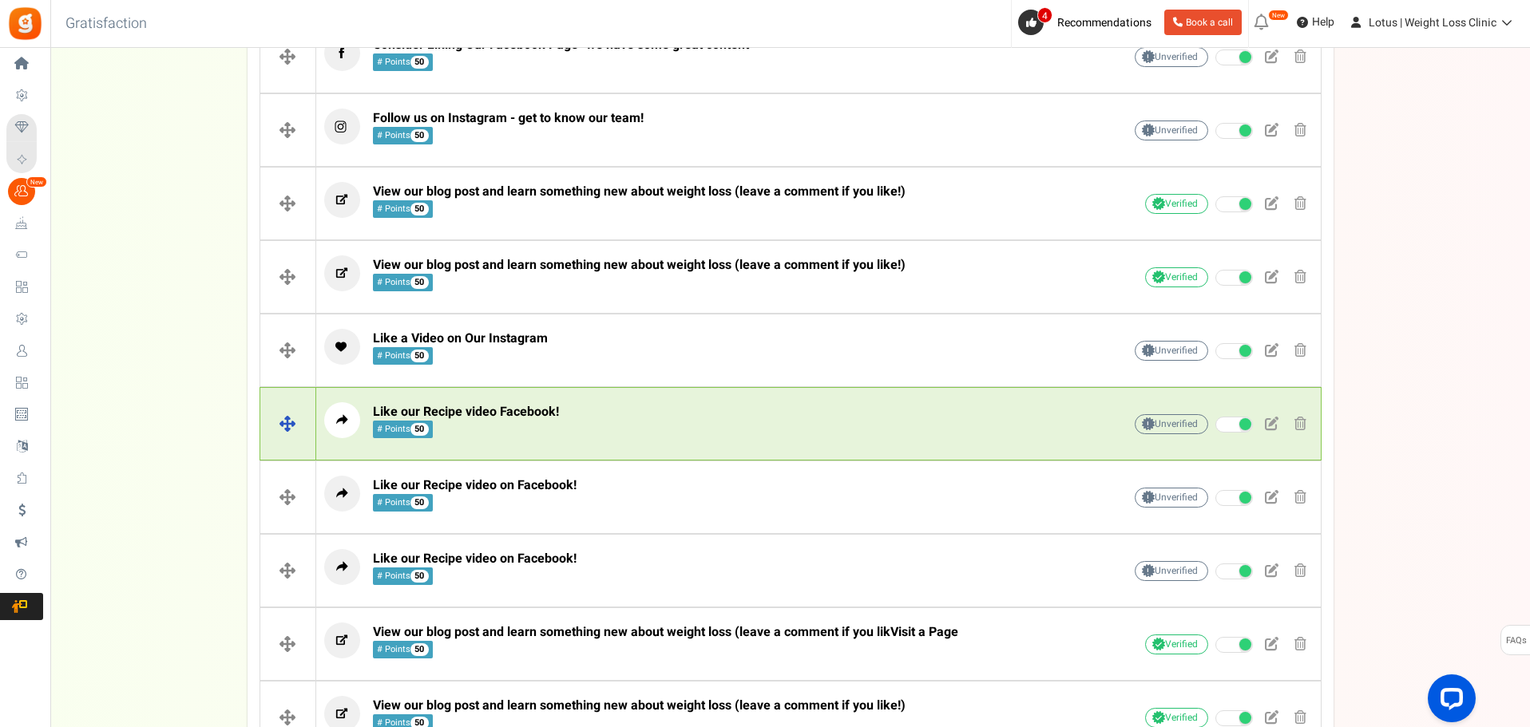
scroll to position [479, 0]
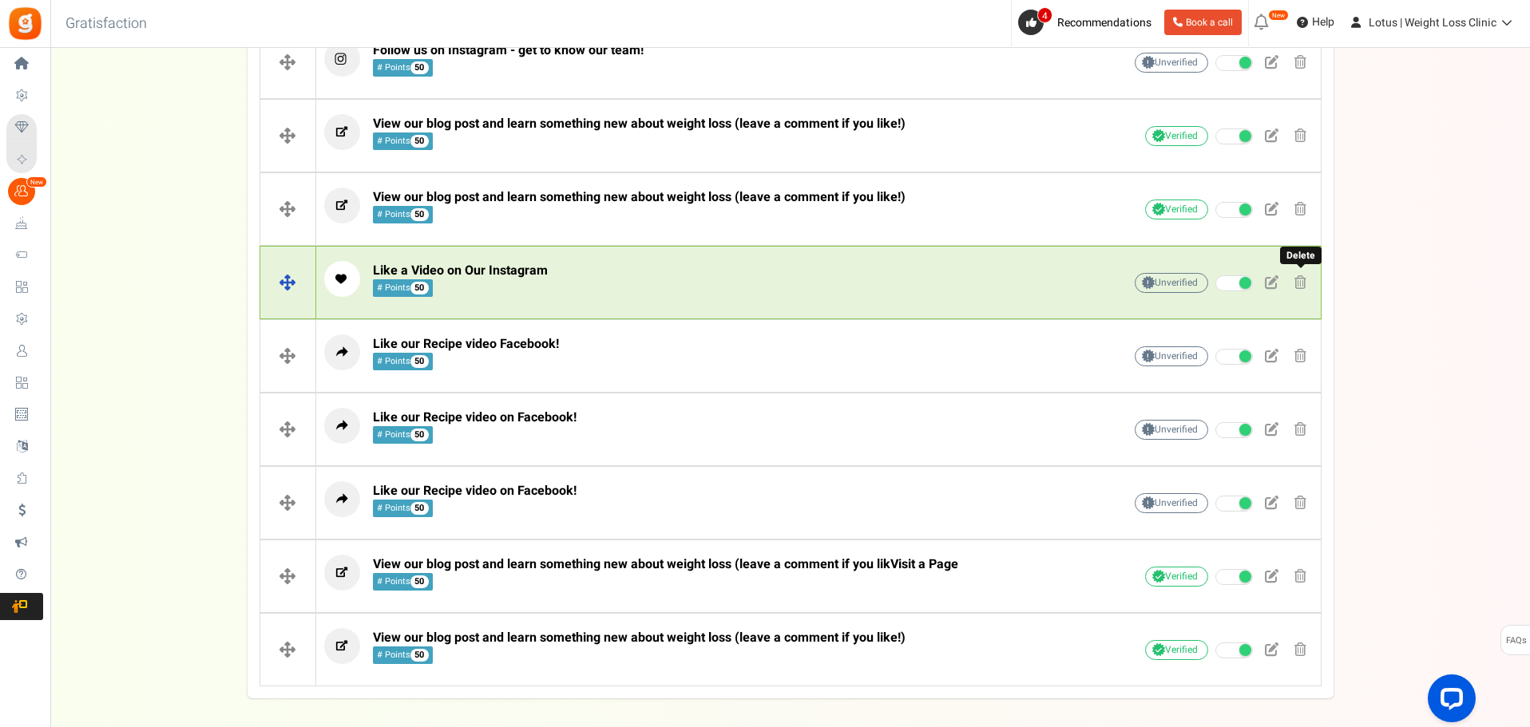
click at [1297, 281] on span at bounding box center [1300, 282] width 12 height 14
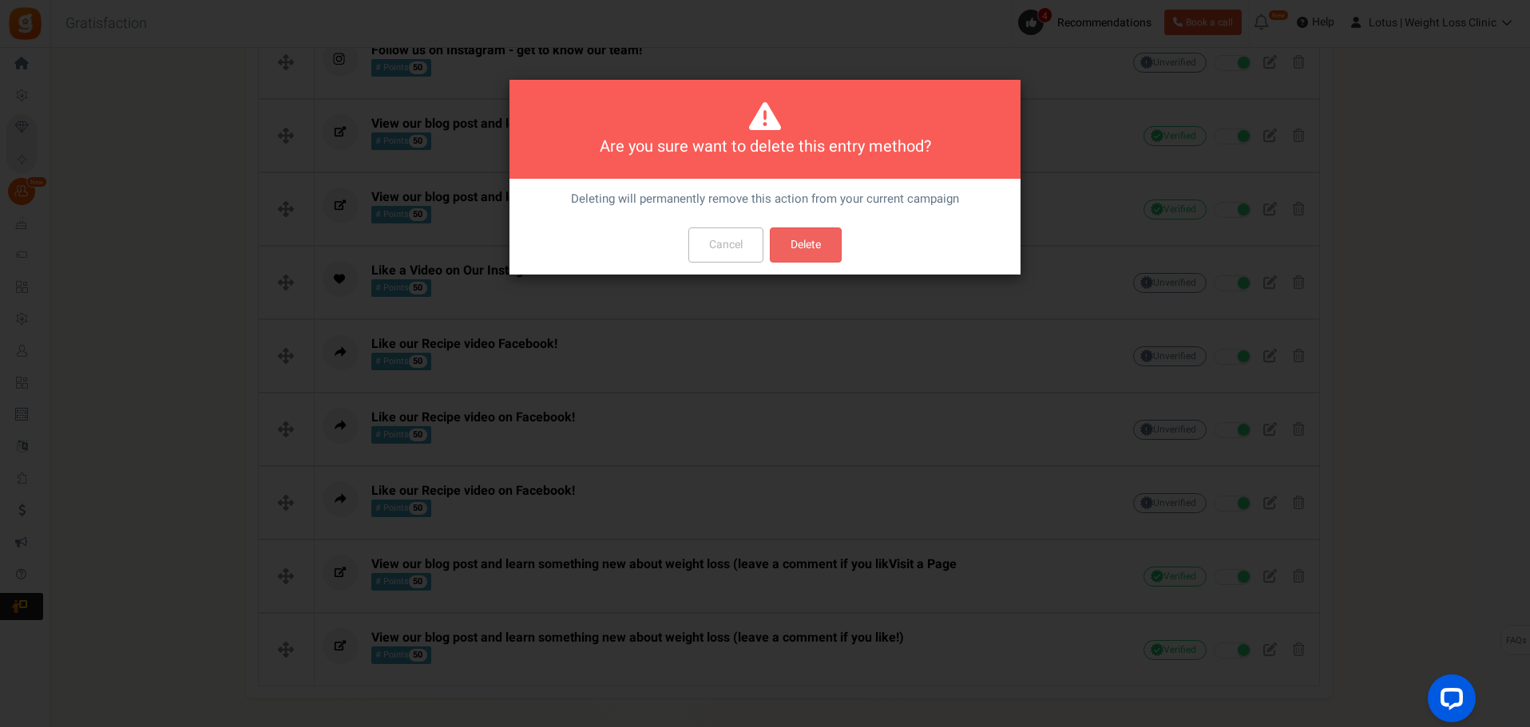
scroll to position [0, 0]
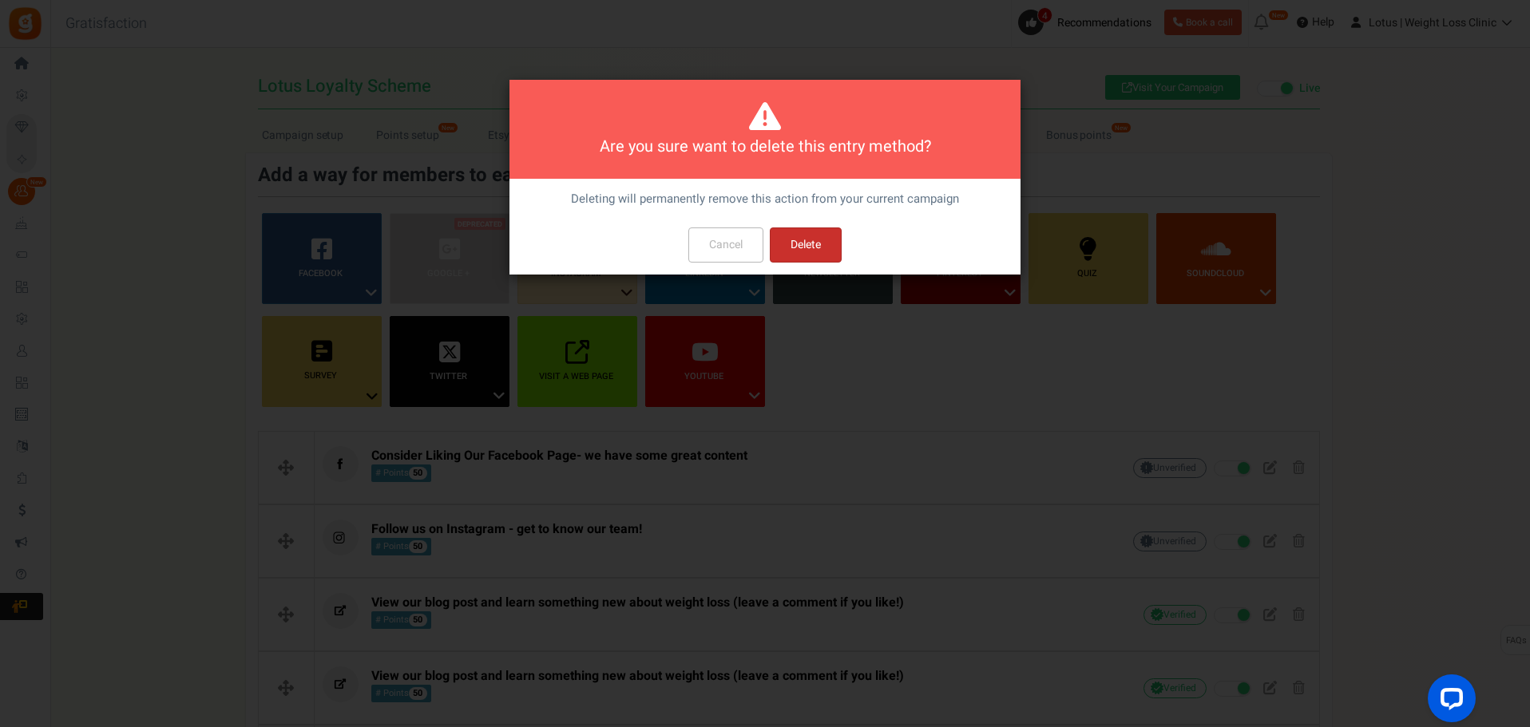
click at [794, 239] on button "Delete" at bounding box center [806, 245] width 72 height 35
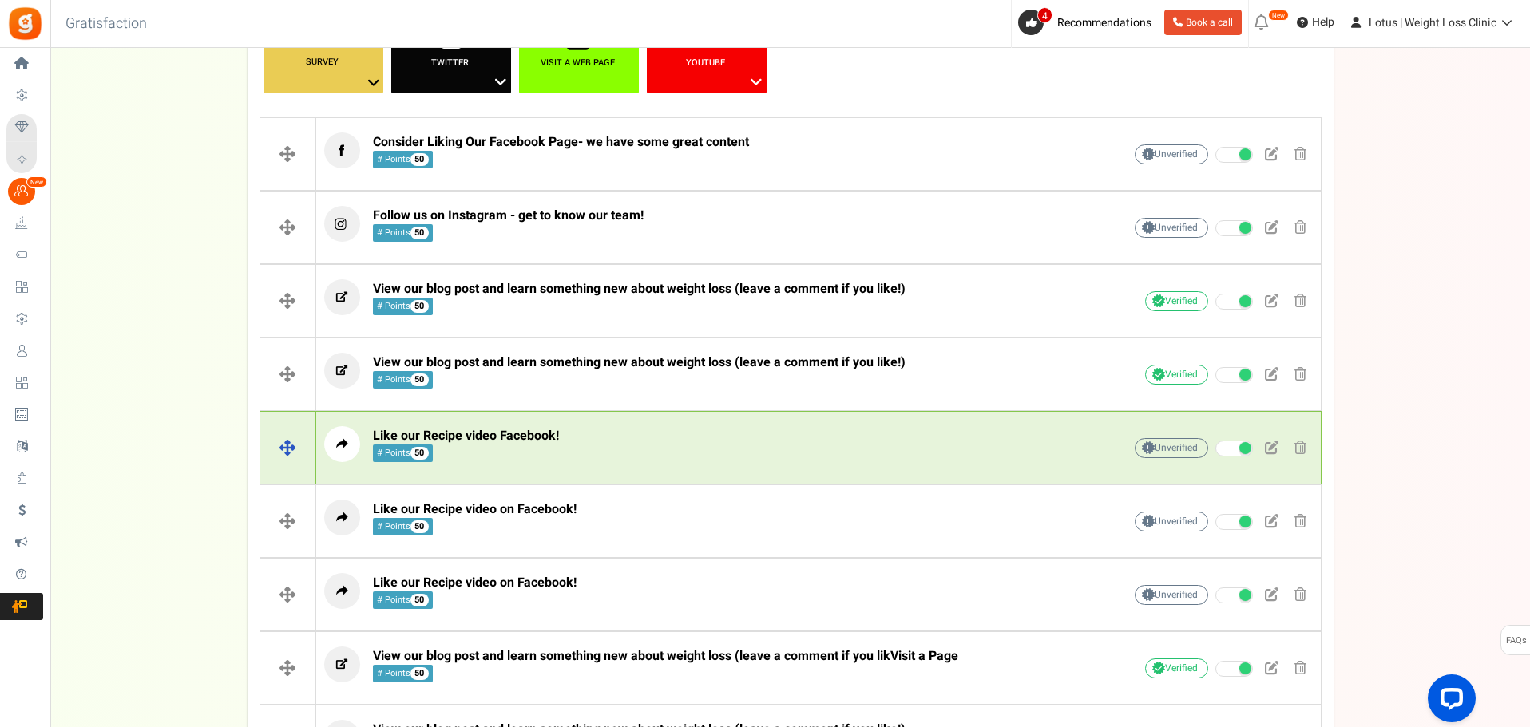
scroll to position [473, 0]
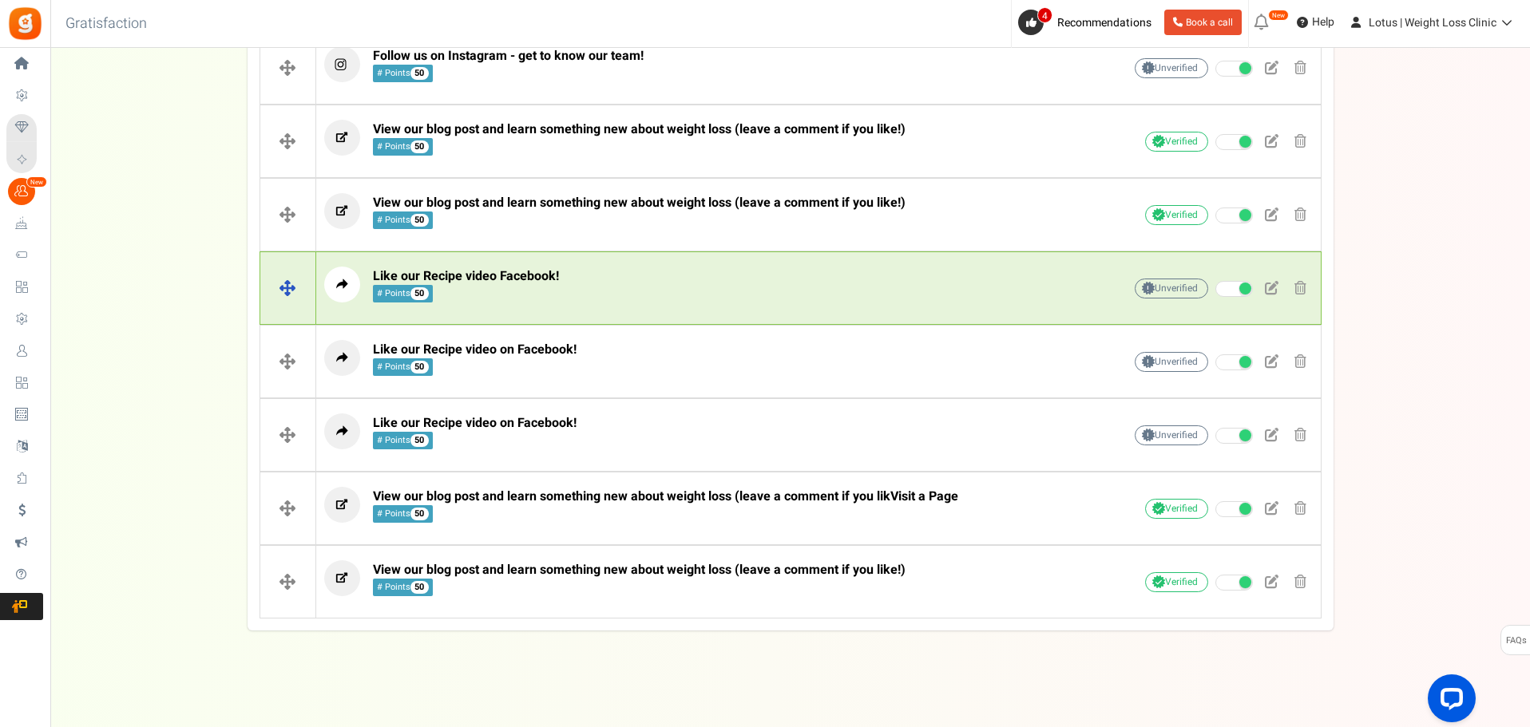
click at [588, 279] on p "Like our Recipe video Facebook! # Points 50" at bounding box center [698, 285] width 749 height 36
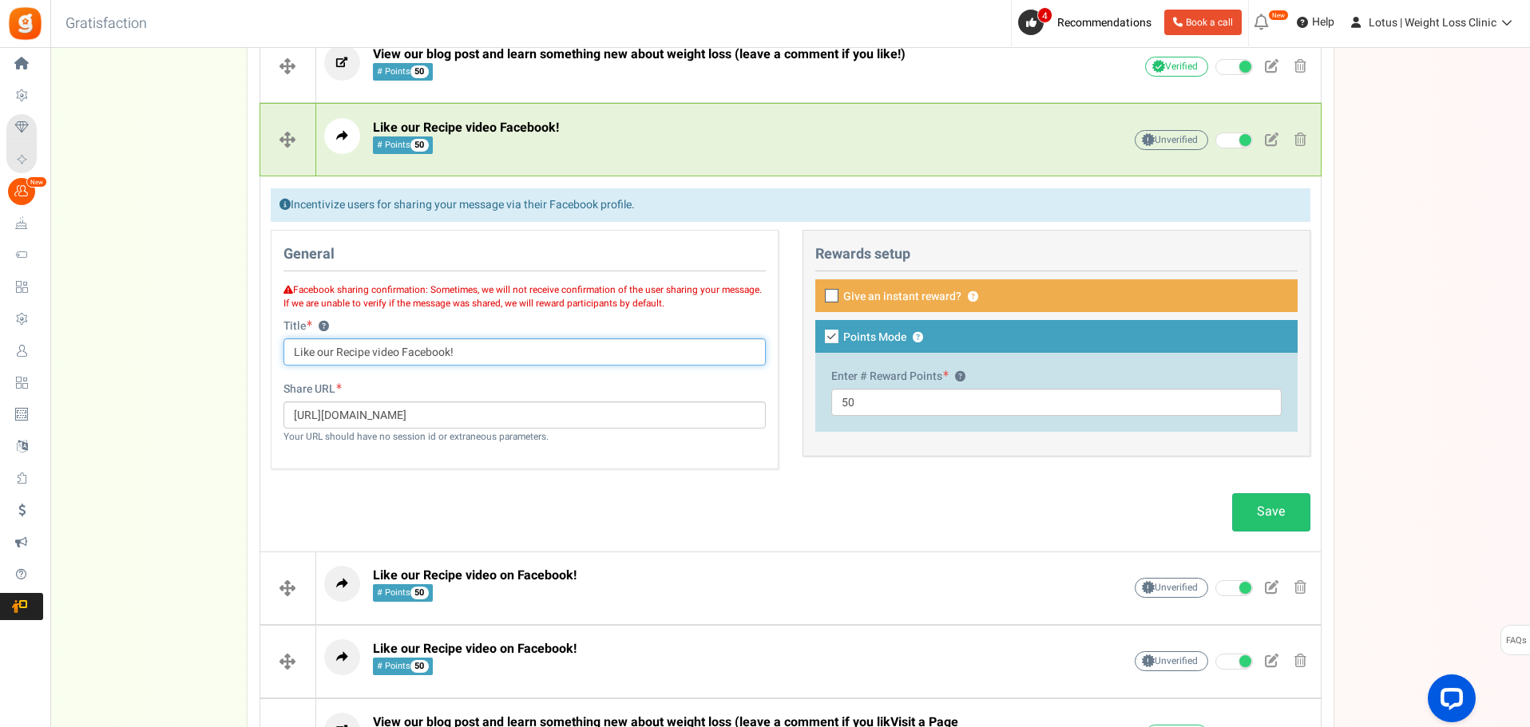
scroll to position [633, 0]
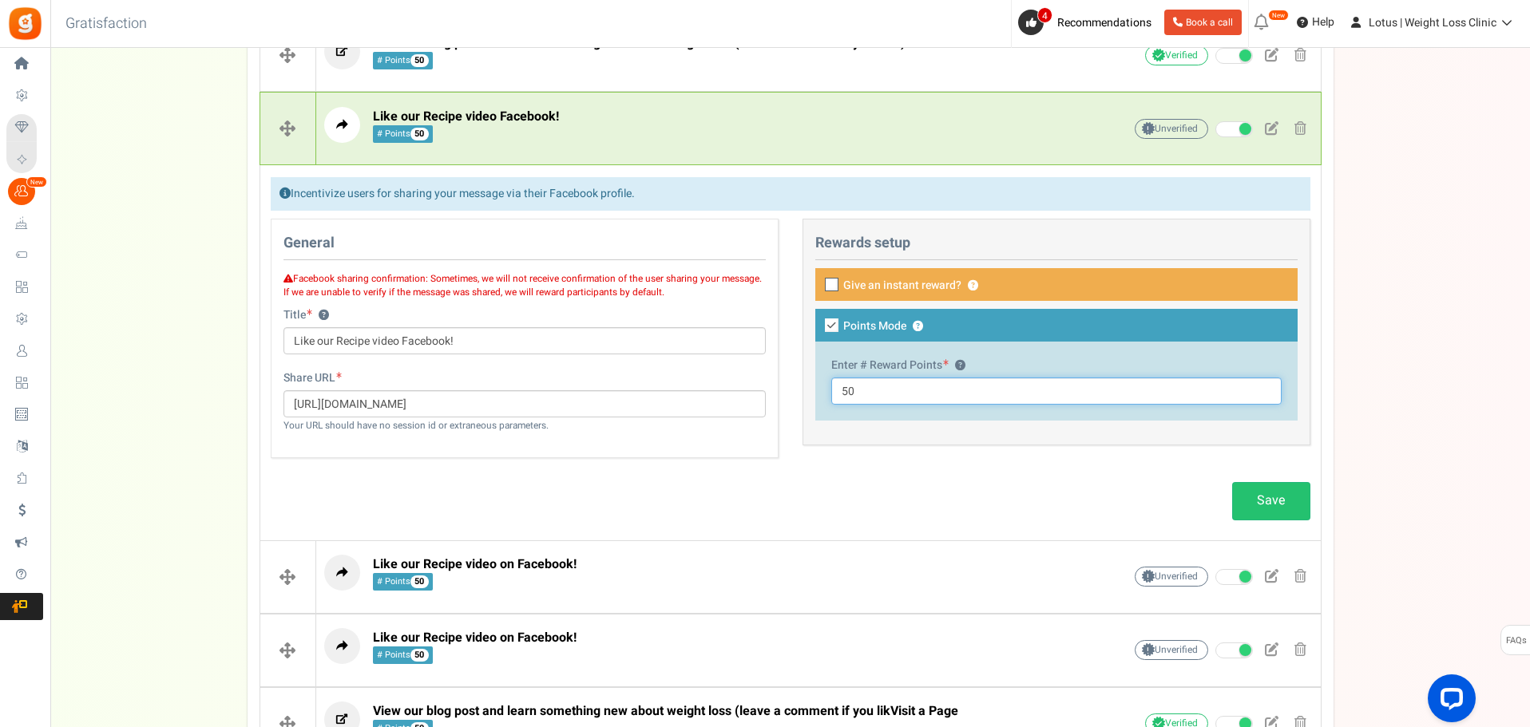
click at [758, 391] on div "General Facebook sharing confirmation: Sometimes, we will not receive confirmat…" at bounding box center [791, 346] width 1064 height 255
type input "100"
click at [1250, 501] on link "Save" at bounding box center [1271, 501] width 78 height 38
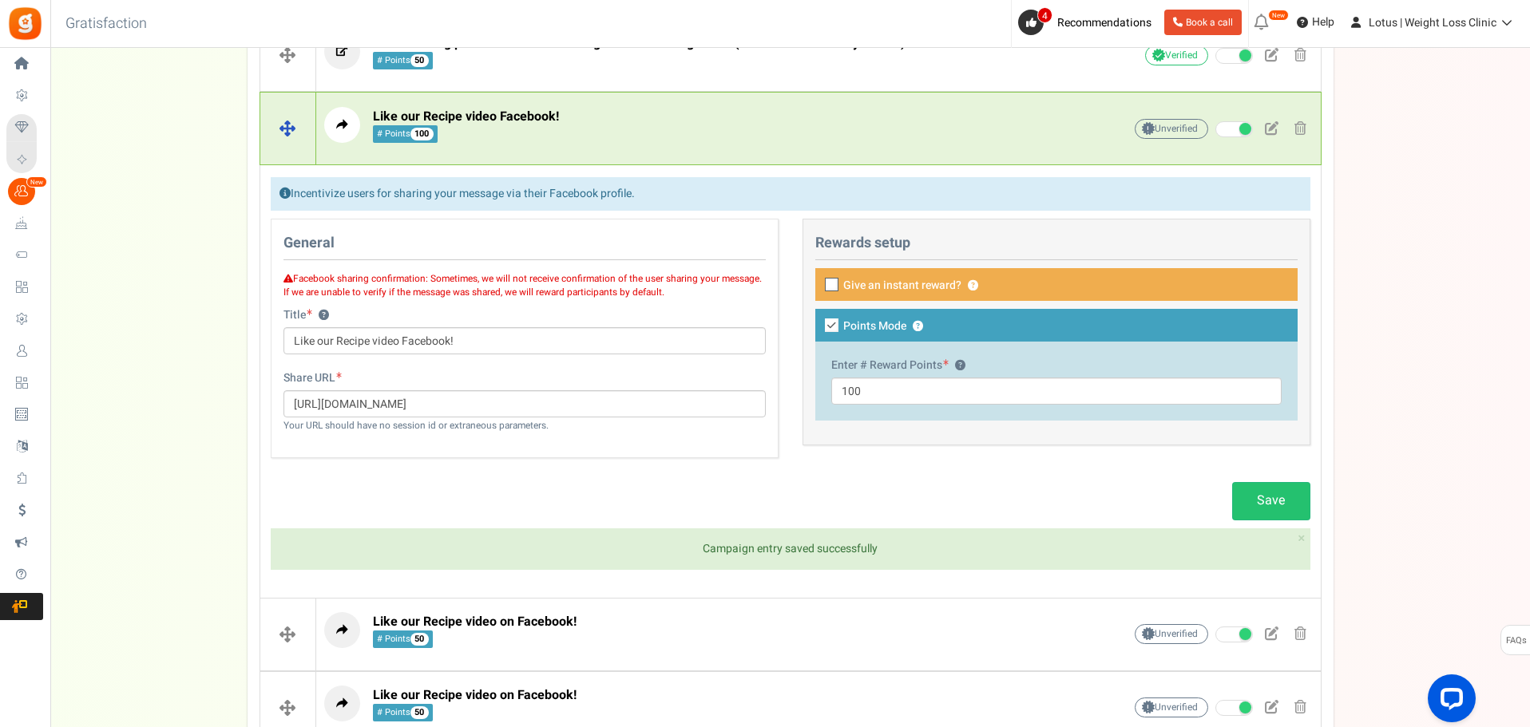
click at [700, 135] on p "Like our Recipe video Facebook! # Points 100" at bounding box center [698, 125] width 749 height 36
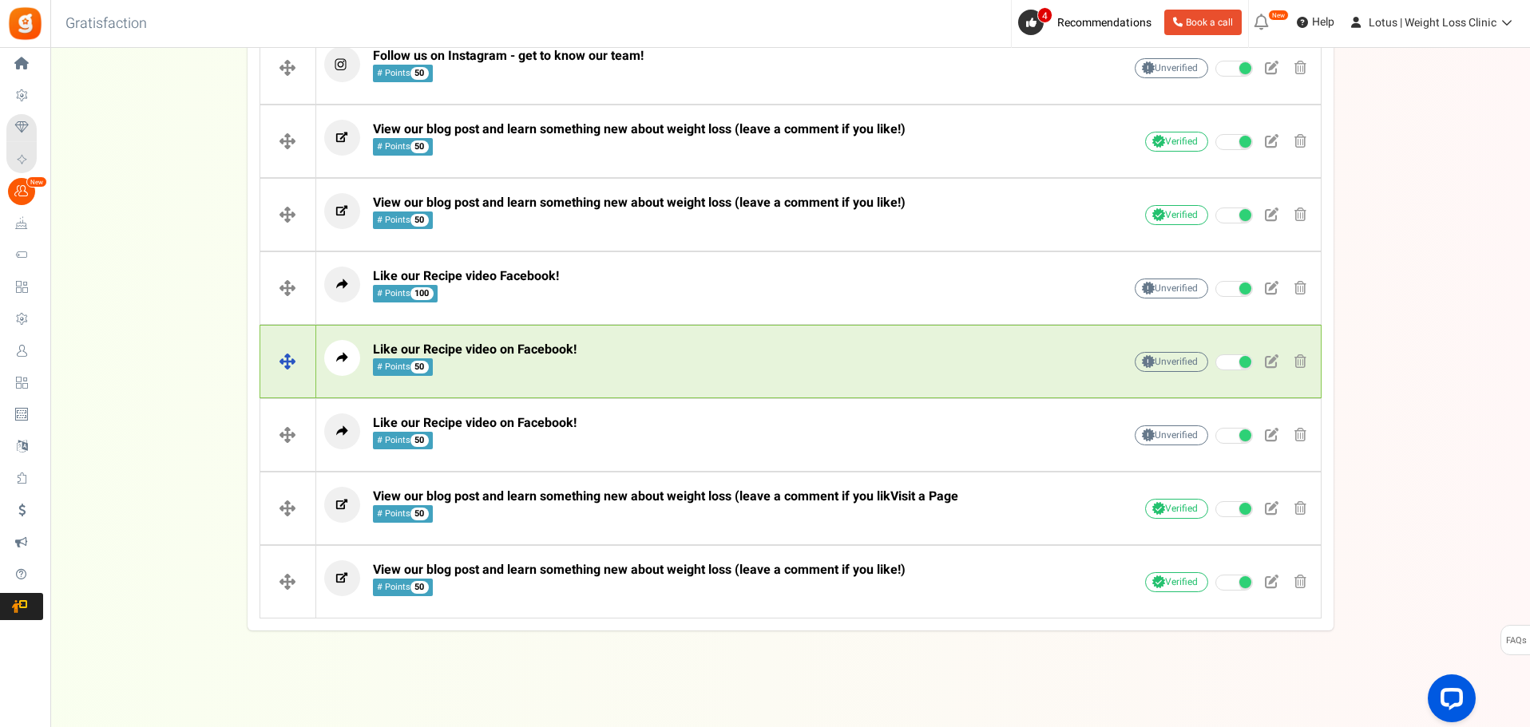
click at [684, 345] on p "Like our Recipe video on Facebook! # Points 50" at bounding box center [698, 358] width 749 height 36
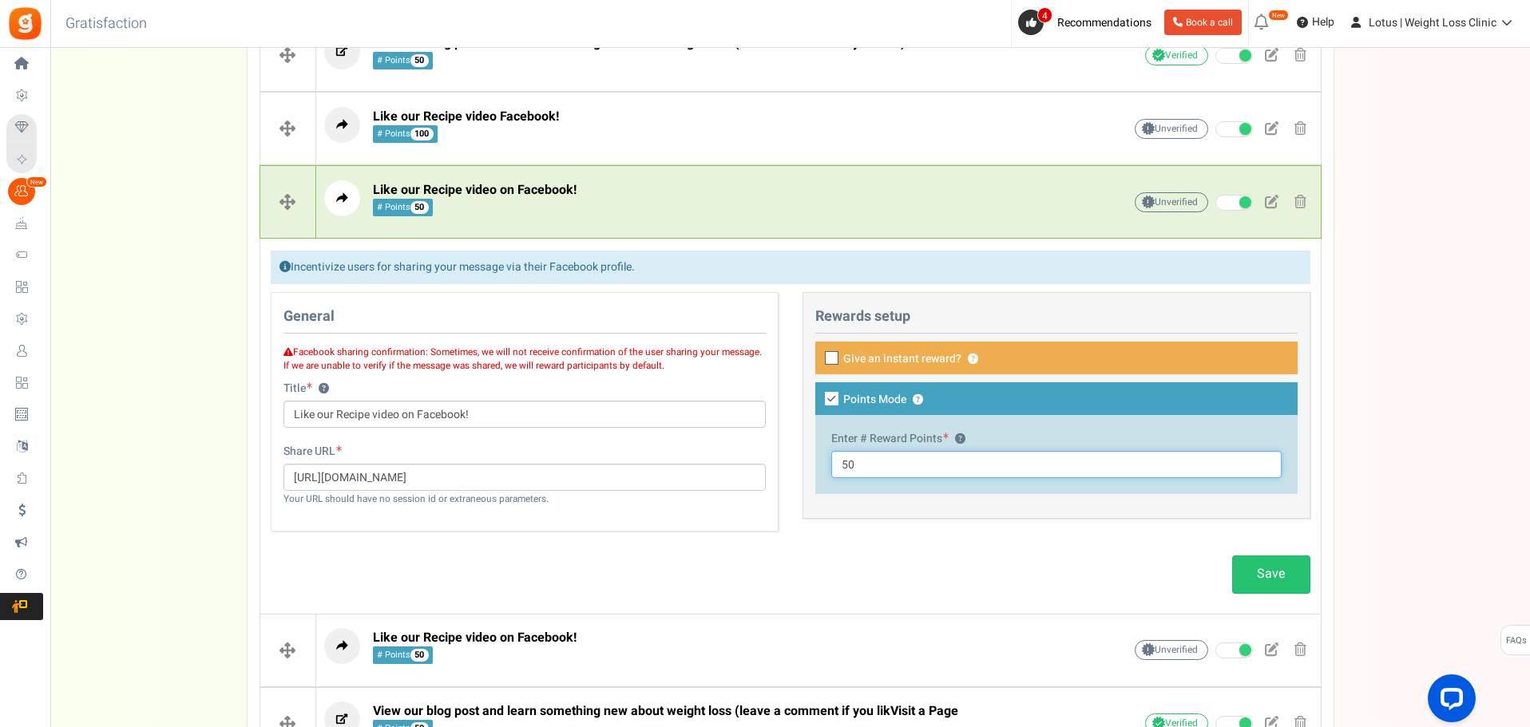
drag, startPoint x: 873, startPoint y: 468, endPoint x: 842, endPoint y: 466, distance: 31.2
click at [842, 466] on input "50" at bounding box center [1056, 464] width 450 height 27
type input "100"
click at [1249, 565] on link "Save" at bounding box center [1271, 575] width 78 height 38
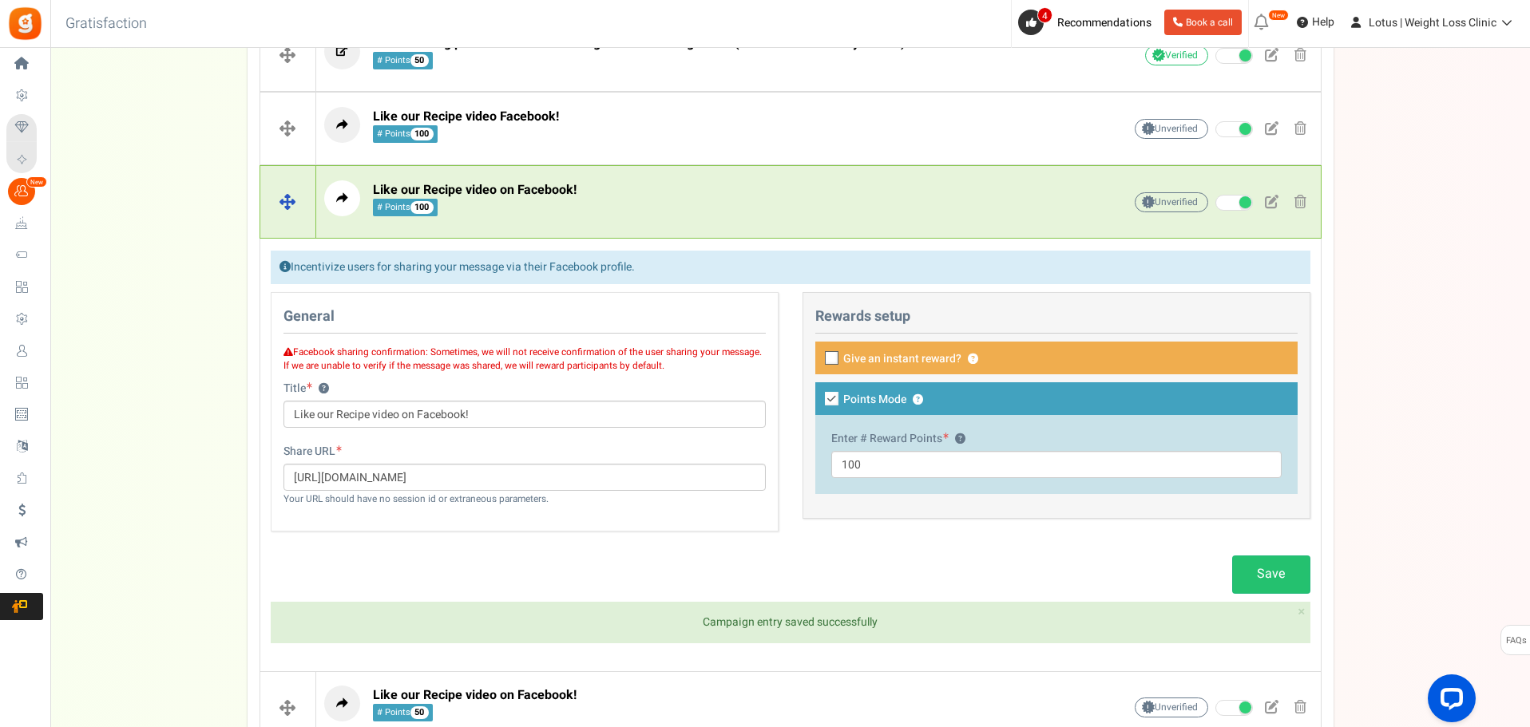
click at [656, 219] on div "Like our Recipe video on Facebook! # Points 100" at bounding box center [698, 202] width 749 height 44
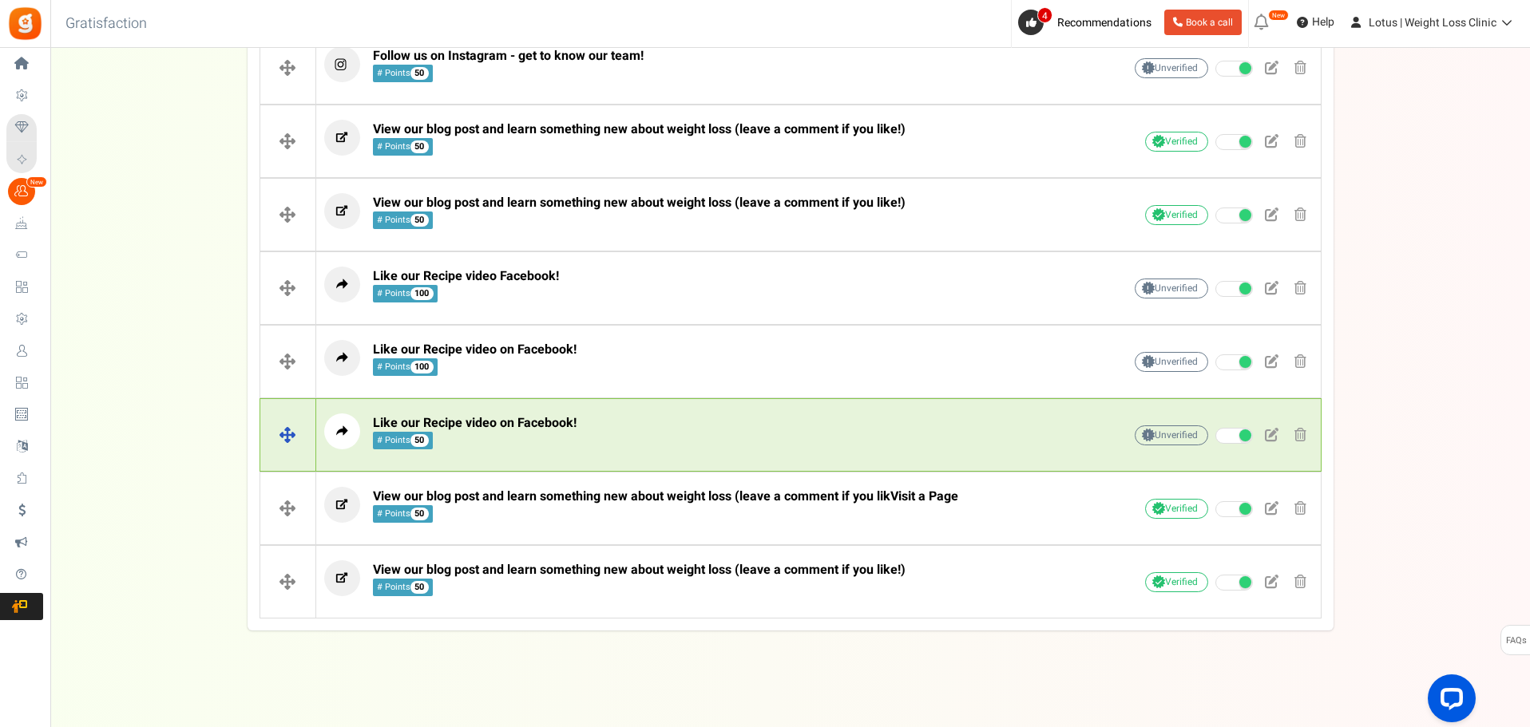
click at [653, 418] on p "Like our Recipe video on Facebook! # Points 50" at bounding box center [698, 432] width 749 height 36
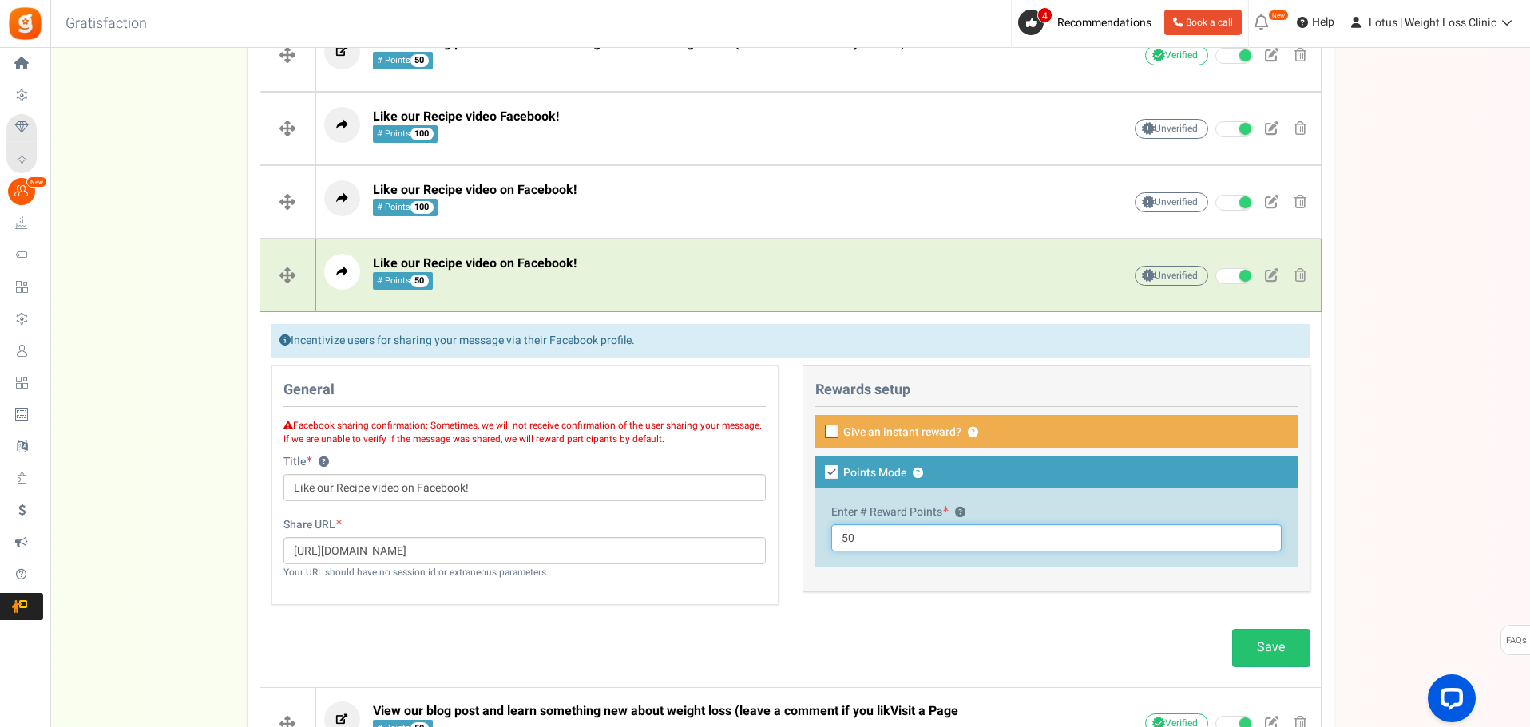
drag, startPoint x: 918, startPoint y: 536, endPoint x: 794, endPoint y: 548, distance: 124.3
click at [794, 548] on div "This campaign category can have no rewards for any action Rewards setup Give an…" at bounding box center [1056, 487] width 532 height 243
type input "100"
click at [1276, 645] on link "Save" at bounding box center [1271, 648] width 78 height 38
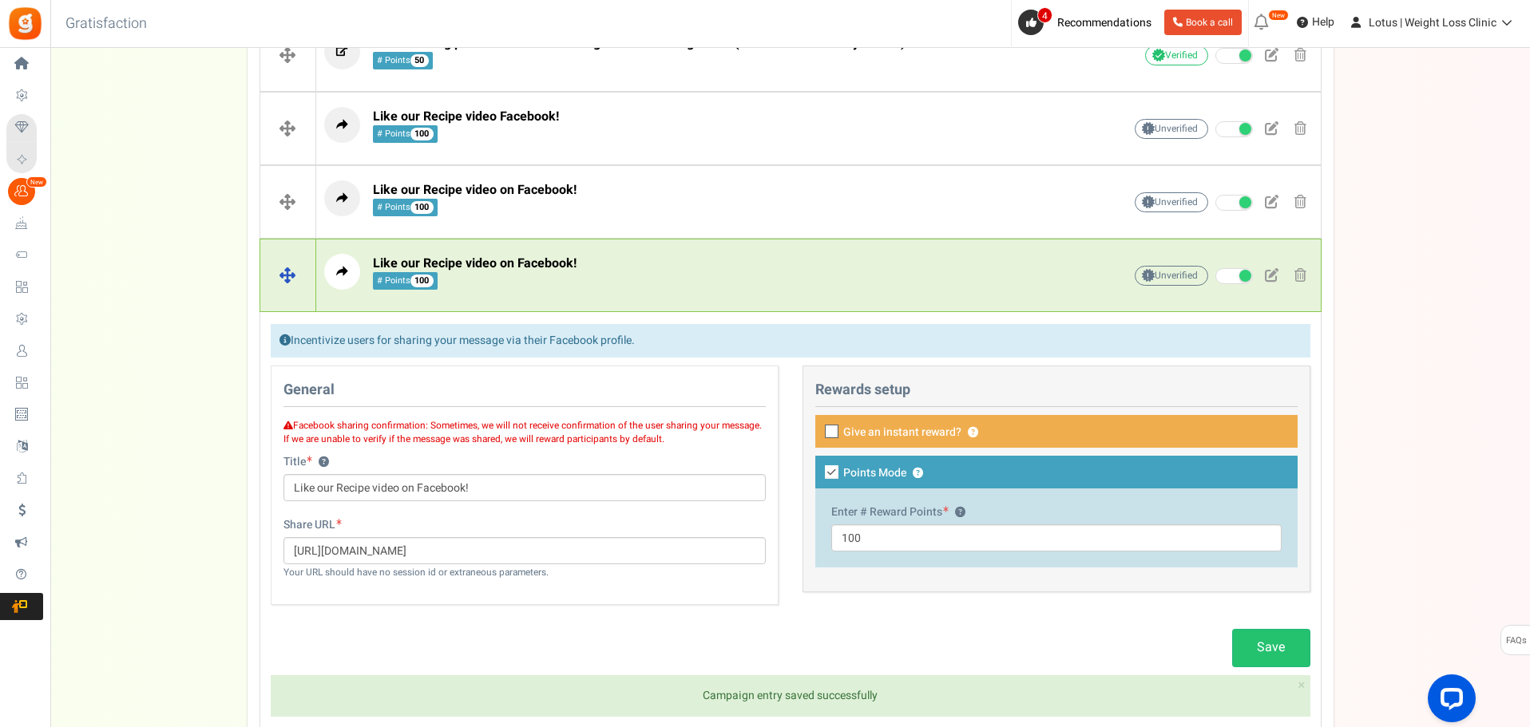
click at [775, 267] on p "Like our Recipe video on Facebook! # Points 100" at bounding box center [698, 272] width 749 height 36
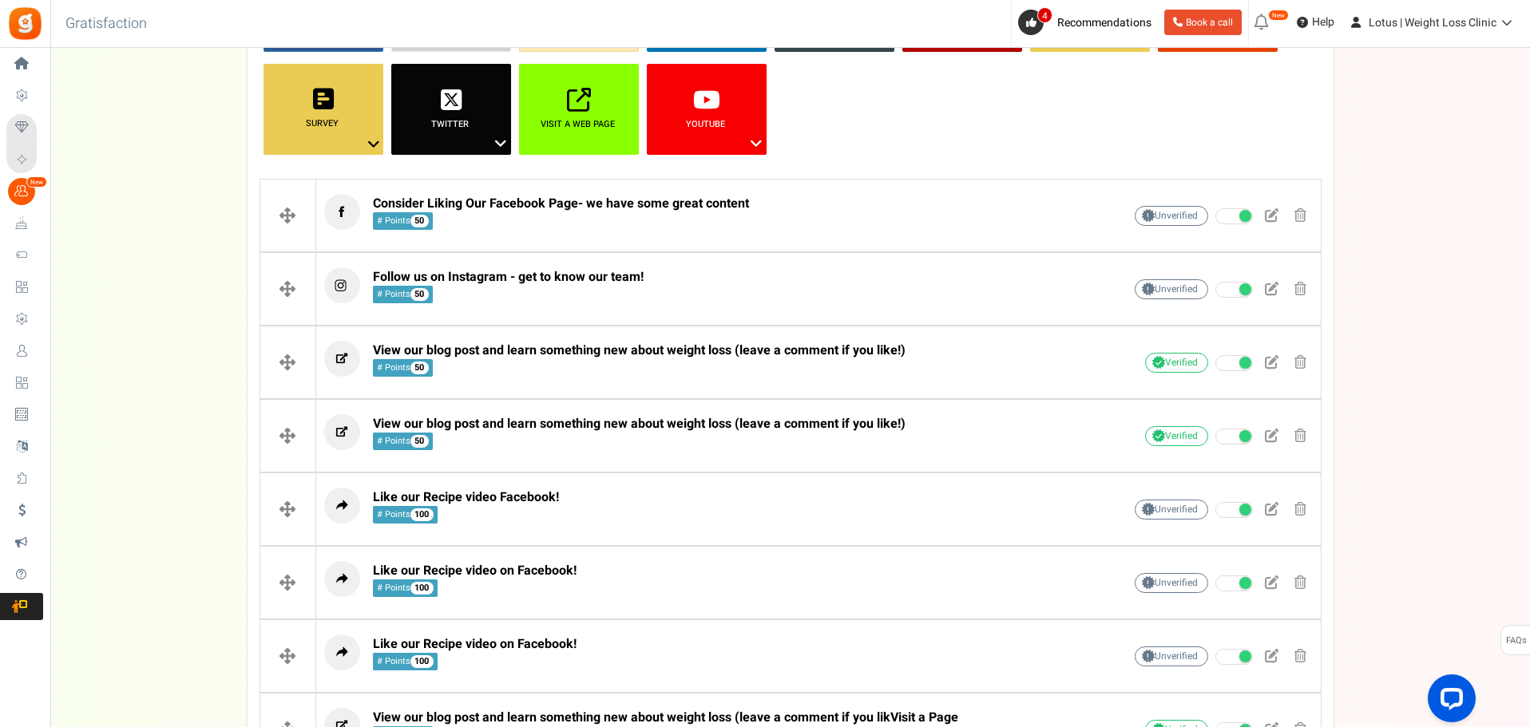
scroll to position [246, 0]
